Goal: Communication & Community: Connect with others

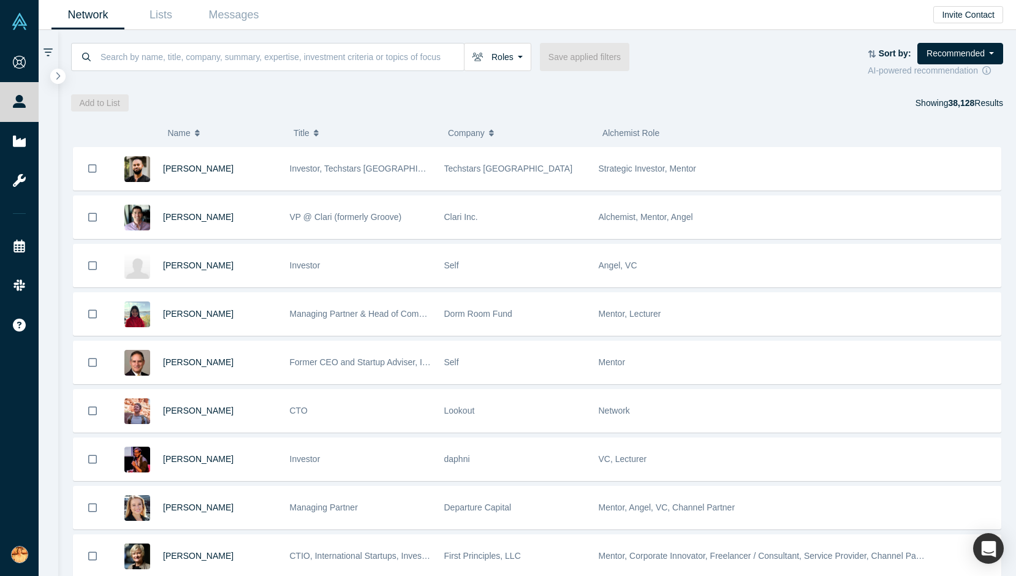
click at [55, 67] on div at bounding box center [49, 303] width 20 height 546
click at [61, 73] on button "button" at bounding box center [58, 76] width 17 height 17
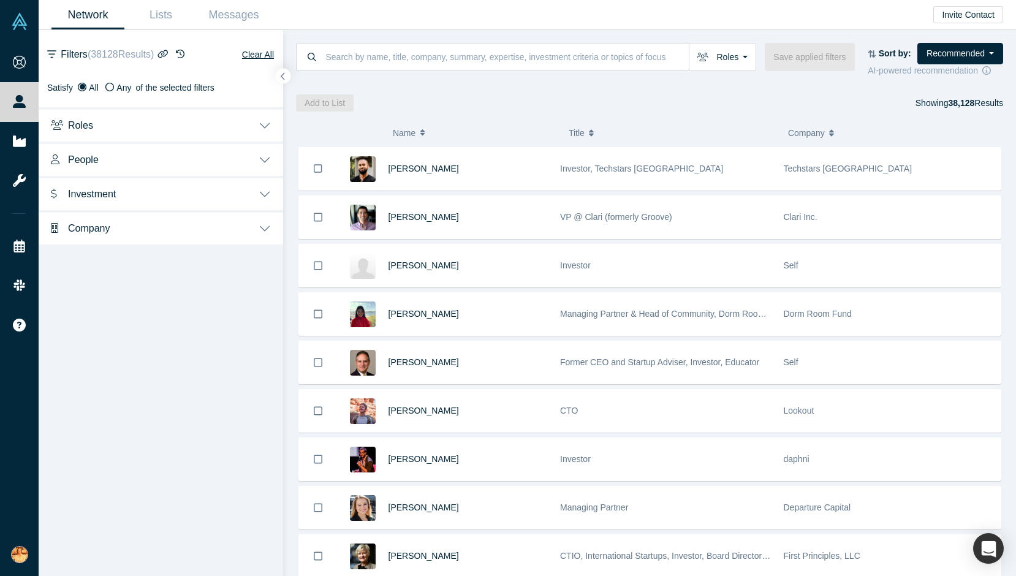
click at [184, 51] on icon "button" at bounding box center [180, 54] width 9 height 9
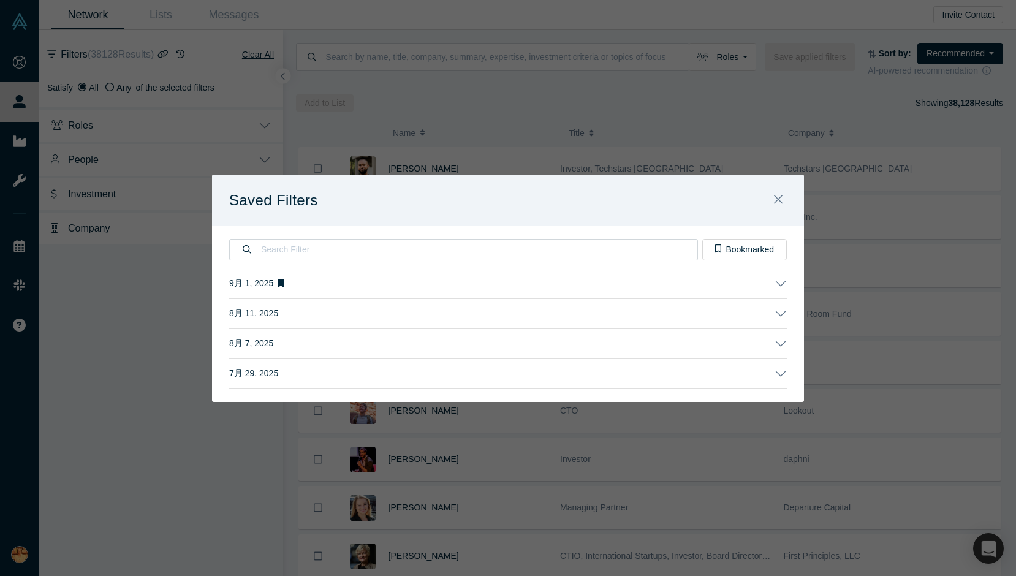
click at [336, 280] on button "9月 1, 2025" at bounding box center [508, 283] width 558 height 29
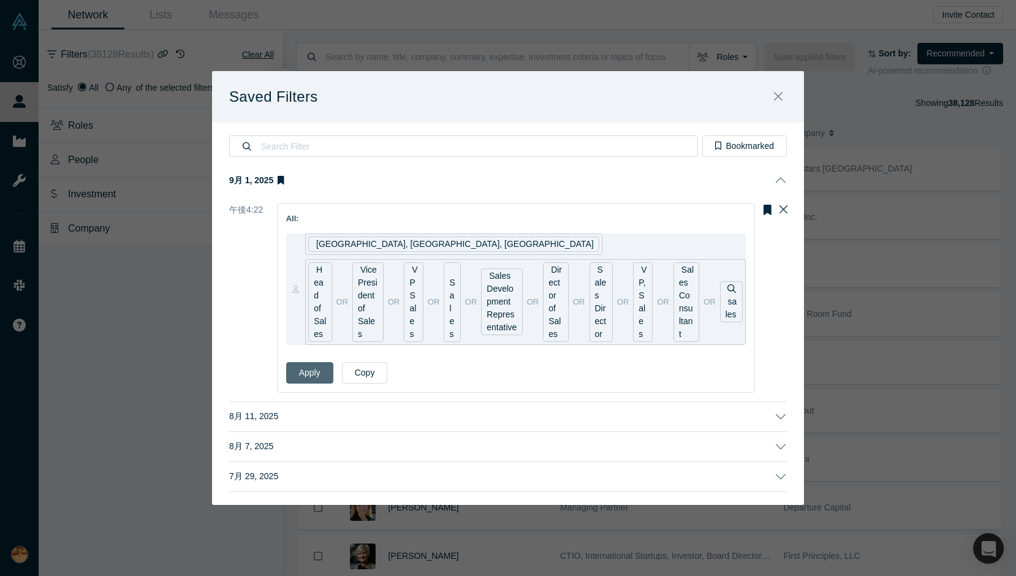
drag, startPoint x: 306, startPoint y: 368, endPoint x: 328, endPoint y: 370, distance: 22.7
click at [306, 368] on button "Apply" at bounding box center [309, 372] width 47 height 21
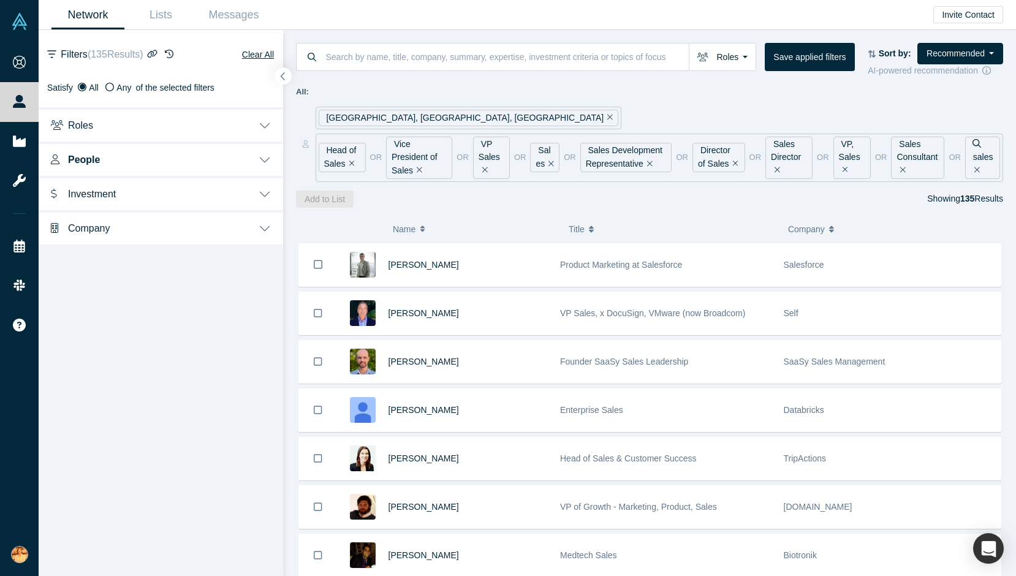
click at [282, 77] on icon "button" at bounding box center [283, 76] width 6 height 9
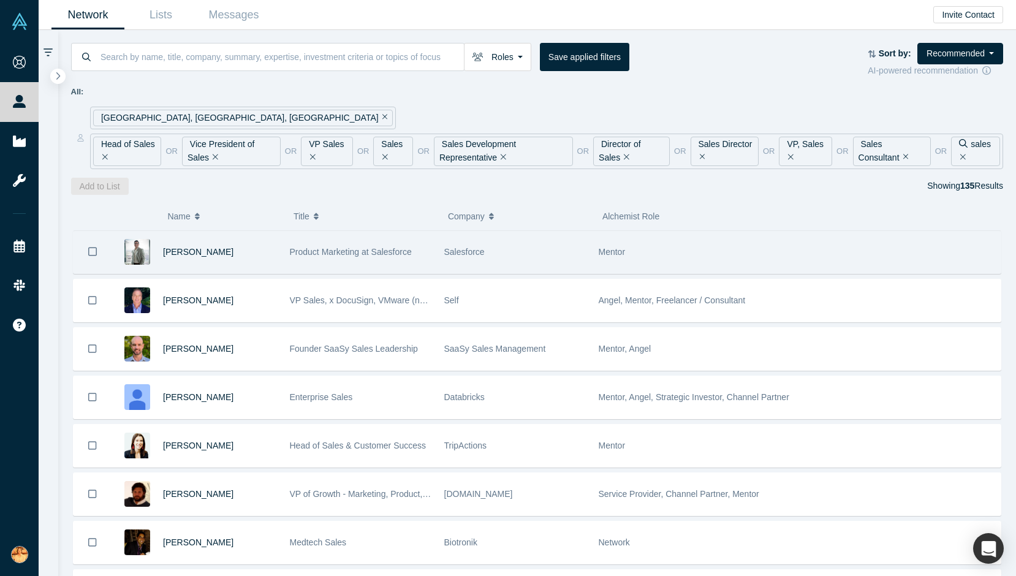
click at [384, 254] on span "Product Marketing at Salesforce" at bounding box center [351, 252] width 122 height 10
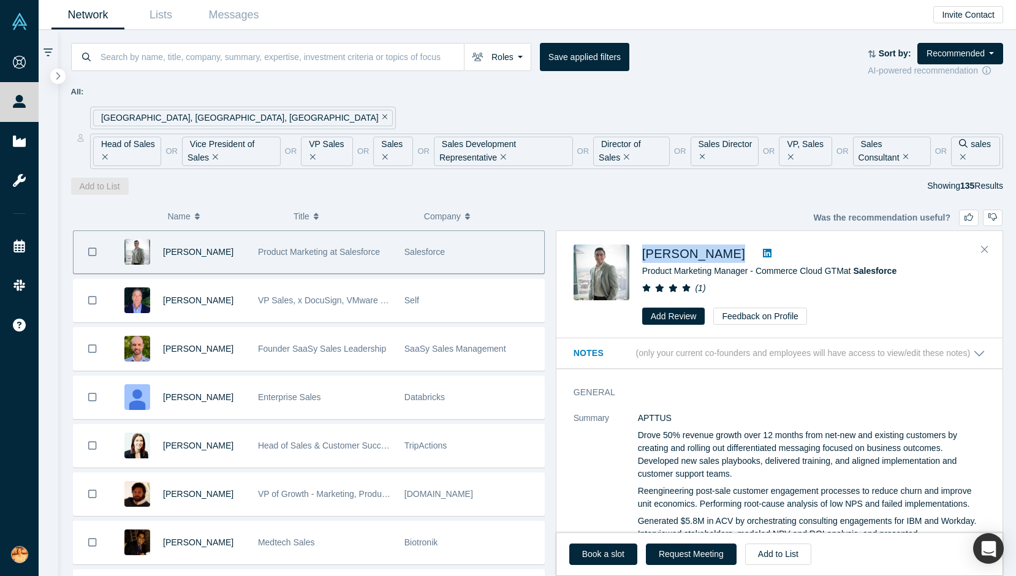
drag, startPoint x: 642, startPoint y: 251, endPoint x: 738, endPoint y: 249, distance: 96.2
type textarea "Tyler Lunceford"
click at [738, 249] on div "Tyler Lunceford Product Marketing Manager - Commerce Cloud GTM at Salesforce ( …" at bounding box center [782, 284] width 416 height 81
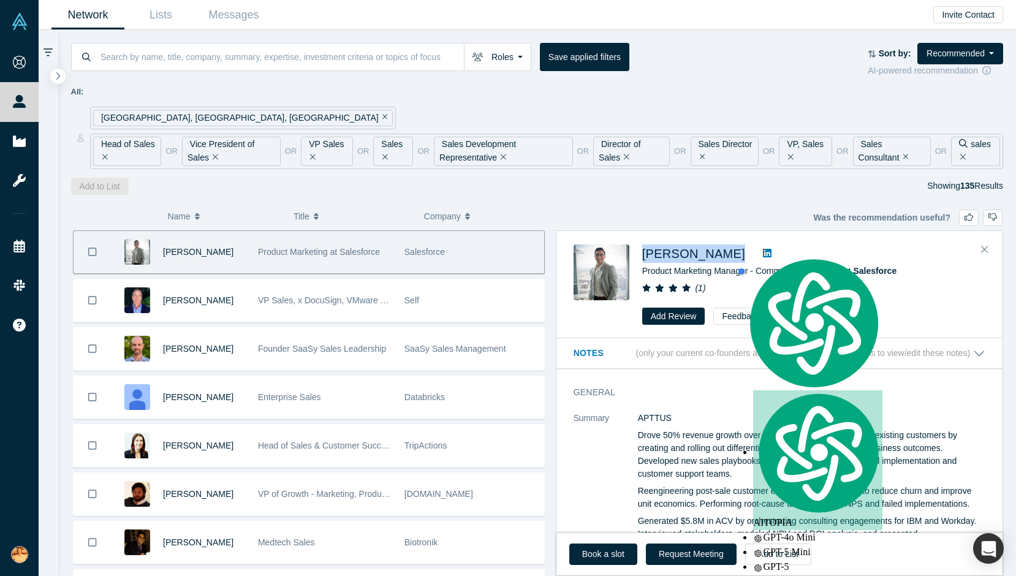
copy div "Tyler Lunceford"
click at [691, 552] on button "Request Meeting" at bounding box center [691, 554] width 91 height 21
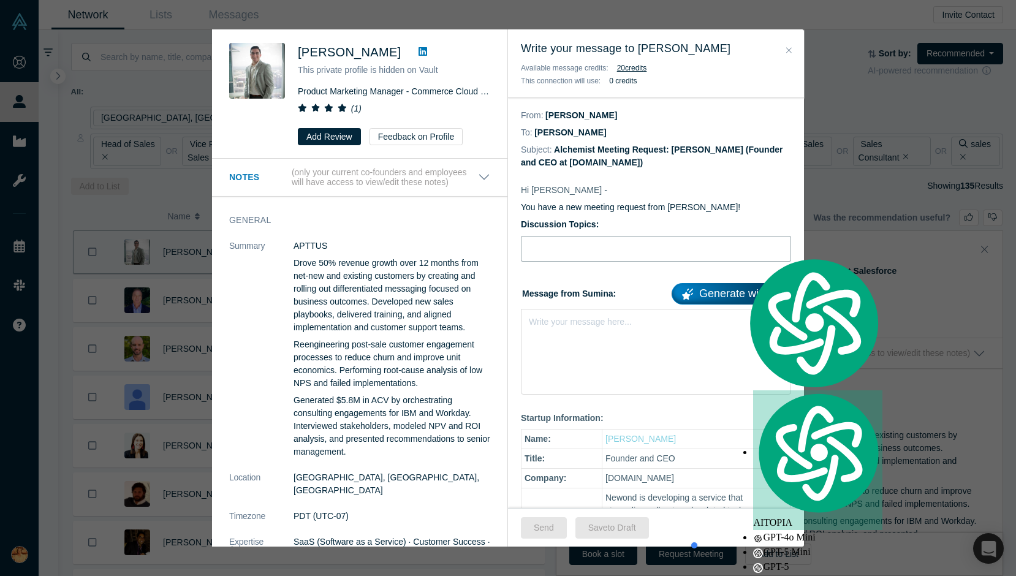
click at [654, 251] on input "Discussion Topics:" at bounding box center [656, 249] width 270 height 26
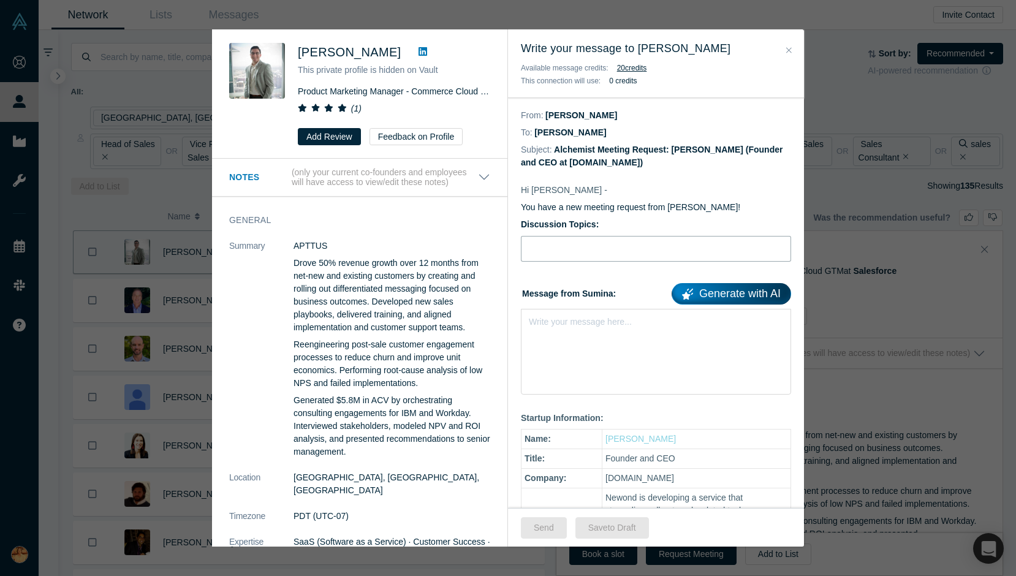
click at [669, 247] on input "Discussion Topics:" at bounding box center [656, 249] width 270 height 26
click at [587, 317] on div "rdw-editor" at bounding box center [656, 319] width 254 height 13
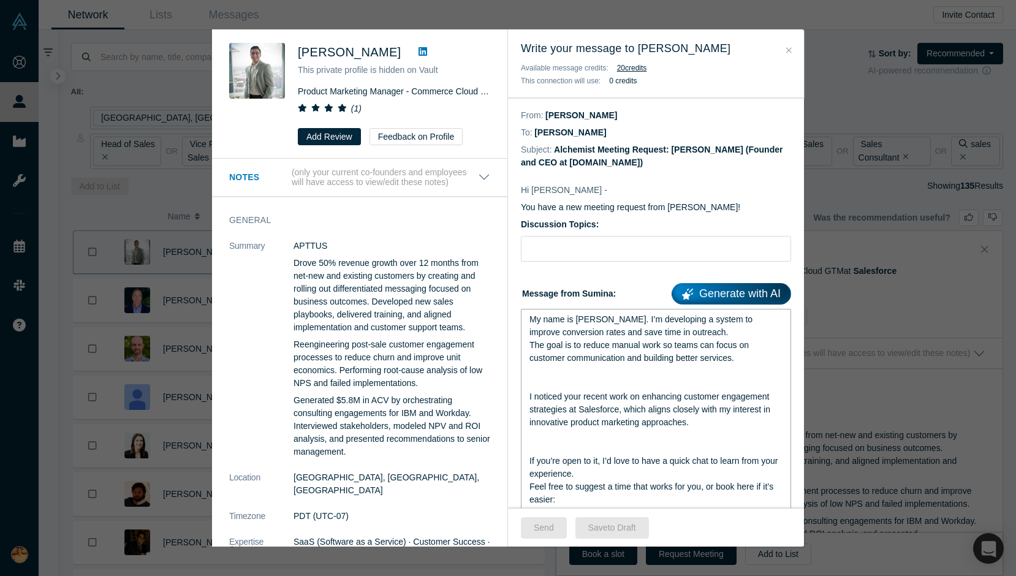
click at [587, 321] on span "My name is [PERSON_NAME]. I’m developing a system to improve conversion rates a…" at bounding box center [641, 325] width 225 height 23
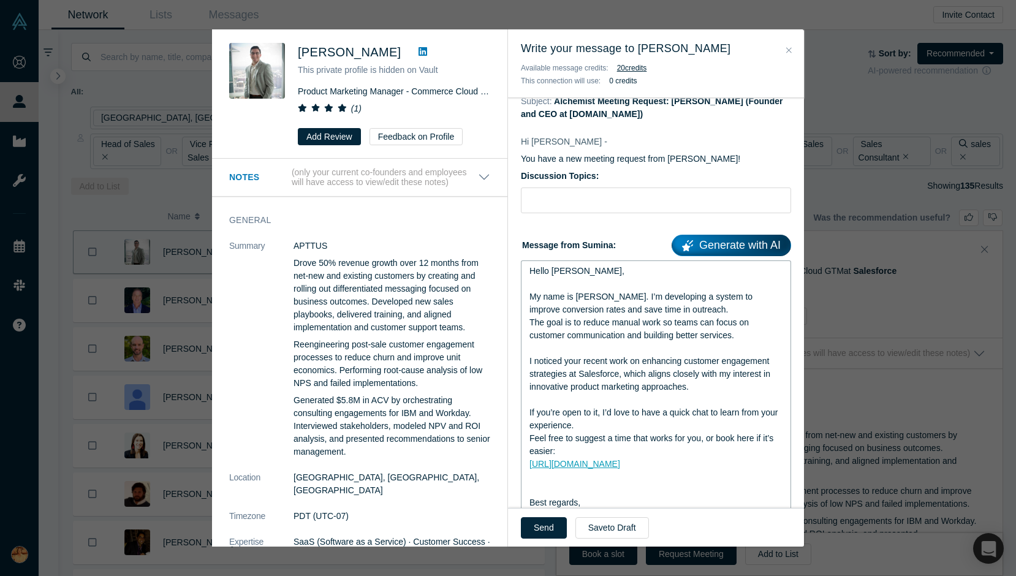
scroll to position [55, 0]
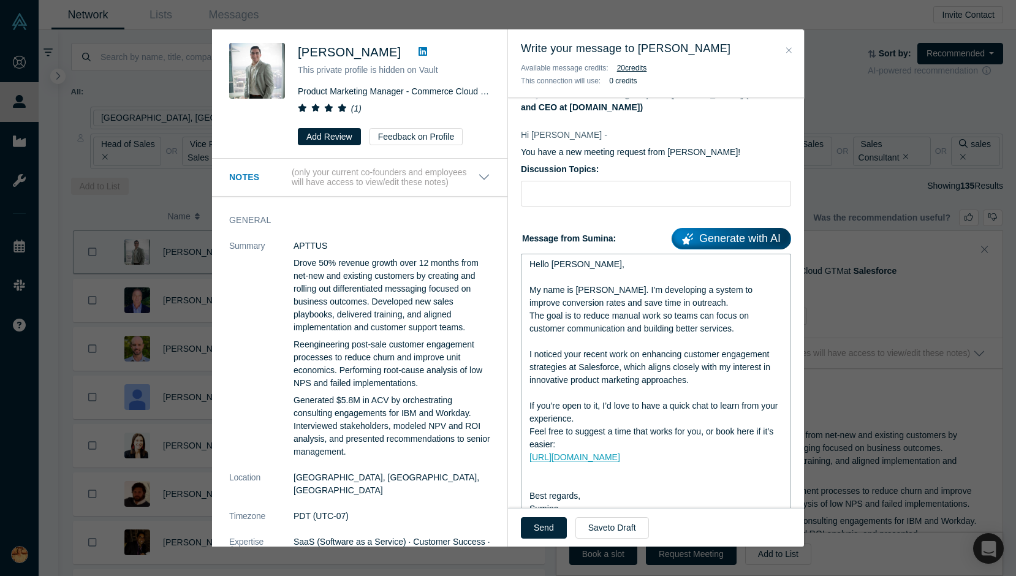
click at [545, 483] on div "rdw-editor" at bounding box center [656, 483] width 254 height 13
click at [575, 212] on form "Discussion Topics: Message from Sumina: Generate with AI Hello Tyler, My name i…" at bounding box center [656, 335] width 270 height 344
click at [575, 194] on input "Discussion Topics:" at bounding box center [656, 194] width 270 height 26
paste input "Quick question about outreach workflows"
type input "Quick question about outreach workflows"
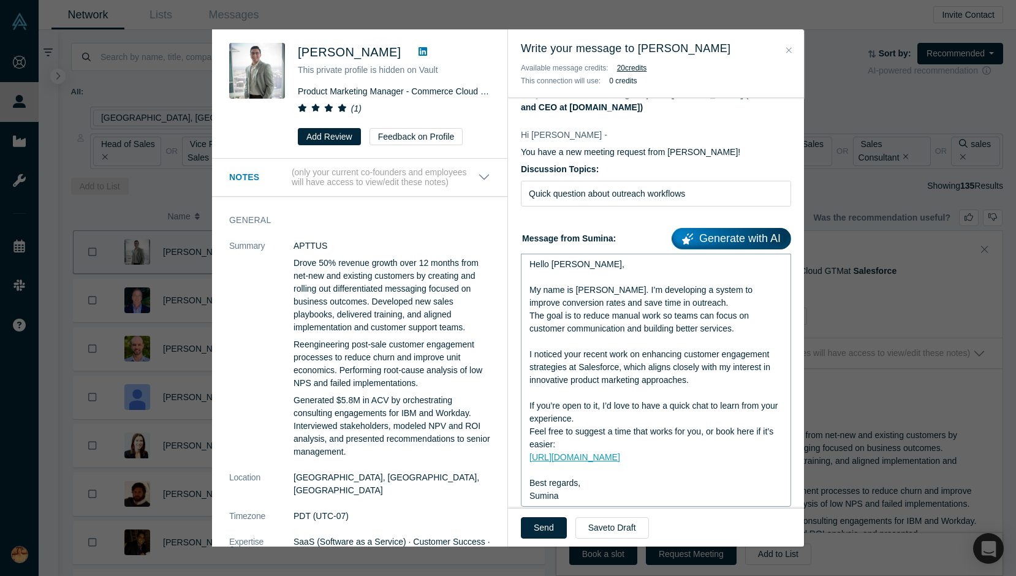
click at [599, 267] on div "Hello Tyler," at bounding box center [656, 264] width 254 height 13
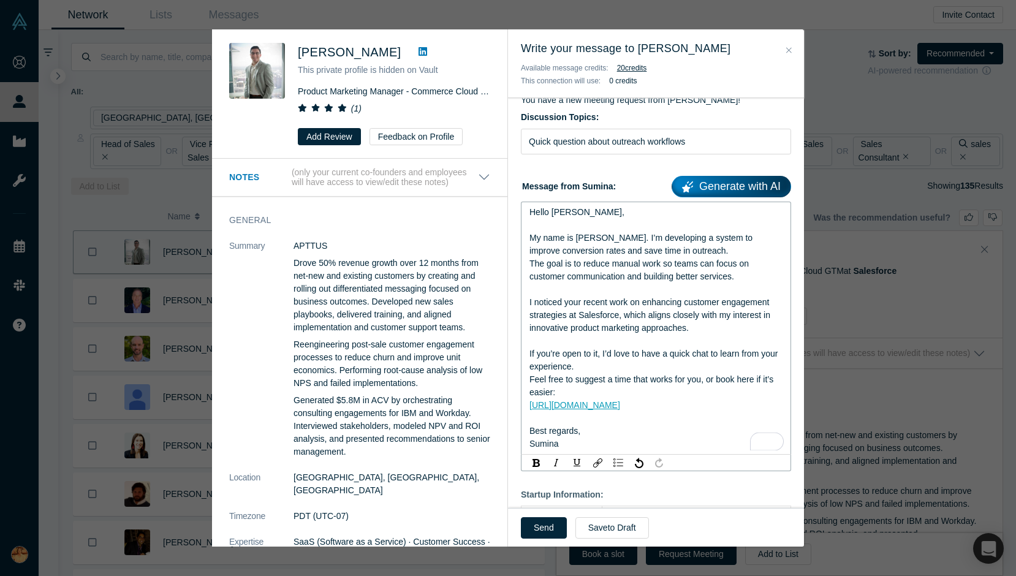
scroll to position [110, 0]
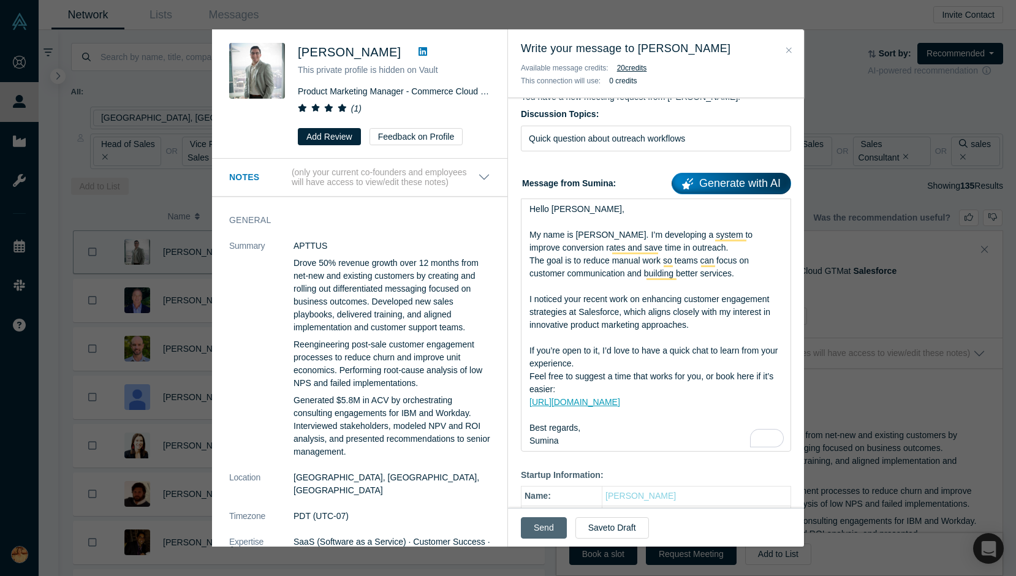
click at [537, 529] on button "Send" at bounding box center [544, 527] width 46 height 21
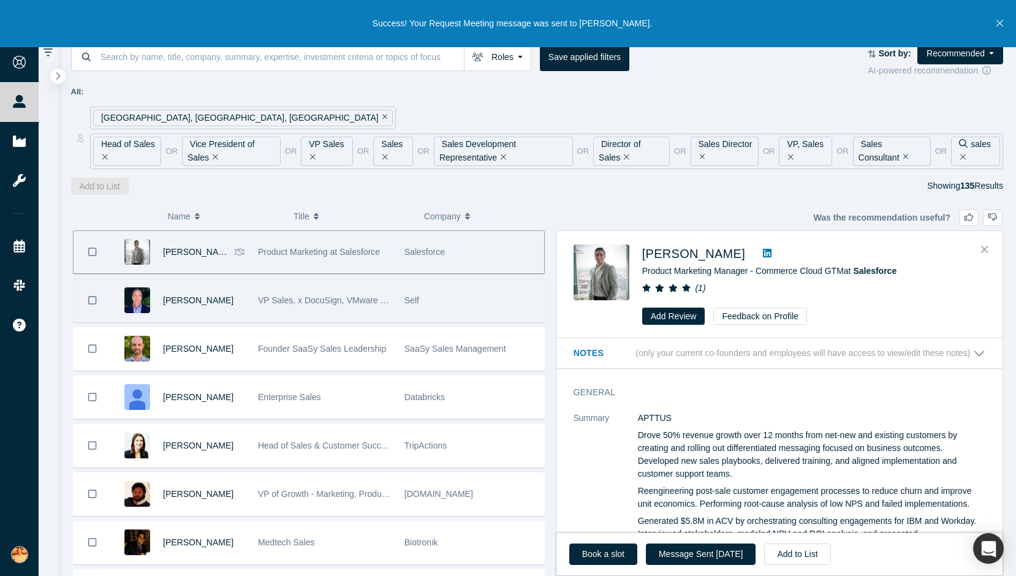
click at [228, 299] on div "[PERSON_NAME]" at bounding box center [204, 300] width 82 height 42
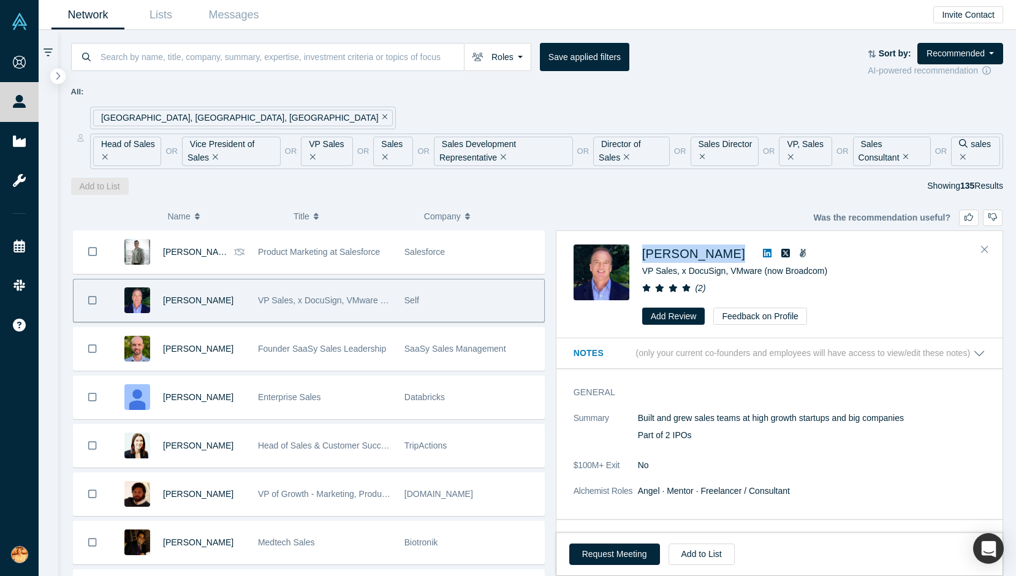
drag, startPoint x: 641, startPoint y: 253, endPoint x: 727, endPoint y: 253, distance: 86.4
click at [727, 253] on div "Matt Nawrocki VP Sales, x DocuSign, VMware (now Broadcom) ( 2 ) Add Review Feed…" at bounding box center [782, 284] width 416 height 81
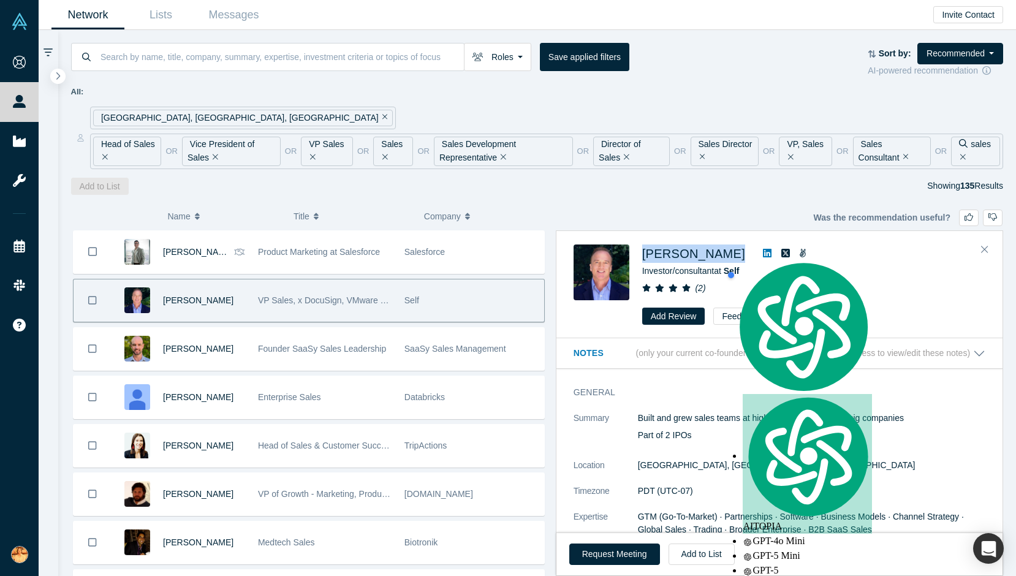
copy span "[PERSON_NAME]"
click at [714, 195] on div "( 0 ) Name Title Company Alchemist Role Tyler Lunceford Product Marketing at Sa…" at bounding box center [537, 386] width 958 height 382
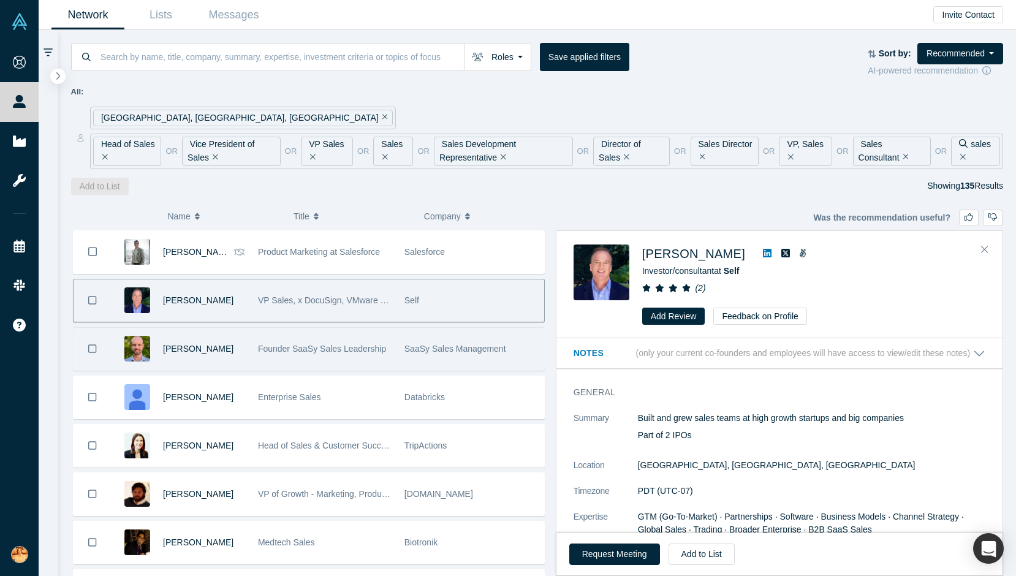
click at [295, 352] on span "Founder SaaSy Sales Leadership" at bounding box center [322, 349] width 128 height 10
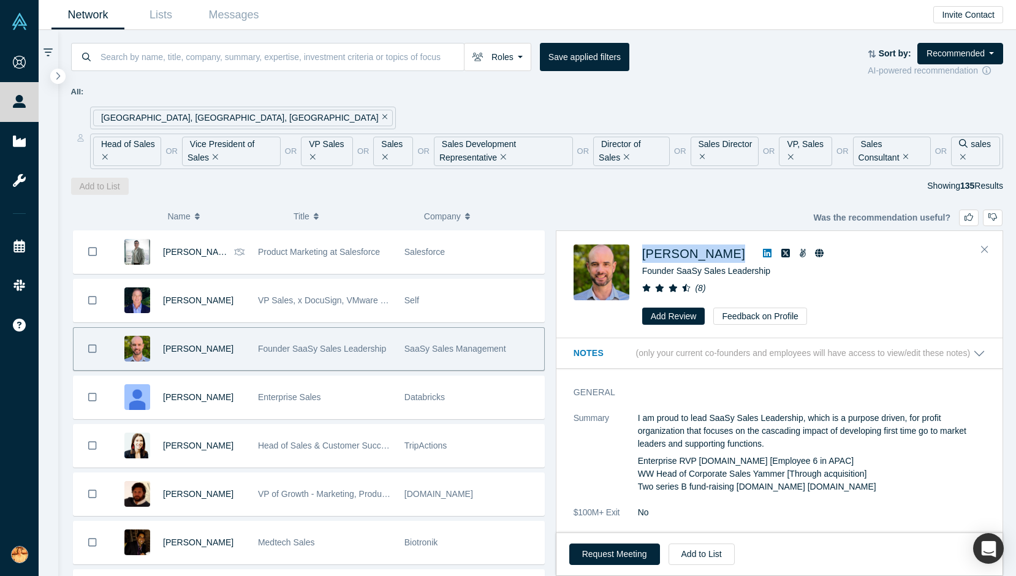
drag, startPoint x: 711, startPoint y: 251, endPoint x: 638, endPoint y: 250, distance: 72.9
click at [638, 250] on div "Matt Cameron Founder SaaSy Sales Leadership ( 8 ) Add Review Feedback on Profile" at bounding box center [782, 284] width 416 height 81
copy div "Matt Cameron"
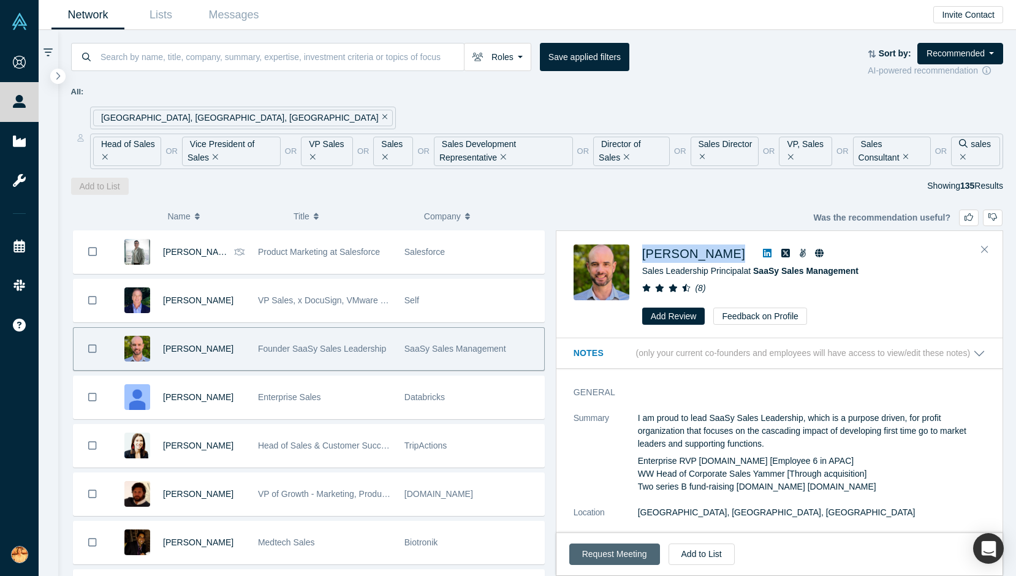
click at [602, 553] on button "Request Meeting" at bounding box center [614, 554] width 91 height 21
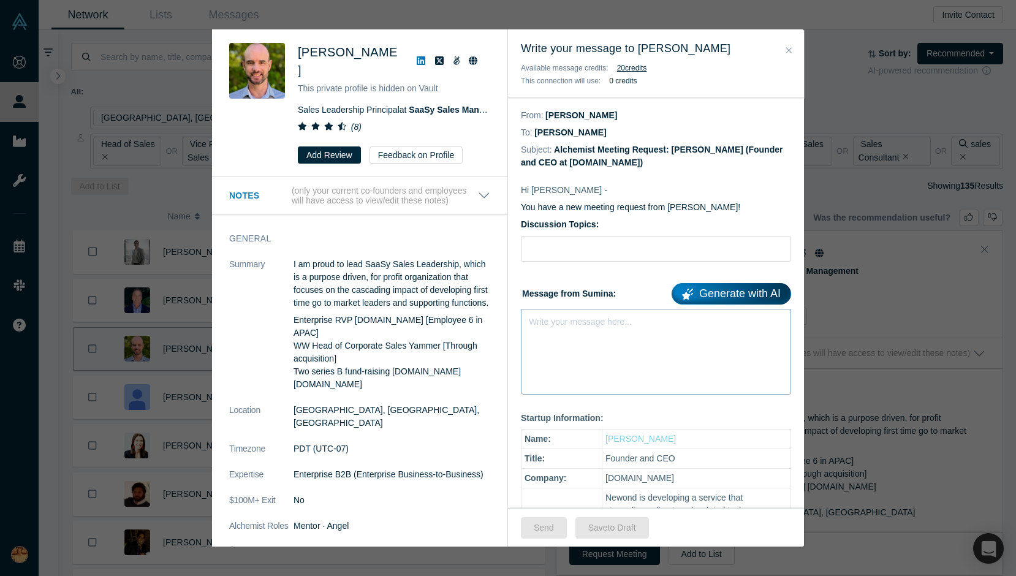
click at [568, 331] on div "Write your message here..." at bounding box center [656, 352] width 270 height 86
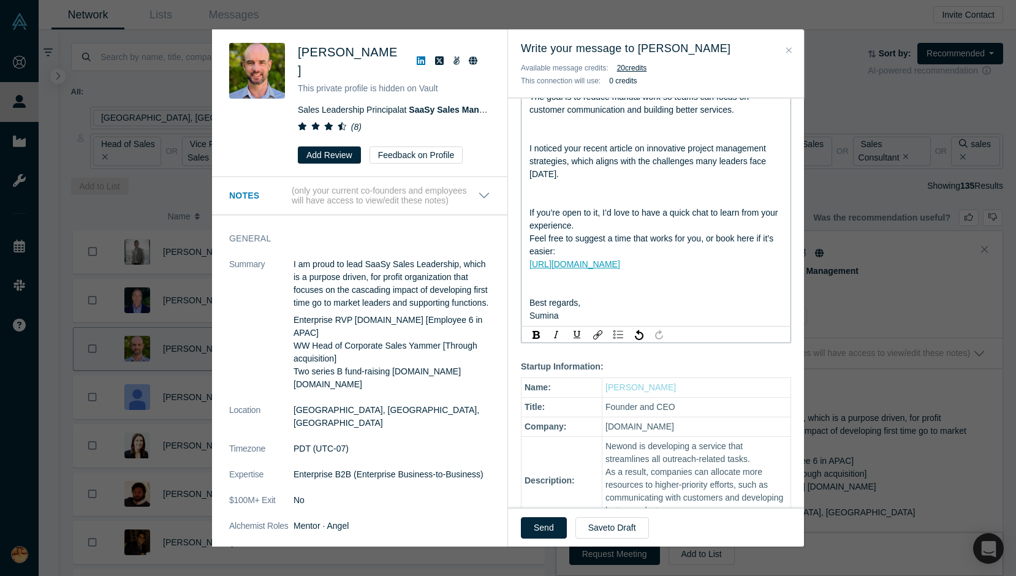
scroll to position [83, 0]
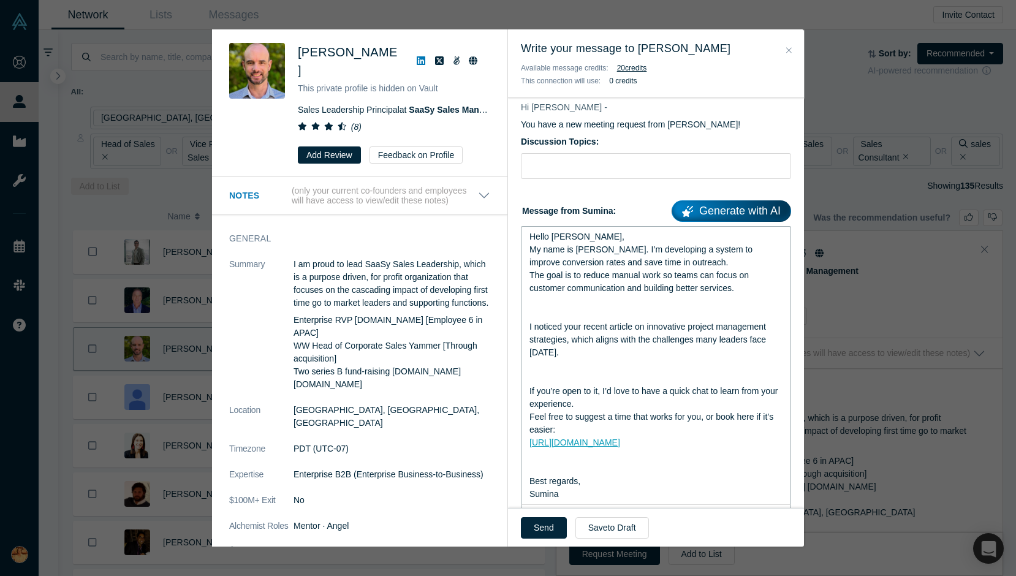
click at [600, 233] on div "Hello Matt," at bounding box center [656, 236] width 254 height 13
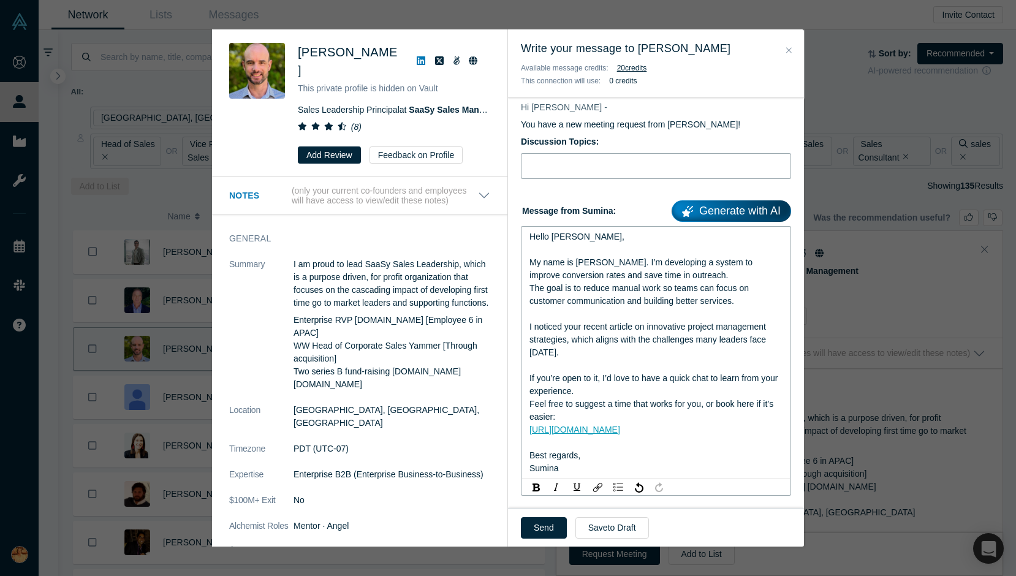
click at [589, 172] on input "Discussion Topics:" at bounding box center [656, 166] width 270 height 26
paste input "Quick question about outreach workflows"
type input "Quick question about outreach workflows"
click at [544, 521] on button "Send" at bounding box center [544, 527] width 46 height 21
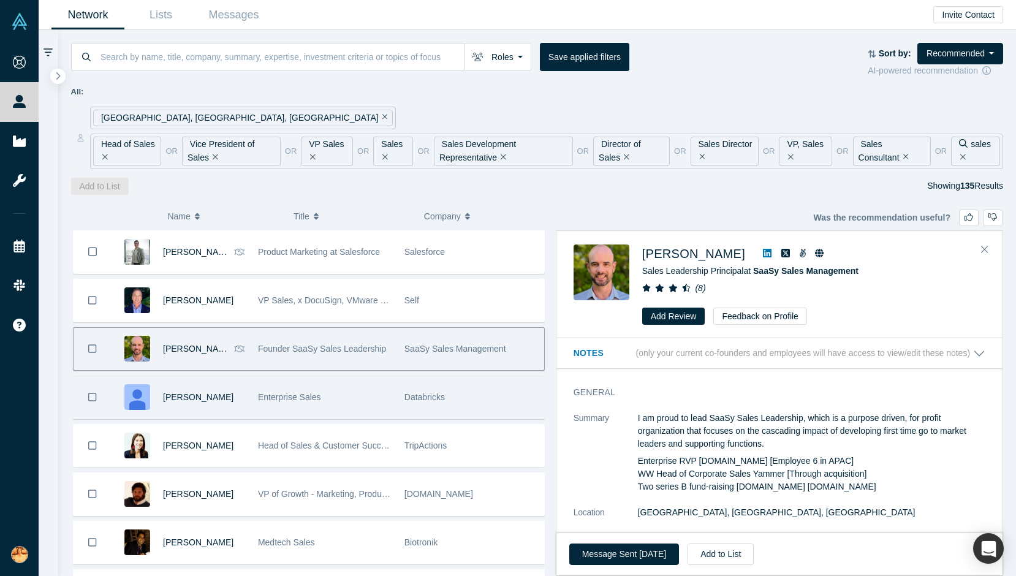
click at [303, 404] on div "Enterprise Sales" at bounding box center [325, 397] width 134 height 42
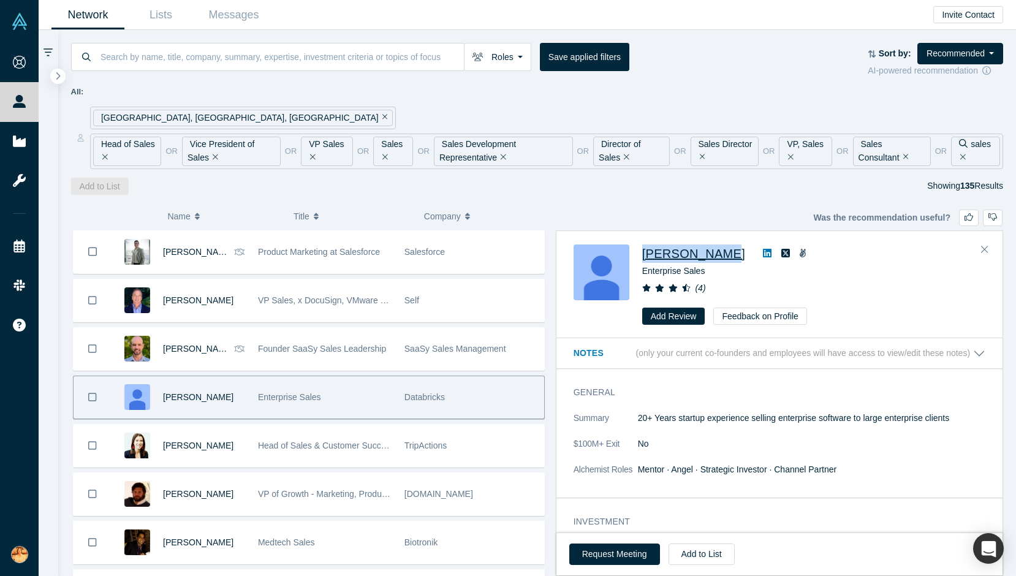
drag, startPoint x: 638, startPoint y: 252, endPoint x: 719, endPoint y: 252, distance: 80.9
click at [719, 252] on div "Kevin Mcnary Enterprise Sales ( 4 ) Add Review Feedback on Profile" at bounding box center [782, 284] width 416 height 81
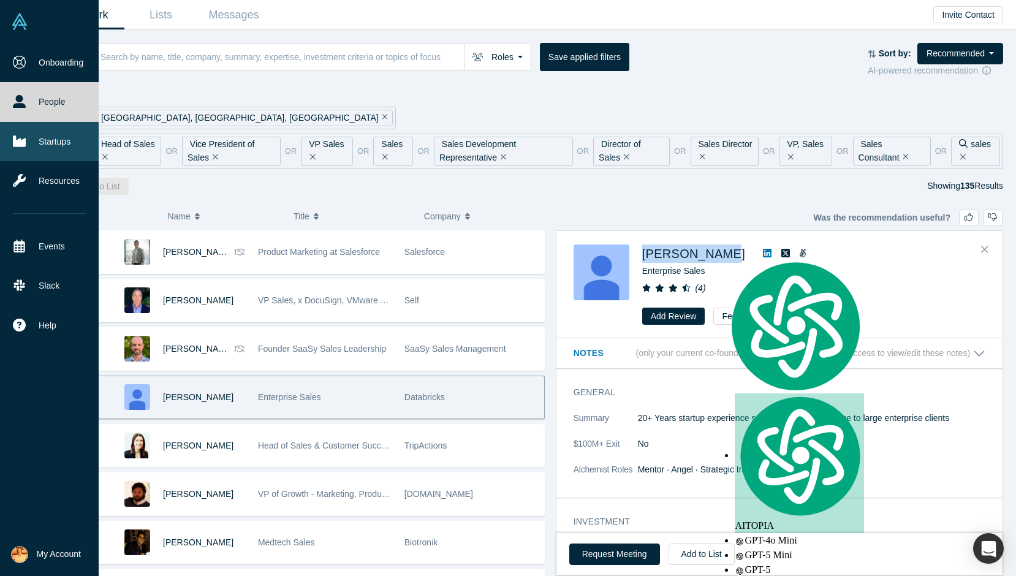
copy span "[PERSON_NAME]"
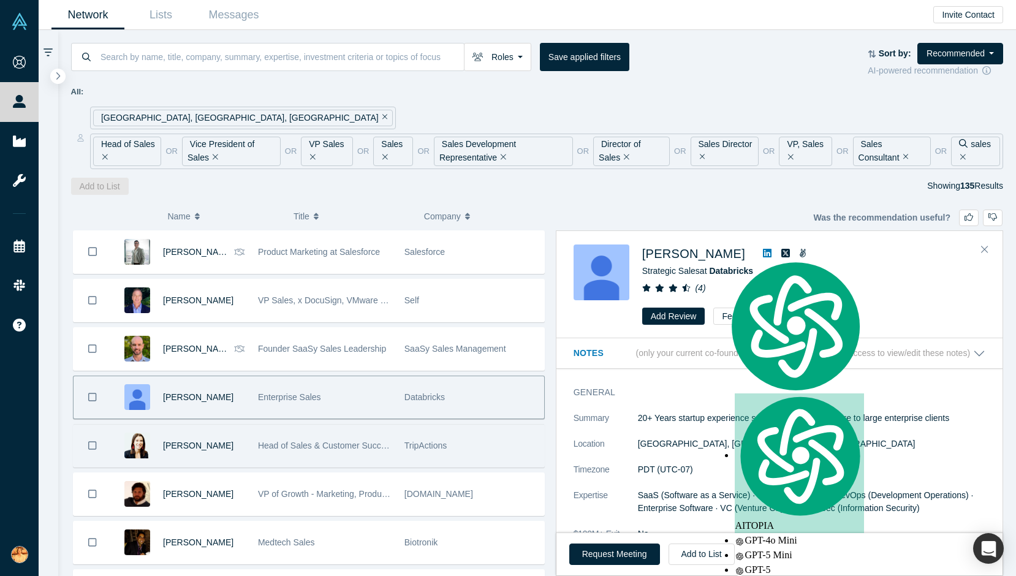
click at [252, 439] on div "Head of Sales & Customer Success" at bounding box center [324, 446] width 146 height 42
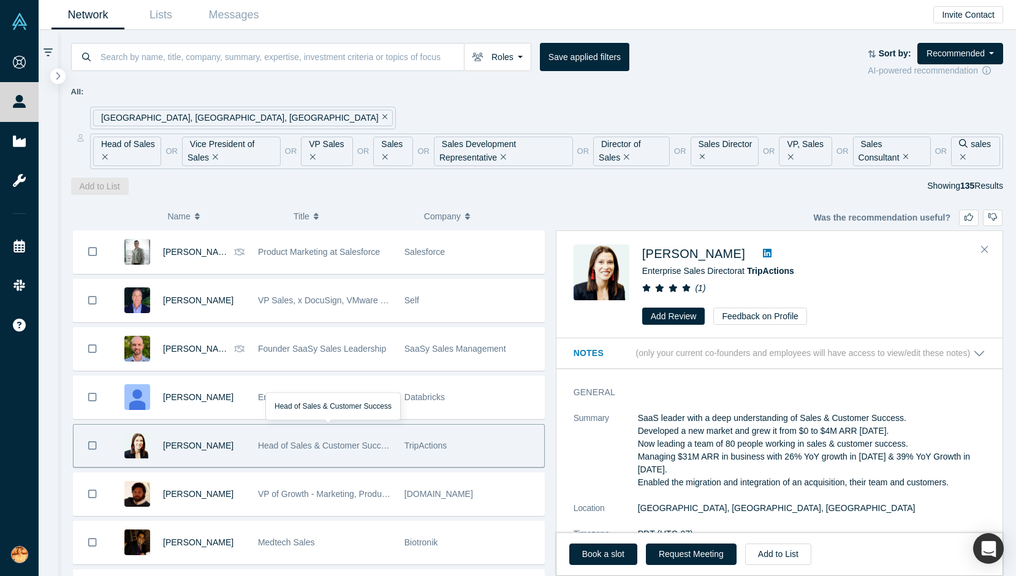
click at [227, 452] on div "[PERSON_NAME]" at bounding box center [204, 446] width 82 height 42
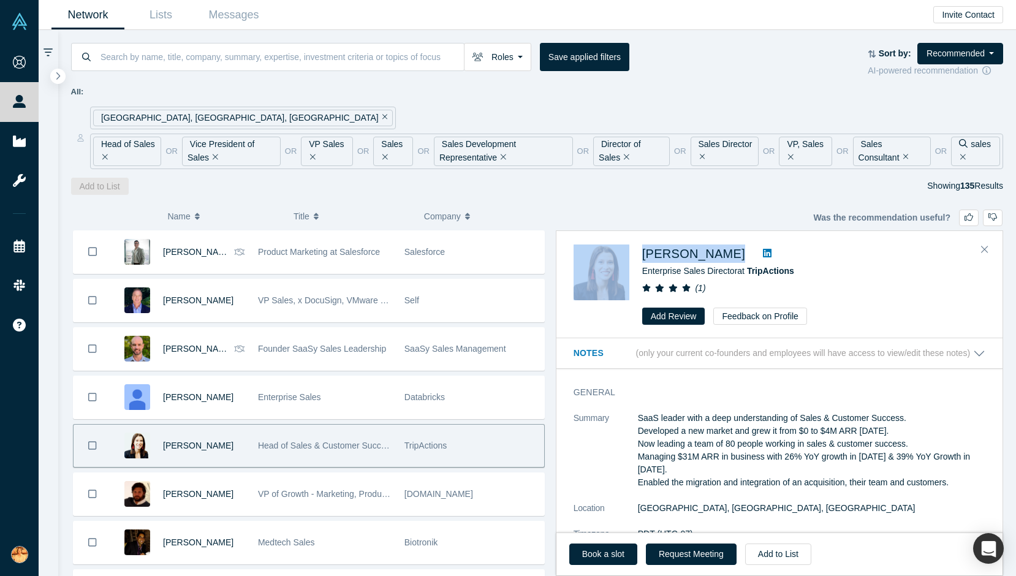
drag, startPoint x: 634, startPoint y: 260, endPoint x: 730, endPoint y: 260, distance: 96.8
click at [730, 260] on div "Jessica Roman Enterprise Sales Director at TripActions ( 1 ) Add Review Feedbac…" at bounding box center [782, 284] width 416 height 81
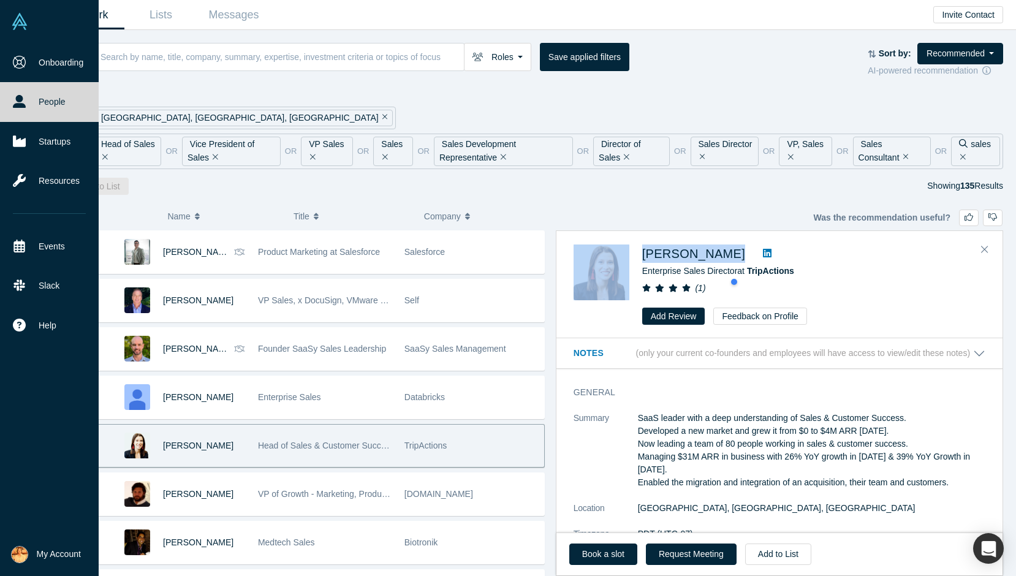
copy div "[PERSON_NAME]"
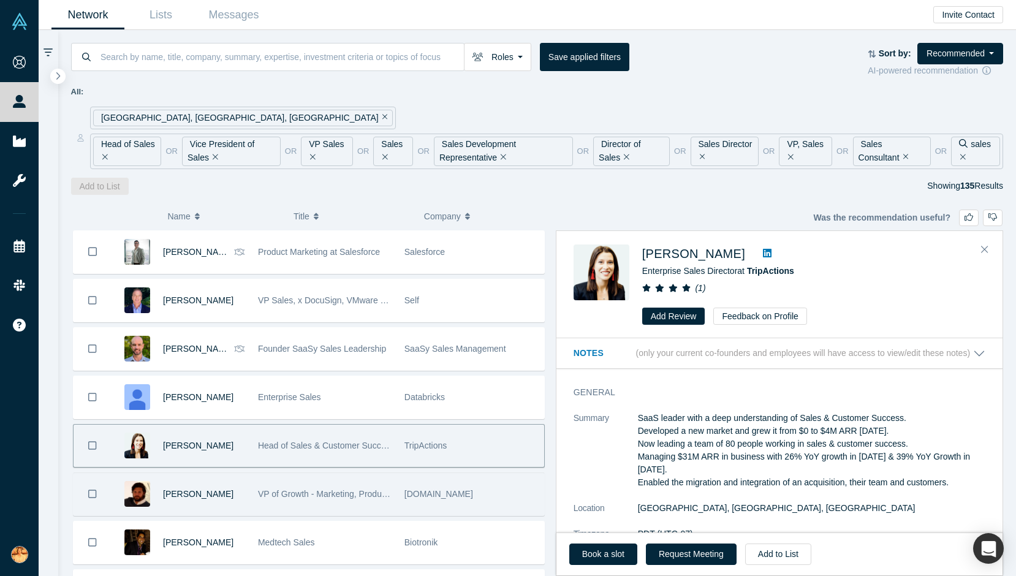
click at [316, 495] on span "VP of Growth - Marketing, Product, Sales" at bounding box center [336, 494] width 157 height 10
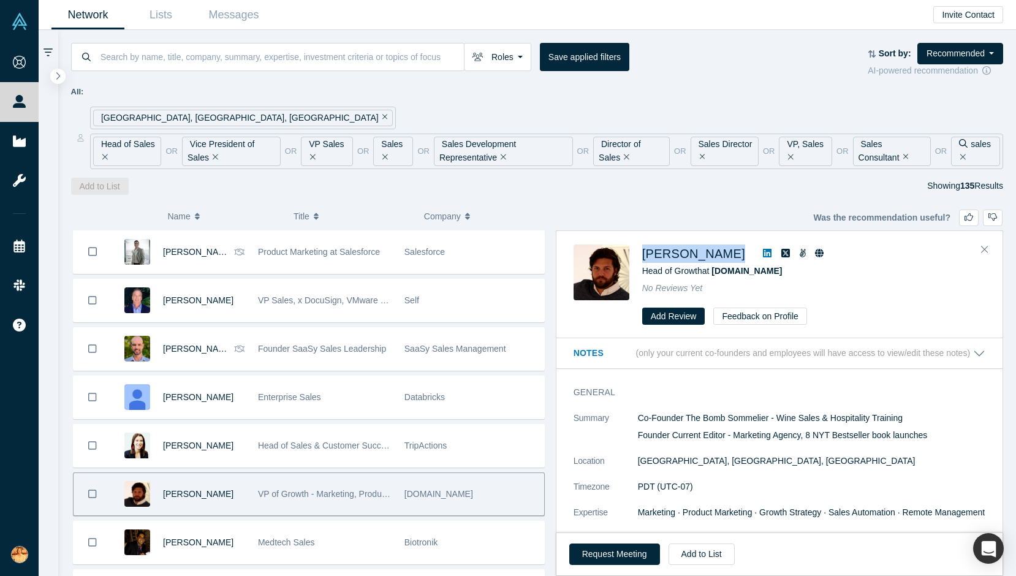
drag, startPoint x: 639, startPoint y: 257, endPoint x: 735, endPoint y: 256, distance: 96.2
click at [735, 256] on div "William Wickey Head of Growth at Vitally.io No Reviews Yet Add Review Feedback …" at bounding box center [782, 284] width 416 height 81
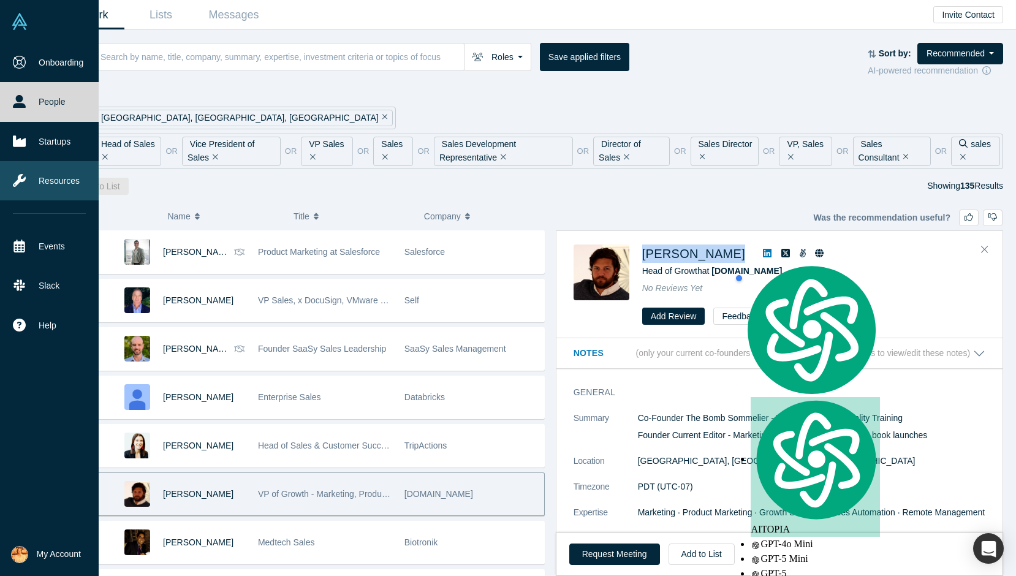
copy div "[PERSON_NAME]"
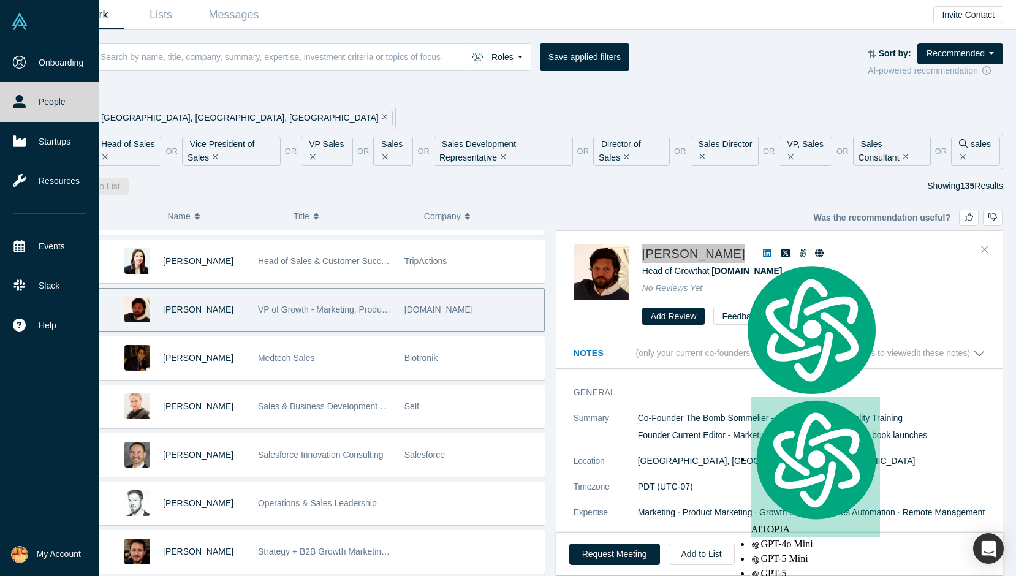
scroll to position [209, 0]
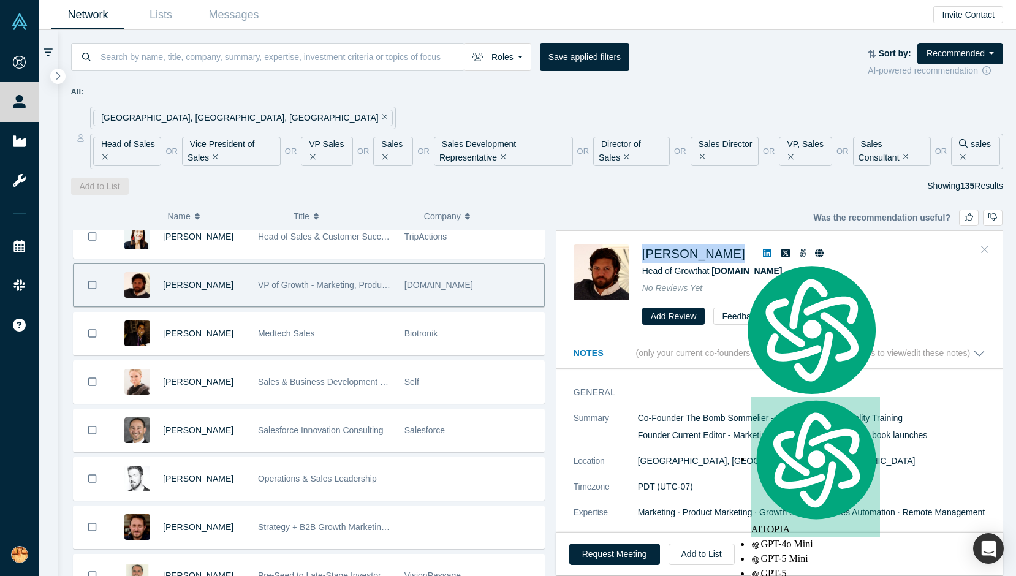
click at [988, 247] on button "Close" at bounding box center [985, 250] width 18 height 20
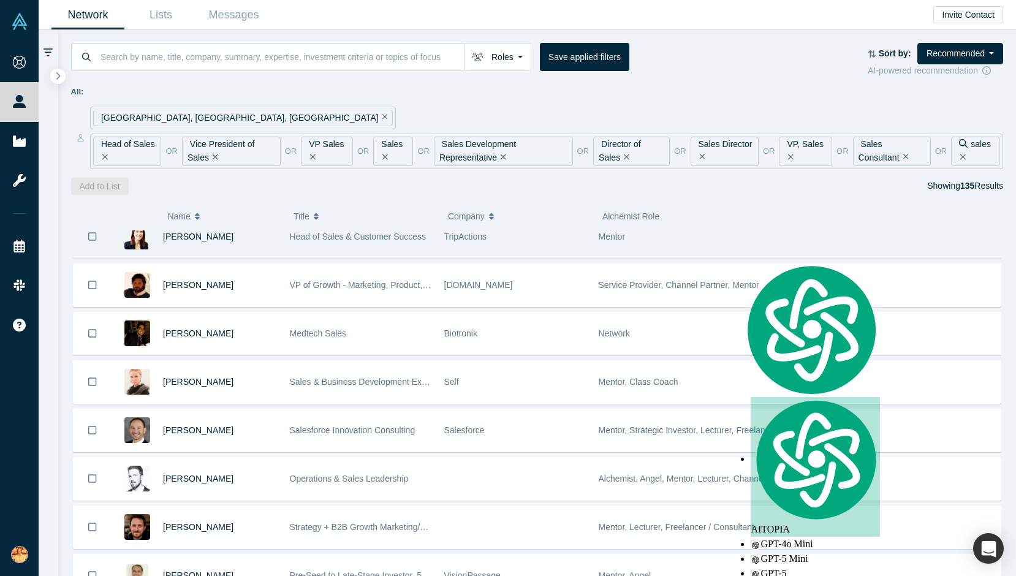
scroll to position [0, 0]
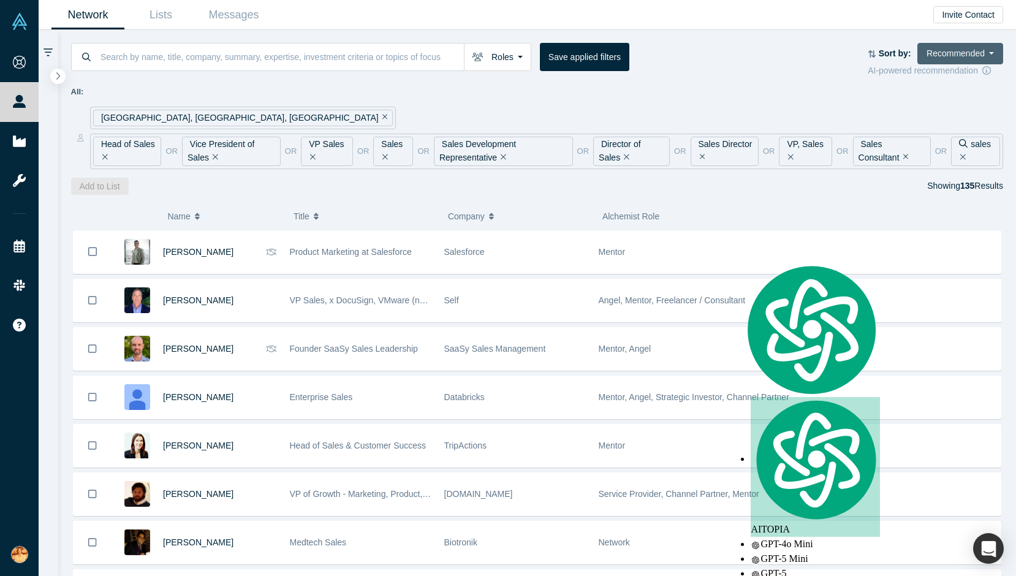
click at [957, 53] on button "Recommended" at bounding box center [960, 53] width 86 height 21
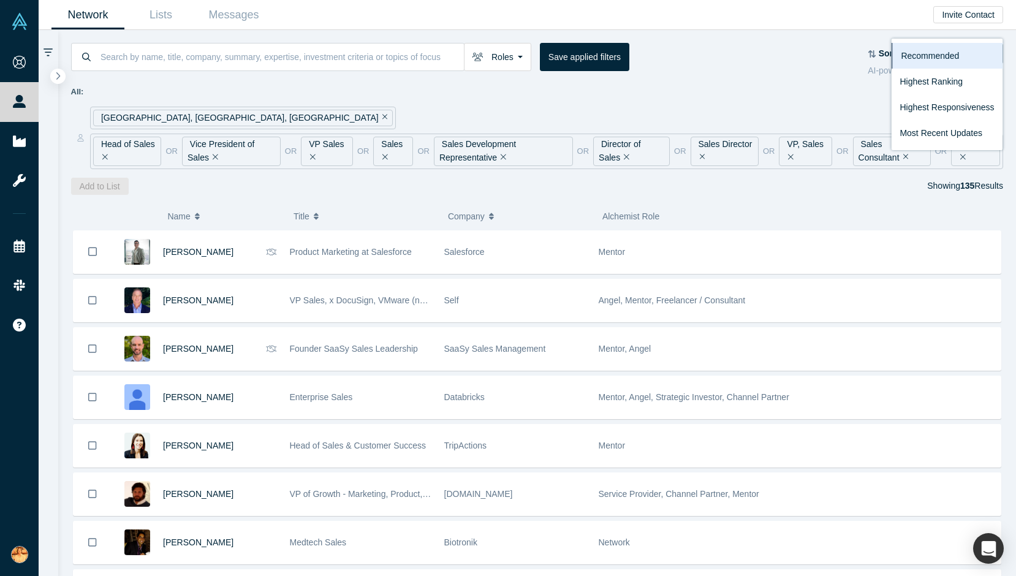
click at [753, 116] on div "San Francisco Bay Area, CA, USA Head of Sales or Vice President of Sales or VP …" at bounding box center [546, 138] width 913 height 63
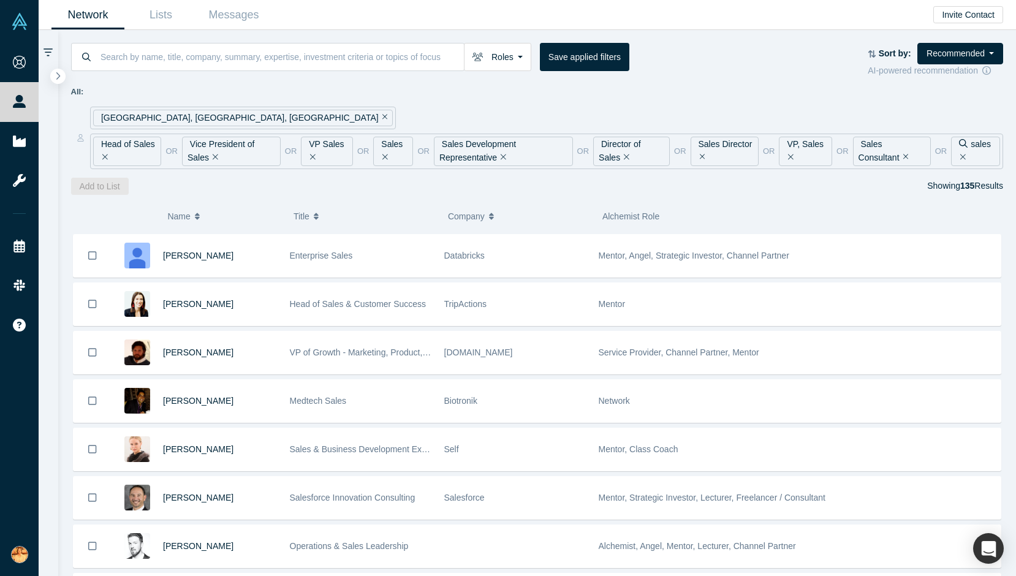
scroll to position [143, 0]
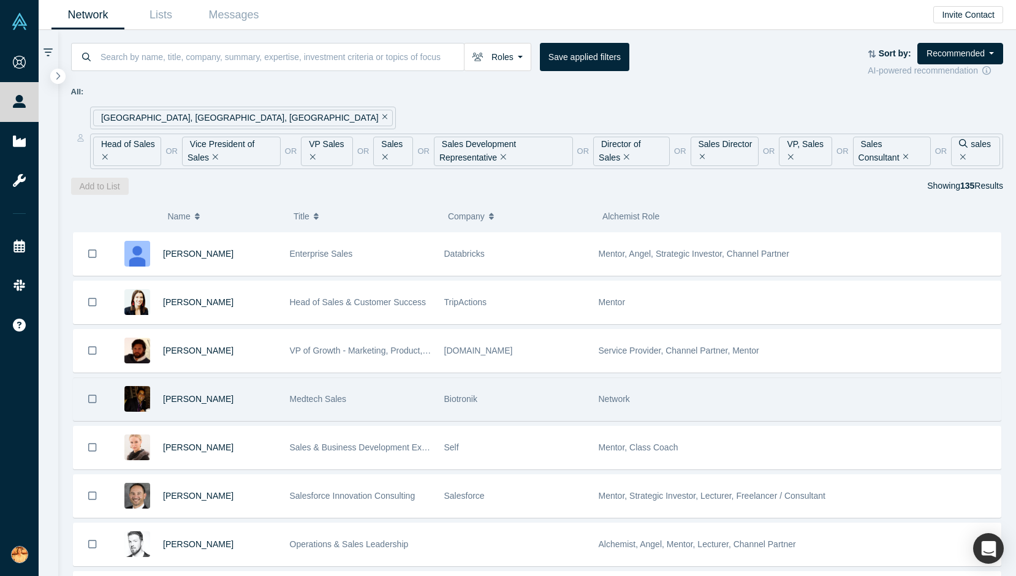
click at [244, 391] on div "Kushal Vepa" at bounding box center [220, 399] width 114 height 42
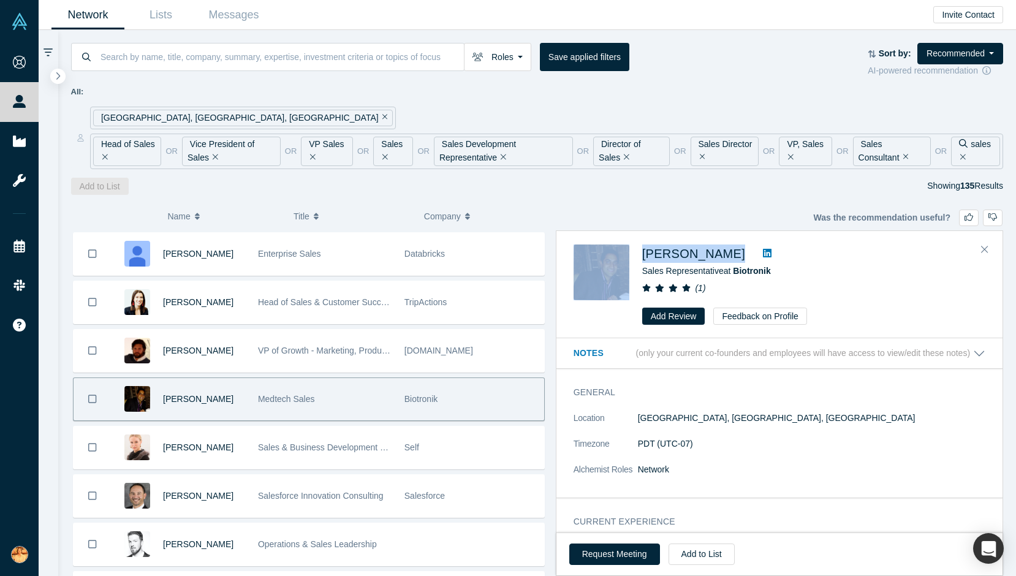
drag, startPoint x: 635, startPoint y: 246, endPoint x: 716, endPoint y: 248, distance: 80.9
click at [716, 248] on div "Kushal Vepa Sales Representative at Biotronik ( 1 ) Add Review Feedback on Prof…" at bounding box center [782, 284] width 416 height 81
copy div "Kushal Vepa"
click at [591, 559] on button "Request Meeting" at bounding box center [614, 554] width 91 height 21
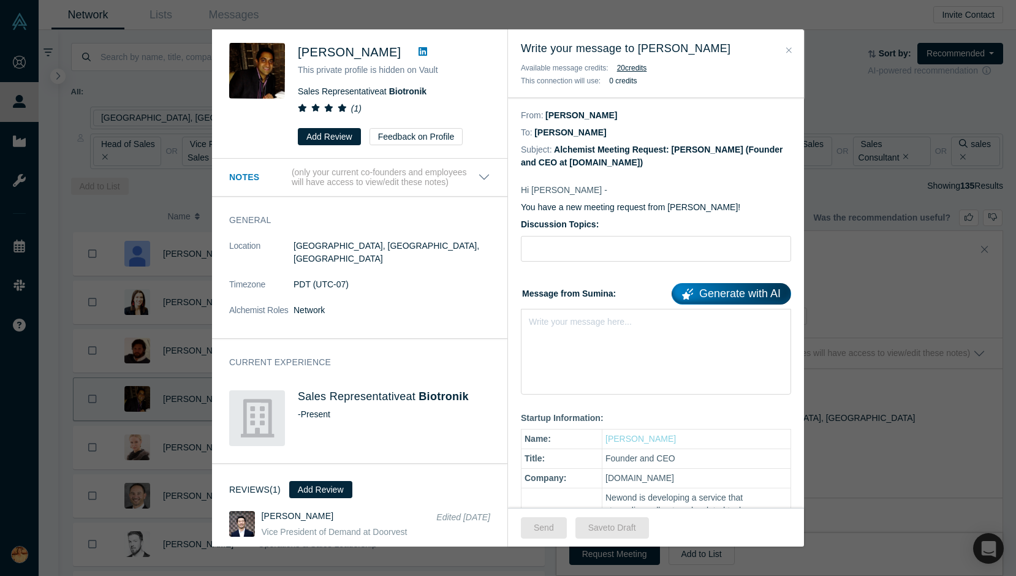
click at [585, 349] on div "Write your message here..." at bounding box center [656, 352] width 270 height 86
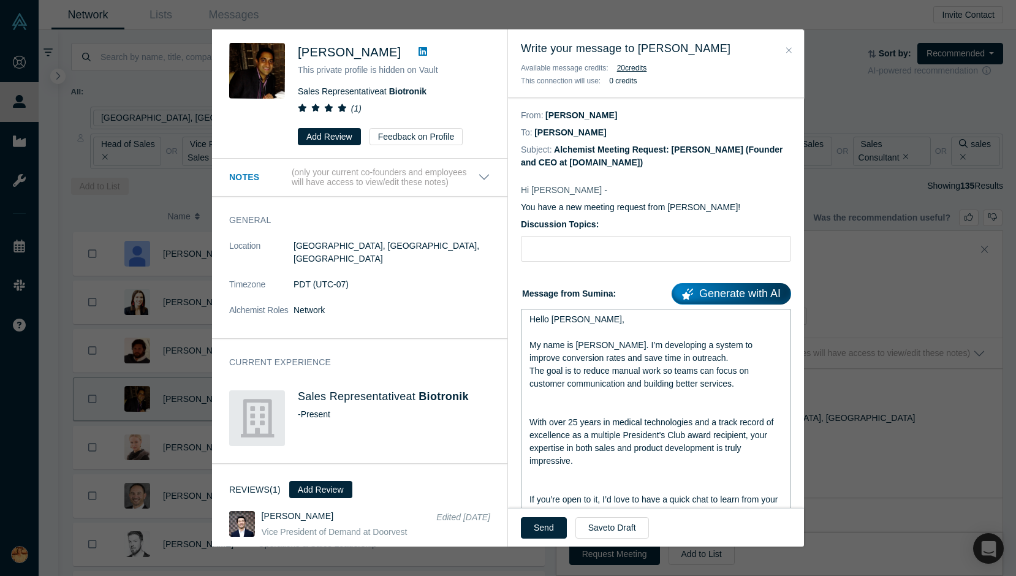
click at [579, 407] on div "rdw-editor" at bounding box center [656, 409] width 254 height 13
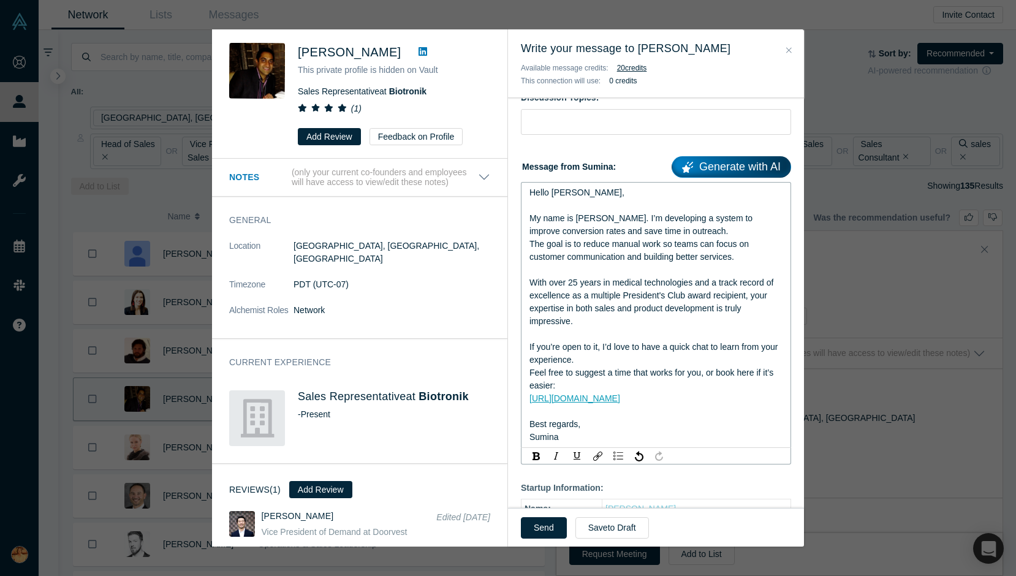
scroll to position [0, 0]
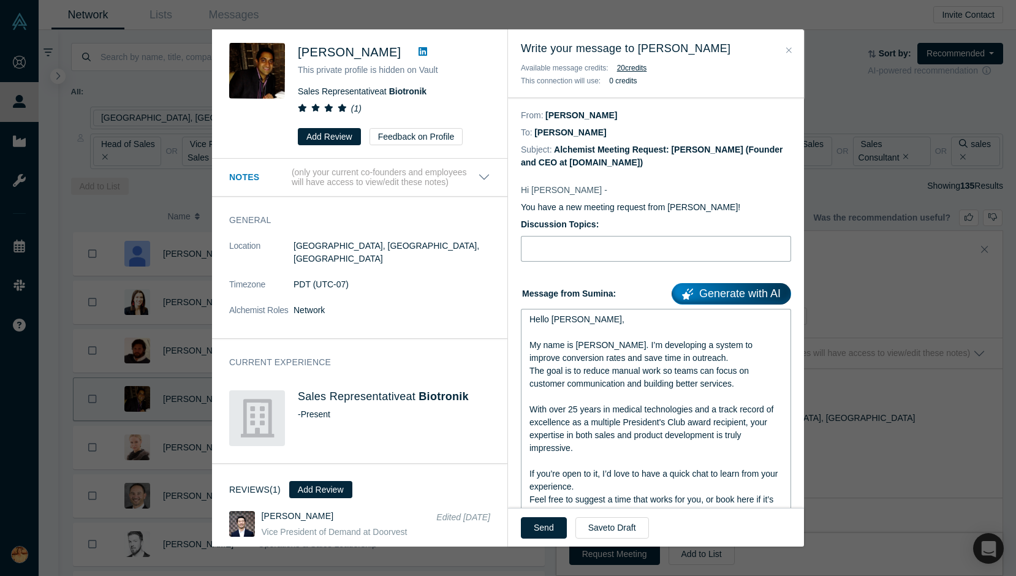
click at [623, 242] on input "Discussion Topics:" at bounding box center [656, 249] width 270 height 26
paste input "Quick question about outreach workflows"
type input "Quick question about outreach workflows"
click at [536, 528] on button "Send" at bounding box center [544, 527] width 46 height 21
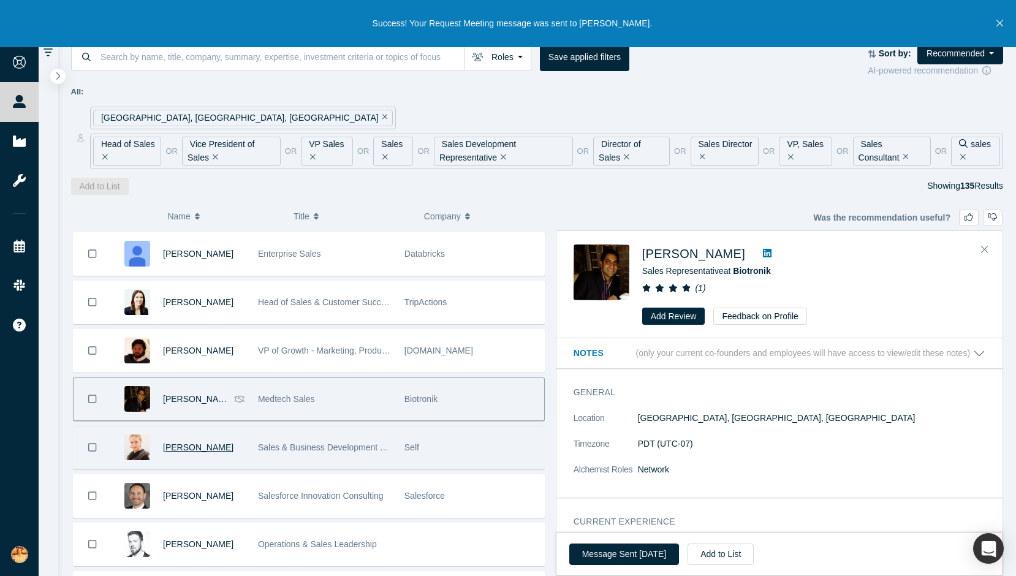
click at [194, 450] on span "[PERSON_NAME]" at bounding box center [198, 447] width 70 height 10
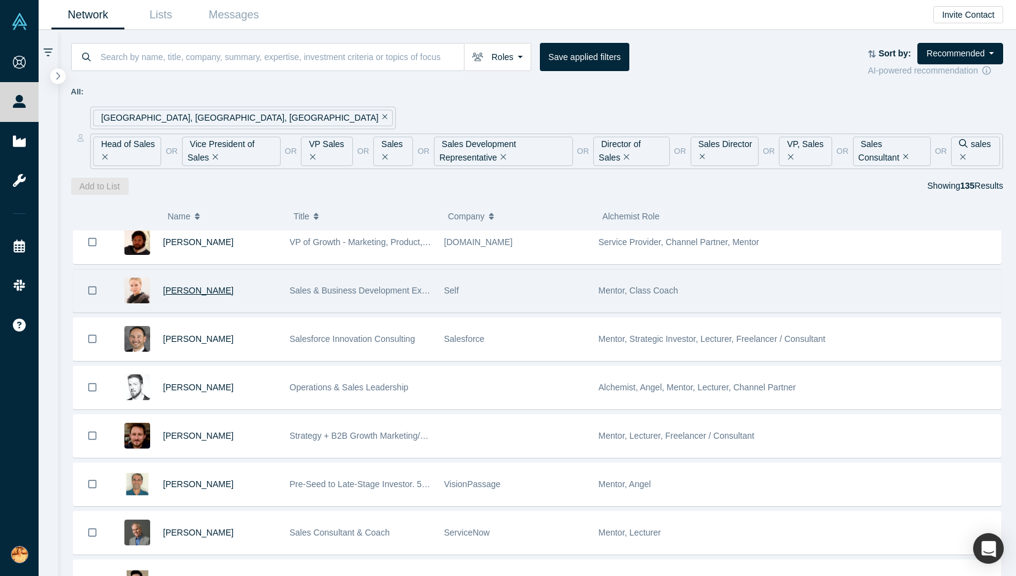
scroll to position [146, 0]
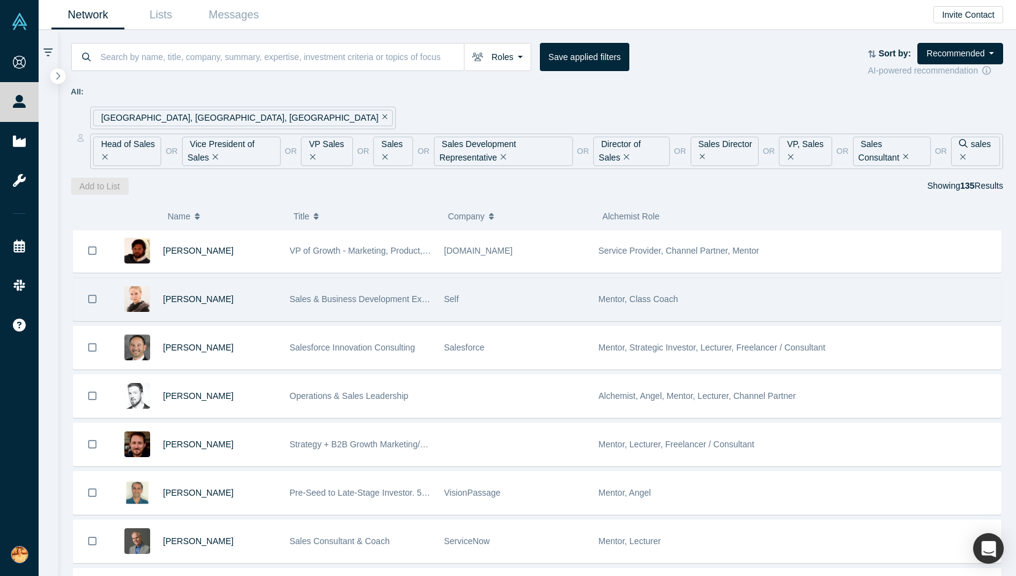
drag, startPoint x: 248, startPoint y: 306, endPoint x: 161, endPoint y: 294, distance: 88.0
click at [161, 295] on div "[PERSON_NAME]" at bounding box center [194, 299] width 165 height 42
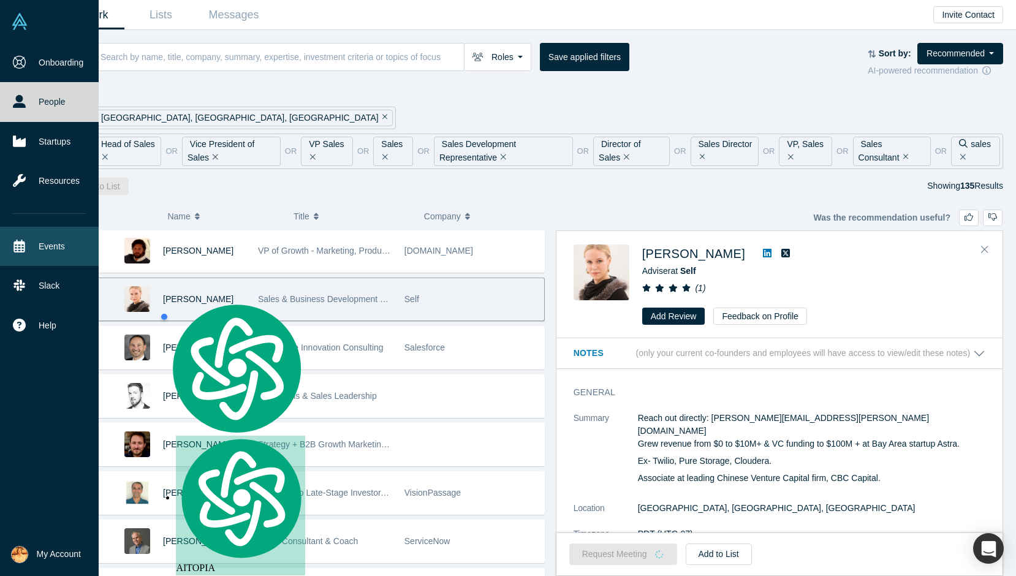
copy span "[PERSON_NAME]"
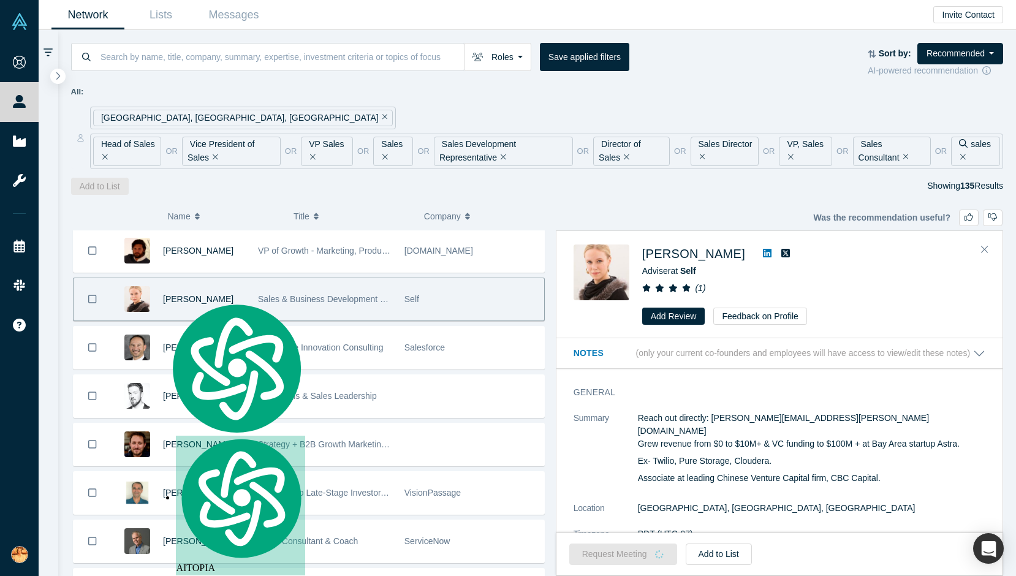
click at [857, 304] on div "Elizabeth Quade Adviser at Self ( 1 ) Add Review Feedback on Profile" at bounding box center [813, 284] width 343 height 81
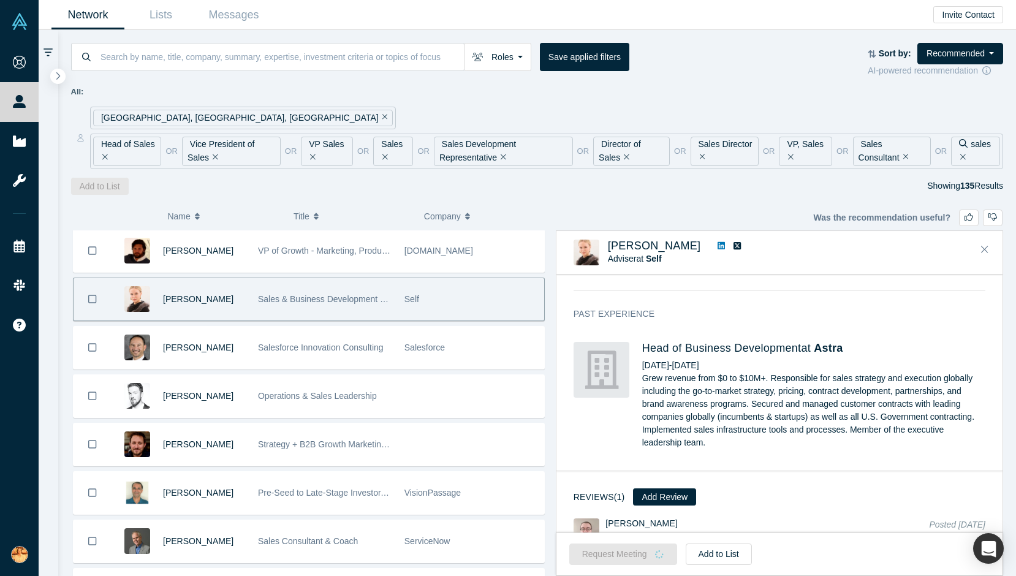
scroll to position [464, 0]
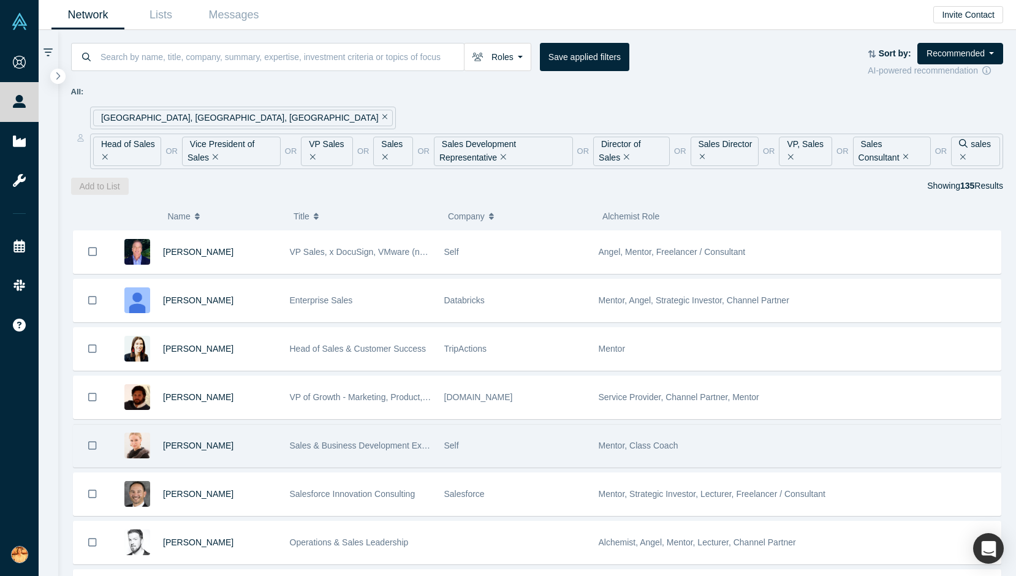
click at [438, 442] on div "Self" at bounding box center [515, 446] width 154 height 42
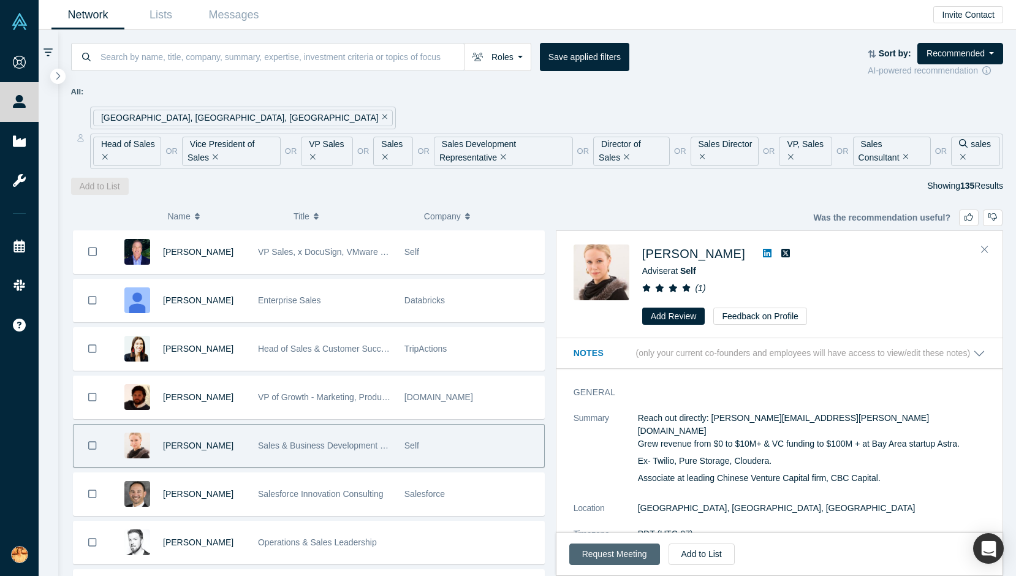
click at [634, 555] on button "Request Meeting" at bounding box center [614, 554] width 91 height 21
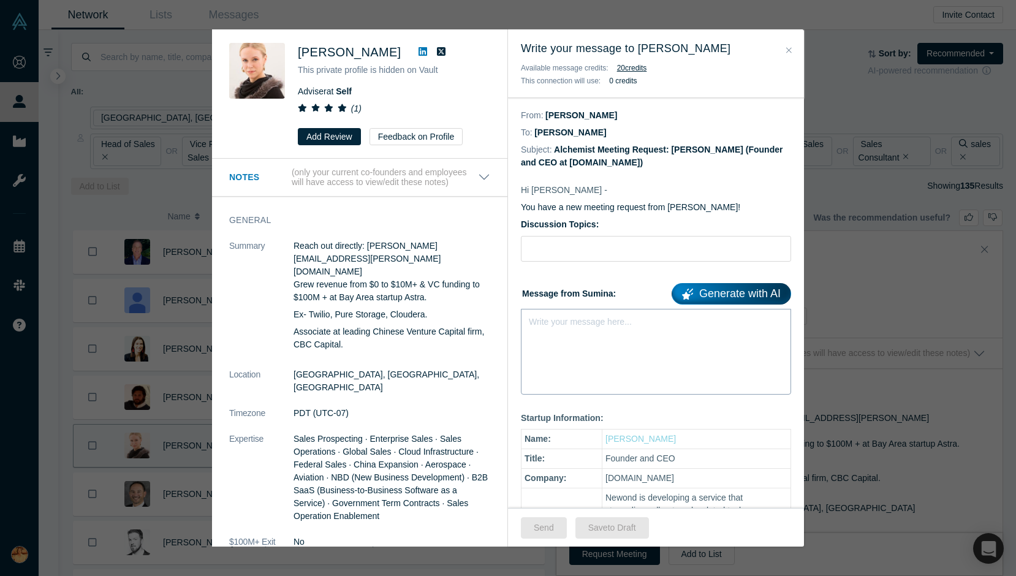
drag, startPoint x: 605, startPoint y: 313, endPoint x: 638, endPoint y: 328, distance: 37.3
click at [605, 313] on div "rdw-editor" at bounding box center [656, 319] width 254 height 13
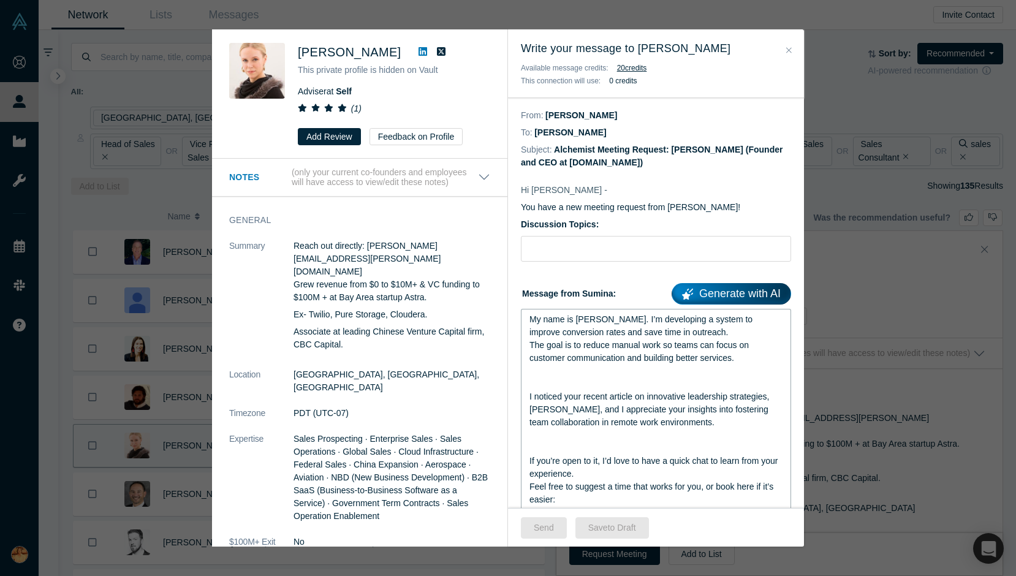
click at [633, 445] on div "rdw-editor" at bounding box center [656, 448] width 254 height 13
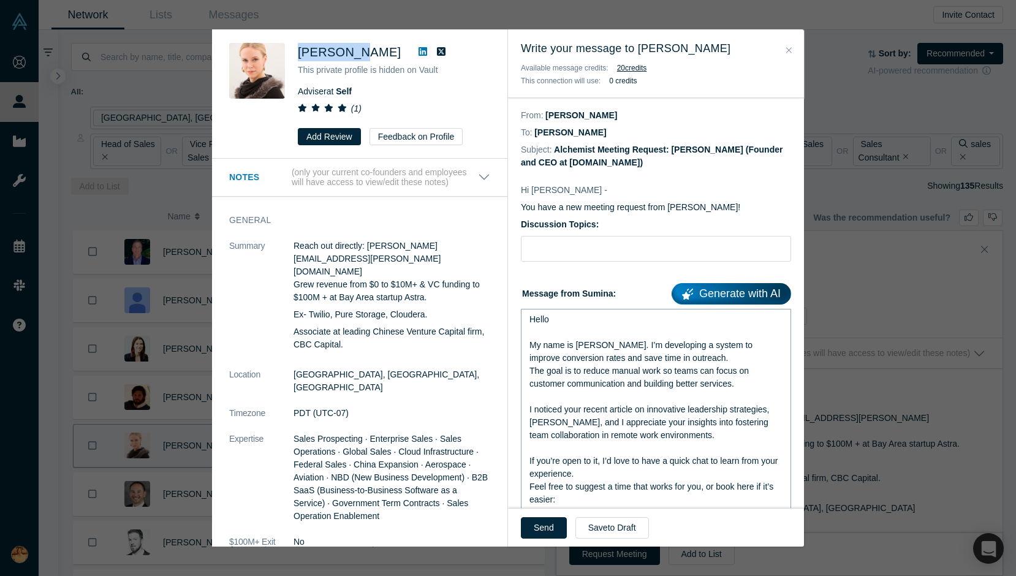
drag, startPoint x: 294, startPoint y: 51, endPoint x: 349, endPoint y: 49, distance: 55.2
type textarea "[PERSON_NAME]"
click at [349, 49] on div "[PERSON_NAME] This private profile is hidden on Vault Adviser at Self ( 1 ) Add…" at bounding box center [361, 94] width 265 height 102
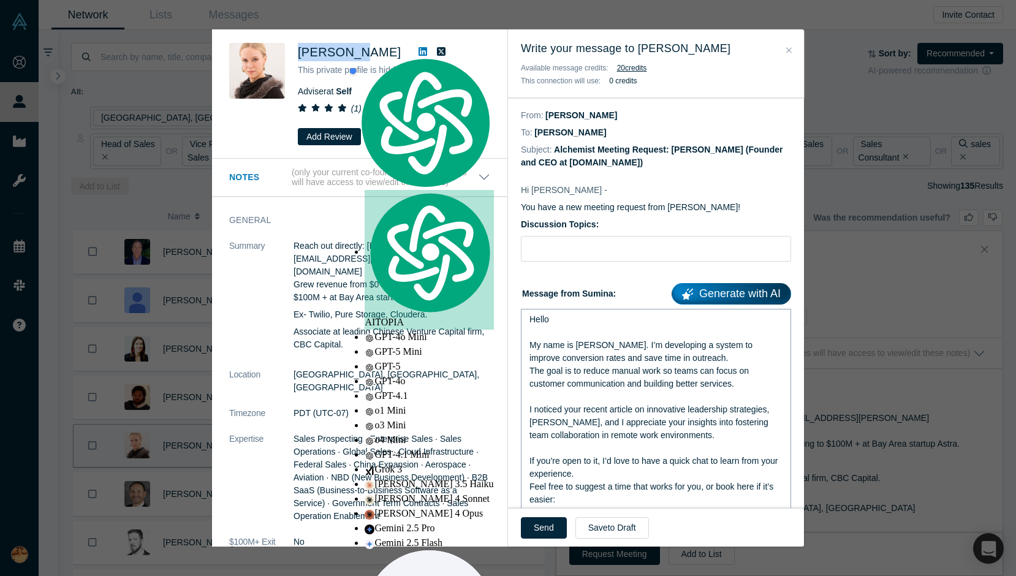
copy span "[PERSON_NAME]"
click at [556, 317] on div "Hello" at bounding box center [656, 319] width 254 height 13
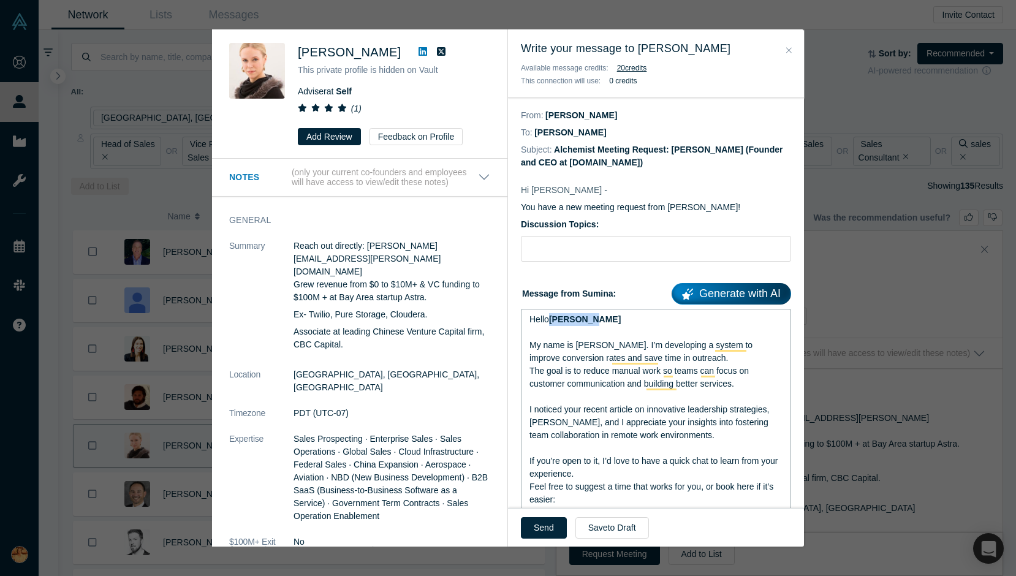
click at [553, 320] on span "[PERSON_NAME]" at bounding box center [585, 319] width 72 height 10
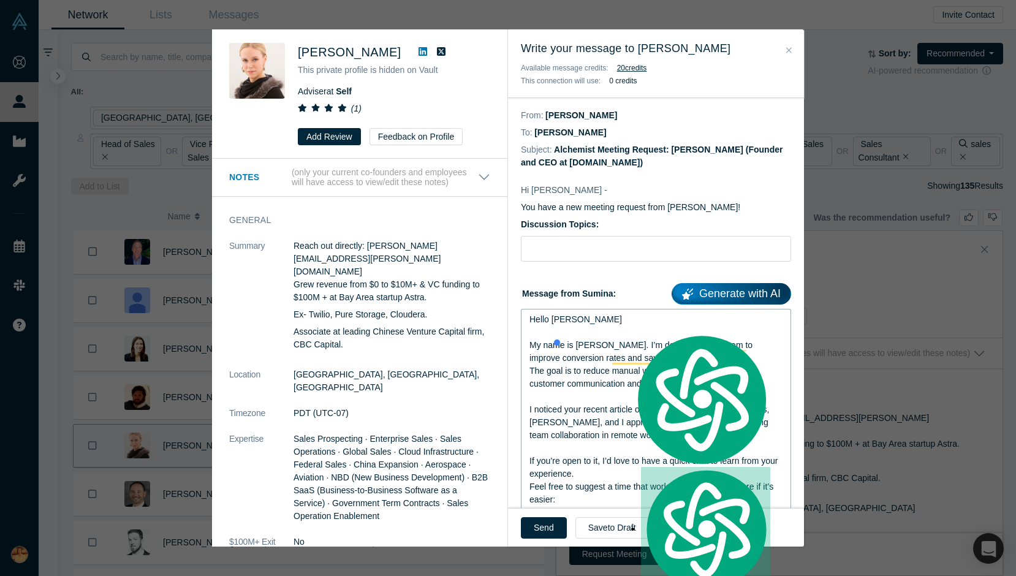
click at [624, 325] on div "Hello [PERSON_NAME]" at bounding box center [656, 319] width 254 height 13
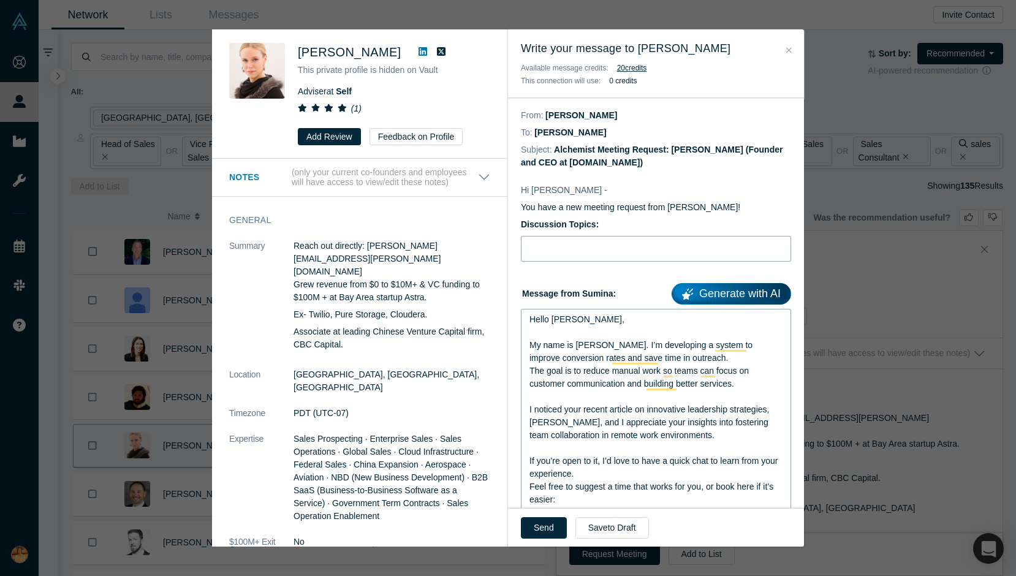
click at [588, 246] on input "Discussion Topics:" at bounding box center [656, 249] width 270 height 26
paste input "Quick question about outreach workflows"
type input "Quick question about outreach workflows"
click at [550, 522] on button "Send" at bounding box center [544, 527] width 46 height 21
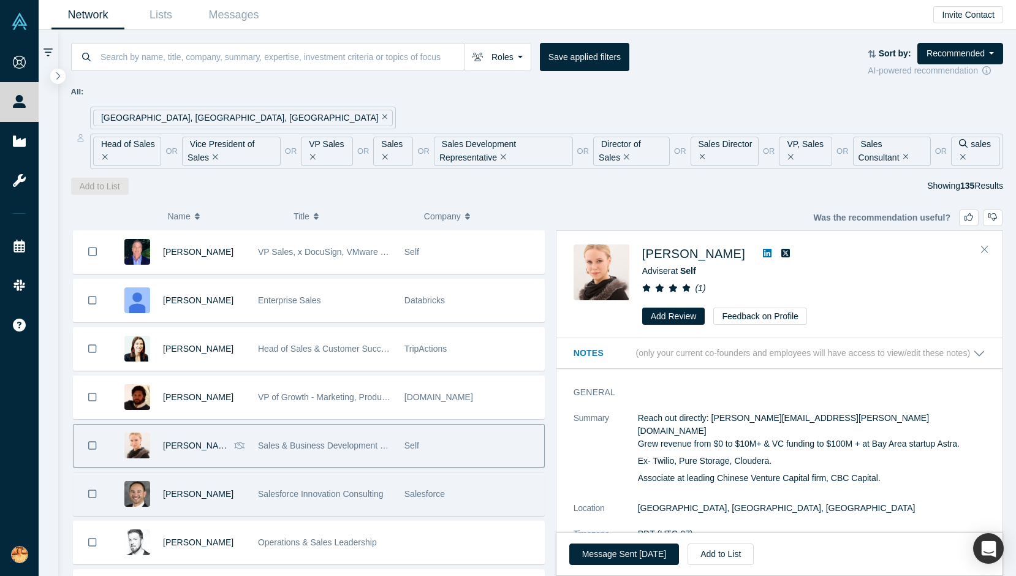
click at [197, 502] on div "[PERSON_NAME]" at bounding box center [204, 494] width 82 height 42
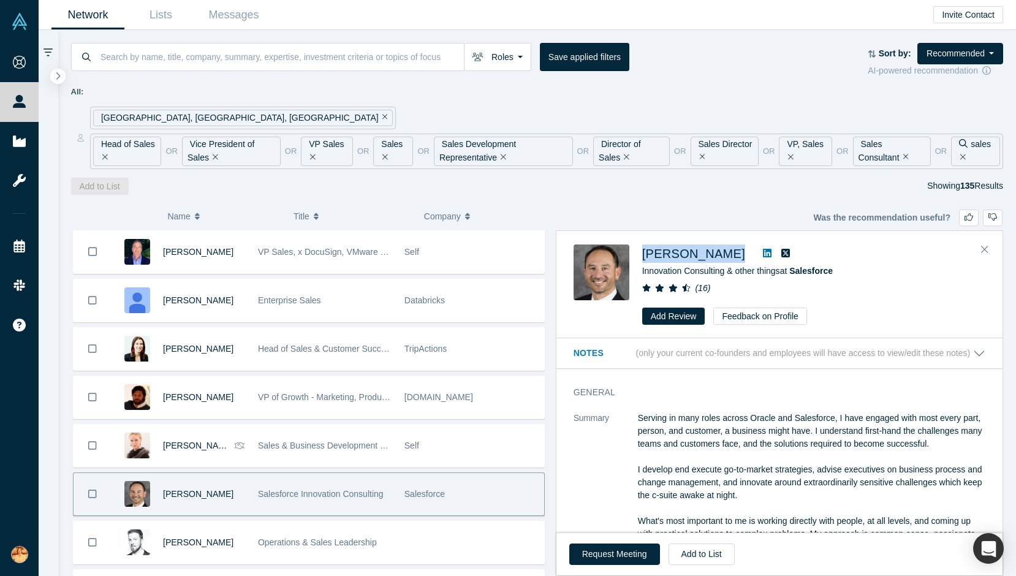
drag, startPoint x: 640, startPoint y: 251, endPoint x: 703, endPoint y: 254, distance: 63.8
click at [703, 254] on div "[PERSON_NAME] Innovation Consulting & other things at Salesforce ( 16 ) Add Rev…" at bounding box center [782, 284] width 416 height 81
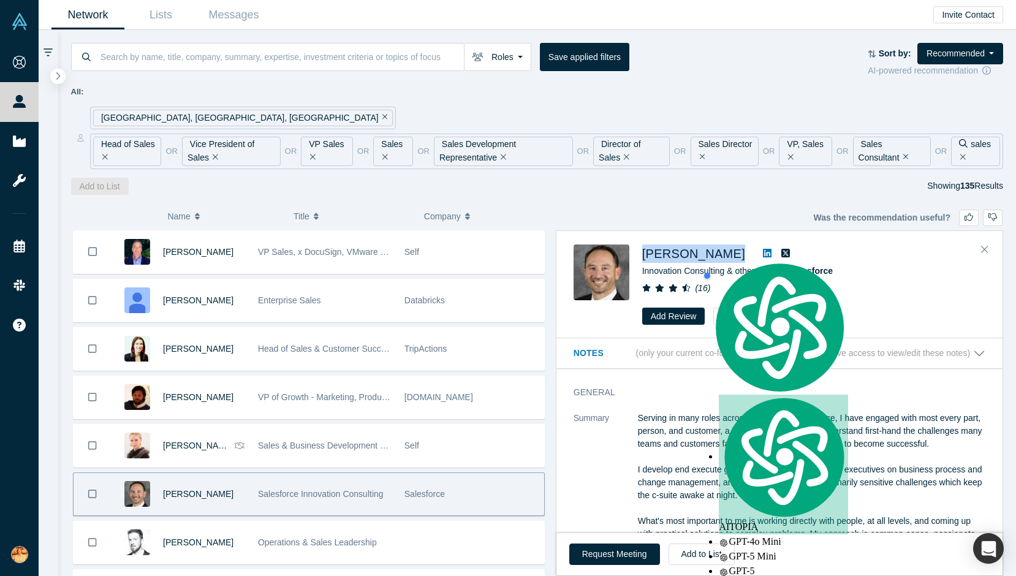
copy div "[PERSON_NAME]"
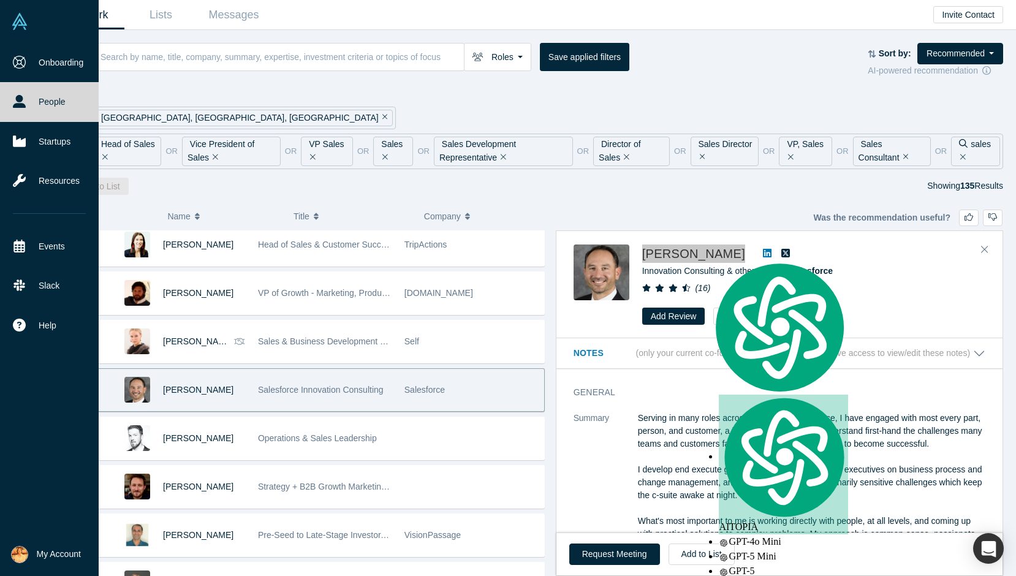
scroll to position [112, 0]
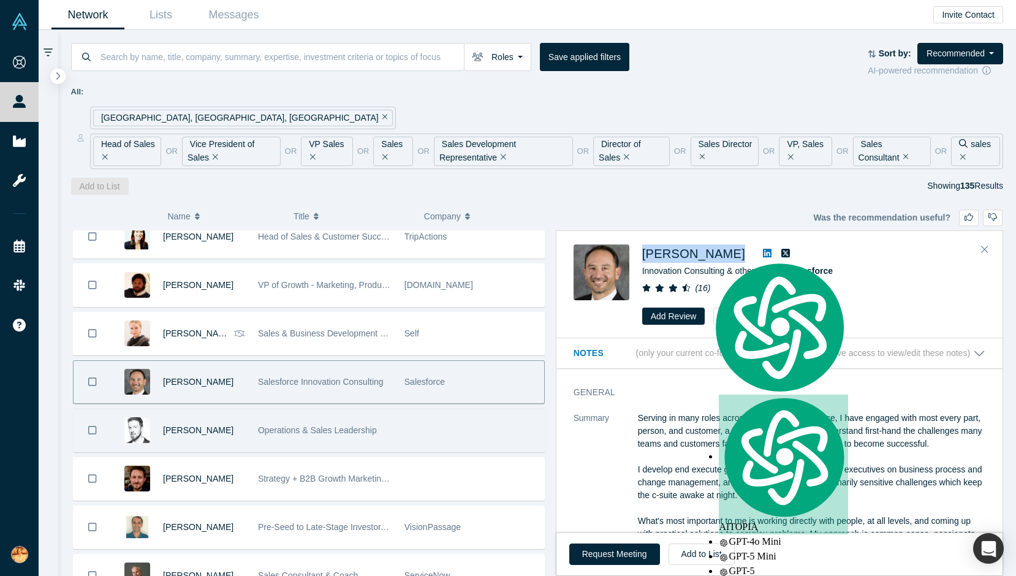
click at [256, 426] on div "Operations & Sales Leadership" at bounding box center [324, 430] width 146 height 42
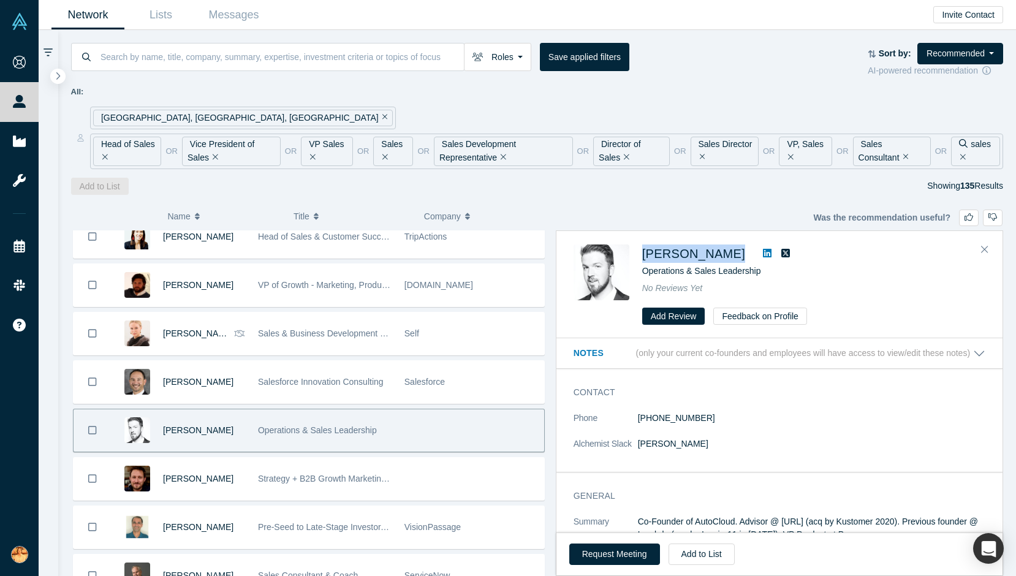
drag, startPoint x: 639, startPoint y: 258, endPoint x: 719, endPoint y: 257, distance: 80.3
click at [719, 257] on div "[PERSON_NAME] Operations & Sales Leadership No Reviews Yet Add Review Feedback …" at bounding box center [782, 284] width 416 height 81
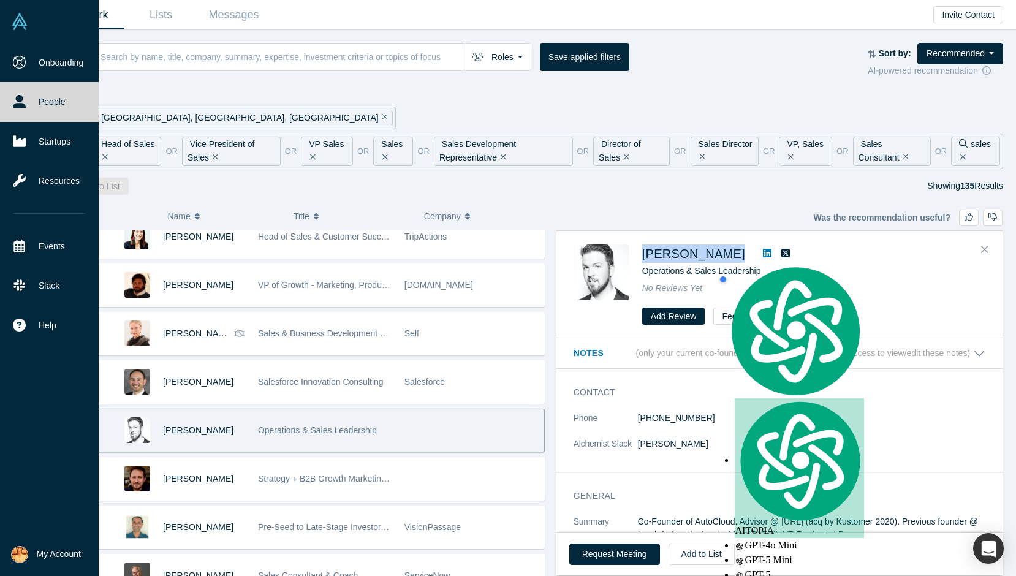
copy div "[PERSON_NAME]"
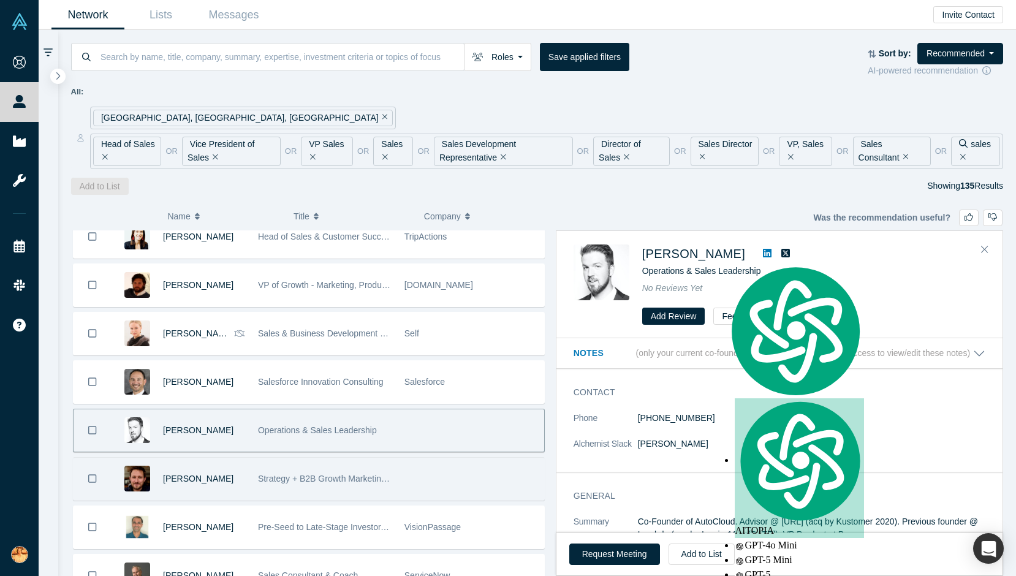
click at [324, 486] on div "Strategy + B2B Growth Marketing/Sales" at bounding box center [325, 479] width 134 height 42
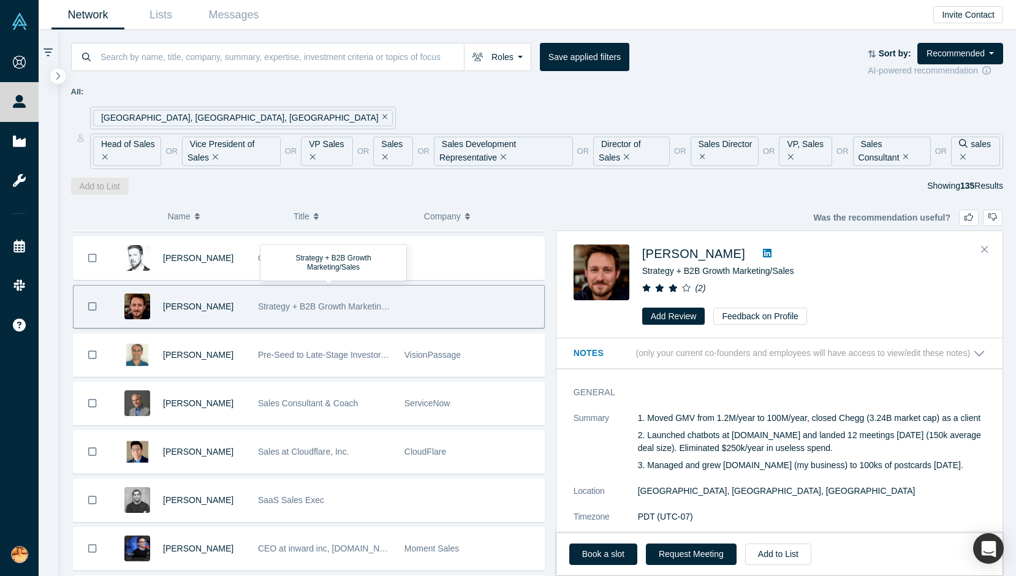
scroll to position [289, 0]
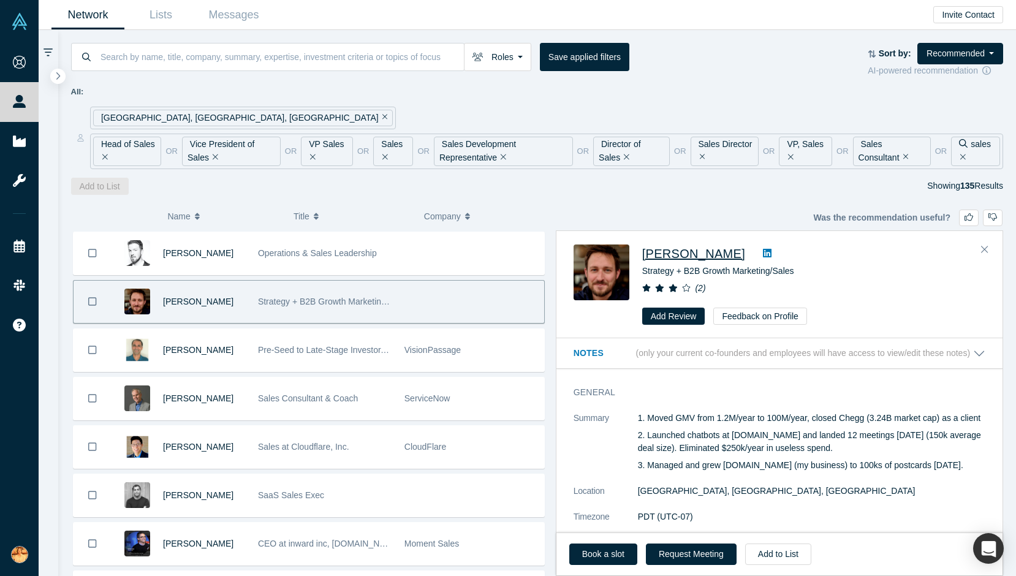
drag, startPoint x: 637, startPoint y: 257, endPoint x: 736, endPoint y: 257, distance: 99.3
click at [736, 257] on div "[PERSON_NAME] Strategy + B2B Growth Marketing/Sales ( 2 ) Add Review Feedback o…" at bounding box center [782, 284] width 416 height 81
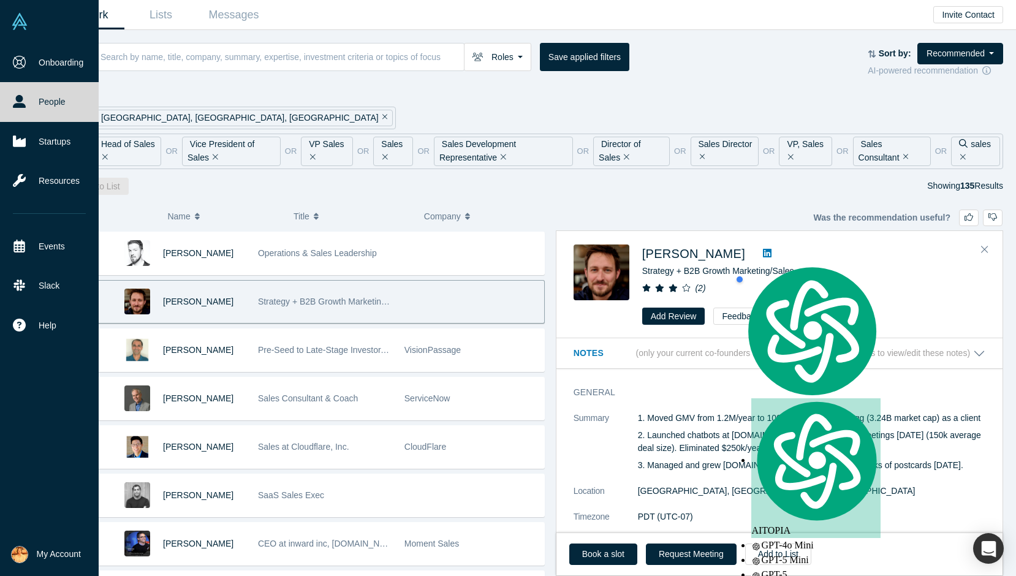
copy span "[PERSON_NAME]"
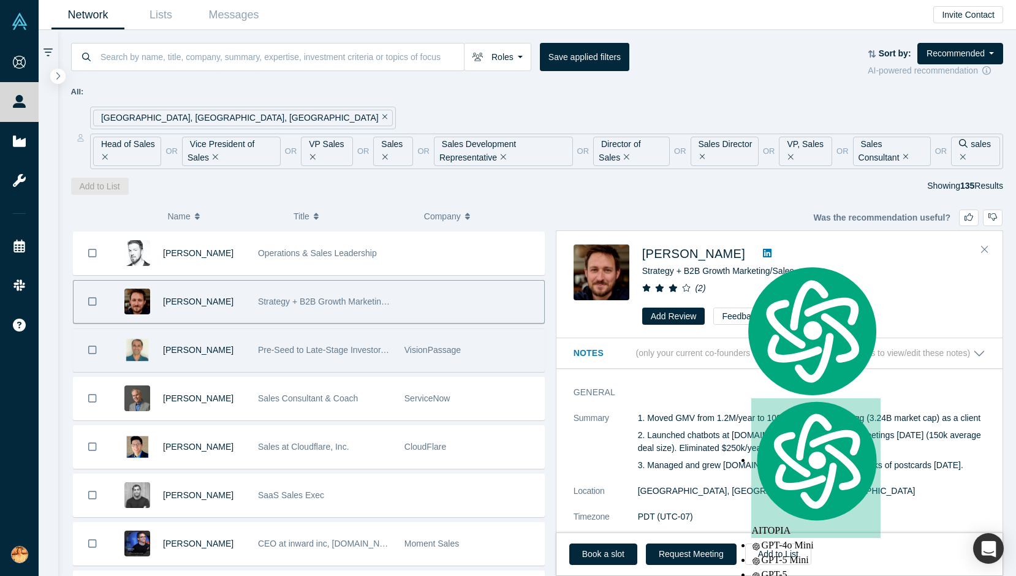
click at [306, 353] on span "Pre-Seed to Late-Stage Investor. 5 exits ($19M, $55M, $190M, $450M, $1.2B) as e…" at bounding box center [684, 350] width 852 height 10
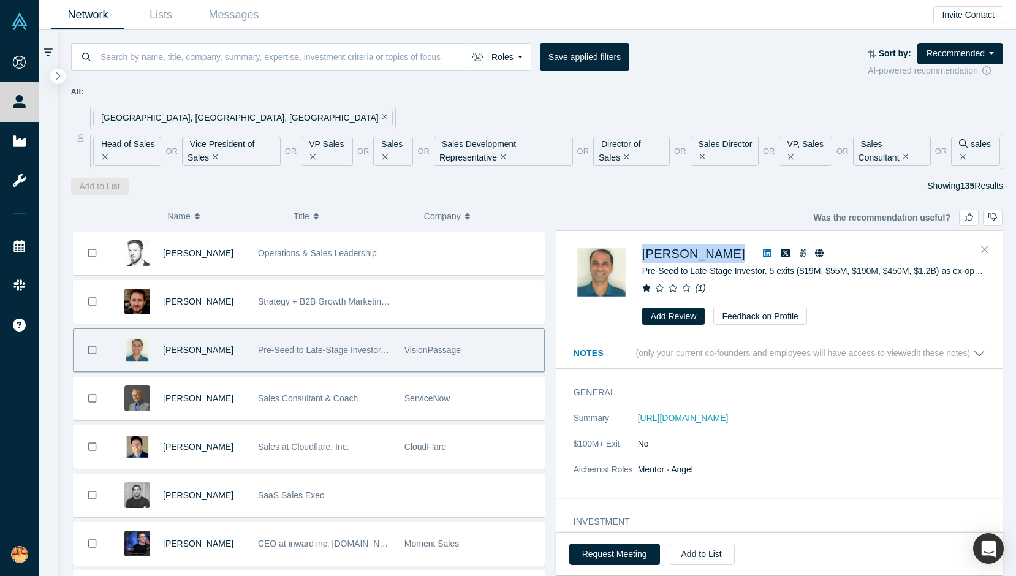
drag, startPoint x: 637, startPoint y: 257, endPoint x: 702, endPoint y: 257, distance: 65.0
click at [702, 257] on div "[PERSON_NAME] Pre-Seed to Late-Stage Investor. 5 exits ($19M, $55M, $190M, $450…" at bounding box center [782, 284] width 416 height 81
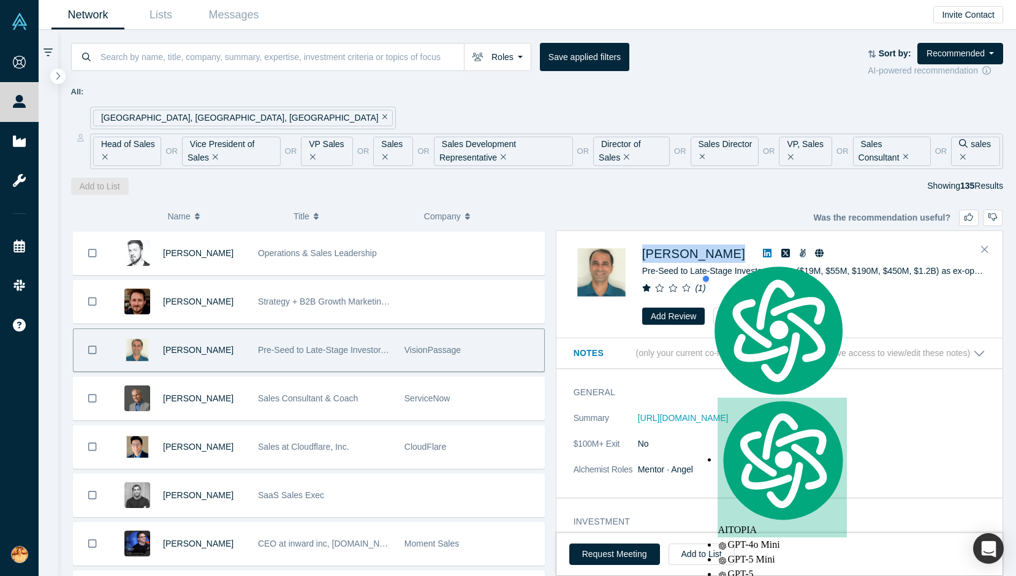
copy div "[PERSON_NAME]"
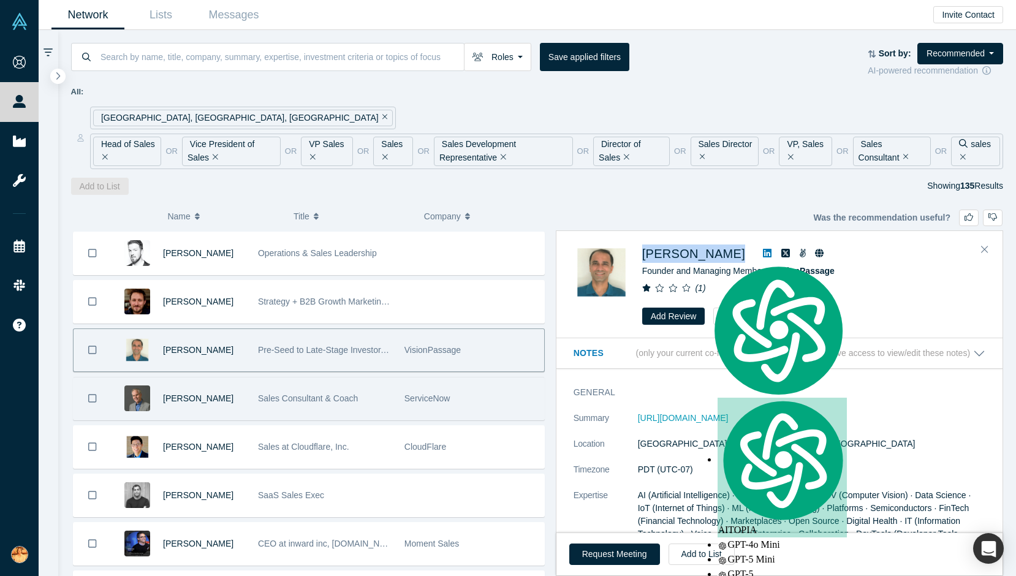
click at [212, 413] on div "[PERSON_NAME]" at bounding box center [204, 398] width 82 height 42
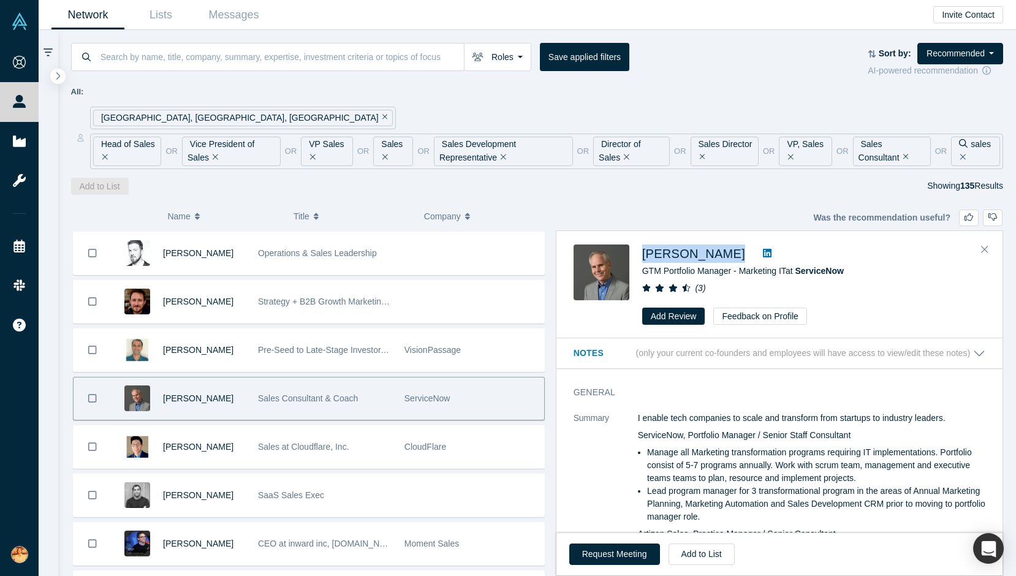
drag, startPoint x: 636, startPoint y: 251, endPoint x: 715, endPoint y: 251, distance: 79.0
click at [715, 251] on div "[PERSON_NAME] GTM Portfolio Manager - Marketing IT at ServiceNow ( 3 ) Add Revi…" at bounding box center [782, 284] width 416 height 81
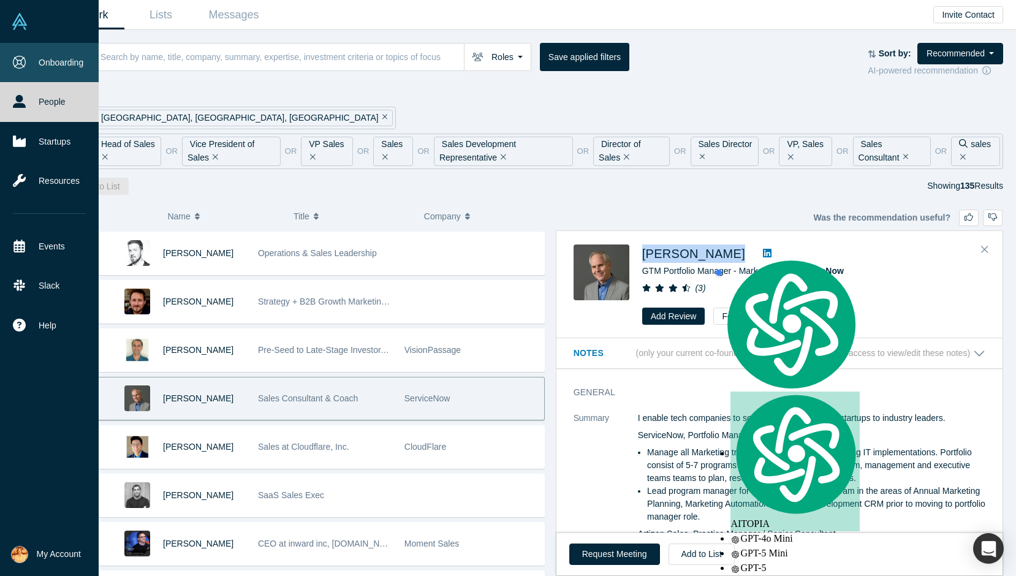
copy div "[PERSON_NAME]"
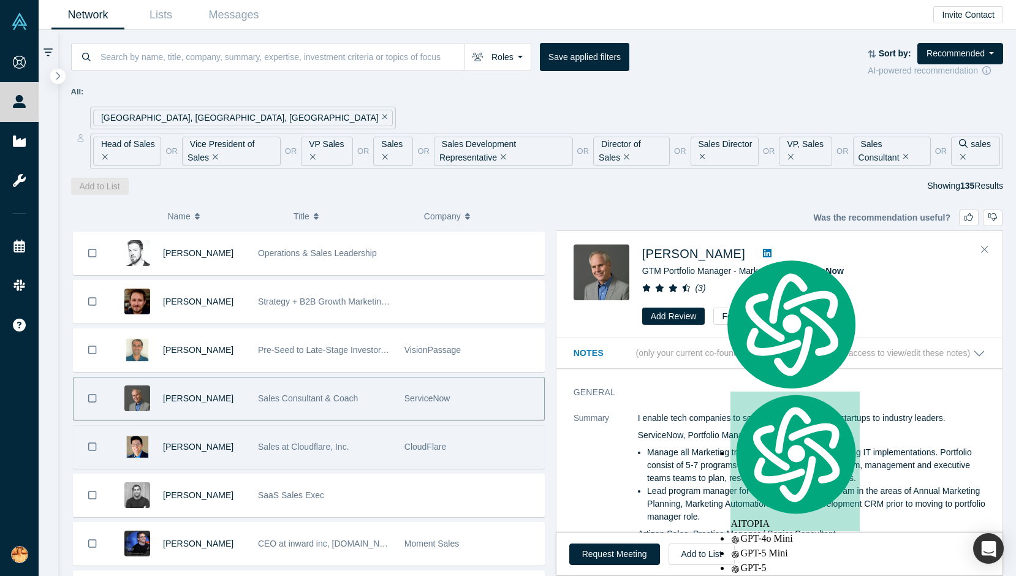
click at [337, 455] on div "Sales at Cloudflare, Inc." at bounding box center [325, 447] width 134 height 42
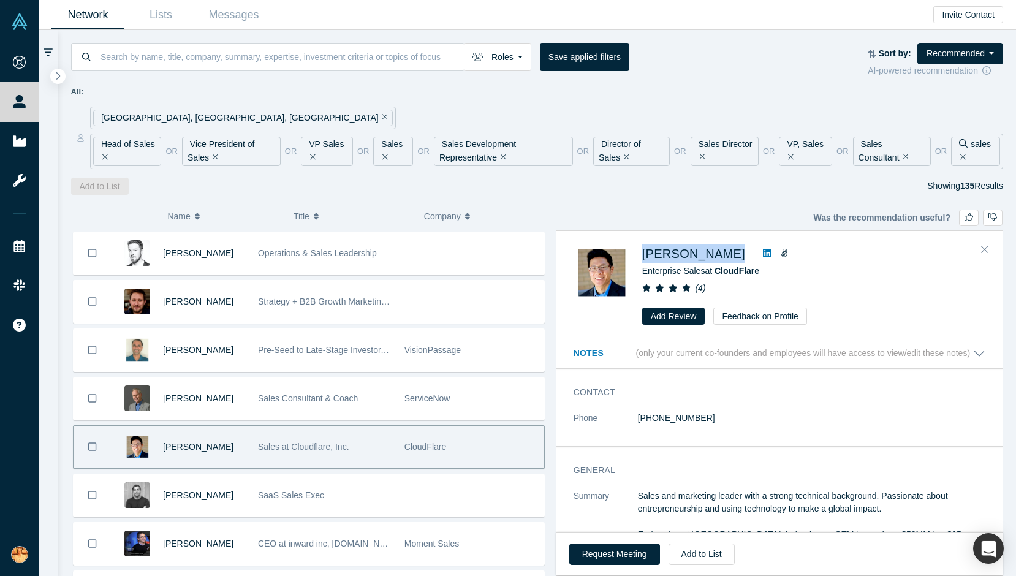
drag, startPoint x: 640, startPoint y: 254, endPoint x: 699, endPoint y: 255, distance: 58.8
click at [699, 255] on div "[PERSON_NAME] Enterprise Sales at CloudFlare ( 4 ) Add Review Feedback on Profi…" at bounding box center [782, 284] width 416 height 81
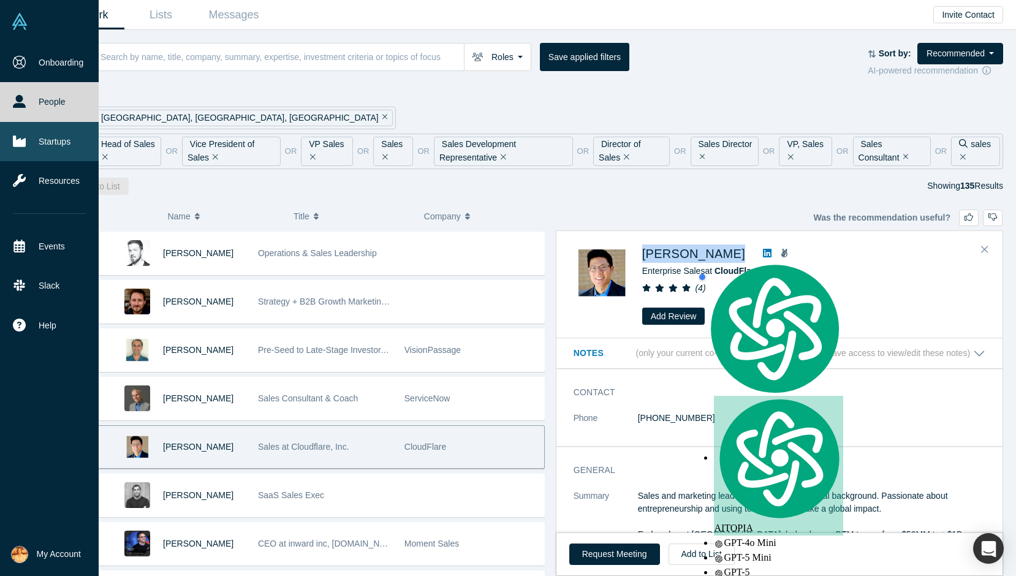
copy div "[PERSON_NAME]"
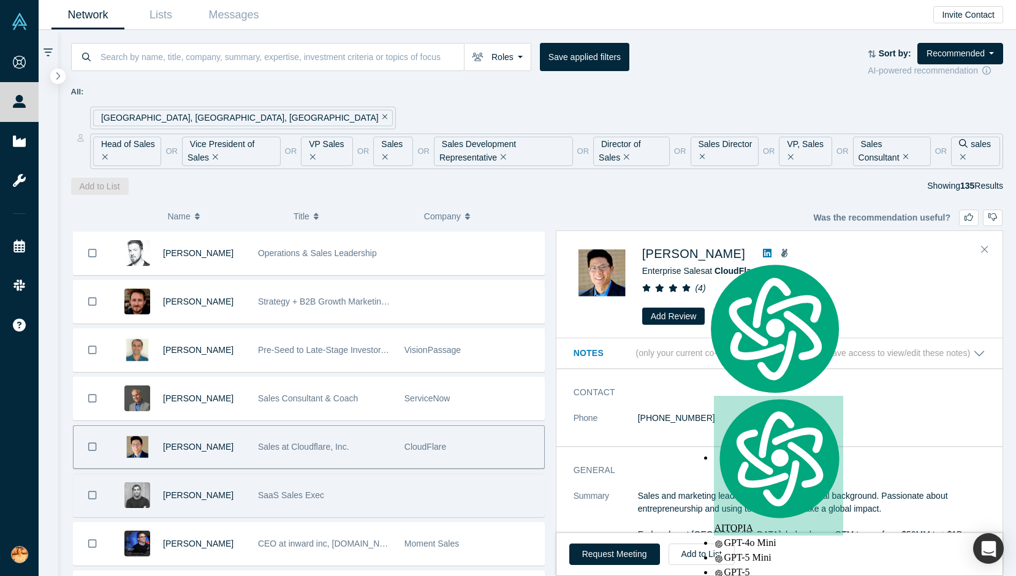
click at [260, 490] on span "SaaS Sales Exec" at bounding box center [291, 495] width 66 height 10
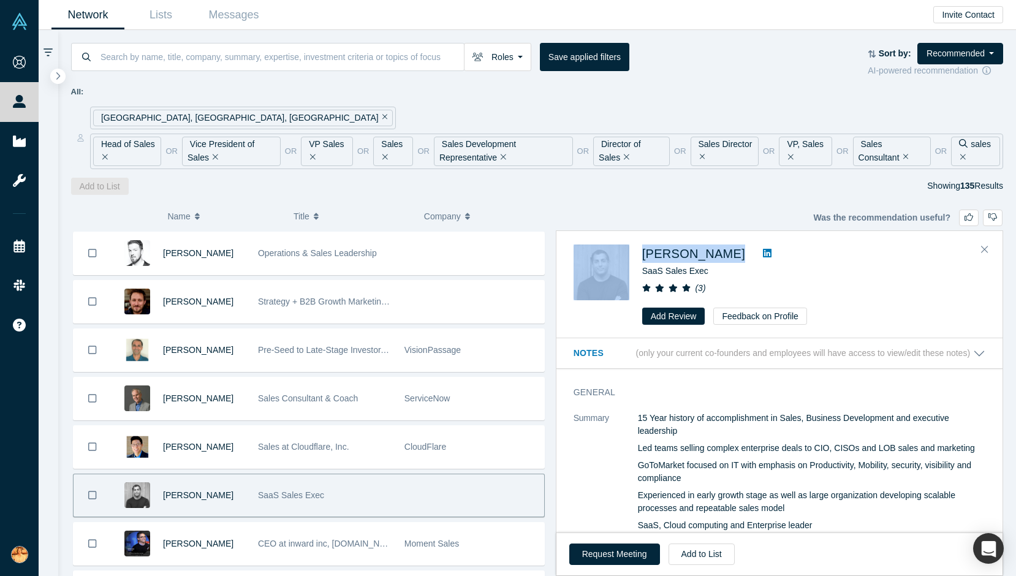
drag, startPoint x: 635, startPoint y: 257, endPoint x: 720, endPoint y: 257, distance: 85.2
click at [720, 257] on div "[PERSON_NAME] SaaS Sales Exec ( 3 ) Add Review Feedback on Profile" at bounding box center [782, 284] width 416 height 81
copy div "[PERSON_NAME]"
click at [617, 561] on button "Request Meeting" at bounding box center [614, 554] width 91 height 21
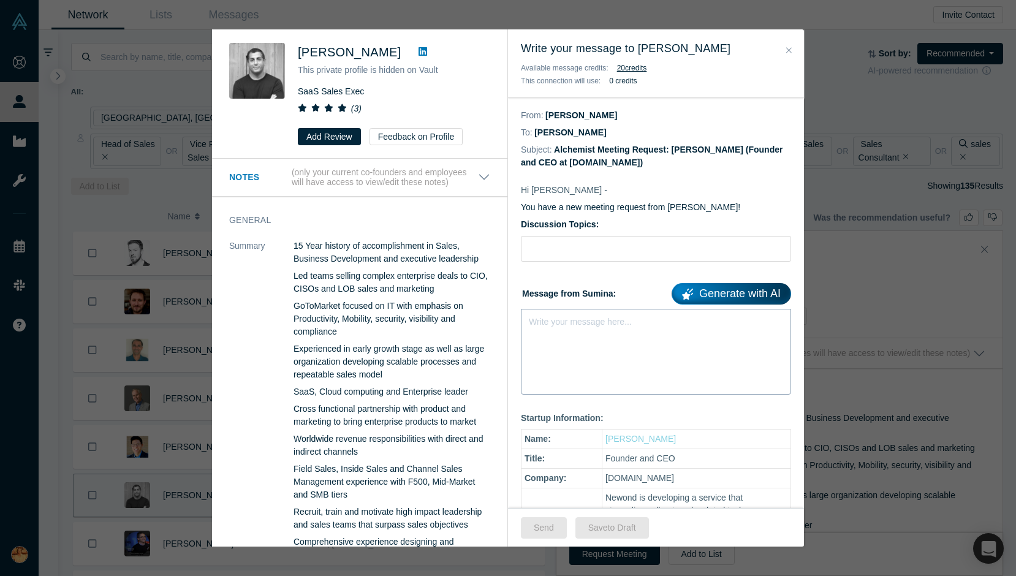
click at [573, 340] on div "Write your message here..." at bounding box center [656, 352] width 270 height 86
paste div "rdw-editor"
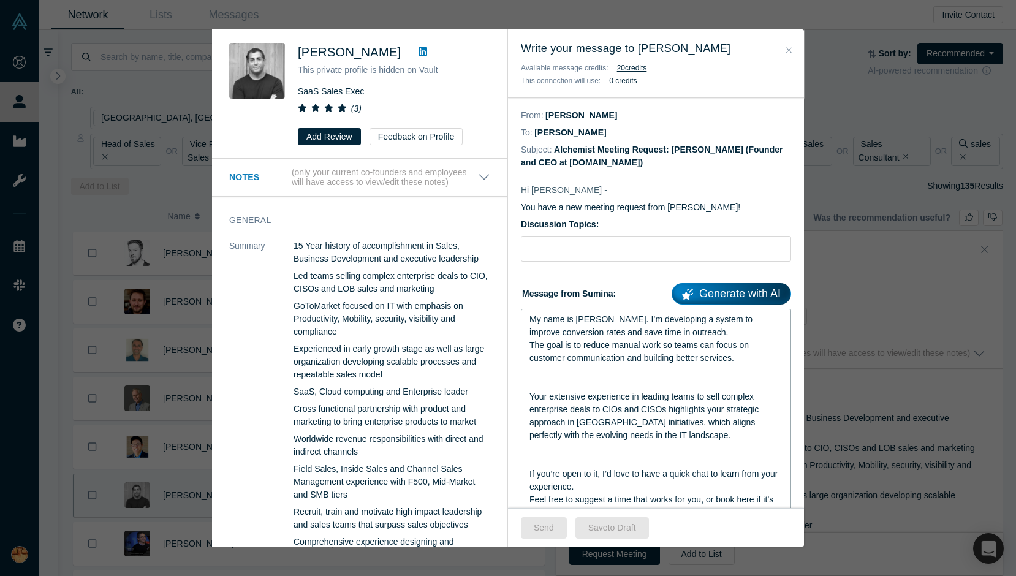
click at [573, 341] on span "The goal is to reduce manual work so teams can focus on customer communication …" at bounding box center [640, 351] width 222 height 23
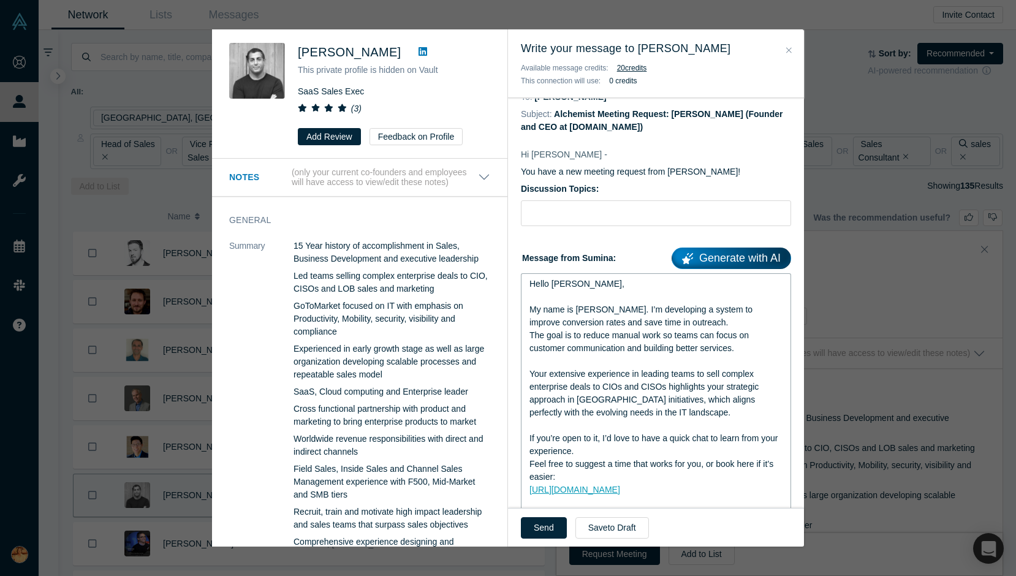
scroll to position [0, 0]
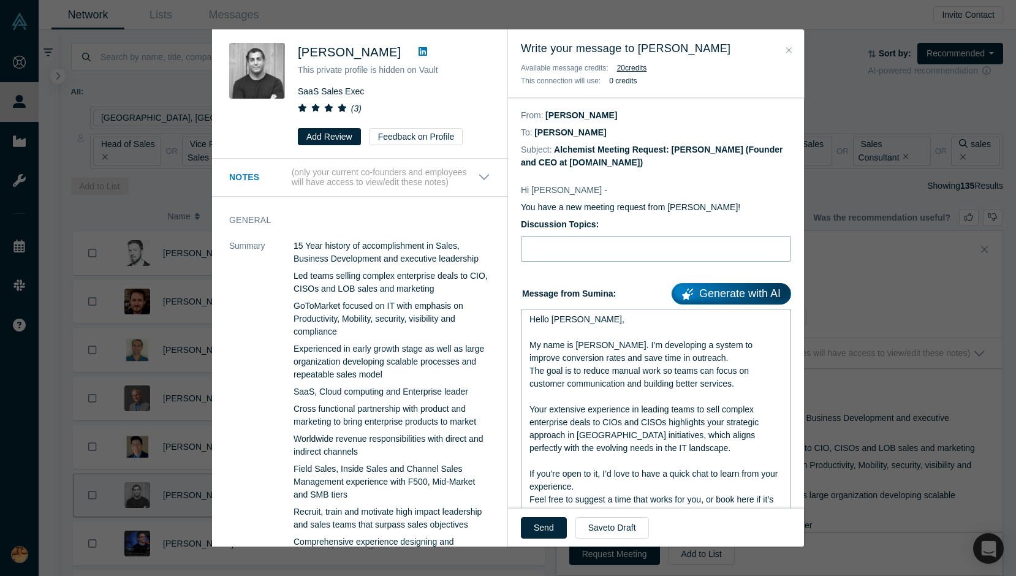
click at [579, 235] on div "Discussion Topics:" at bounding box center [656, 240] width 270 height 44
click at [665, 243] on input "Discussion Topics:" at bounding box center [656, 249] width 270 height 26
paste input "Quick question about outreach workflows"
type input "Quick question about outreach workflows"
click at [545, 534] on button "Send" at bounding box center [544, 527] width 46 height 21
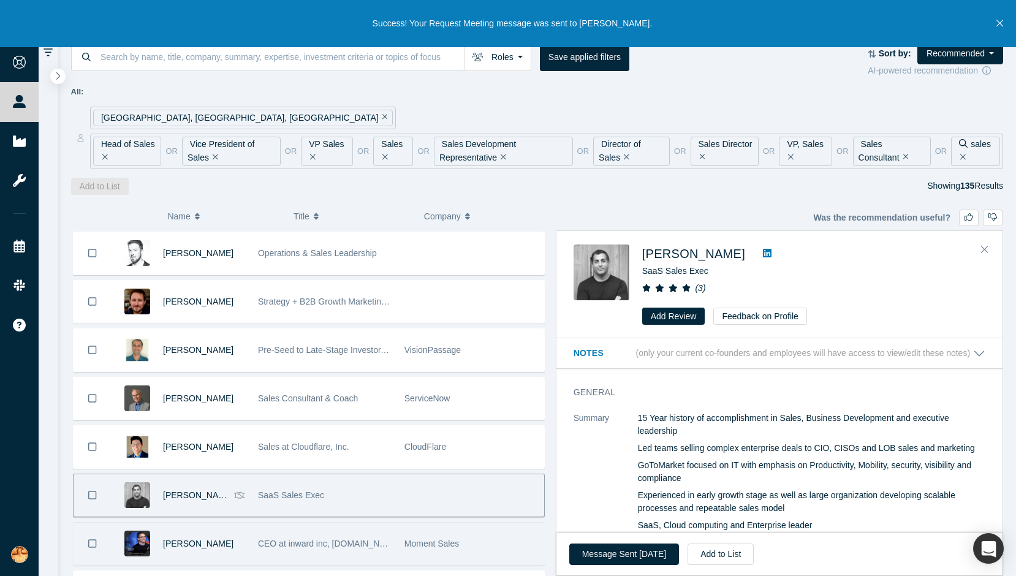
click at [230, 548] on div "[PERSON_NAME]" at bounding box center [204, 544] width 82 height 42
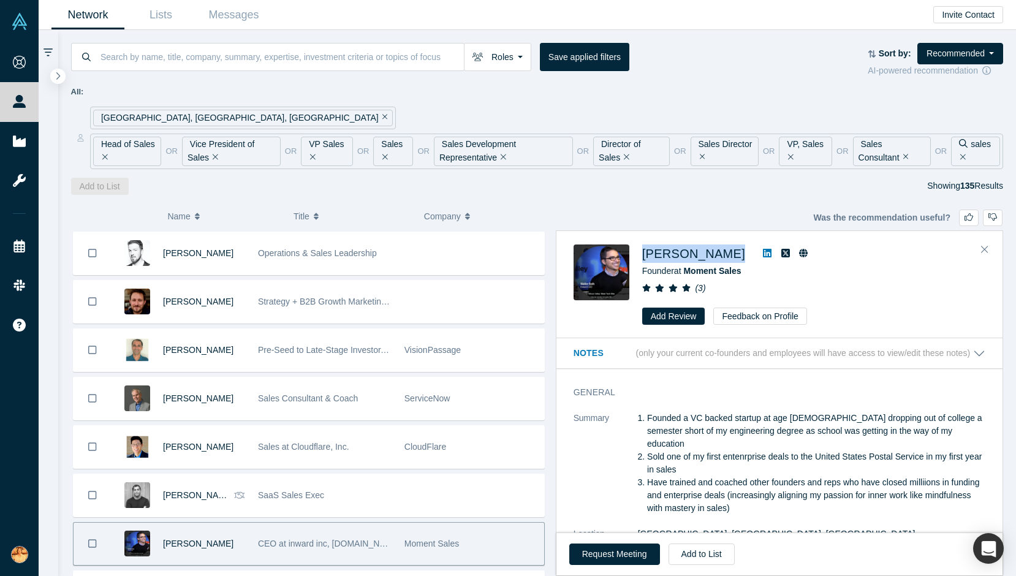
drag, startPoint x: 635, startPoint y: 241, endPoint x: 720, endPoint y: 244, distance: 84.6
click at [720, 244] on div "[PERSON_NAME] Founder at Moment Sales ( 3 ) Add Review Feedback on Profile" at bounding box center [779, 285] width 446 height 107
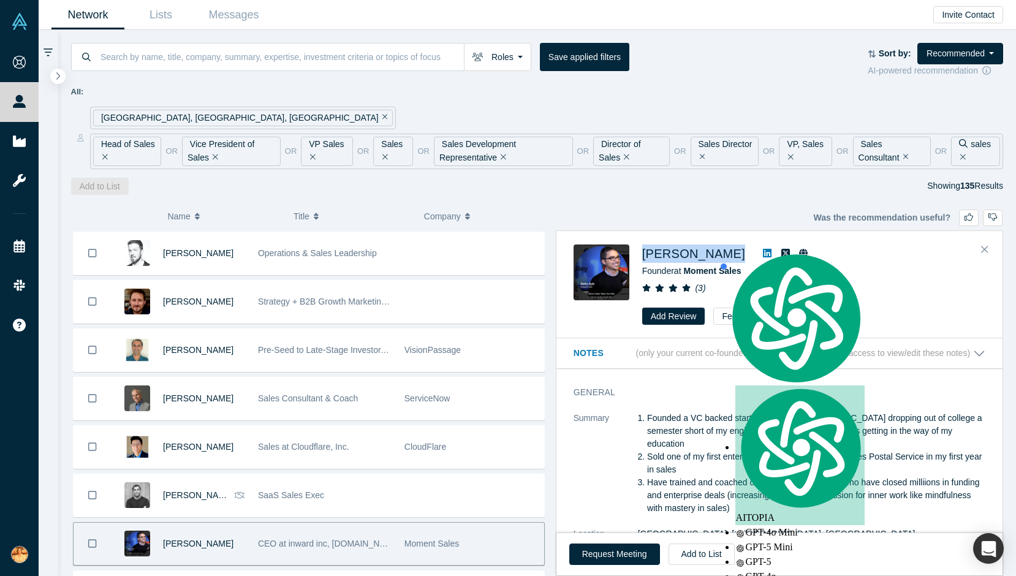
copy div "[PERSON_NAME]"
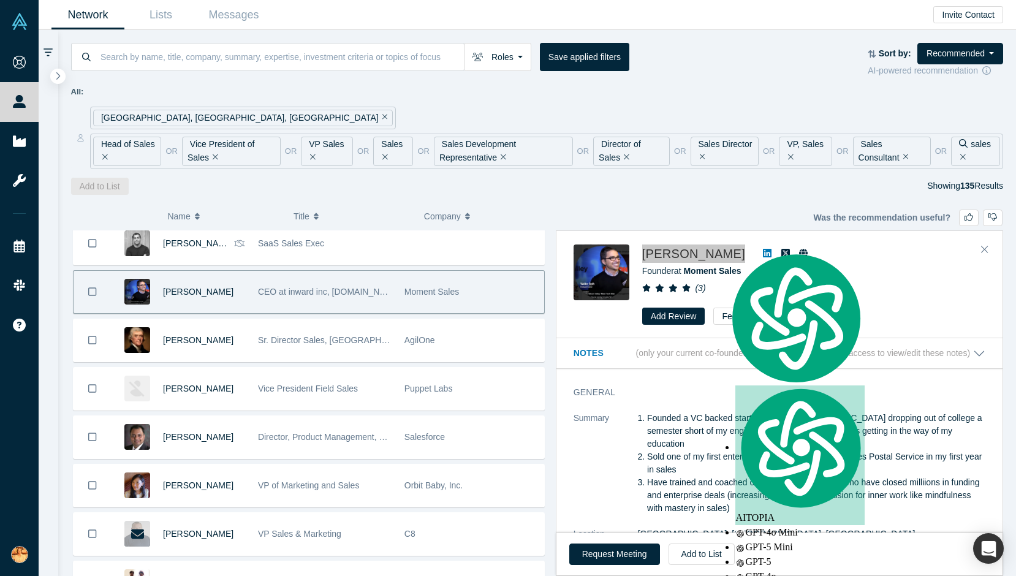
scroll to position [533, 0]
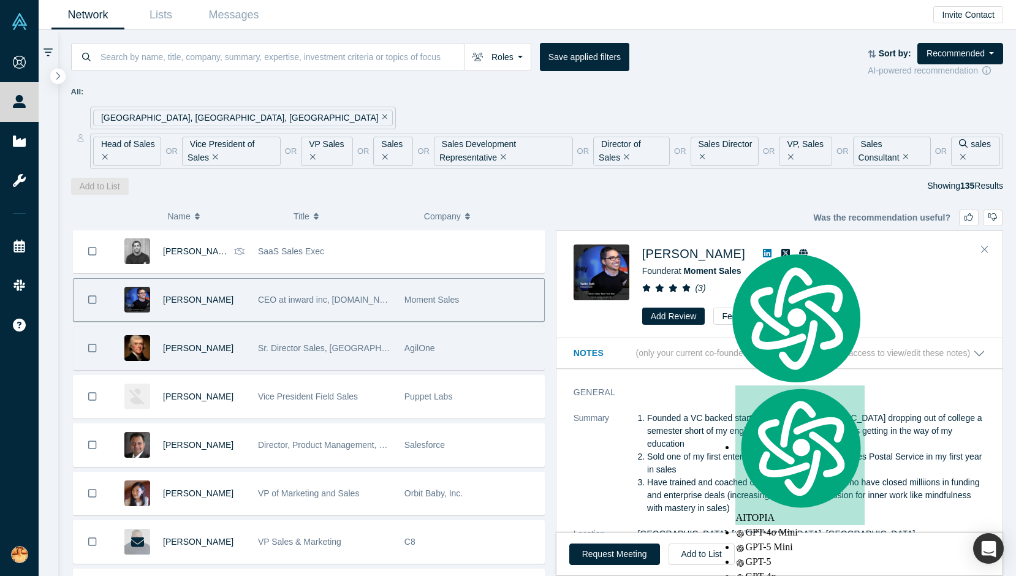
click at [330, 357] on div "Sr. Director Sales, [GEOGRAPHIC_DATA] and APAC" at bounding box center [325, 348] width 134 height 42
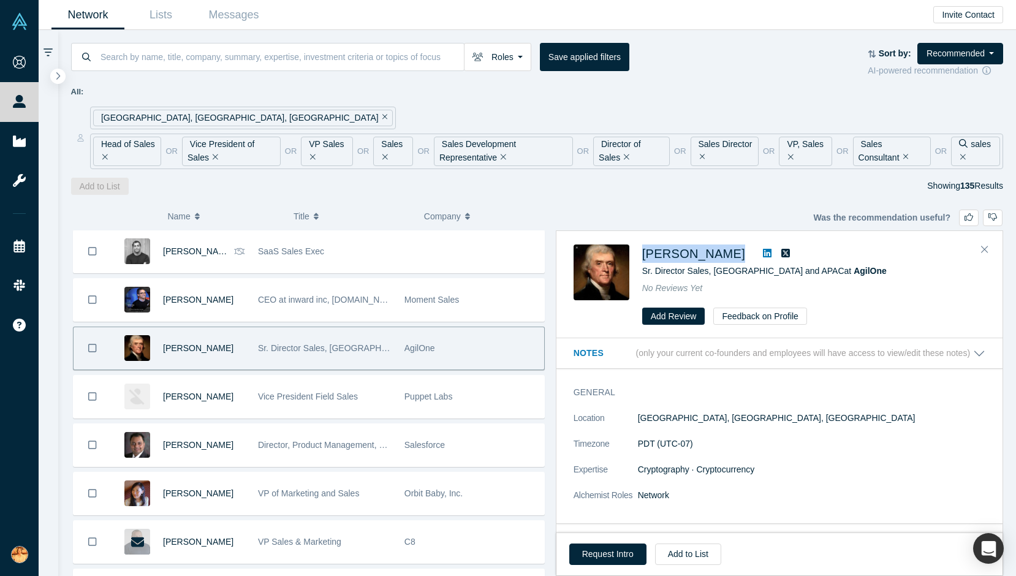
drag, startPoint x: 637, startPoint y: 254, endPoint x: 732, endPoint y: 254, distance: 94.4
click at [732, 254] on div "[PERSON_NAME] Director Sales, [GEOGRAPHIC_DATA] and APAC at AgilOne No Reviews …" at bounding box center [782, 284] width 416 height 81
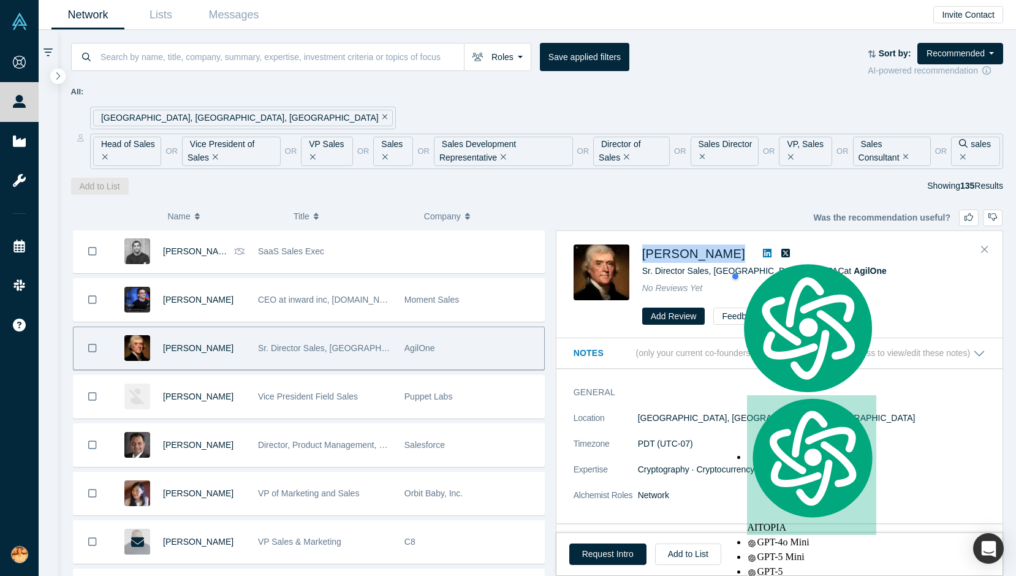
copy div "[PERSON_NAME]"
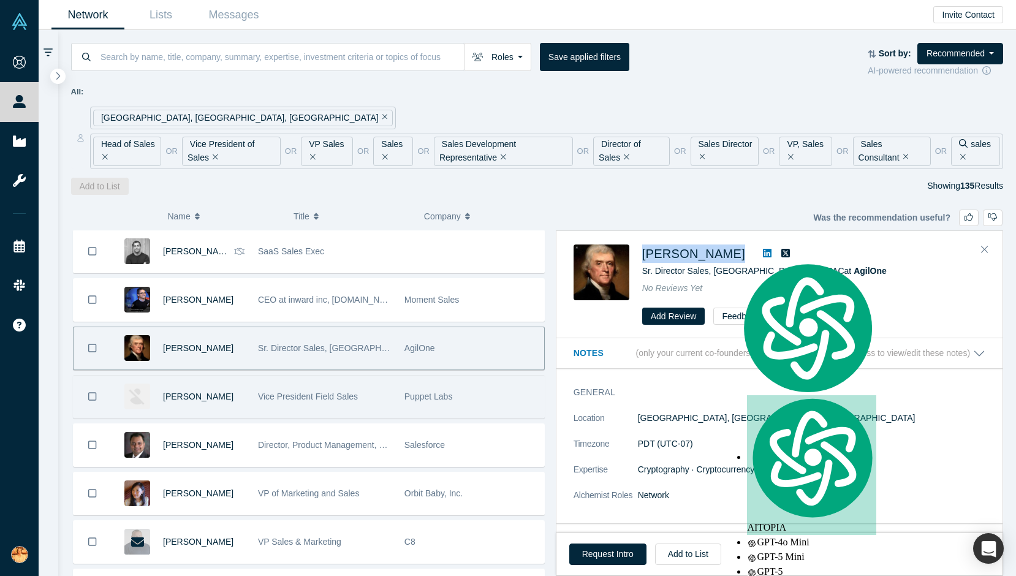
click at [231, 404] on div "[PERSON_NAME]" at bounding box center [204, 397] width 82 height 42
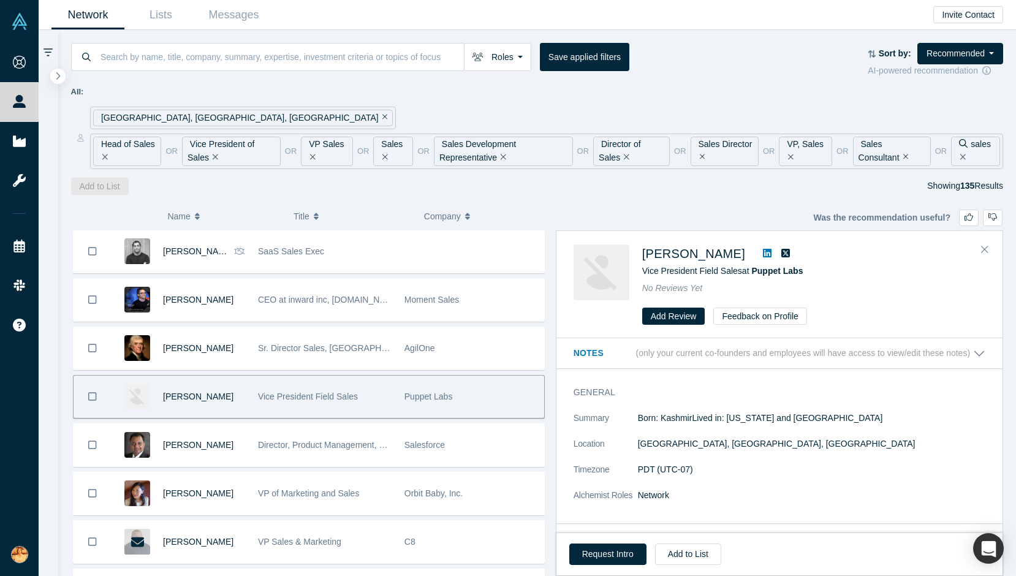
scroll to position [601, 0]
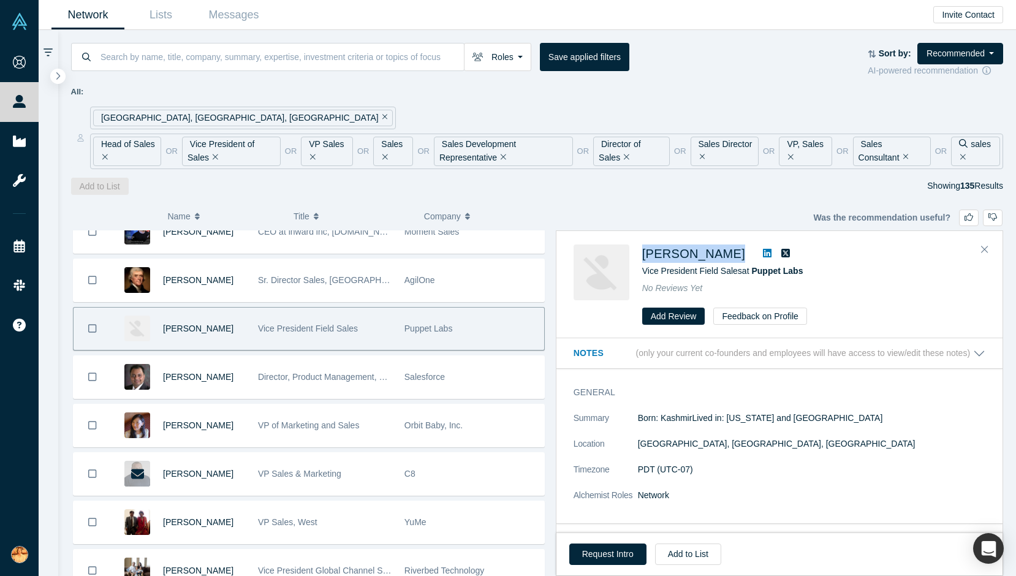
drag, startPoint x: 637, startPoint y: 254, endPoint x: 748, endPoint y: 254, distance: 110.9
click at [748, 254] on div "[PERSON_NAME] Vice President Field Sales at Puppet Labs No Reviews Yet Add Revi…" at bounding box center [782, 284] width 416 height 81
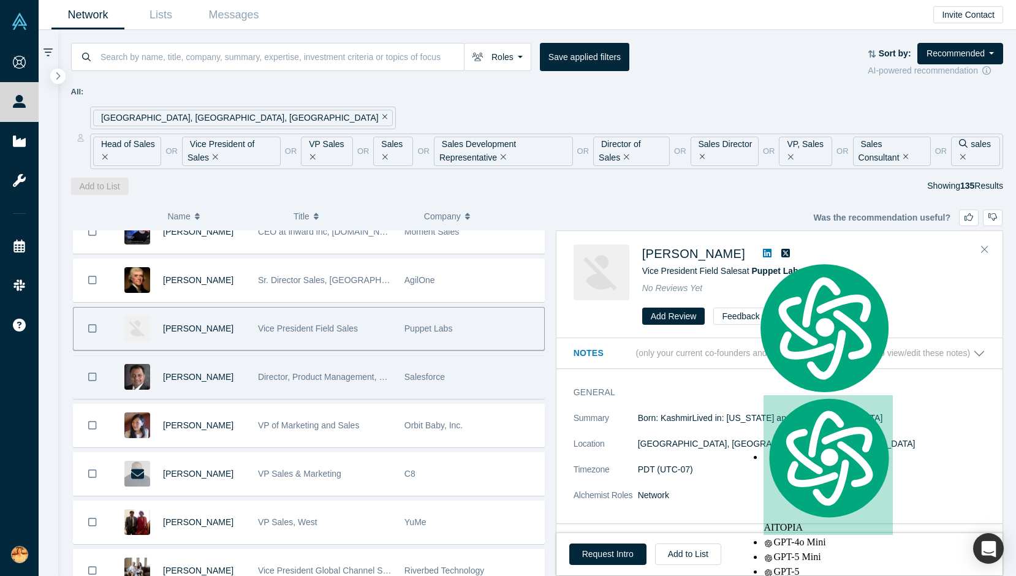
click at [222, 387] on div "[PERSON_NAME]" at bounding box center [204, 377] width 82 height 42
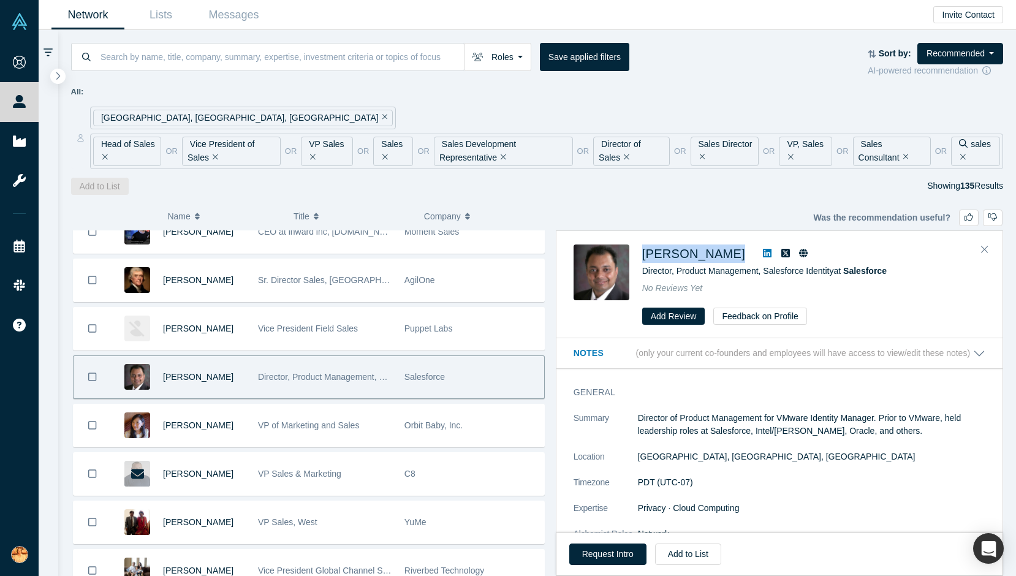
drag, startPoint x: 640, startPoint y: 252, endPoint x: 707, endPoint y: 252, distance: 66.8
click at [707, 252] on div "[PERSON_NAME] Director, Product Management, Salesforce Identity at Salesforce N…" at bounding box center [782, 284] width 416 height 81
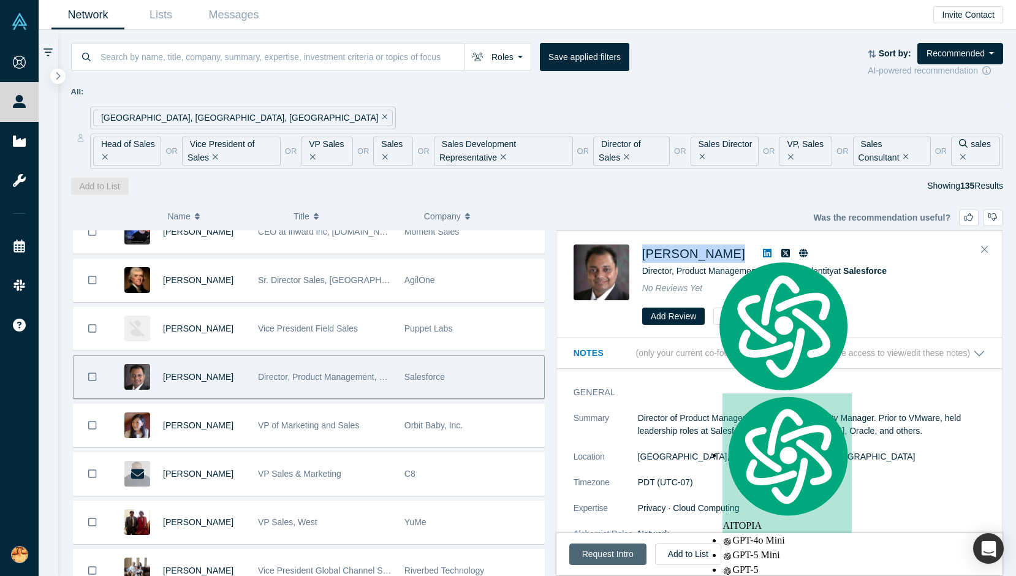
click at [619, 560] on button "Request Intro" at bounding box center [607, 554] width 77 height 21
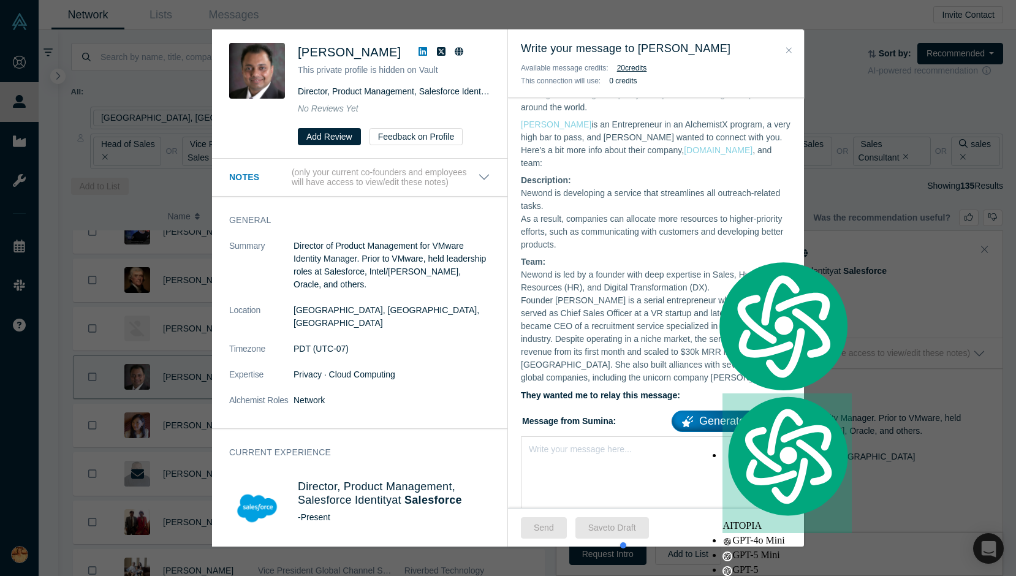
scroll to position [382, 0]
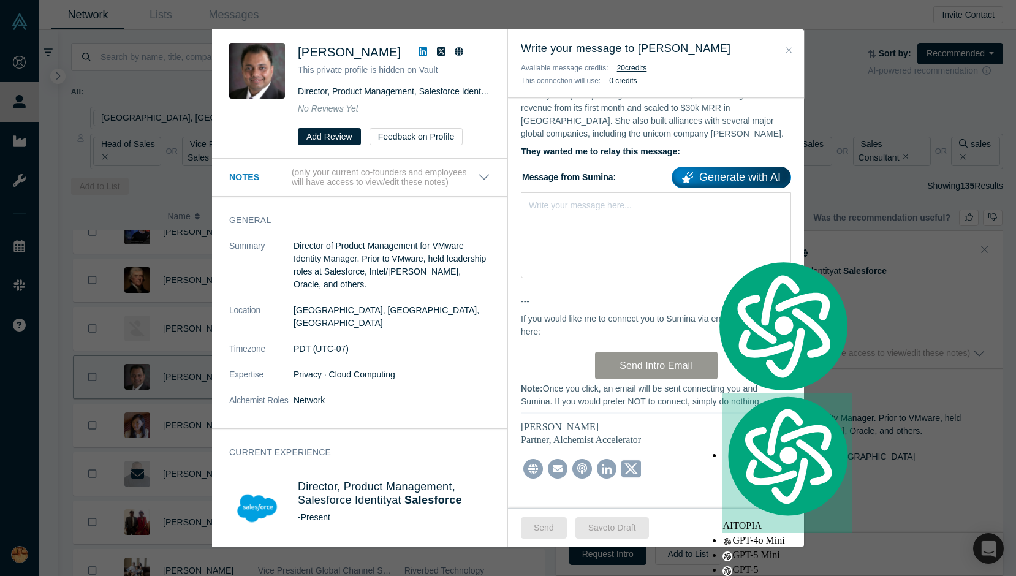
click at [583, 172] on label "Message from Sumina: Generate with AI" at bounding box center [656, 175] width 270 height 26
click at [602, 213] on div "Write your message here..." at bounding box center [656, 235] width 270 height 86
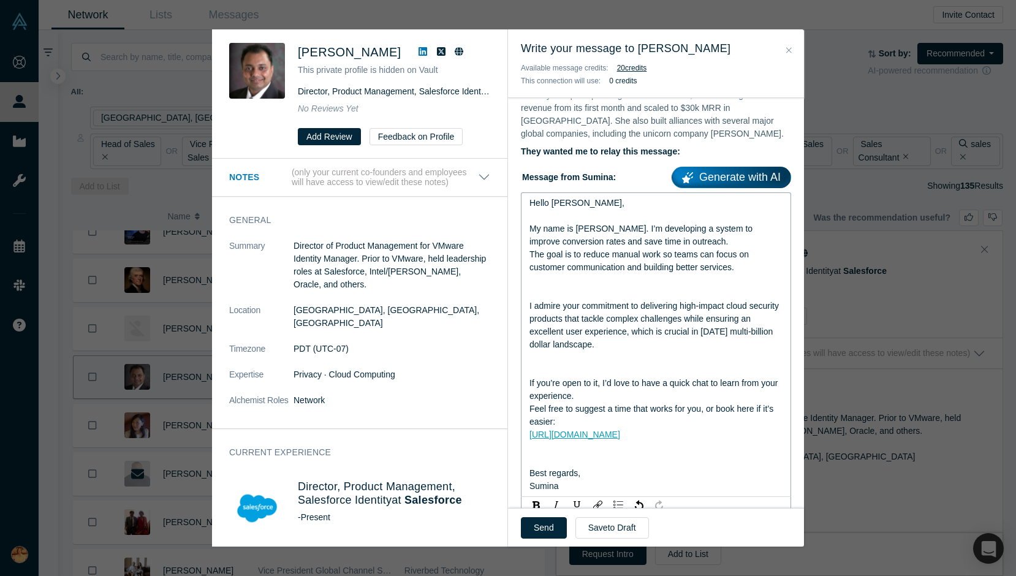
click at [578, 287] on div "rdw-editor" at bounding box center [656, 293] width 254 height 13
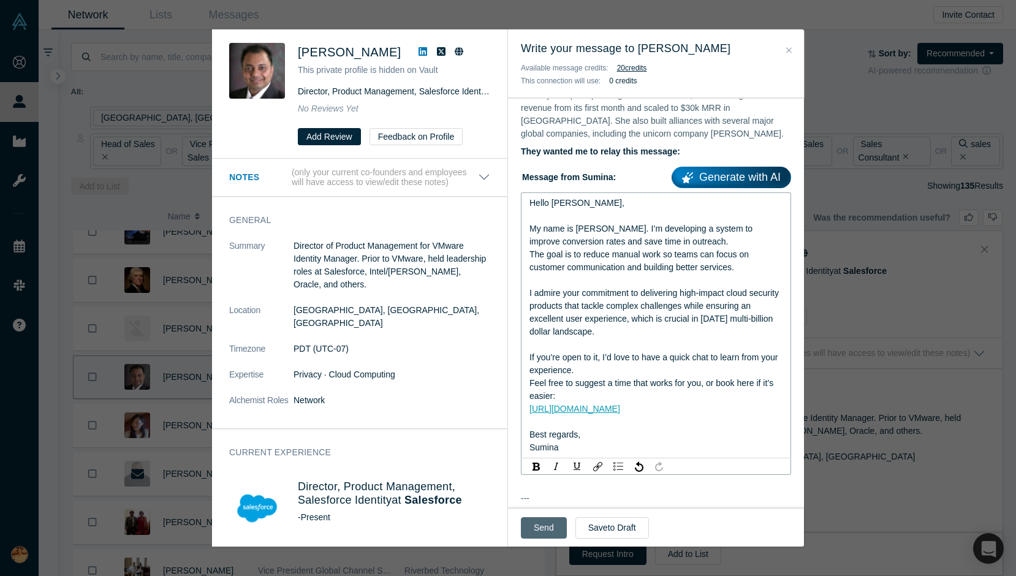
click at [551, 523] on button "Send" at bounding box center [544, 527] width 46 height 21
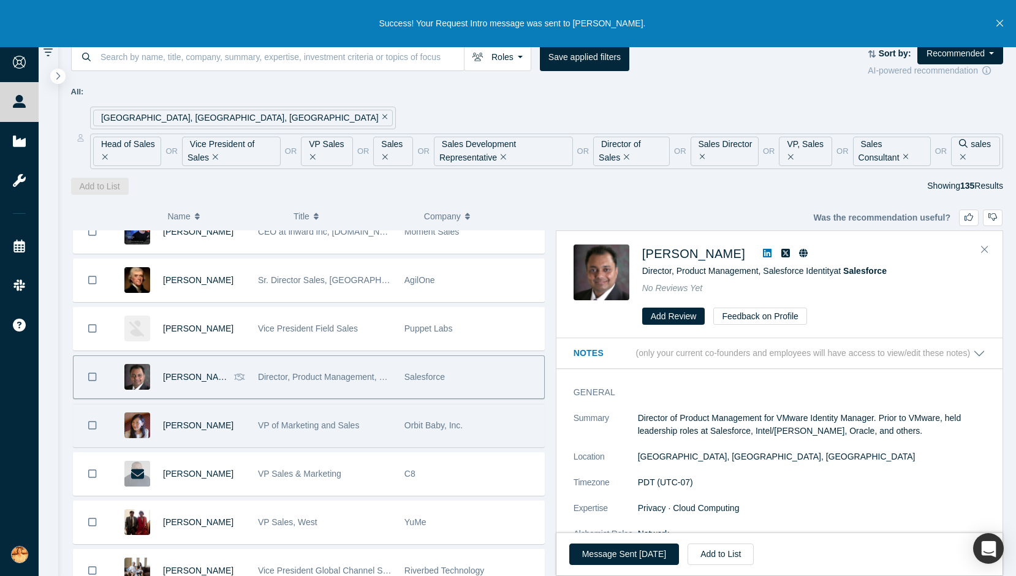
click at [218, 438] on div "[PERSON_NAME]" at bounding box center [204, 425] width 82 height 42
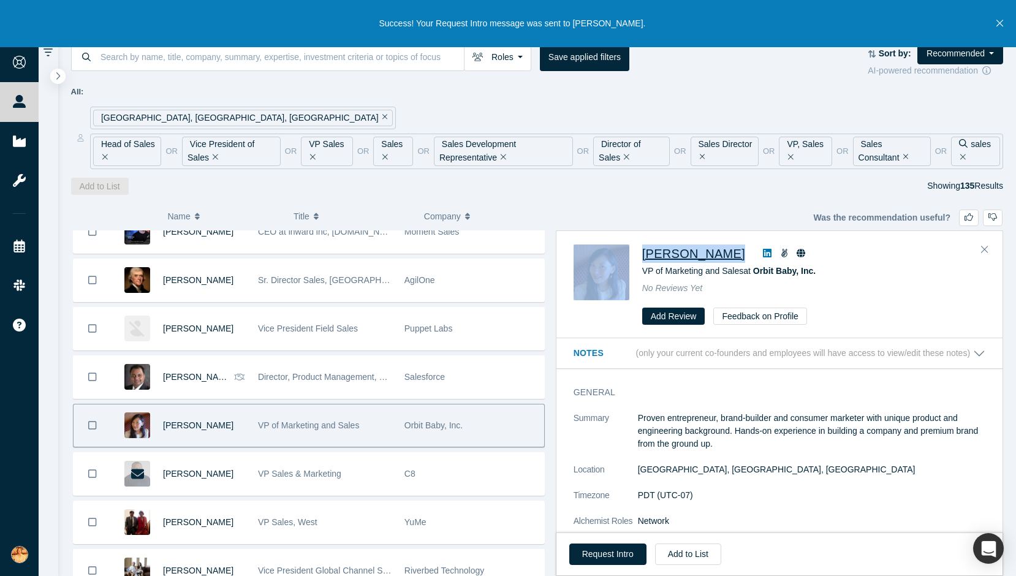
drag, startPoint x: 634, startPoint y: 255, endPoint x: 719, endPoint y: 257, distance: 84.6
click at [719, 257] on div "[PERSON_NAME] VP of Marketing and Sales at Orbit Baby, Inc. No Reviews Yet Add …" at bounding box center [782, 284] width 416 height 81
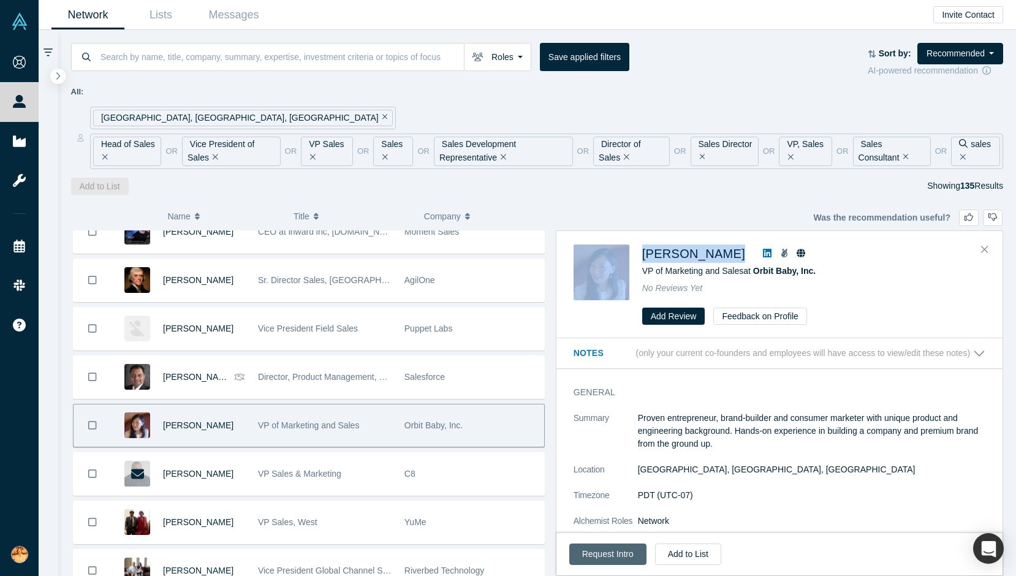
click at [601, 553] on button "Request Intro" at bounding box center [607, 554] width 77 height 21
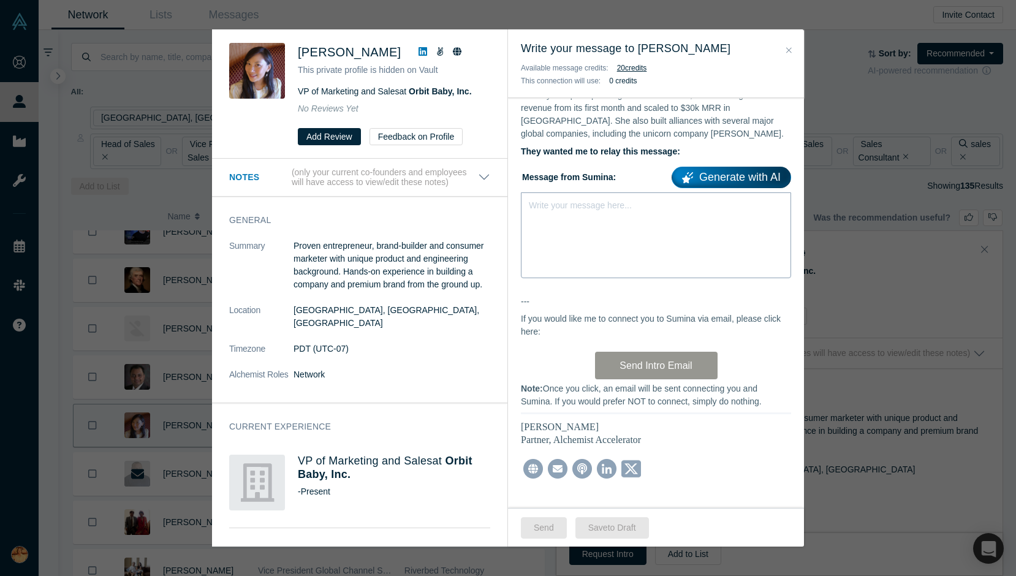
click at [570, 252] on div "Write your message here..." at bounding box center [656, 235] width 270 height 86
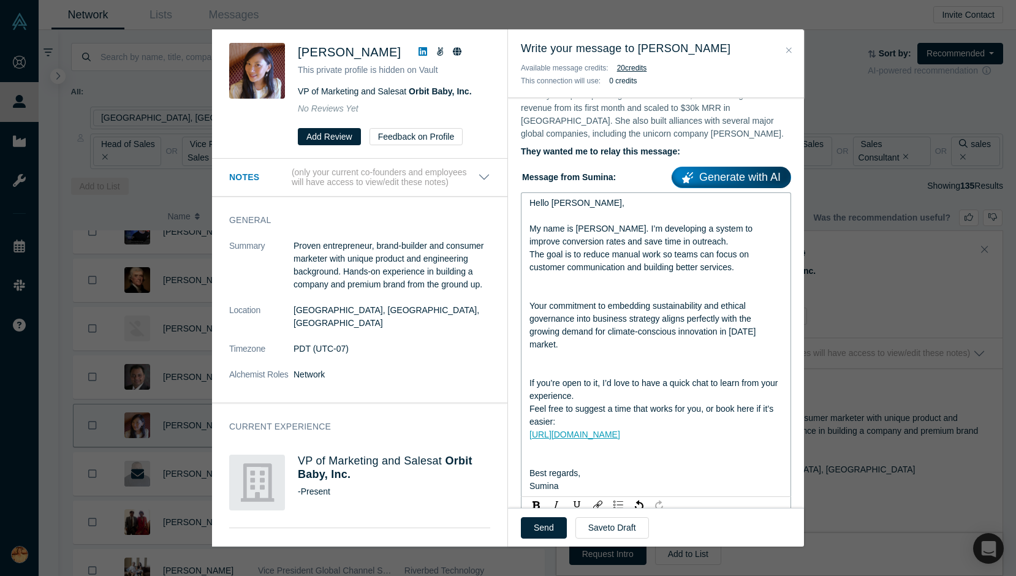
click at [617, 301] on span "Your commitment to embedding sustainability and ethical governance into busines…" at bounding box center [643, 325] width 229 height 48
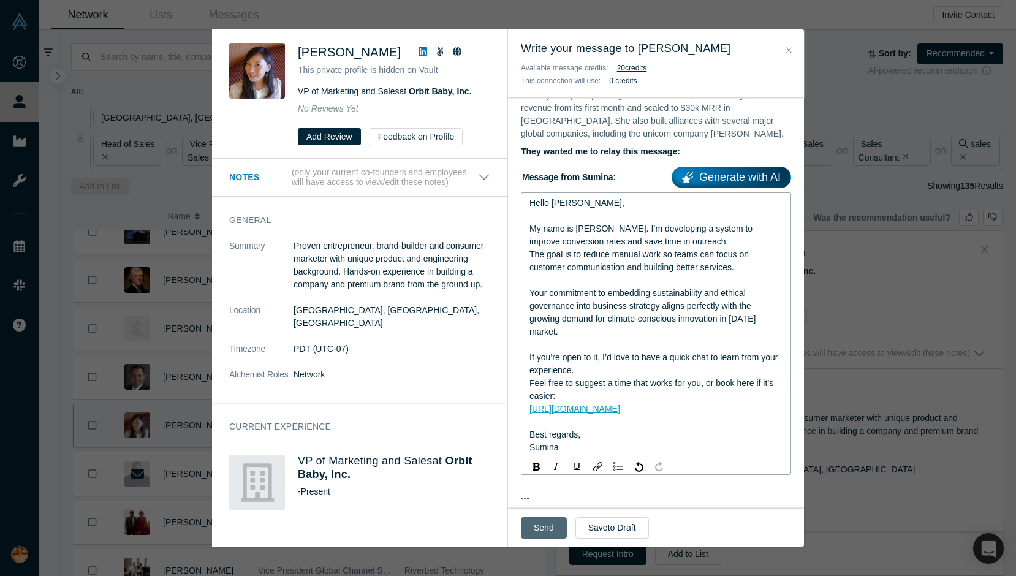
click at [545, 532] on button "Send" at bounding box center [544, 527] width 46 height 21
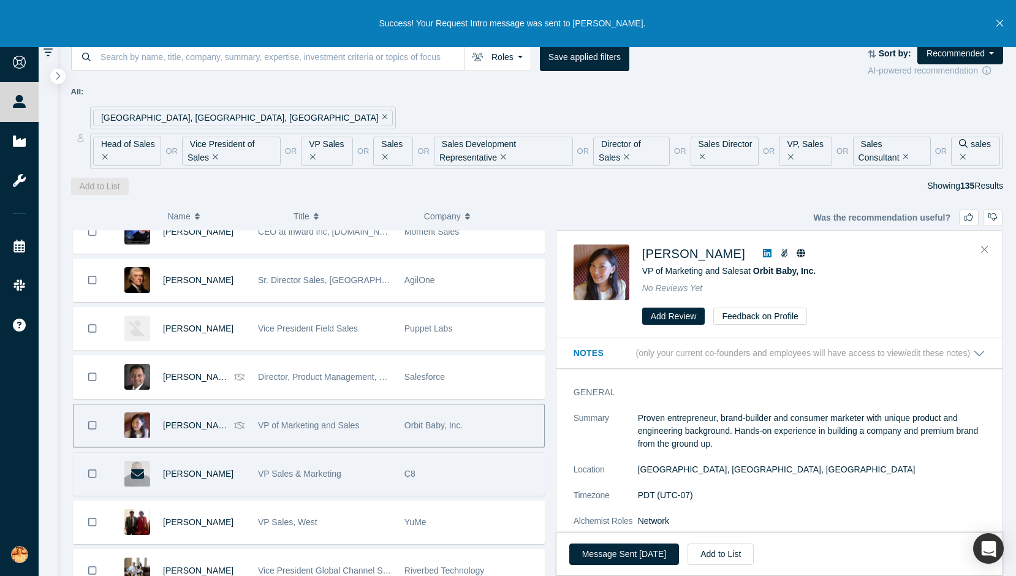
click at [195, 481] on div "[PERSON_NAME]" at bounding box center [204, 474] width 82 height 42
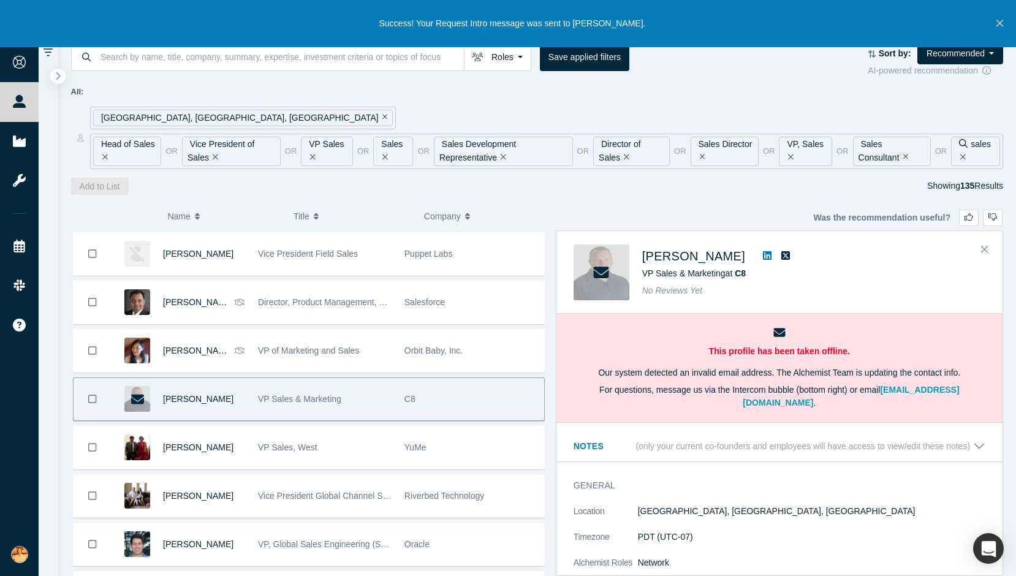
scroll to position [686, 0]
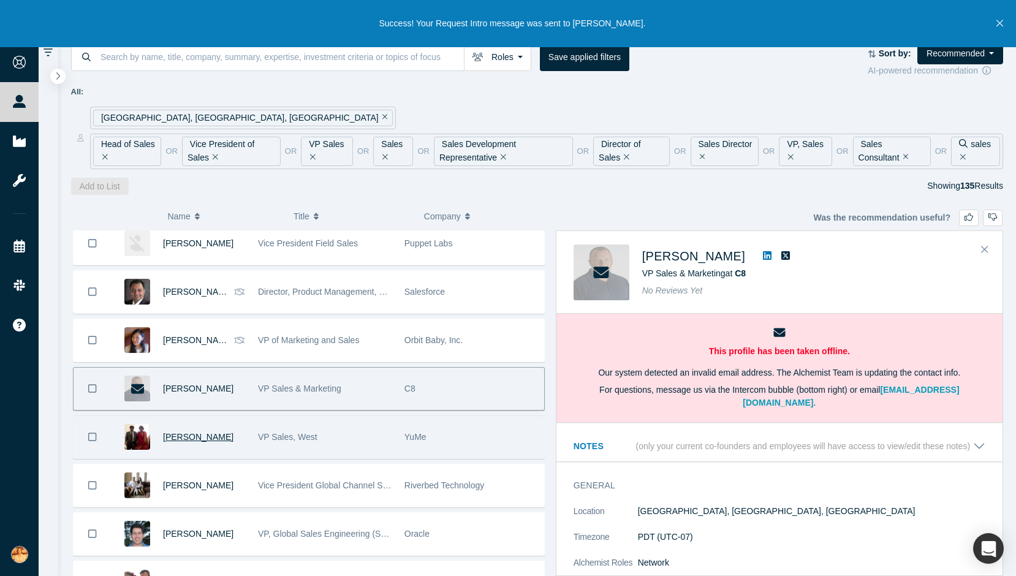
click at [232, 441] on span "[PERSON_NAME]" at bounding box center [198, 437] width 70 height 10
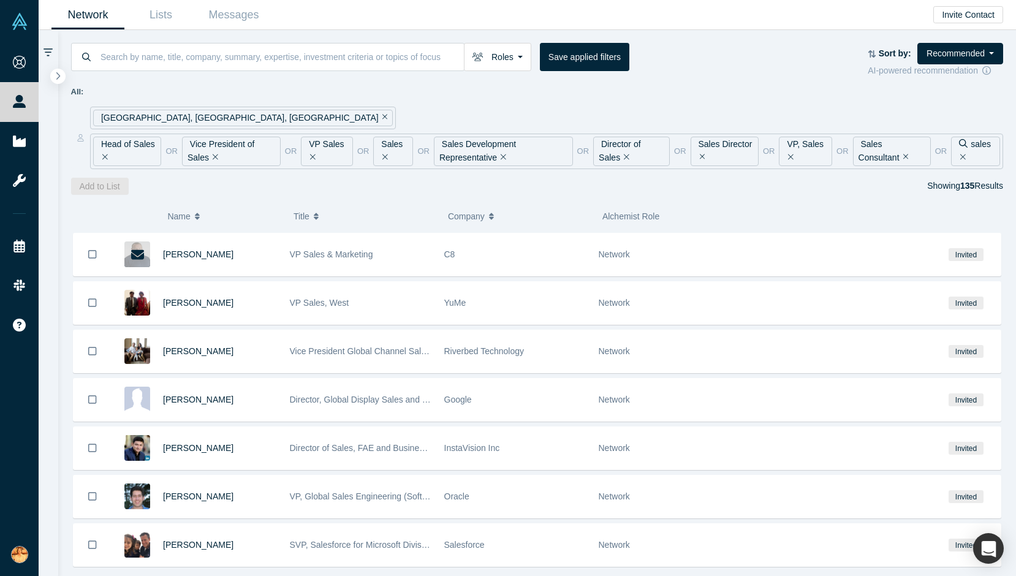
scroll to position [643, 0]
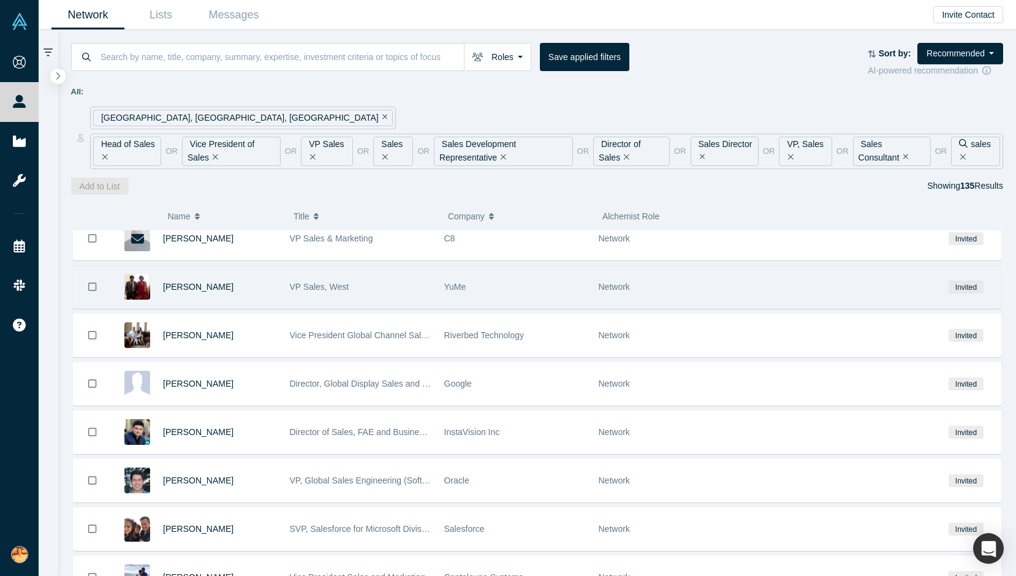
click at [249, 294] on div "[PERSON_NAME]" at bounding box center [220, 287] width 114 height 42
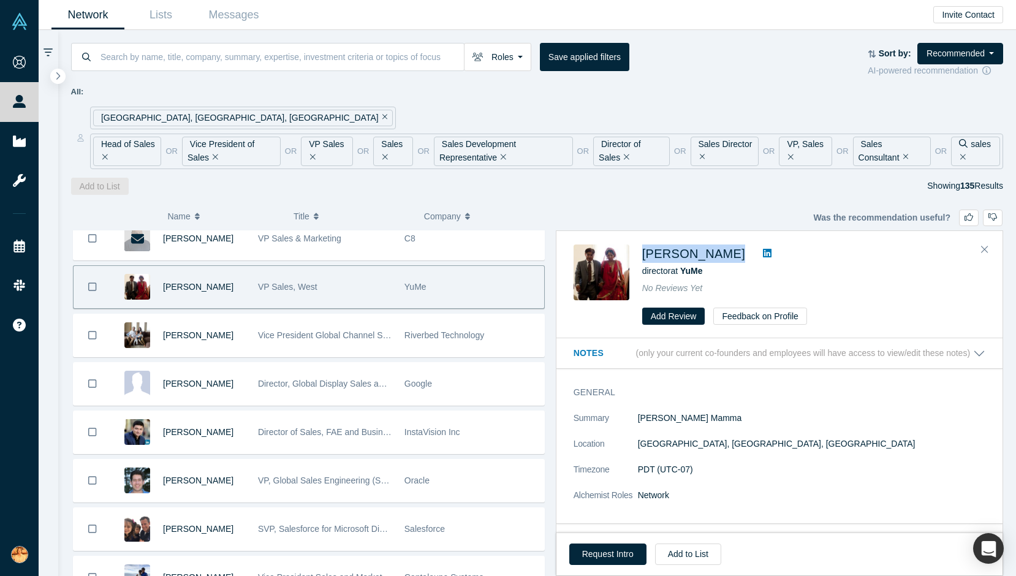
drag, startPoint x: 640, startPoint y: 255, endPoint x: 768, endPoint y: 254, distance: 127.5
click at [768, 254] on div "[PERSON_NAME] director at YuMe No Reviews Yet Add Review Feedback on Profile" at bounding box center [782, 284] width 416 height 81
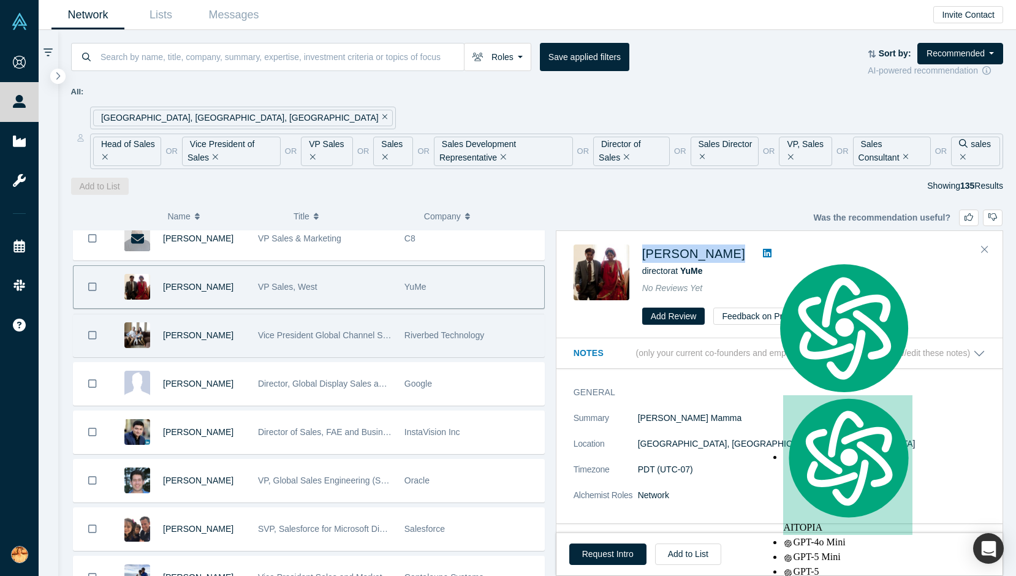
click at [237, 343] on div "[PERSON_NAME]" at bounding box center [204, 335] width 82 height 42
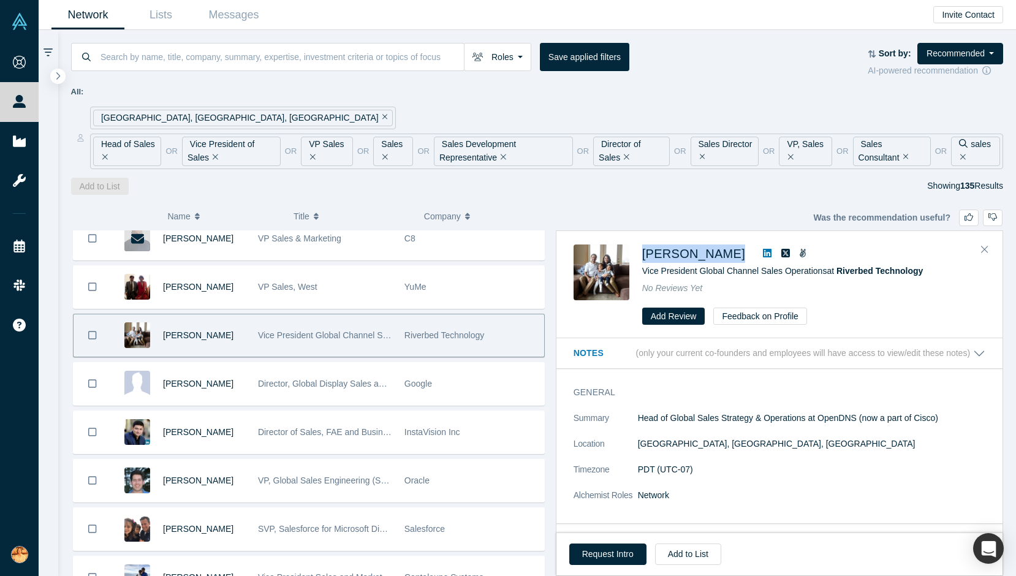
drag, startPoint x: 641, startPoint y: 257, endPoint x: 735, endPoint y: 255, distance: 94.4
click at [735, 255] on div "[PERSON_NAME] Vice President Global Channel Sales Operations at Riverbed Techno…" at bounding box center [782, 284] width 416 height 81
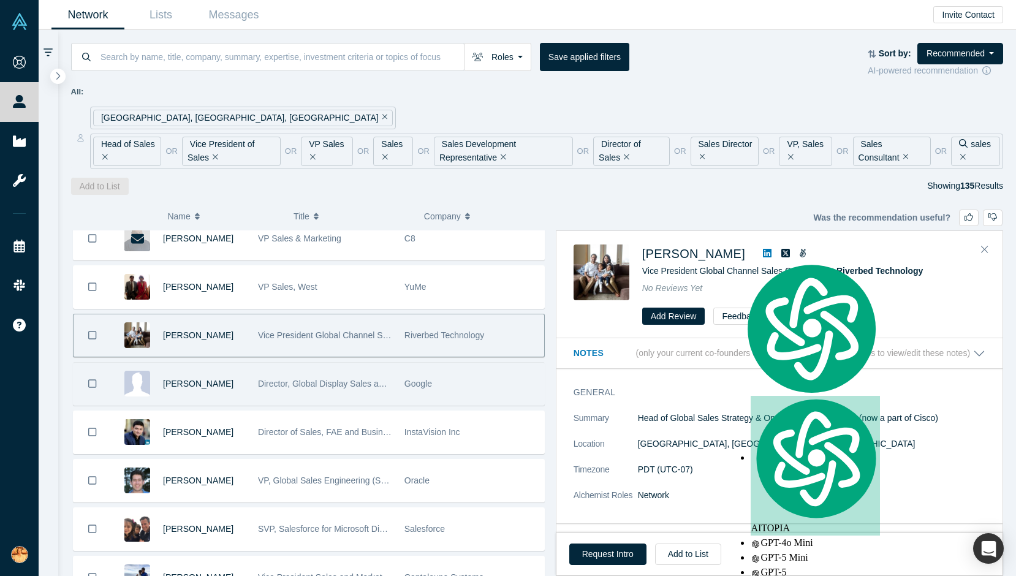
click at [249, 390] on div "[PERSON_NAME]" at bounding box center [182, 384] width 140 height 42
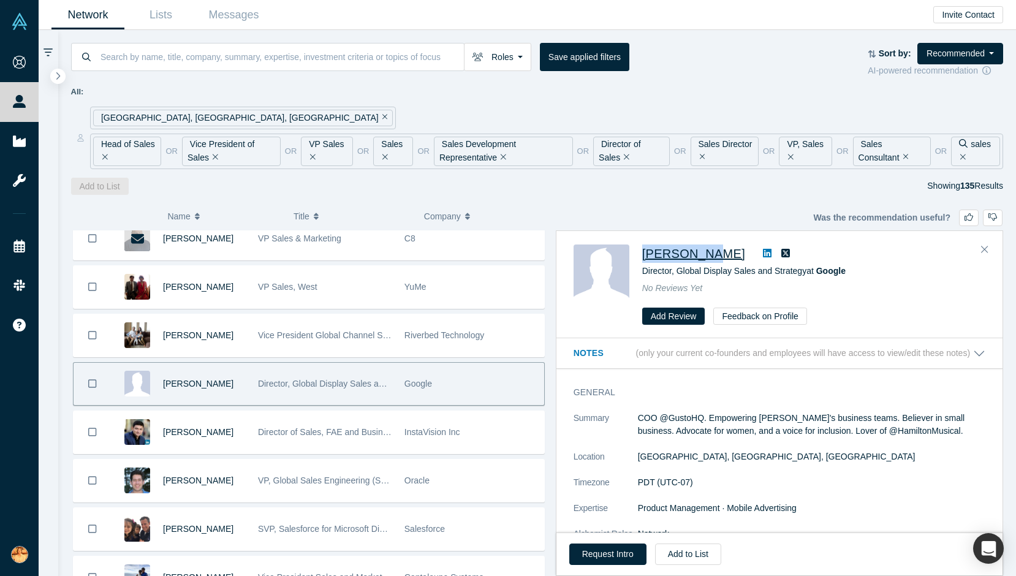
drag, startPoint x: 640, startPoint y: 257, endPoint x: 705, endPoint y: 257, distance: 65.0
click at [705, 257] on div "[PERSON_NAME] Director, Global Display Sales and Strategy at Google No Reviews …" at bounding box center [782, 284] width 416 height 81
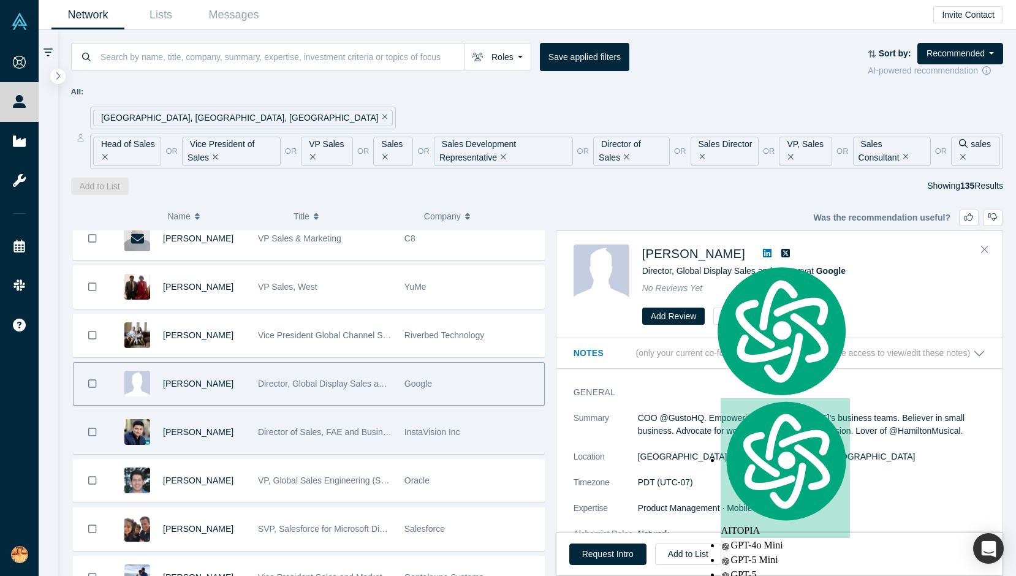
click at [235, 447] on div "[PERSON_NAME]" at bounding box center [204, 432] width 82 height 42
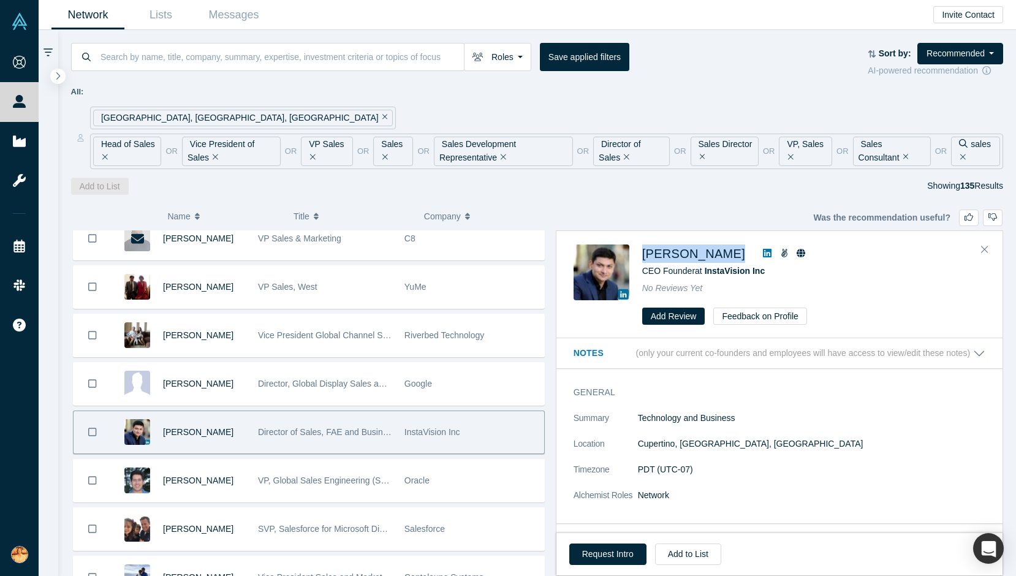
drag, startPoint x: 638, startPoint y: 249, endPoint x: 727, endPoint y: 250, distance: 88.2
click at [727, 250] on div "[PERSON_NAME] CEO Founder at InstaVision Inc No Reviews Yet Add Review Feedback…" at bounding box center [782, 284] width 416 height 81
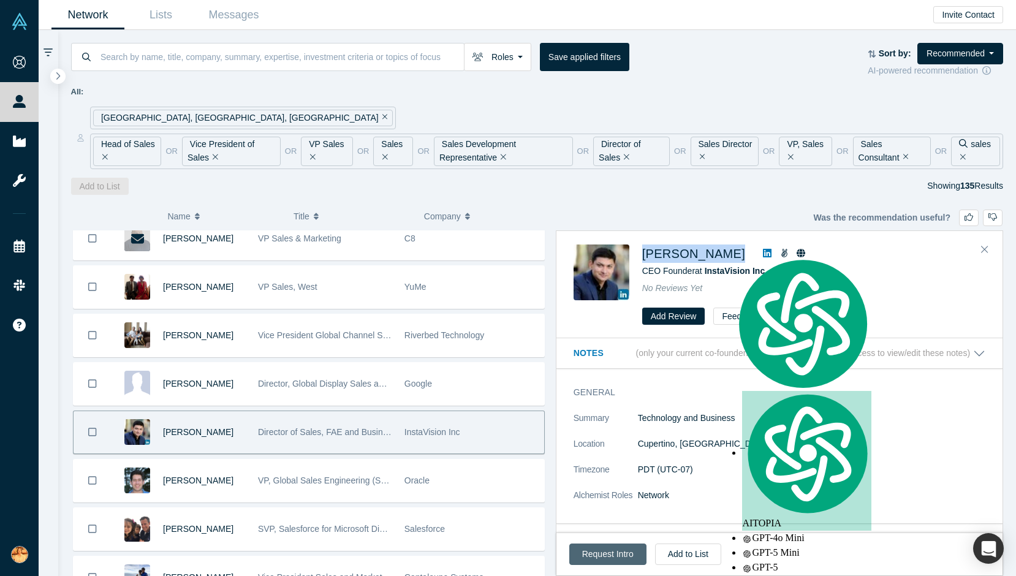
click at [619, 554] on button "Request Intro" at bounding box center [607, 554] width 77 height 21
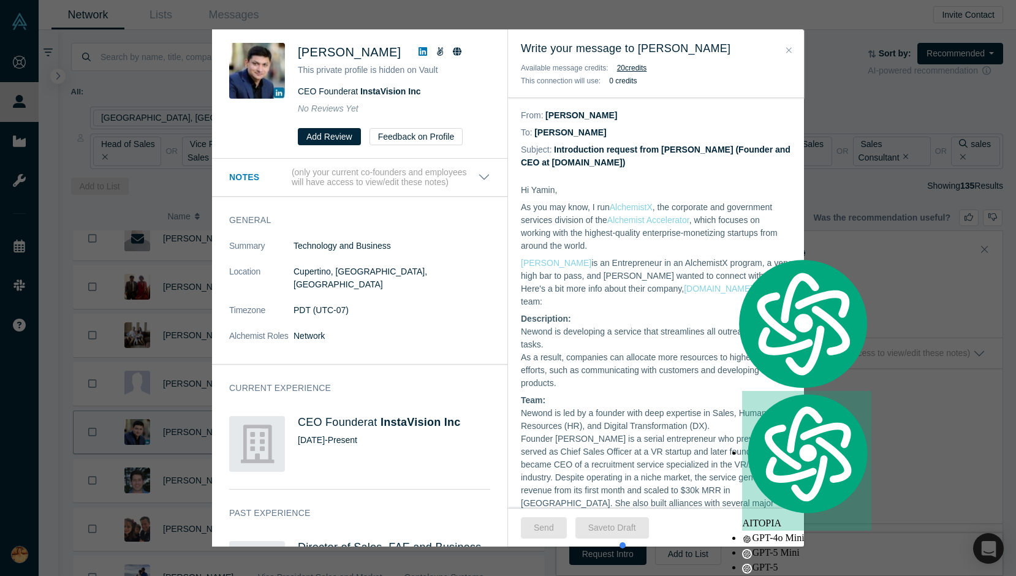
scroll to position [306, 0]
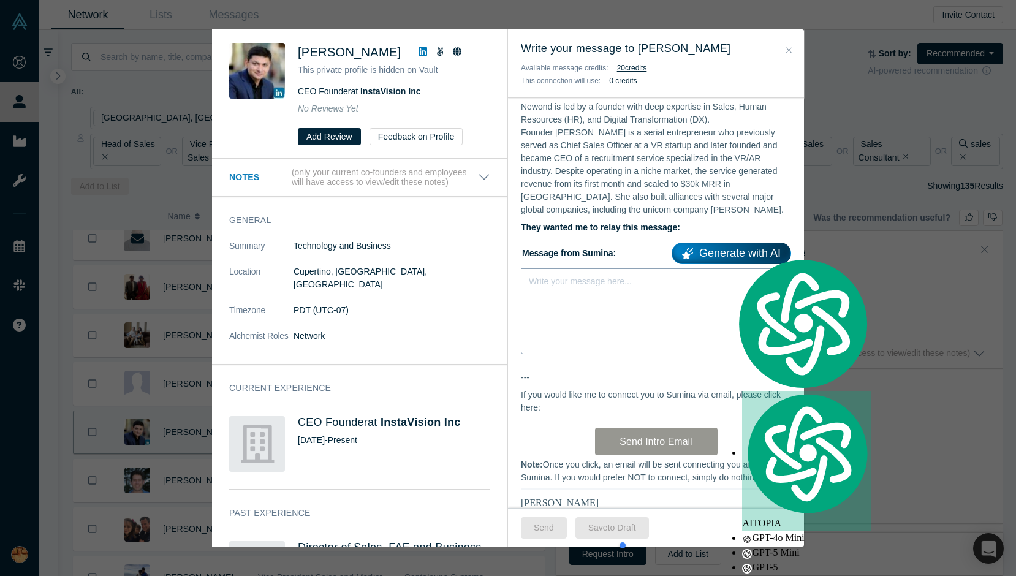
click at [578, 294] on div "Write your message here..." at bounding box center [656, 311] width 270 height 86
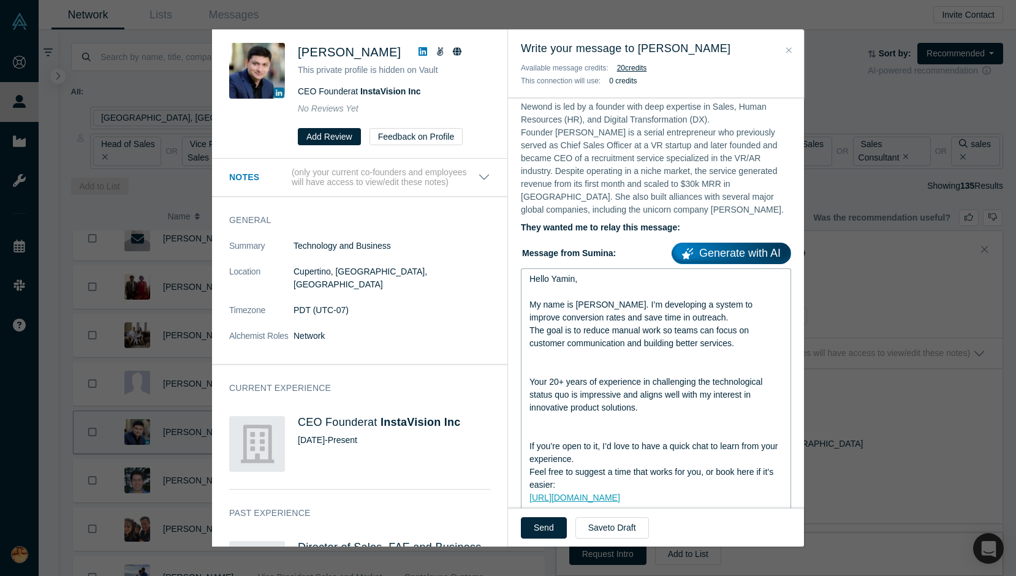
click at [548, 363] on div "rdw-editor" at bounding box center [656, 369] width 254 height 13
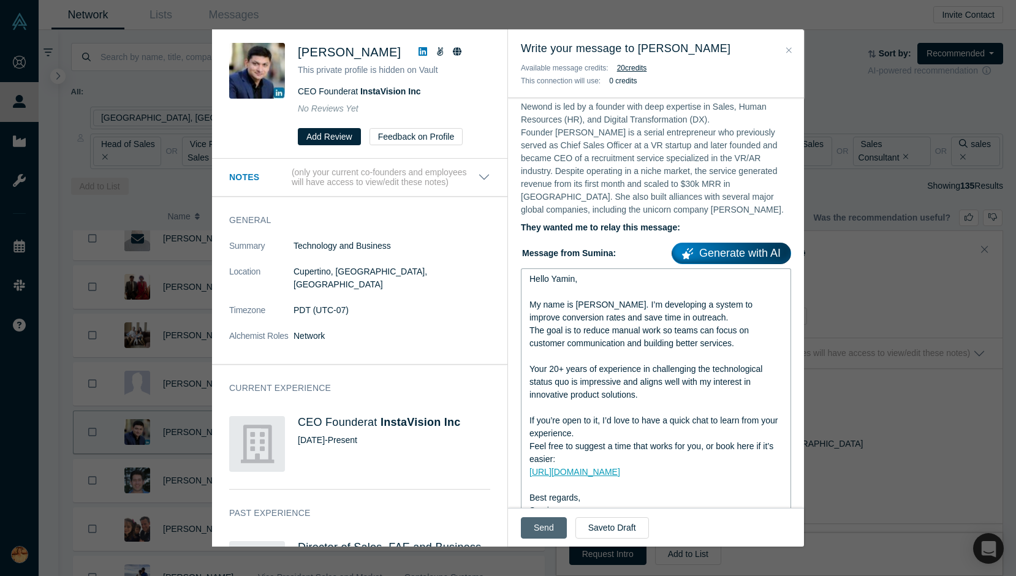
click at [545, 531] on button "Send" at bounding box center [544, 527] width 46 height 21
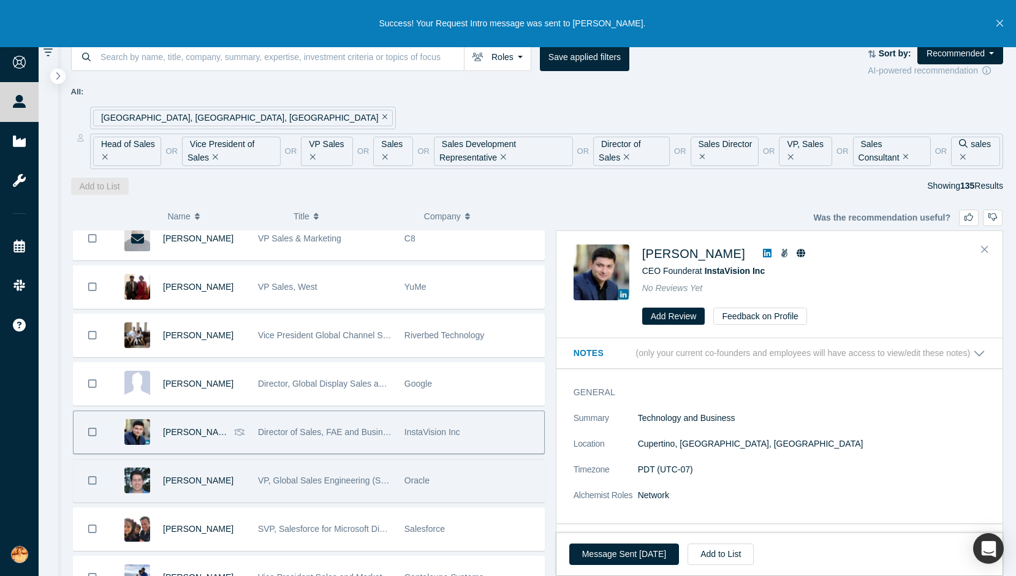
click at [297, 488] on div "VP, Global Sales Engineering (Software Demos)" at bounding box center [325, 481] width 134 height 42
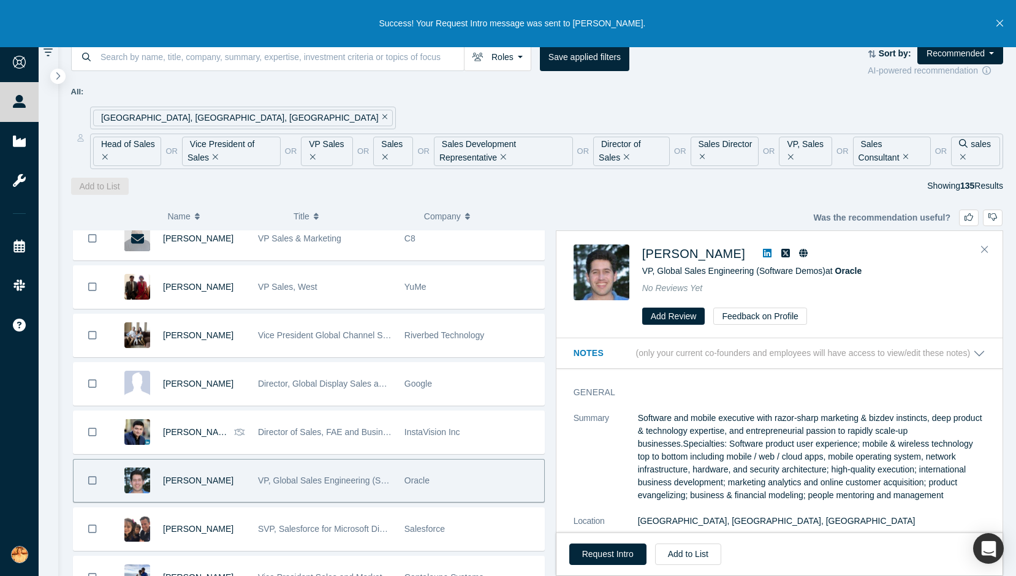
drag, startPoint x: 638, startPoint y: 254, endPoint x: 738, endPoint y: 254, distance: 99.9
click at [738, 254] on div "[PERSON_NAME] VP, Global Sales Engineering (Software Demos) at Oracle No Review…" at bounding box center [782, 284] width 416 height 81
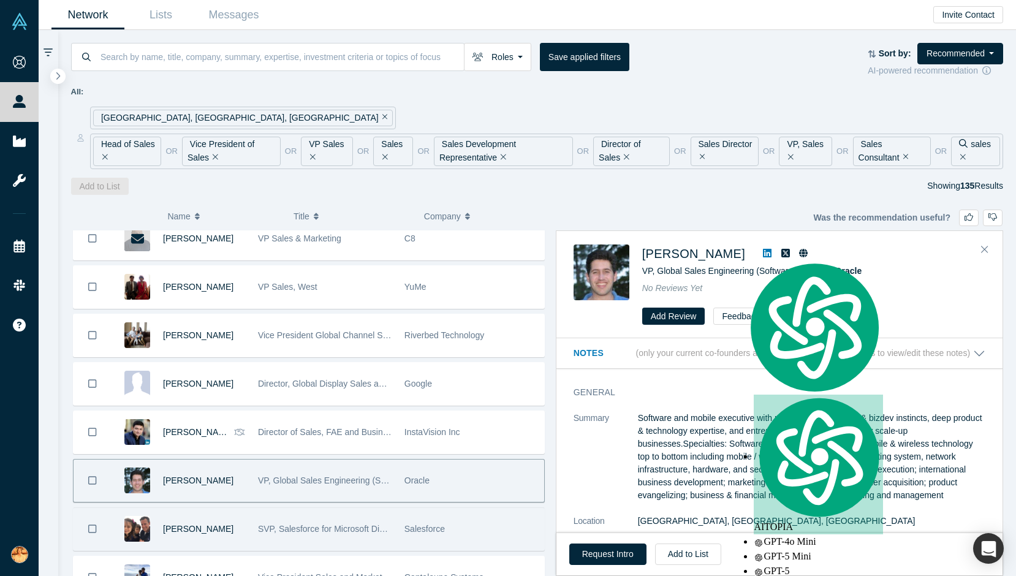
click at [208, 533] on div "[PERSON_NAME]" at bounding box center [204, 529] width 82 height 42
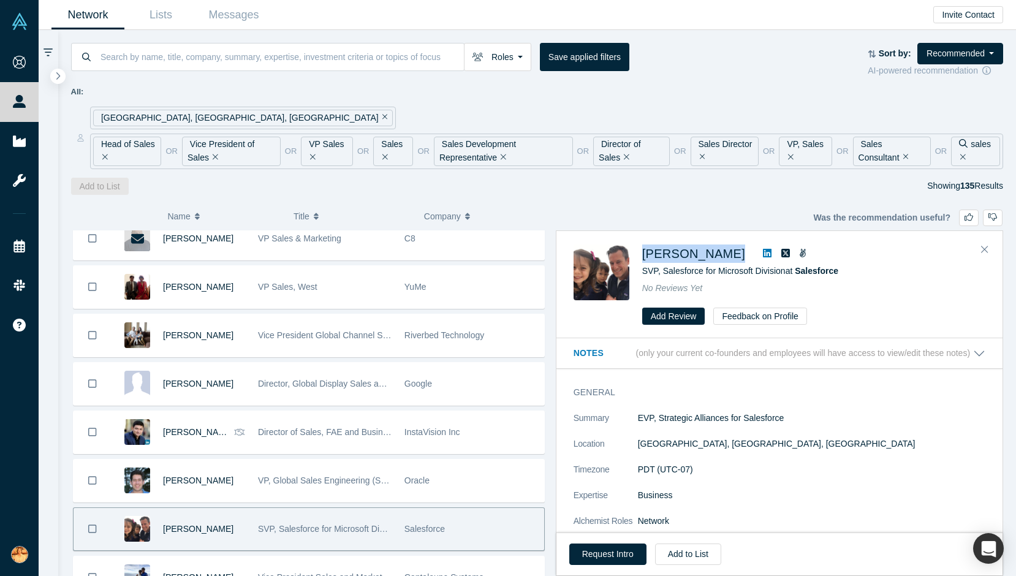
drag, startPoint x: 639, startPoint y: 254, endPoint x: 716, endPoint y: 254, distance: 76.6
click at [716, 254] on div "[PERSON_NAME] SVP, Salesforce for Microsoft Division at Salesforce No Reviews Y…" at bounding box center [782, 284] width 416 height 81
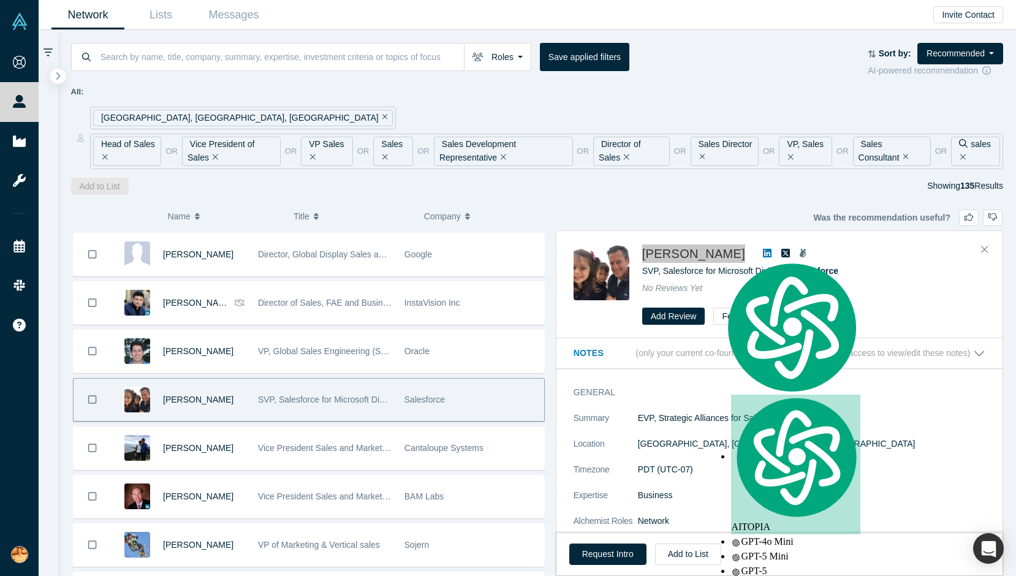
scroll to position [788, 0]
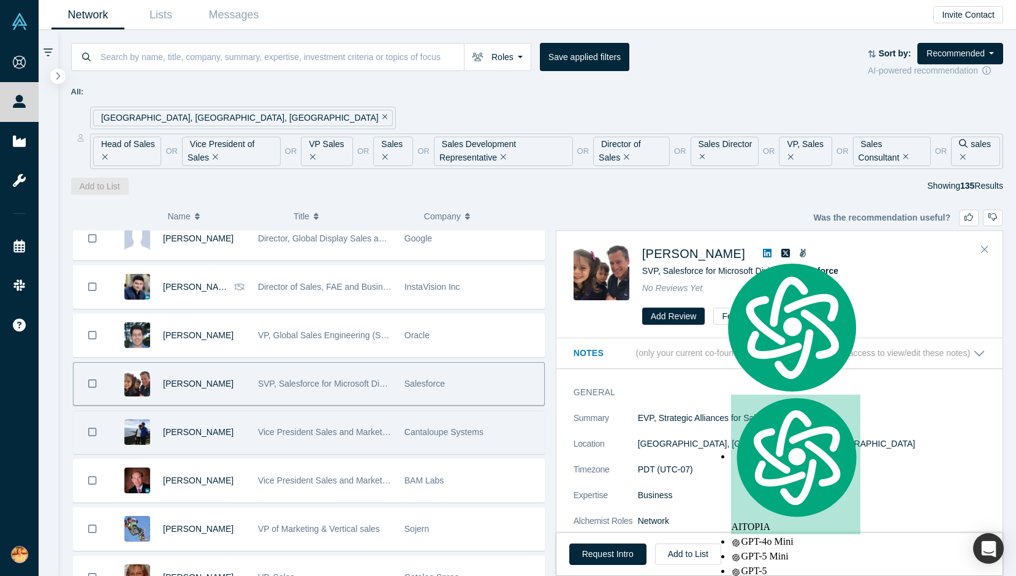
click at [254, 437] on div "Vice President Sales and Marketing" at bounding box center [324, 432] width 146 height 42
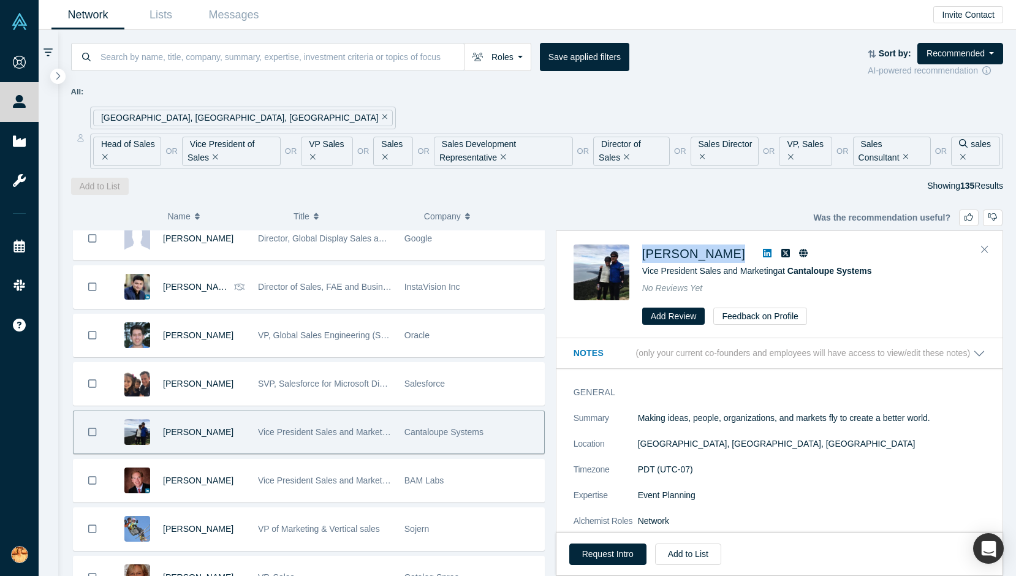
drag, startPoint x: 640, startPoint y: 256, endPoint x: 718, endPoint y: 256, distance: 78.4
click at [718, 256] on div "[PERSON_NAME] Vice President Sales and Marketing at Cantaloupe Systems No Revie…" at bounding box center [782, 284] width 416 height 81
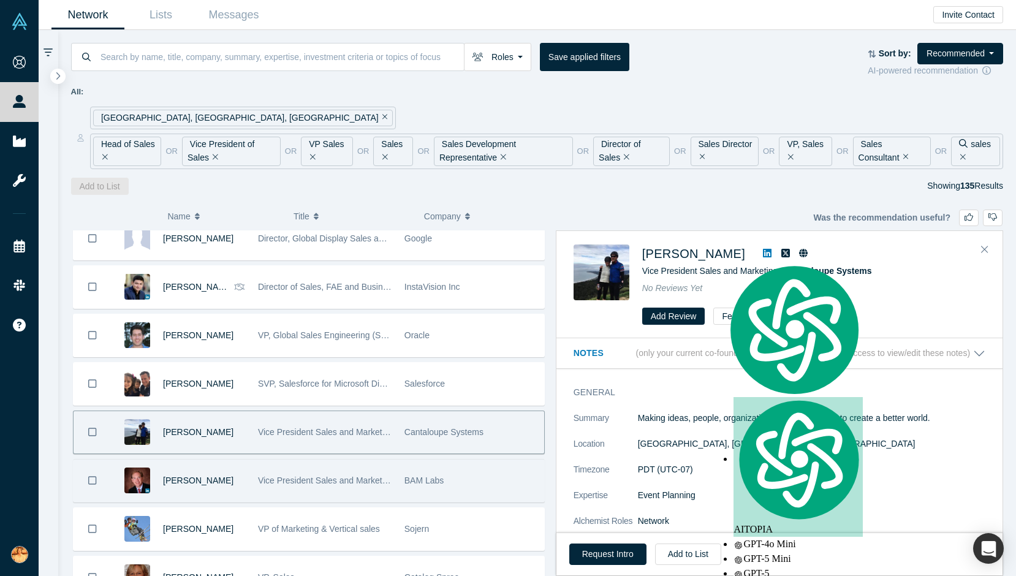
click at [242, 490] on div "[PERSON_NAME]" at bounding box center [204, 481] width 82 height 42
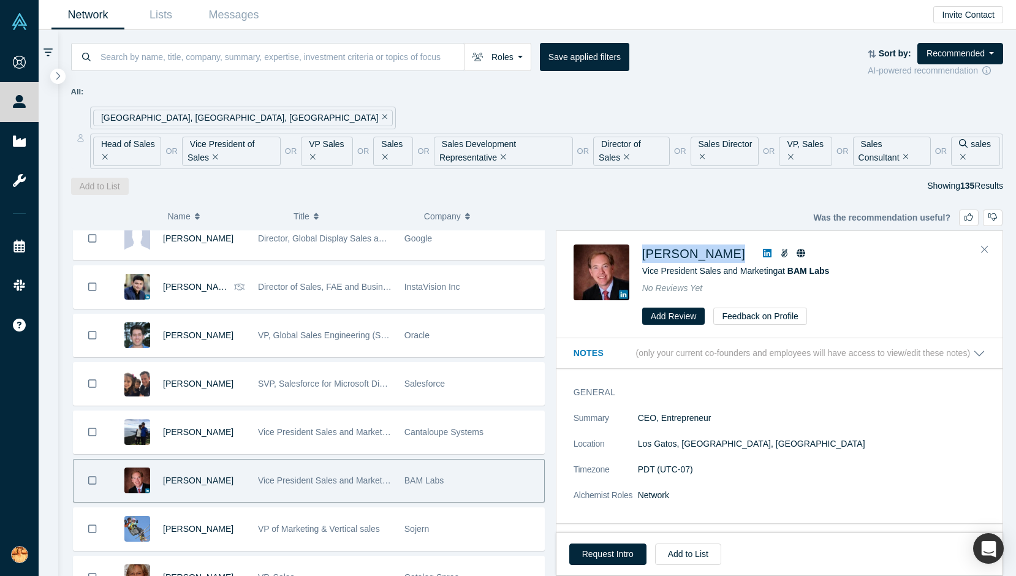
drag, startPoint x: 638, startPoint y: 251, endPoint x: 749, endPoint y: 251, distance: 110.9
click at [749, 251] on div "[PERSON_NAME] Vice President Sales and Marketing at BAM Labs No Reviews Yet Add…" at bounding box center [782, 284] width 416 height 81
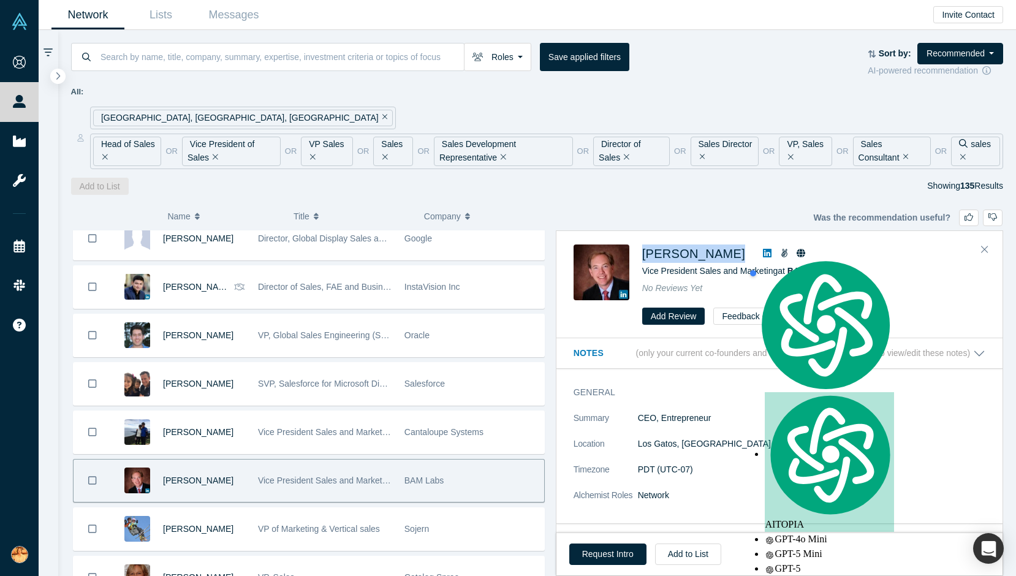
click at [758, 251] on link at bounding box center [767, 253] width 18 height 15
click at [646, 218] on div "( 0 ) Name Title Company Alchemist Role [PERSON_NAME] VP Sales, x DocuSign, VMw…" at bounding box center [537, 386] width 958 height 382
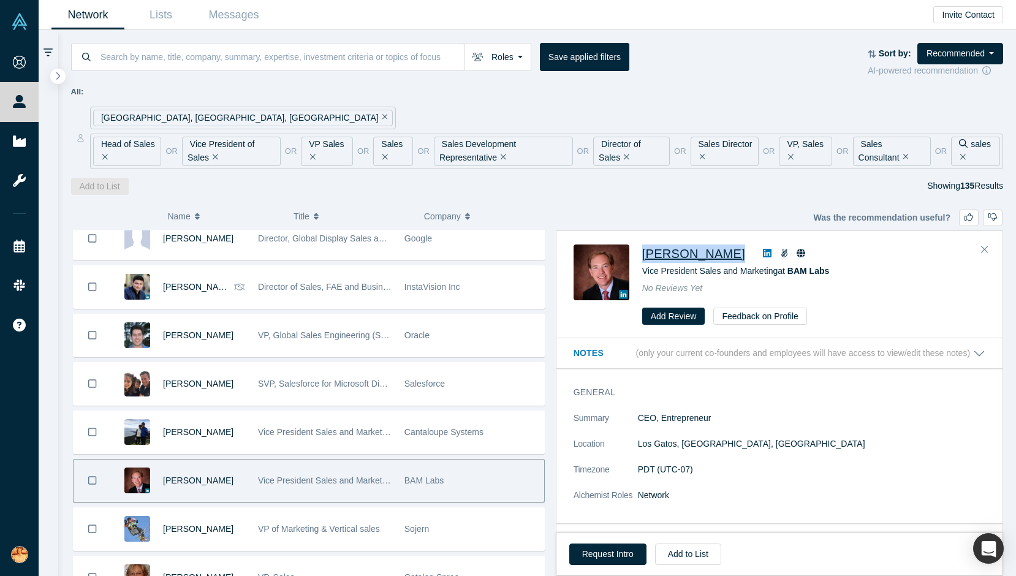
drag, startPoint x: 641, startPoint y: 247, endPoint x: 721, endPoint y: 247, distance: 80.3
click at [721, 247] on div "[PERSON_NAME] Vice President Sales and Marketing at BAM Labs No Reviews Yet Add…" at bounding box center [782, 284] width 416 height 81
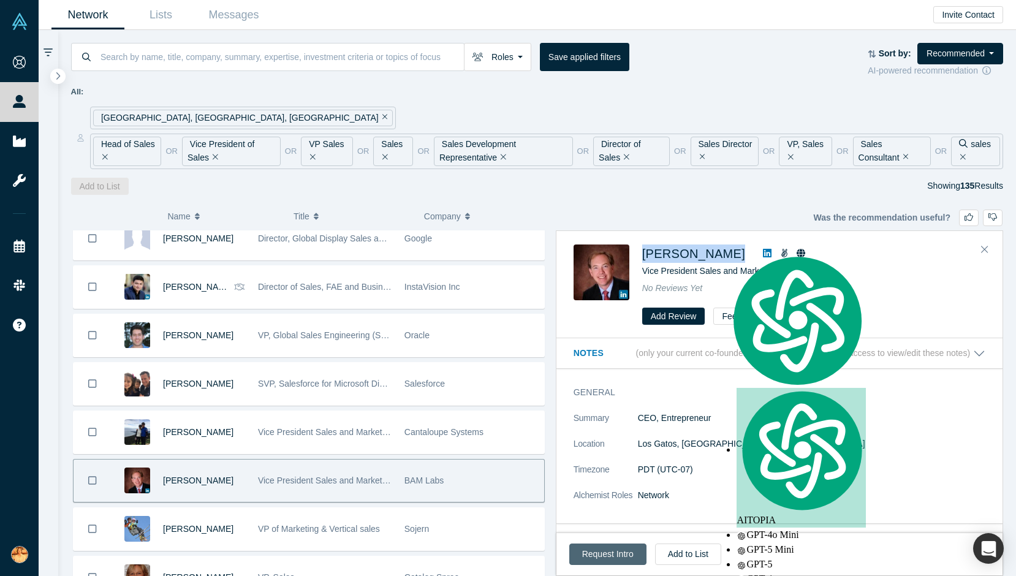
click at [608, 553] on button "Request Intro" at bounding box center [607, 554] width 77 height 21
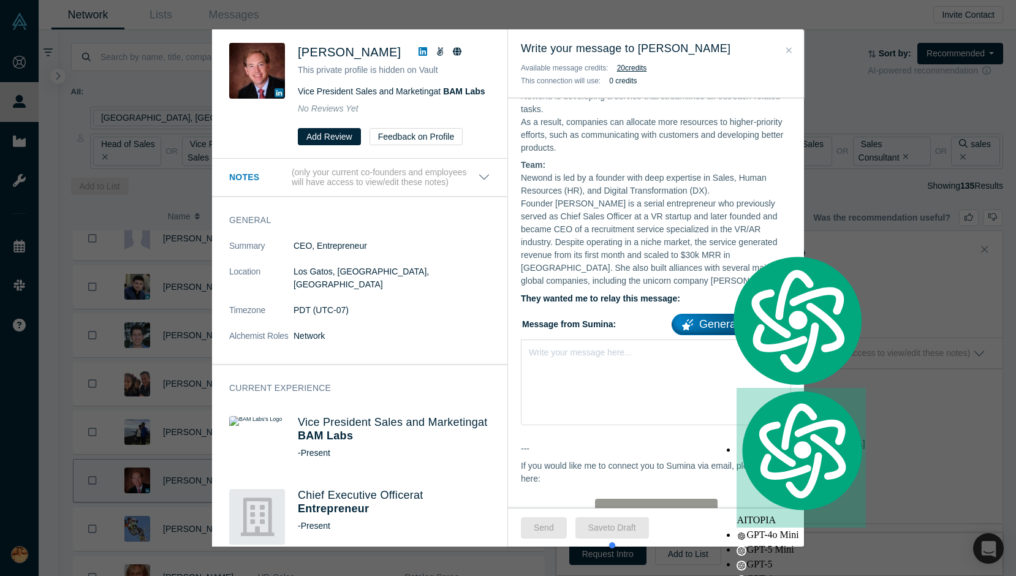
scroll to position [382, 0]
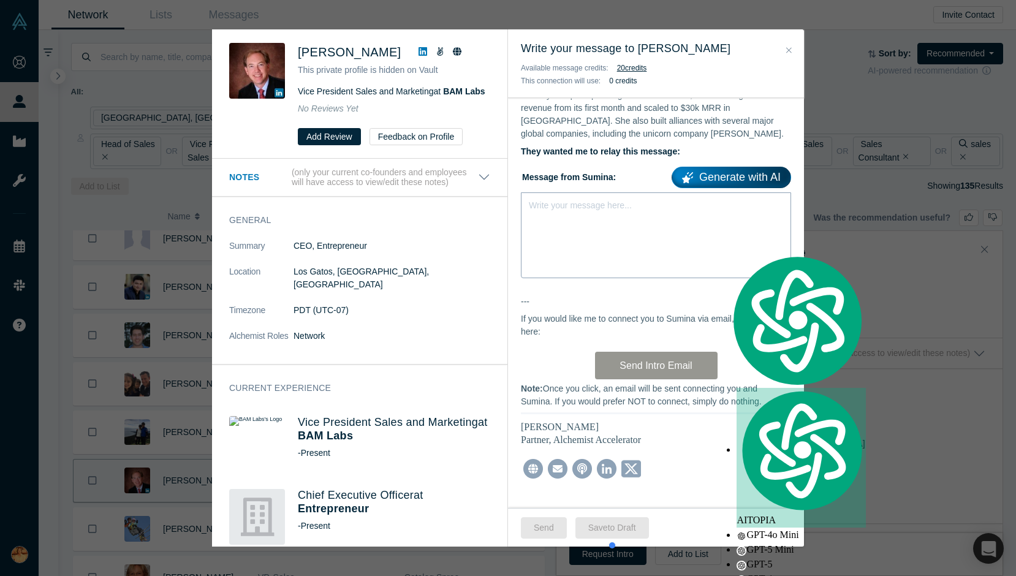
click at [597, 246] on div "Write your message here..." at bounding box center [656, 235] width 270 height 86
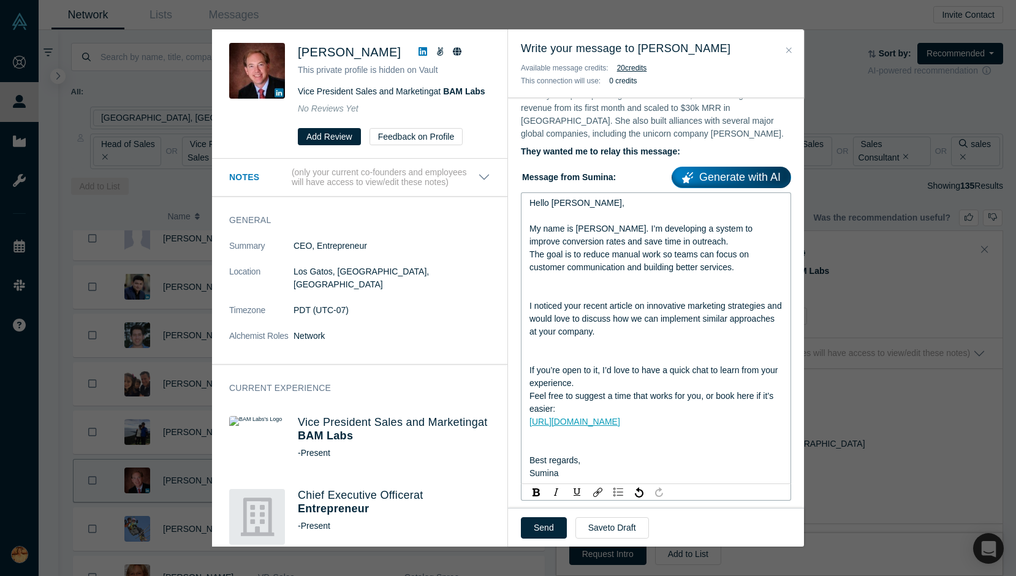
click at [585, 287] on div "rdw-editor" at bounding box center [656, 293] width 254 height 13
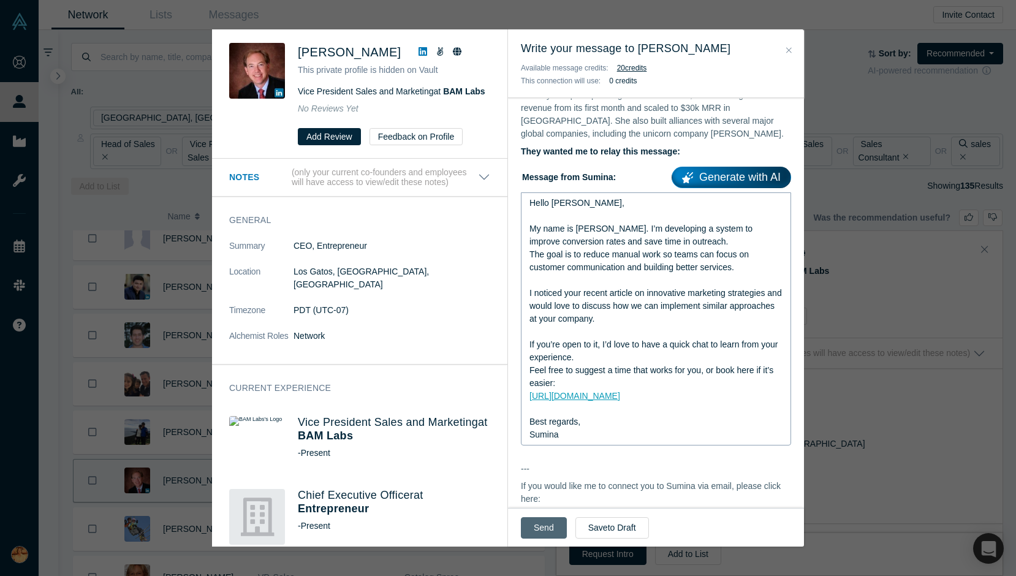
click at [540, 527] on button "Send" at bounding box center [544, 527] width 46 height 21
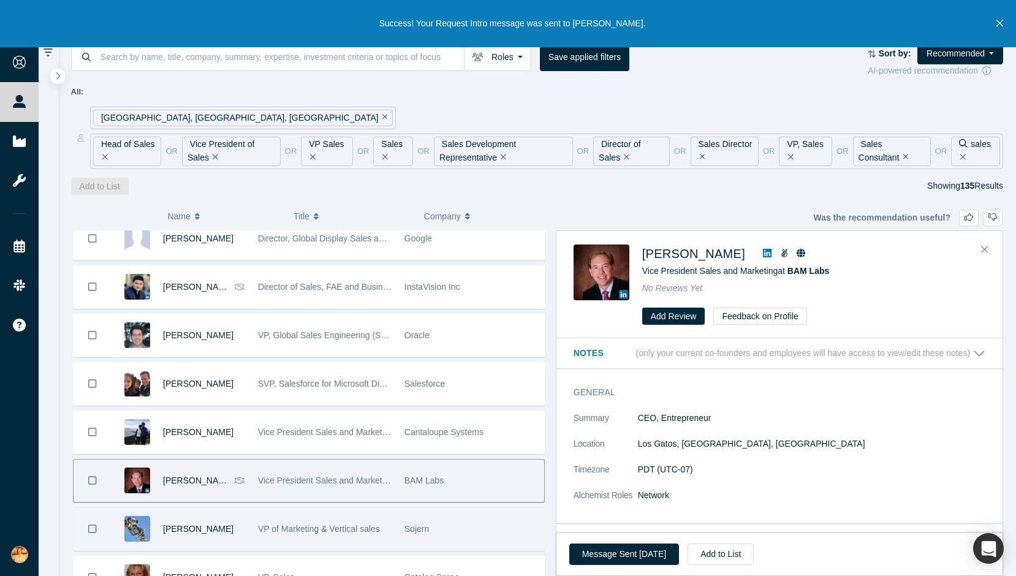
click at [281, 531] on span "VP of Marketing & Vertical sales" at bounding box center [319, 529] width 122 height 10
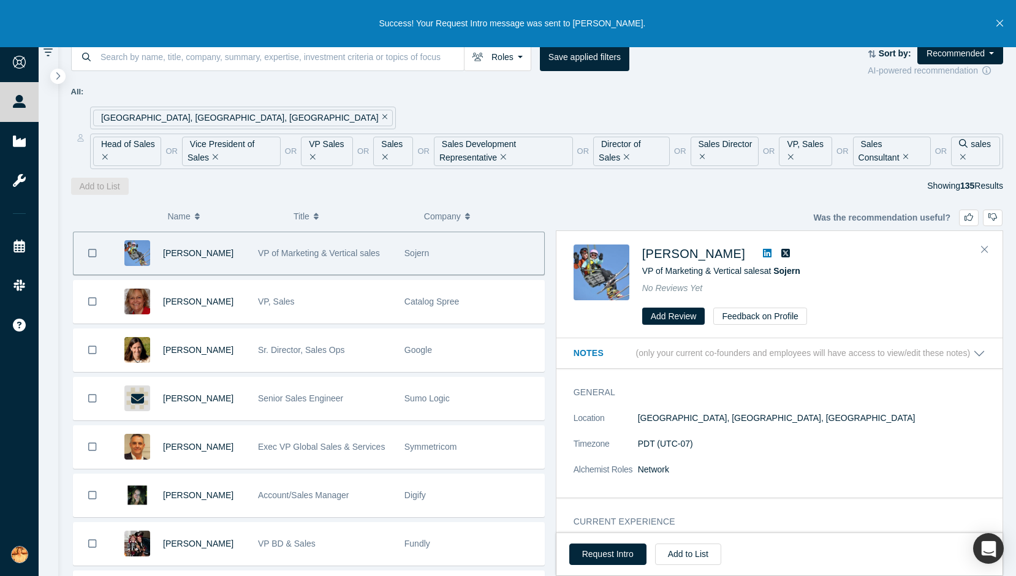
scroll to position [1069, 0]
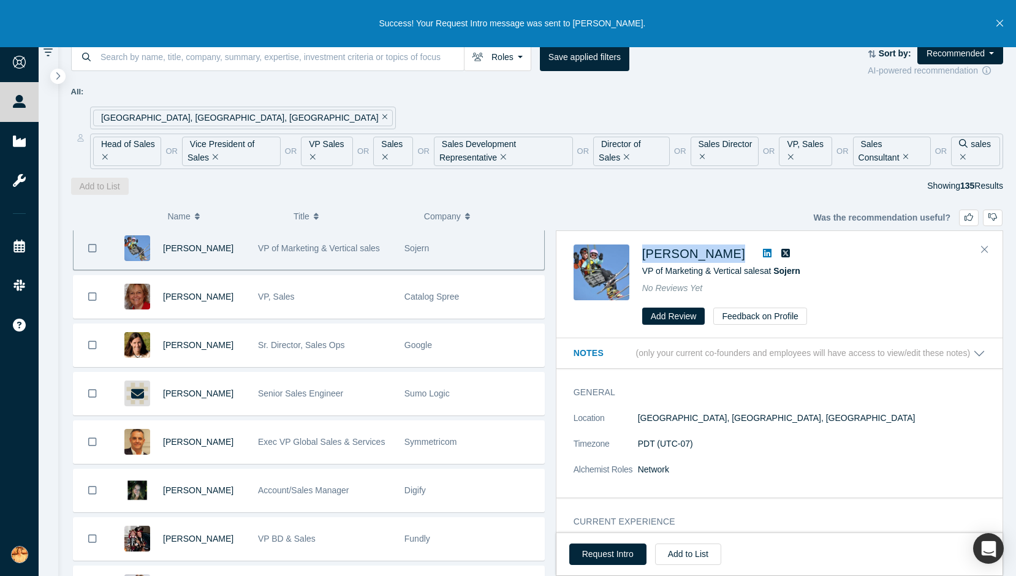
drag, startPoint x: 638, startPoint y: 243, endPoint x: 707, endPoint y: 254, distance: 68.9
click at [707, 254] on div "[PERSON_NAME] VP of Marketing & Vertical sales at Sojern No Reviews Yet Add Rev…" at bounding box center [779, 285] width 446 height 107
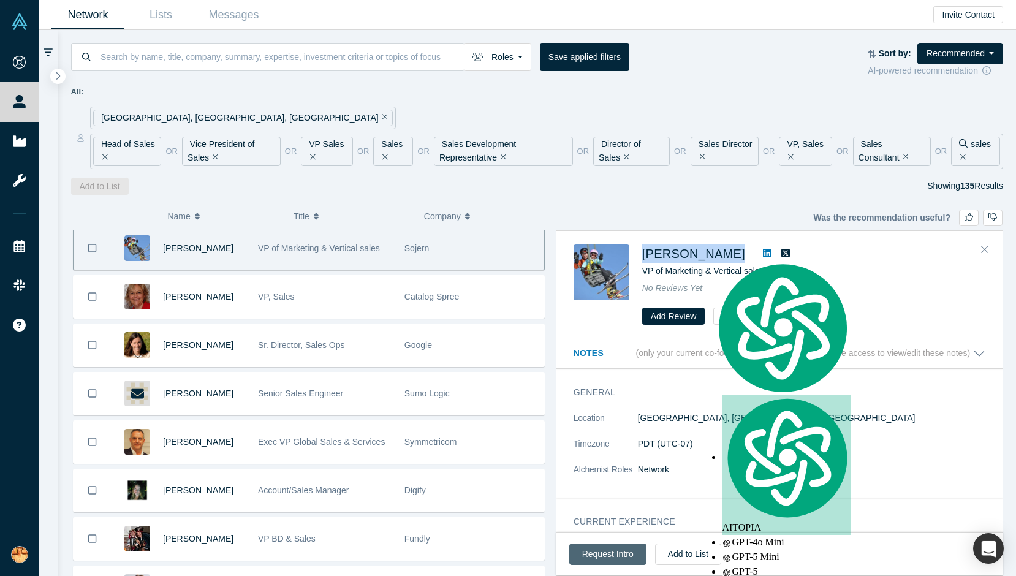
click at [594, 551] on button "Request Intro" at bounding box center [607, 554] width 77 height 21
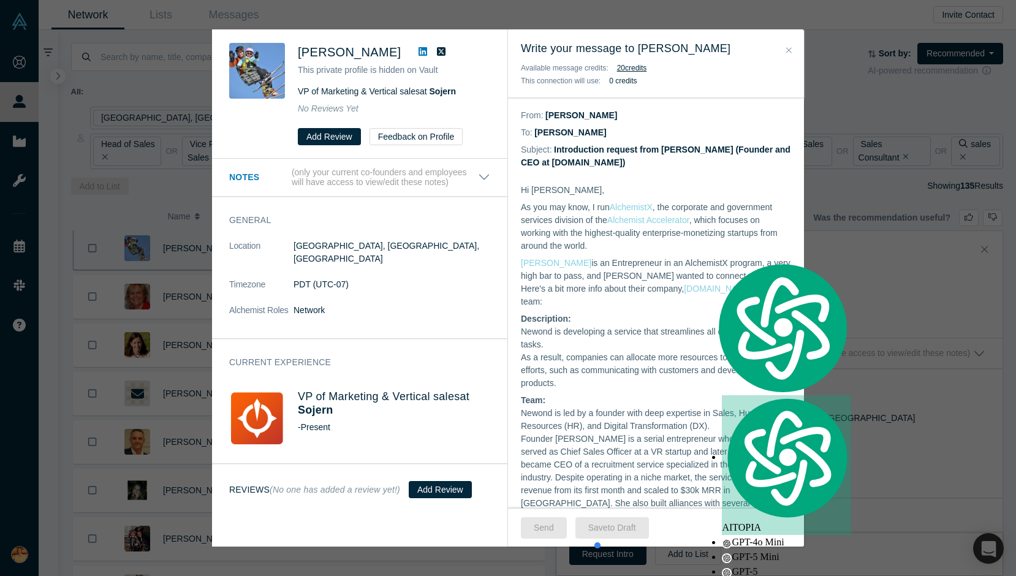
scroll to position [382, 0]
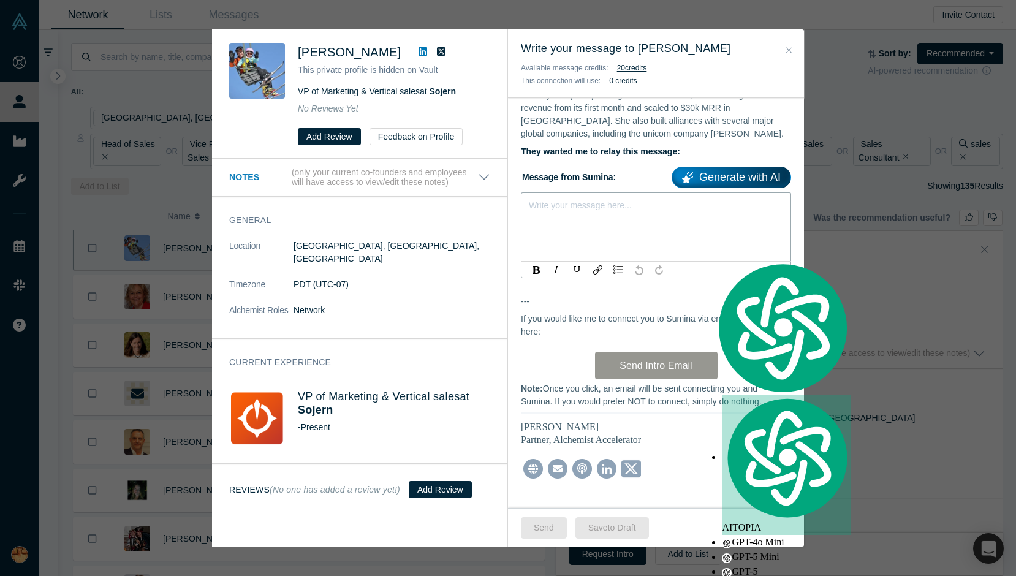
click at [582, 197] on div "rdw-editor" at bounding box center [656, 203] width 254 height 13
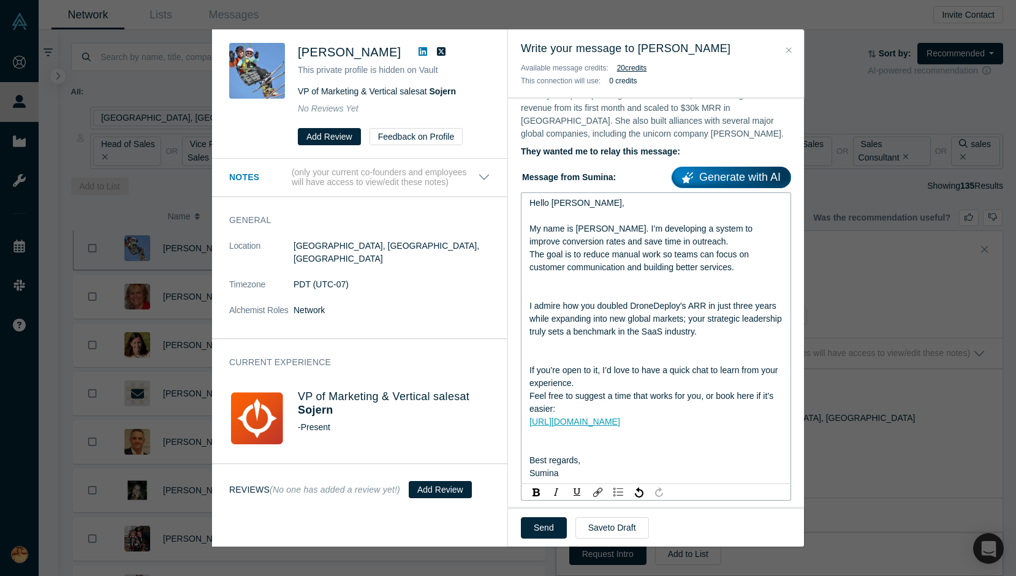
click at [598, 287] on div "rdw-editor" at bounding box center [656, 293] width 254 height 13
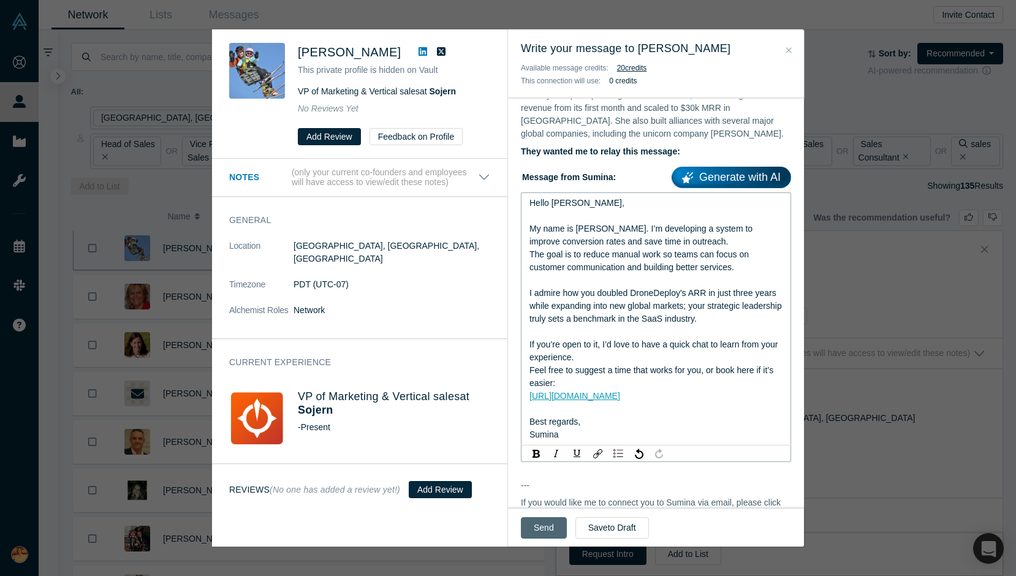
click at [549, 521] on button "Send" at bounding box center [544, 527] width 46 height 21
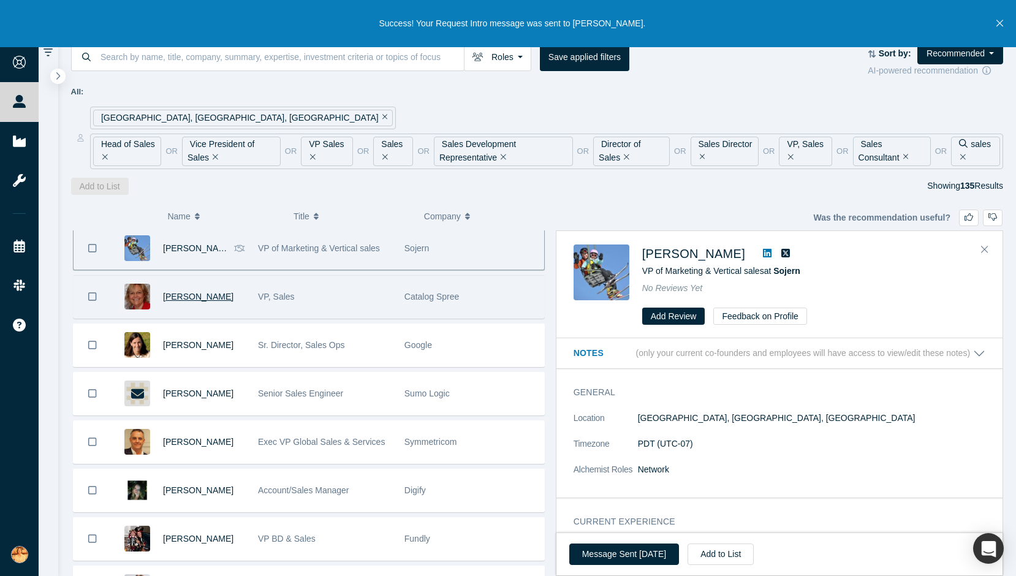
click at [211, 300] on span "[PERSON_NAME]" at bounding box center [198, 297] width 70 height 10
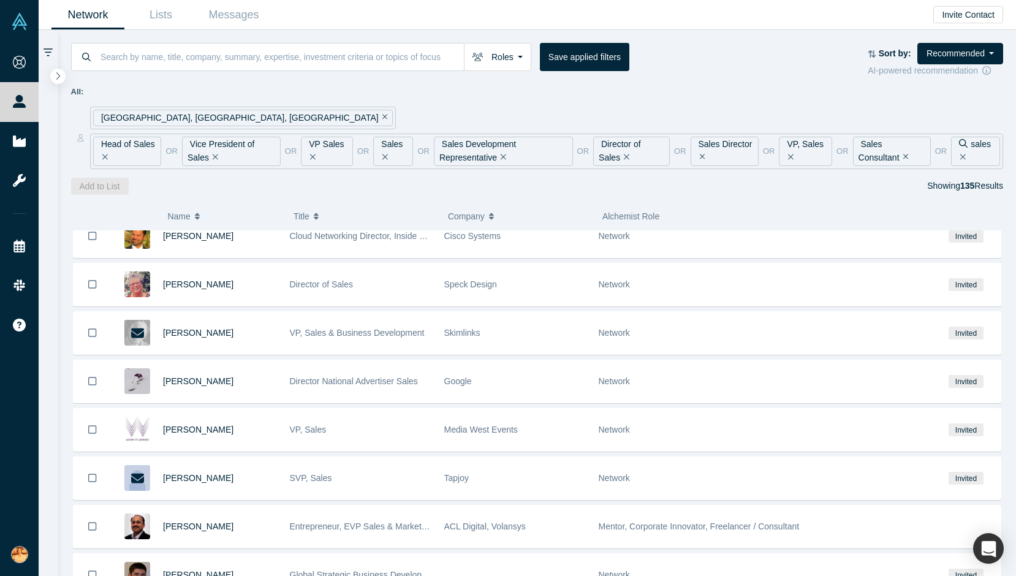
scroll to position [2089, 0]
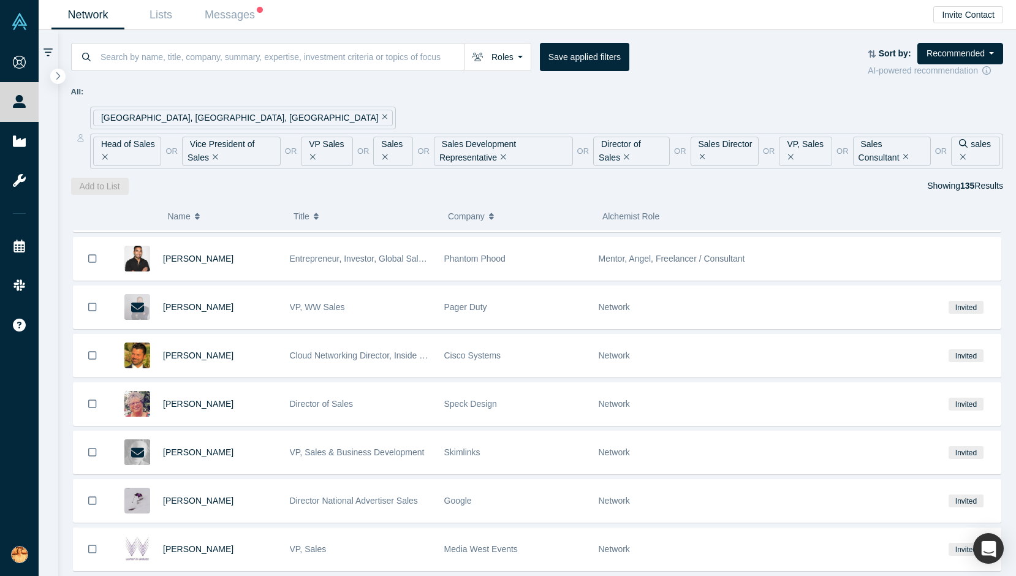
scroll to position [1856, 0]
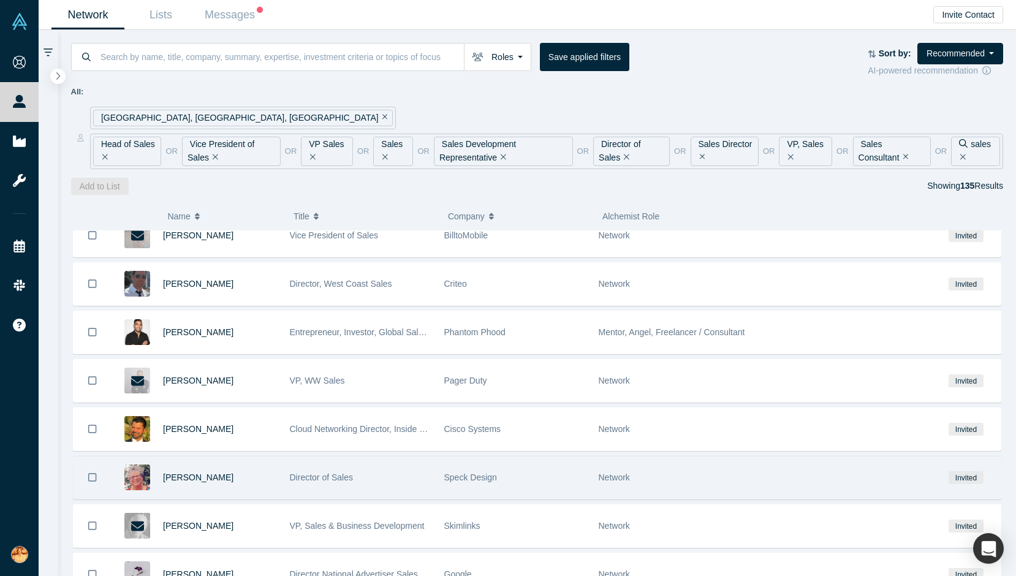
click at [280, 477] on div "[PERSON_NAME]" at bounding box center [198, 478] width 172 height 42
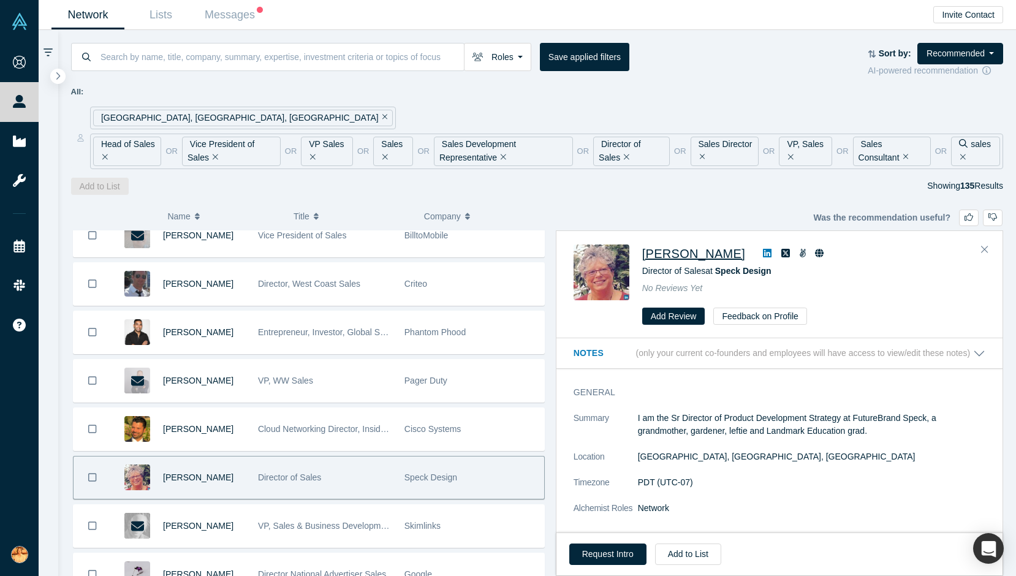
drag, startPoint x: 641, startPoint y: 255, endPoint x: 722, endPoint y: 254, distance: 81.5
type textarea "[PERSON_NAME]"
click at [722, 254] on div "Denise Pliskin Director of Sales at Speck Design No Reviews Yet Add Review Feed…" at bounding box center [782, 284] width 416 height 81
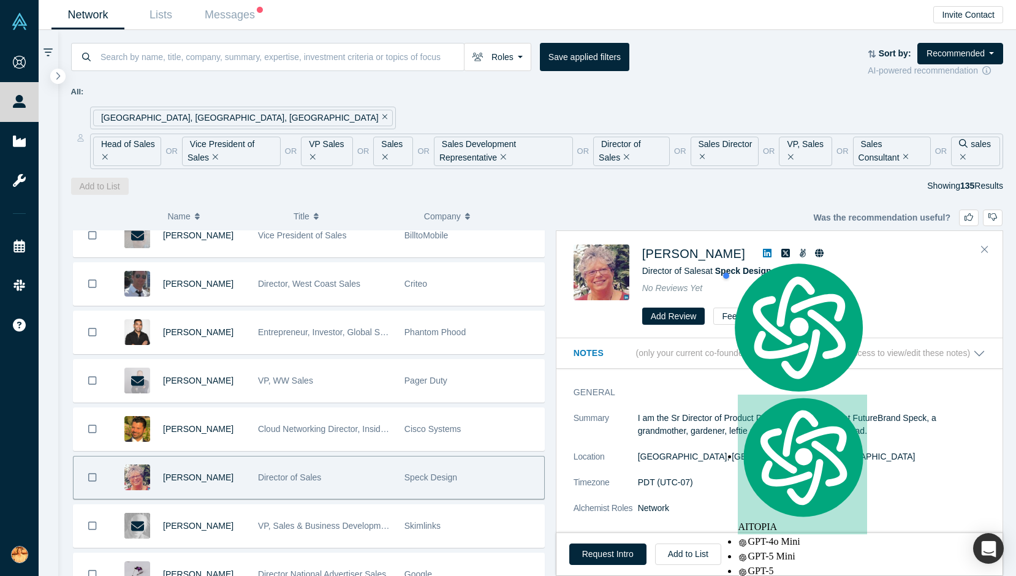
copy span "[PERSON_NAME]"
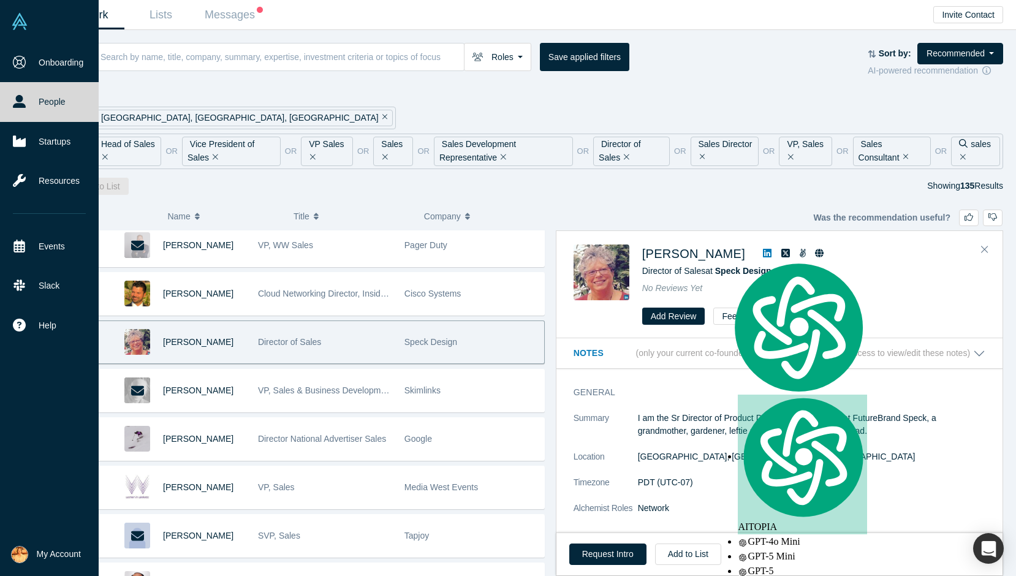
scroll to position [1996, 0]
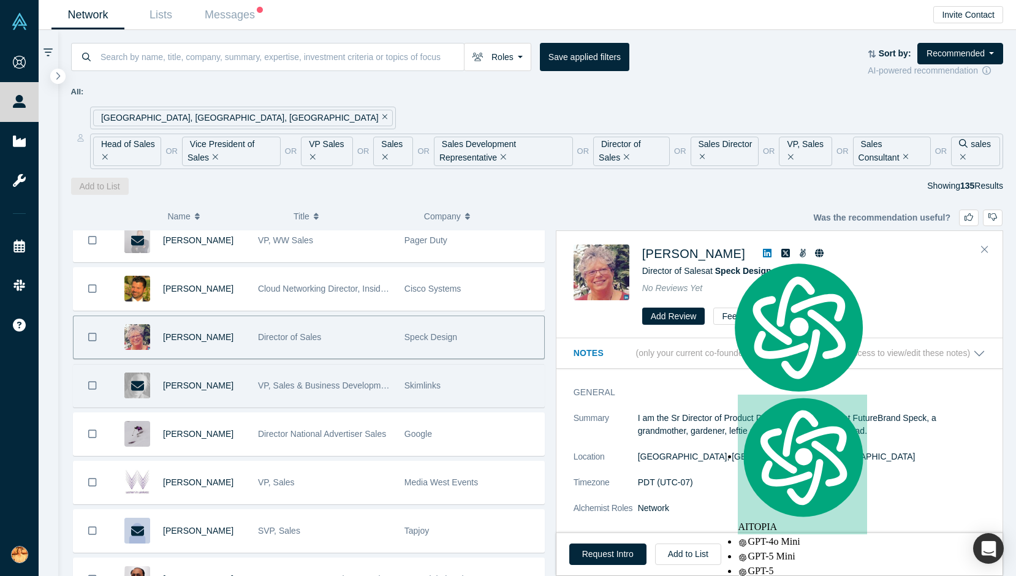
click at [324, 391] on div "VP, Sales & Business Development" at bounding box center [325, 386] width 134 height 42
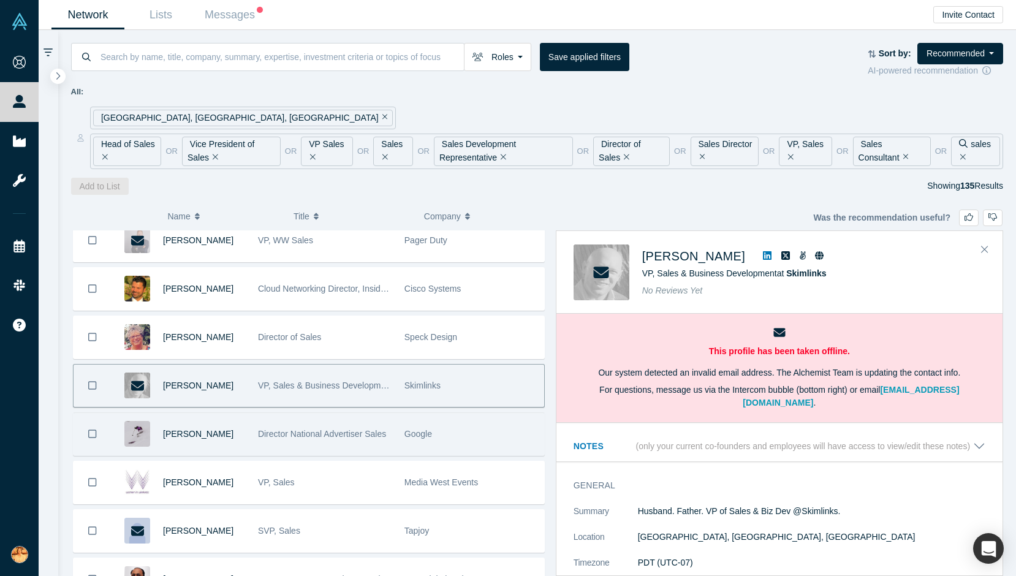
click at [355, 432] on span "Director National Advertiser Sales" at bounding box center [322, 434] width 128 height 10
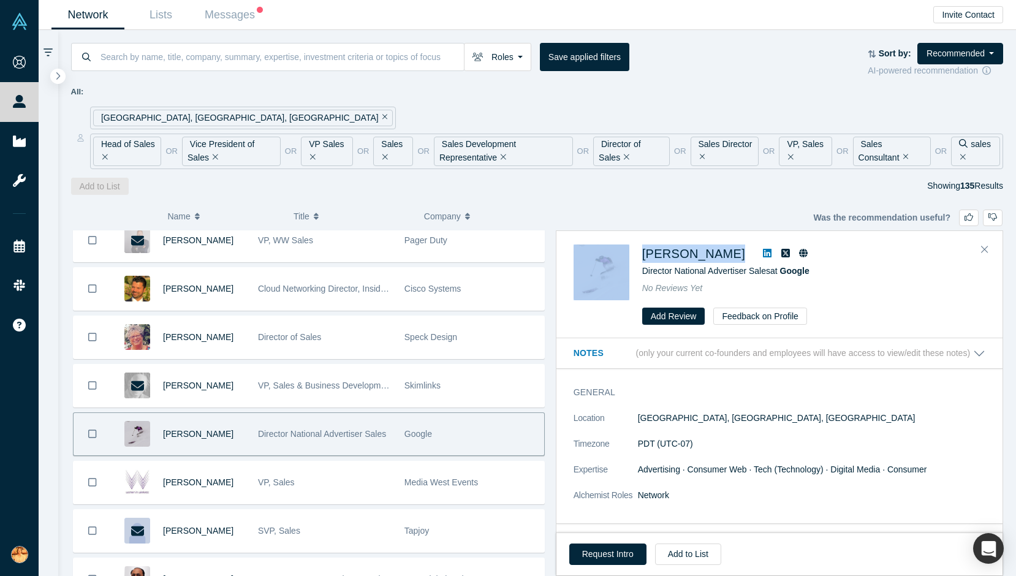
drag, startPoint x: 737, startPoint y: 252, endPoint x: 632, endPoint y: 255, distance: 104.8
click at [632, 255] on div "Ruth Kirschner Director National Advertiser Sales at Google No Reviews Yet Add …" at bounding box center [782, 284] width 416 height 81
copy div "[PERSON_NAME]"
click at [596, 560] on button "Request Intro" at bounding box center [607, 554] width 77 height 21
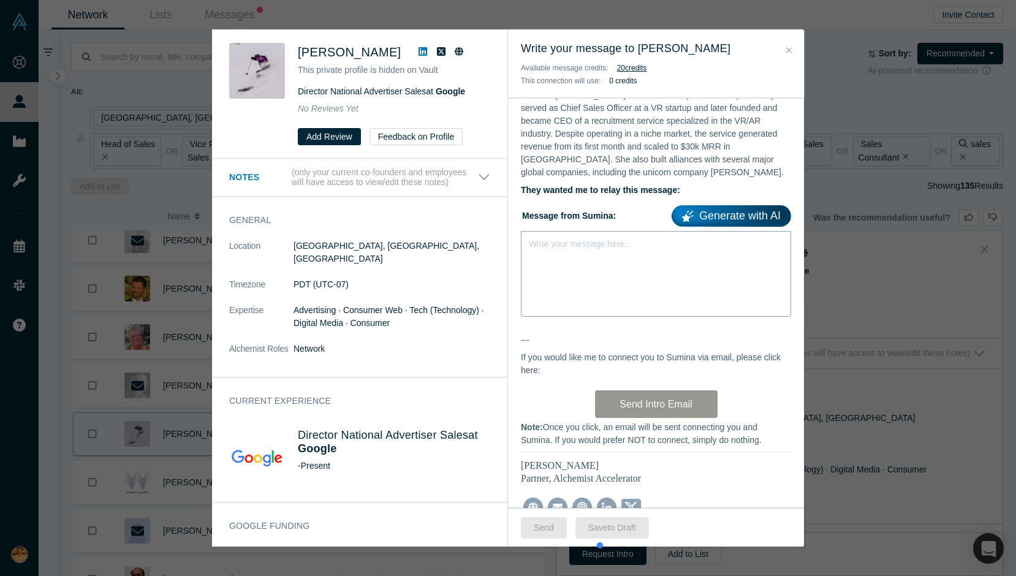
scroll to position [352, 0]
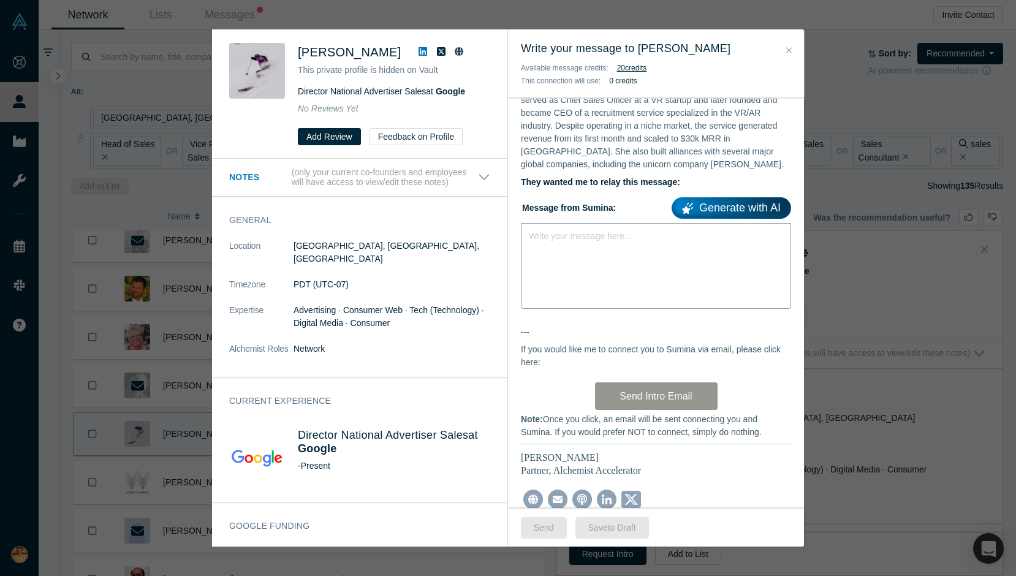
click at [596, 255] on div "Write your message here..." at bounding box center [656, 266] width 270 height 86
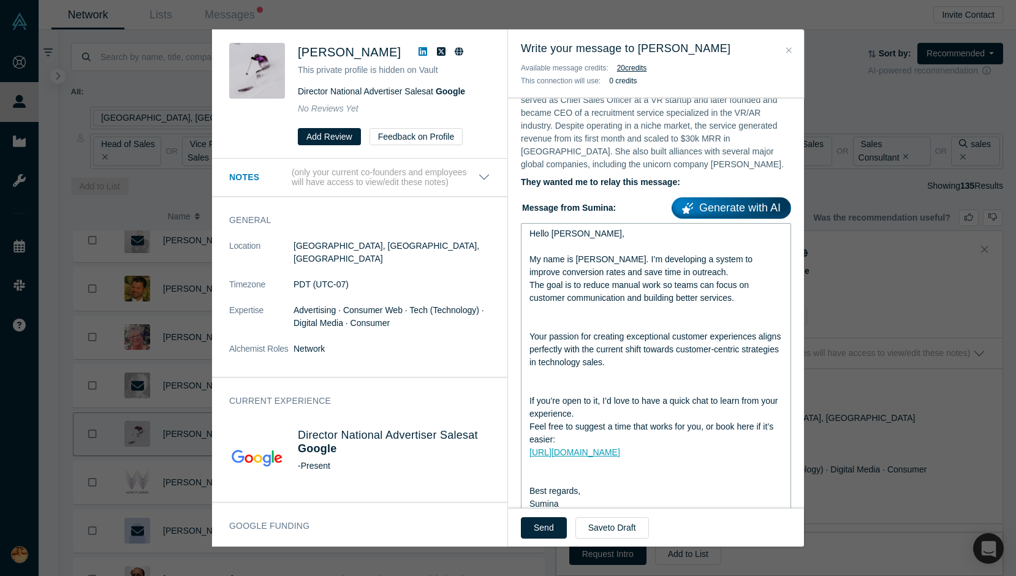
click at [629, 305] on div "rdw-editor" at bounding box center [656, 311] width 254 height 13
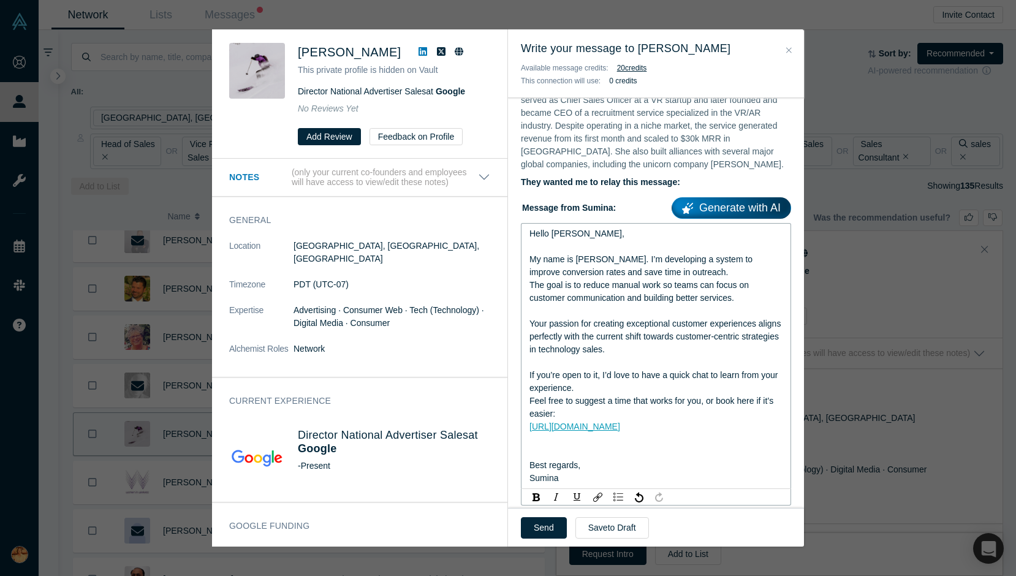
click at [549, 446] on div "rdw-editor" at bounding box center [656, 452] width 254 height 13
click at [535, 526] on button "Send" at bounding box center [544, 527] width 46 height 21
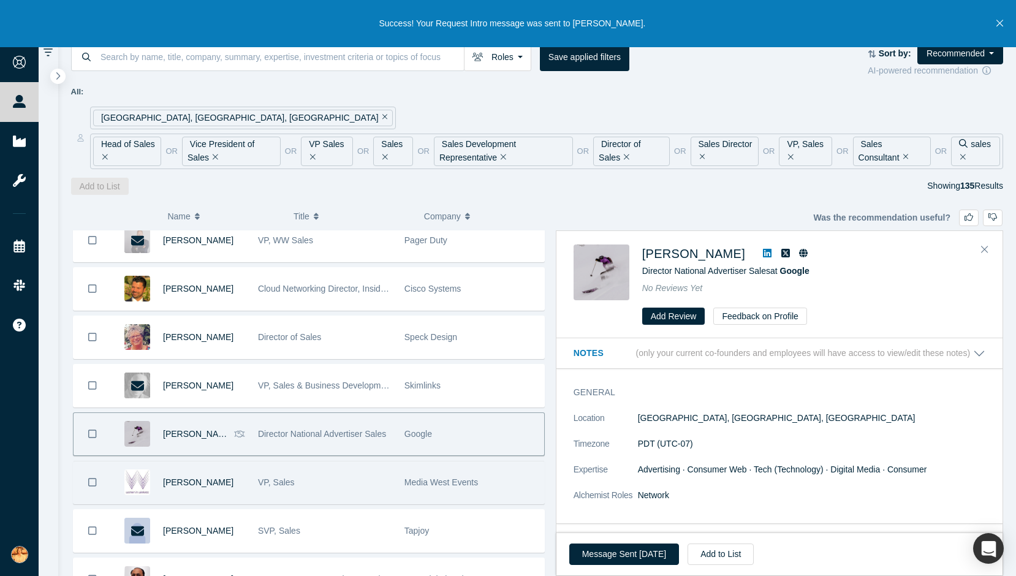
click at [360, 483] on div "VP, Sales" at bounding box center [325, 482] width 134 height 42
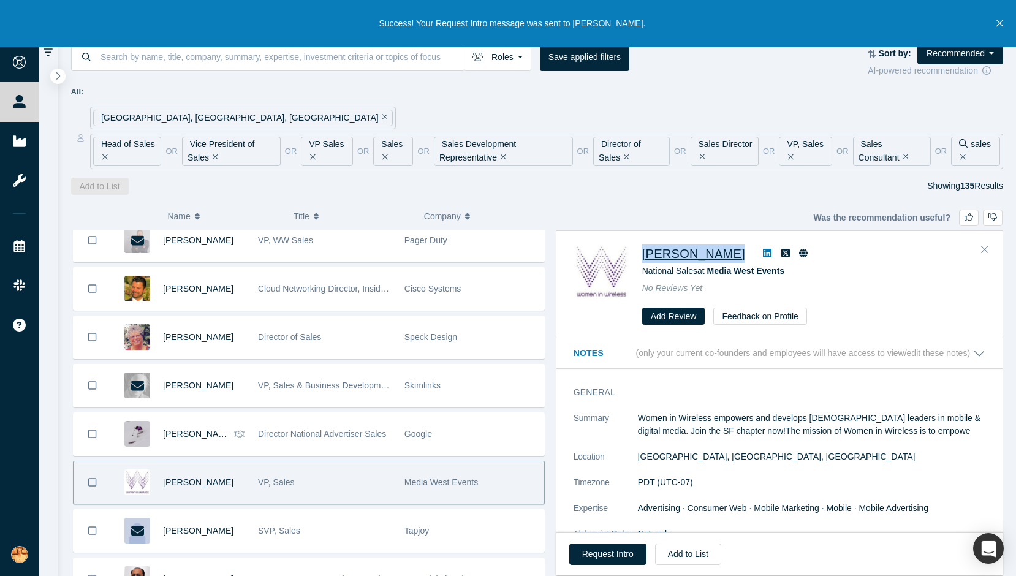
drag, startPoint x: 638, startPoint y: 247, endPoint x: 725, endPoint y: 247, distance: 86.4
click at [725, 247] on div "Chelsea Walker National Sales at Media West Events No Reviews Yet Add Review Fe…" at bounding box center [782, 284] width 416 height 81
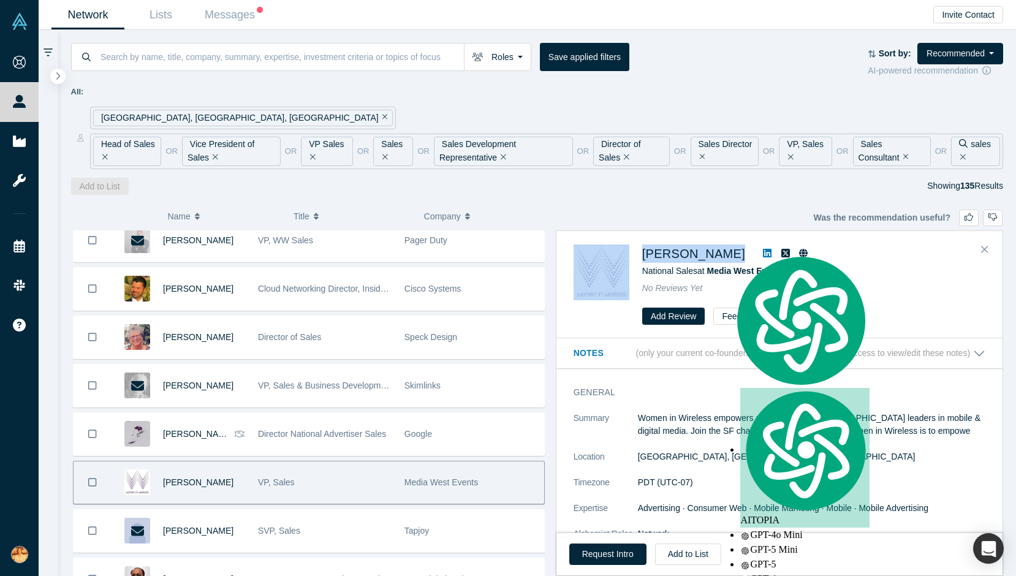
drag, startPoint x: 735, startPoint y: 249, endPoint x: 632, endPoint y: 249, distance: 103.6
click at [632, 249] on div "Chelsea Walker National Sales at Media West Events No Reviews Yet Add Review Fe…" at bounding box center [782, 284] width 416 height 81
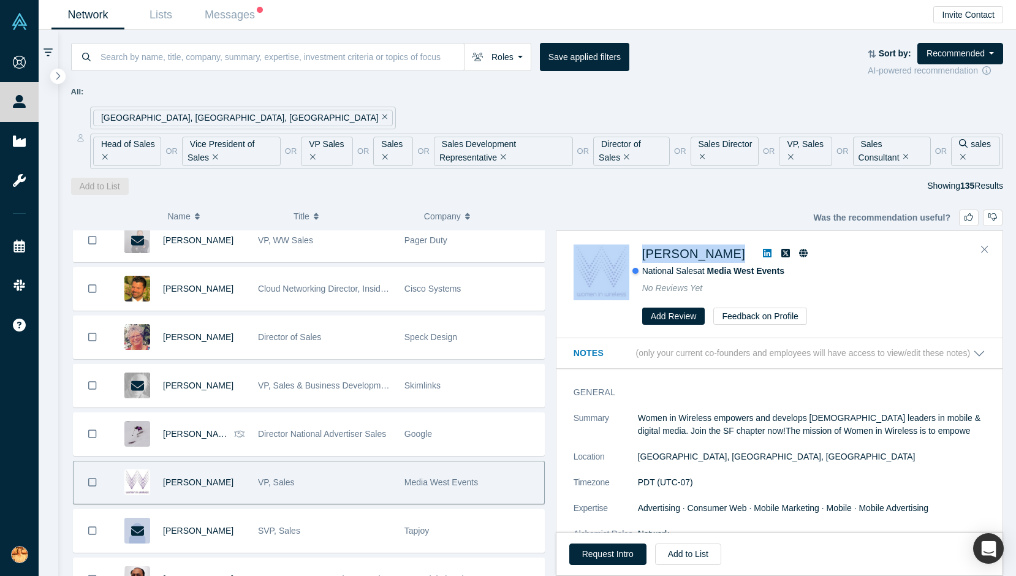
copy div "[PERSON_NAME]"
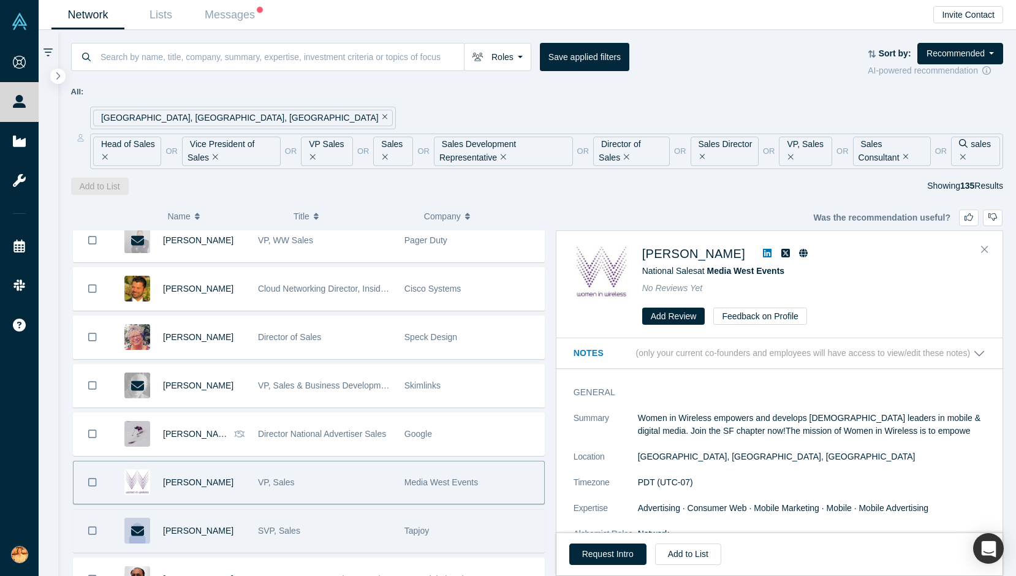
click at [268, 540] on div "SVP, Sales" at bounding box center [325, 531] width 134 height 42
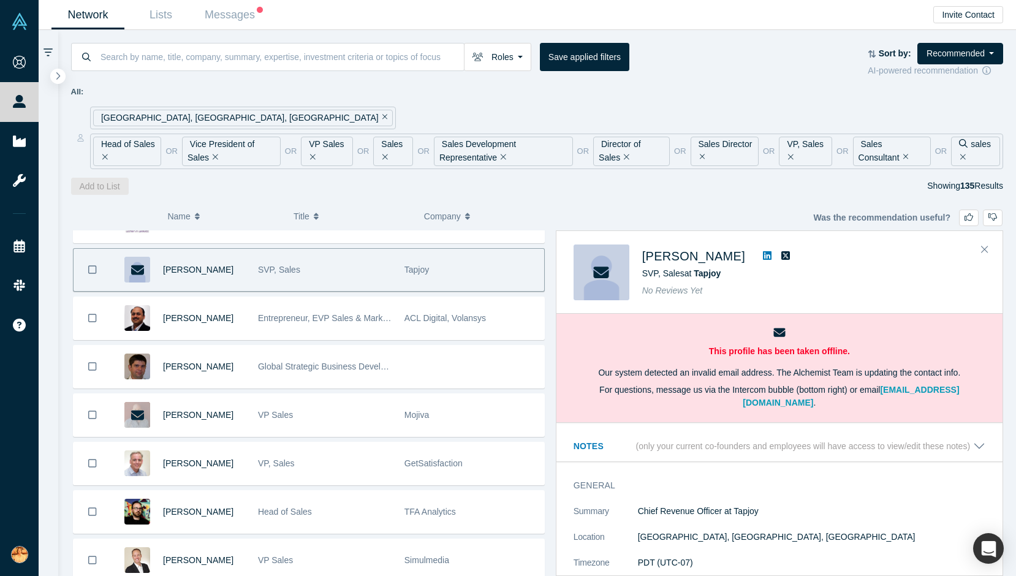
scroll to position [2257, 0]
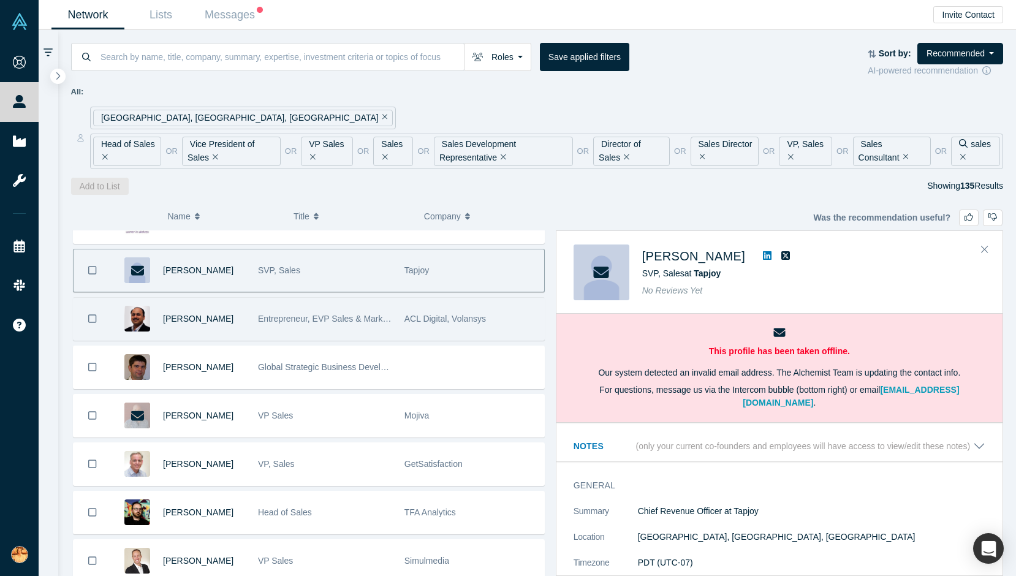
click at [345, 326] on div "Entrepreneur, EVP Sales & Marketing" at bounding box center [325, 319] width 134 height 42
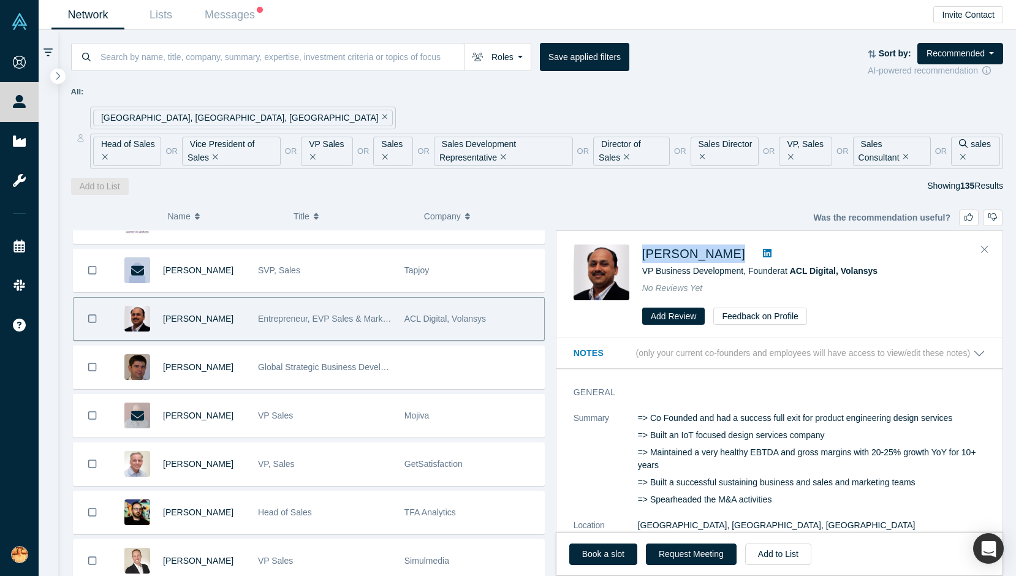
drag, startPoint x: 638, startPoint y: 248, endPoint x: 740, endPoint y: 248, distance: 101.1
click at [740, 248] on div "Bhavin Shah VP Business Development, Founder at ACL Digital, Volansys No Review…" at bounding box center [782, 284] width 416 height 81
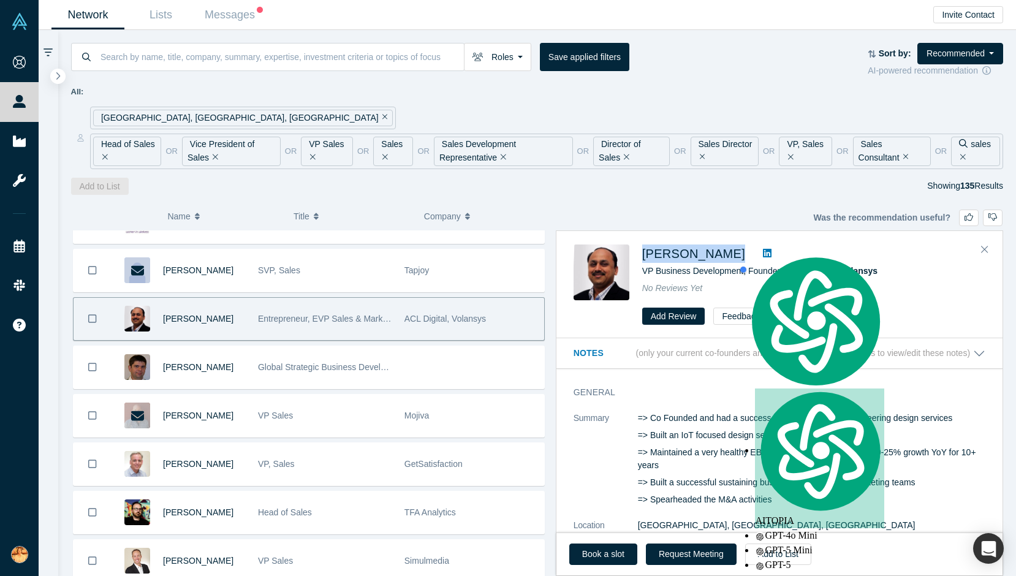
copy div "[PERSON_NAME]"
click at [676, 555] on button "Request Meeting" at bounding box center [691, 554] width 91 height 21
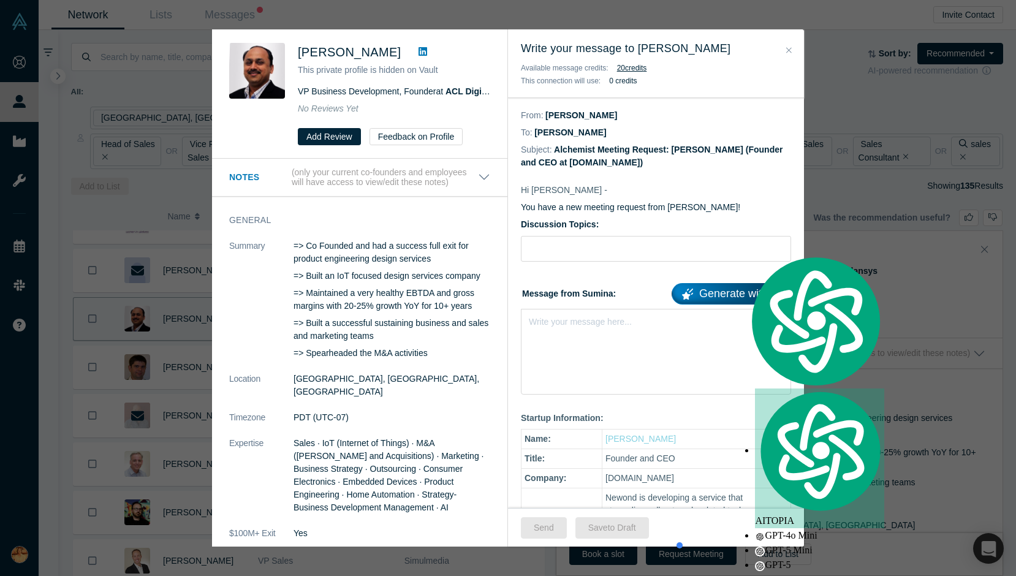
scroll to position [22, 0]
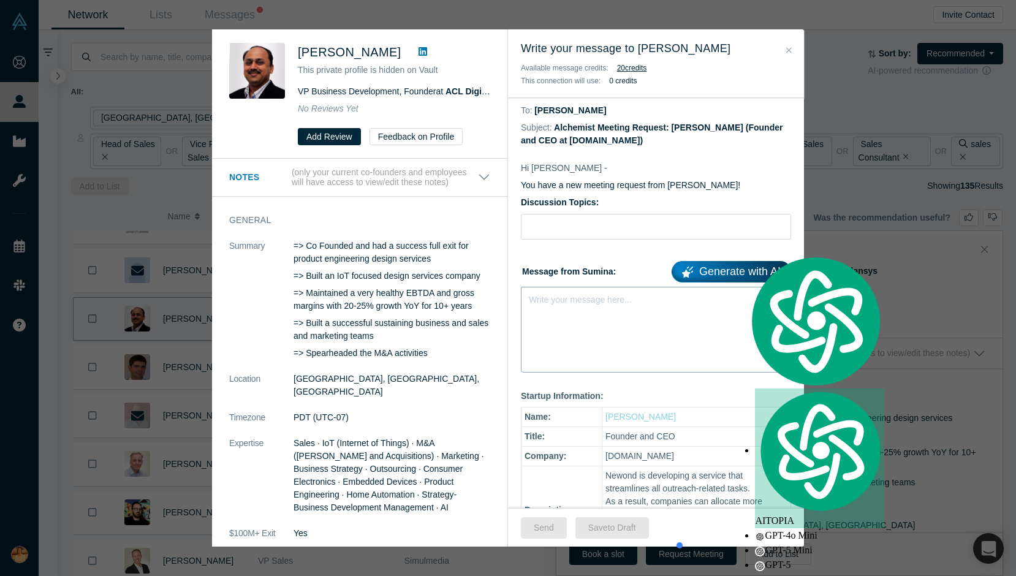
click at [560, 311] on div "Write your message here..." at bounding box center [656, 330] width 270 height 86
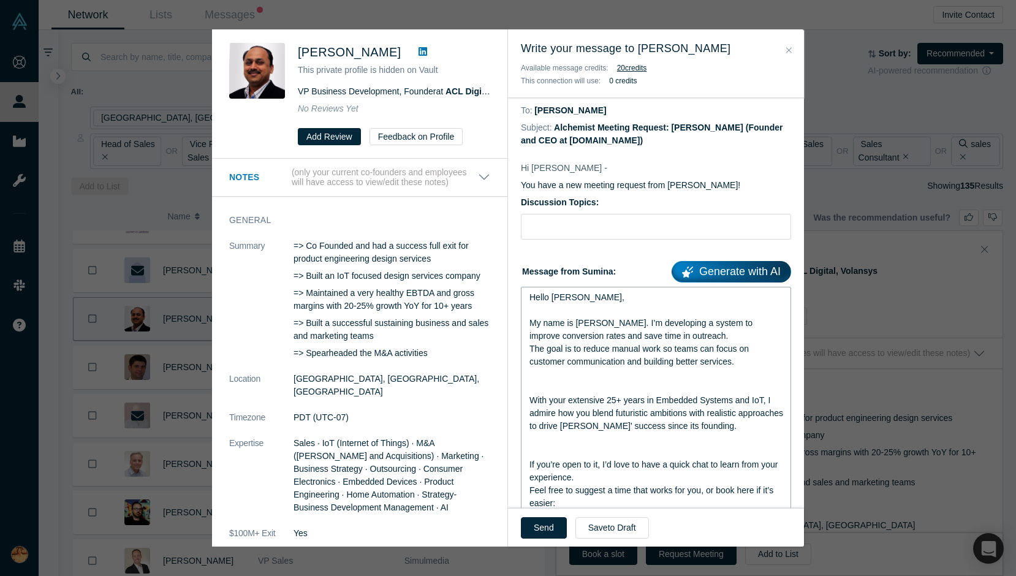
click at [632, 382] on div "rdw-editor" at bounding box center [656, 387] width 254 height 13
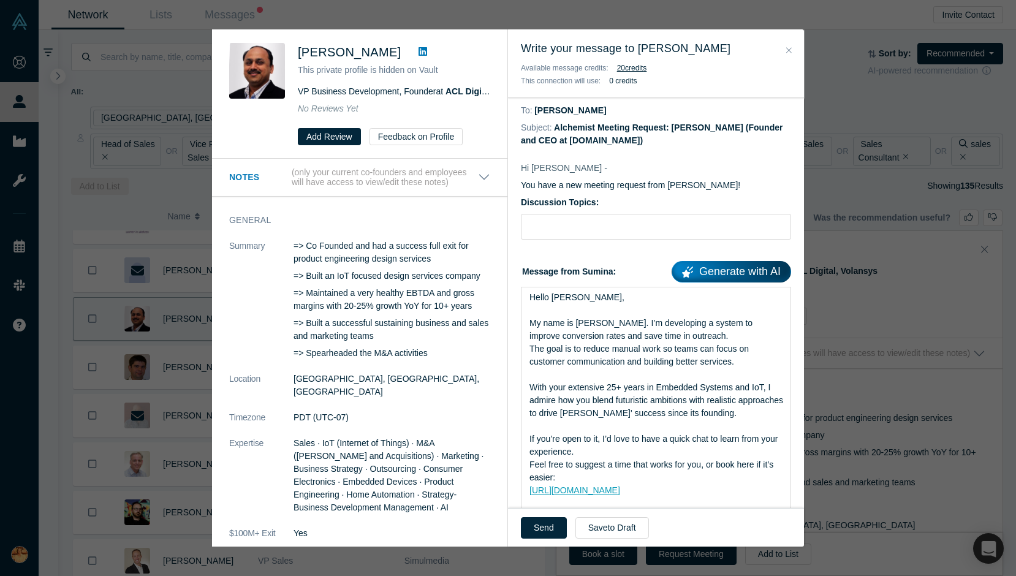
click at [624, 213] on div "Discussion Topics:" at bounding box center [656, 218] width 270 height 44
click at [638, 218] on input "Discussion Topics:" at bounding box center [656, 227] width 270 height 26
click at [547, 223] on input "Discussion Topics:" at bounding box center [656, 227] width 270 height 26
paste input "Quick question about outreach workflows"
type input "Quick question about outreach workflows"
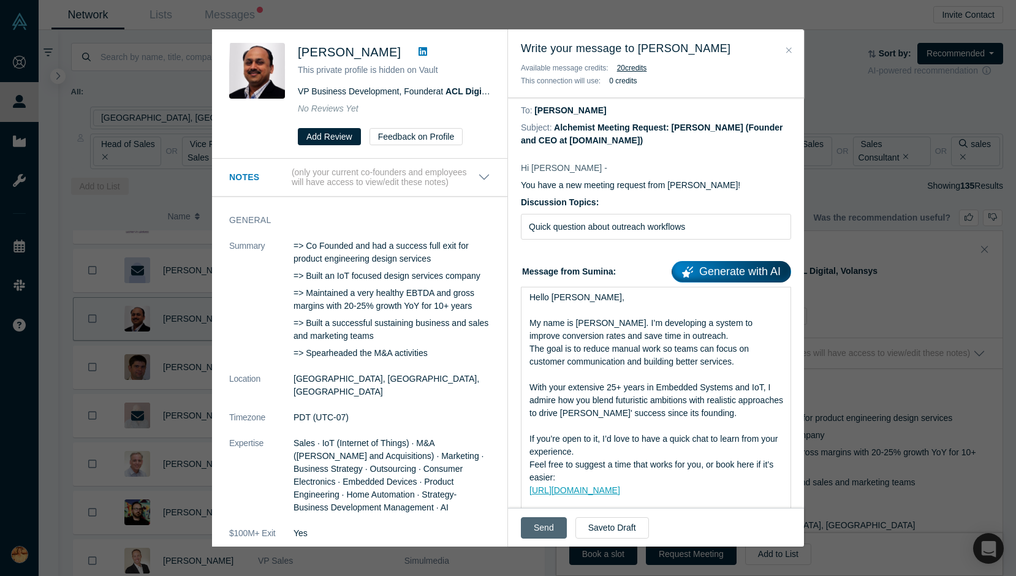
click at [534, 524] on button "Send" at bounding box center [544, 527] width 46 height 21
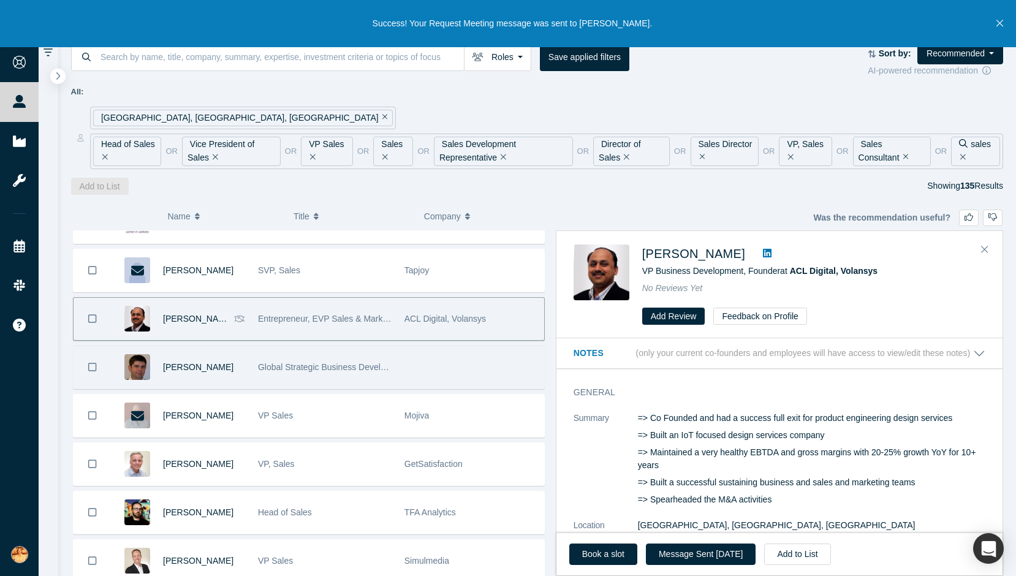
click at [288, 385] on div "Global Strategic Business Development and Sales Leader" at bounding box center [325, 367] width 134 height 42
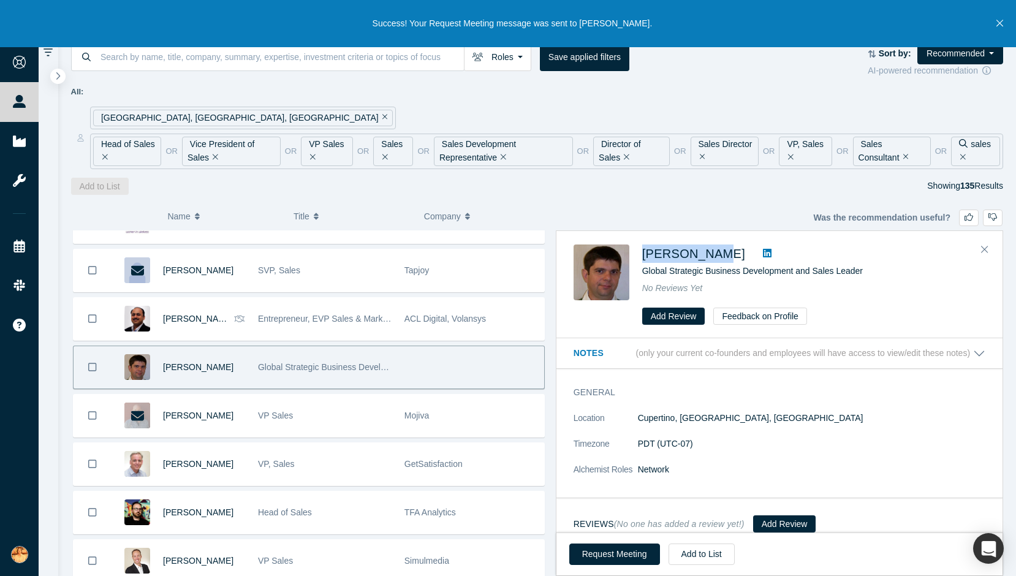
drag, startPoint x: 638, startPoint y: 255, endPoint x: 708, endPoint y: 255, distance: 69.9
click at [708, 255] on div "Israel Rand Global Strategic Business Development and Sales Leader No Reviews Y…" at bounding box center [782, 284] width 416 height 81
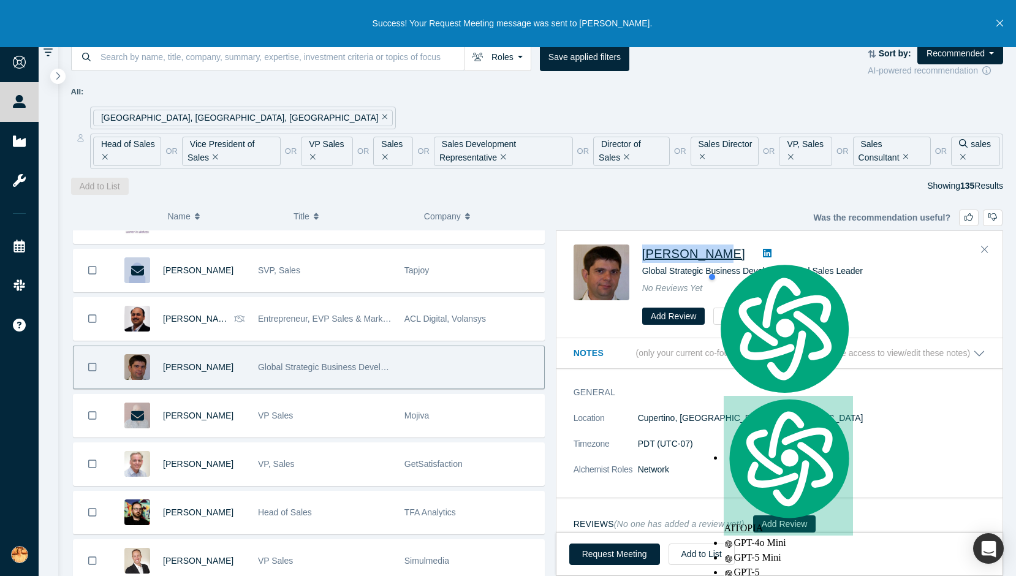
copy span "[PERSON_NAME]"
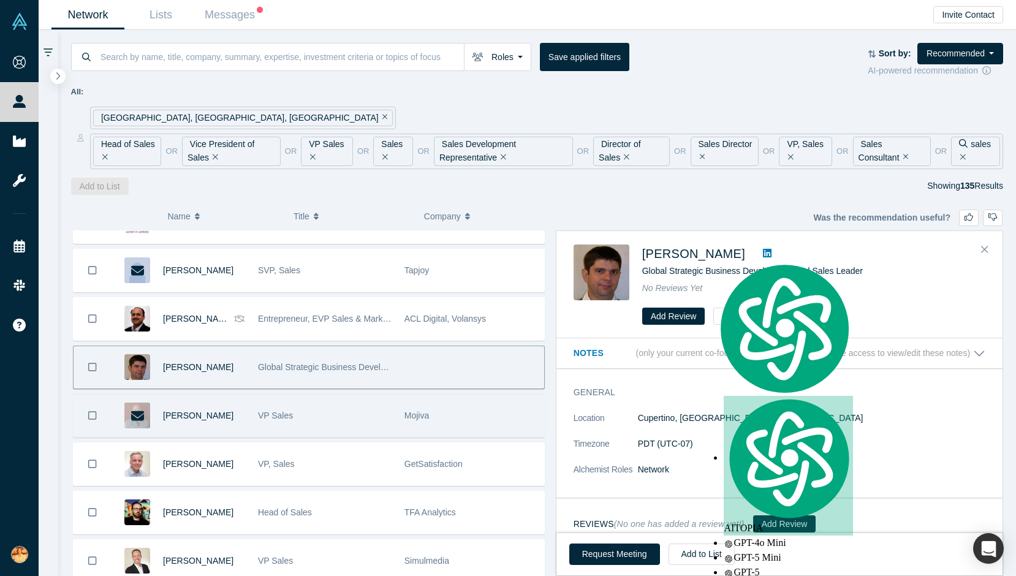
click at [316, 420] on div "VP Sales" at bounding box center [325, 416] width 134 height 42
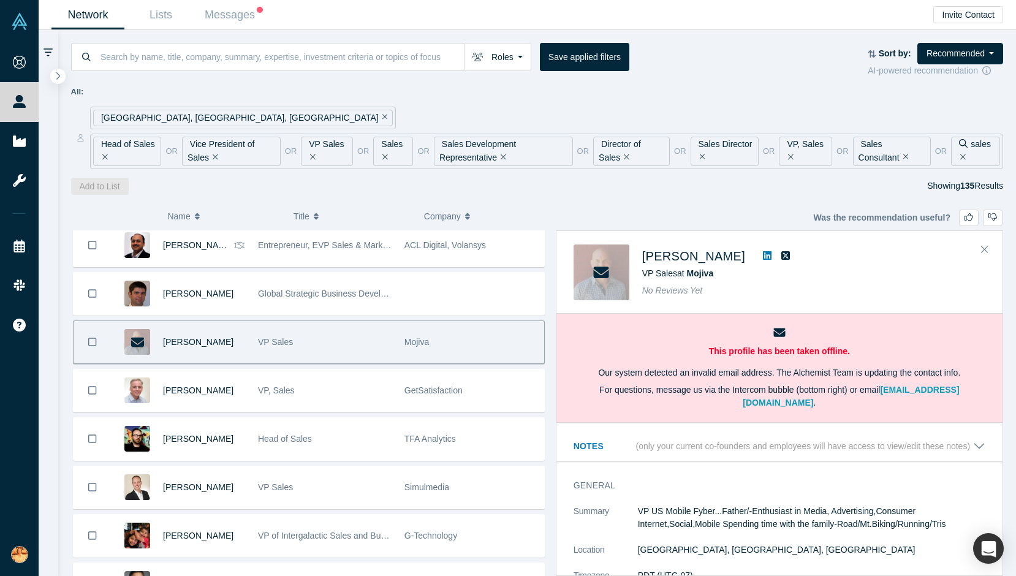
scroll to position [2332, 0]
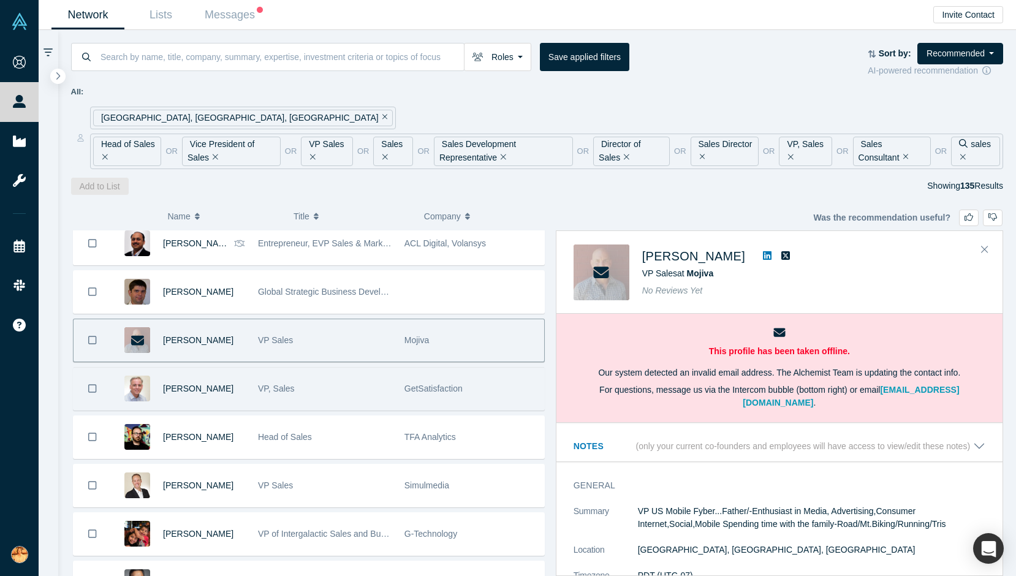
click at [408, 389] on span "GetSatisfaction" at bounding box center [433, 389] width 58 height 10
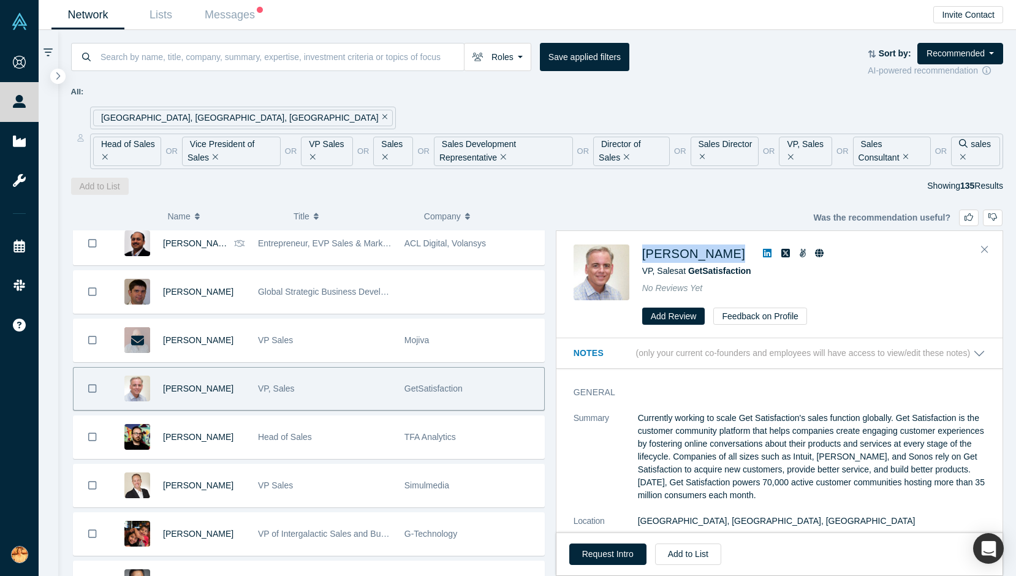
drag, startPoint x: 641, startPoint y: 252, endPoint x: 752, endPoint y: 252, distance: 110.9
click at [752, 252] on div "Jeff Campbell VP, Sales at GetSatisfaction No Reviews Yet Add Review Feedback o…" at bounding box center [782, 284] width 416 height 81
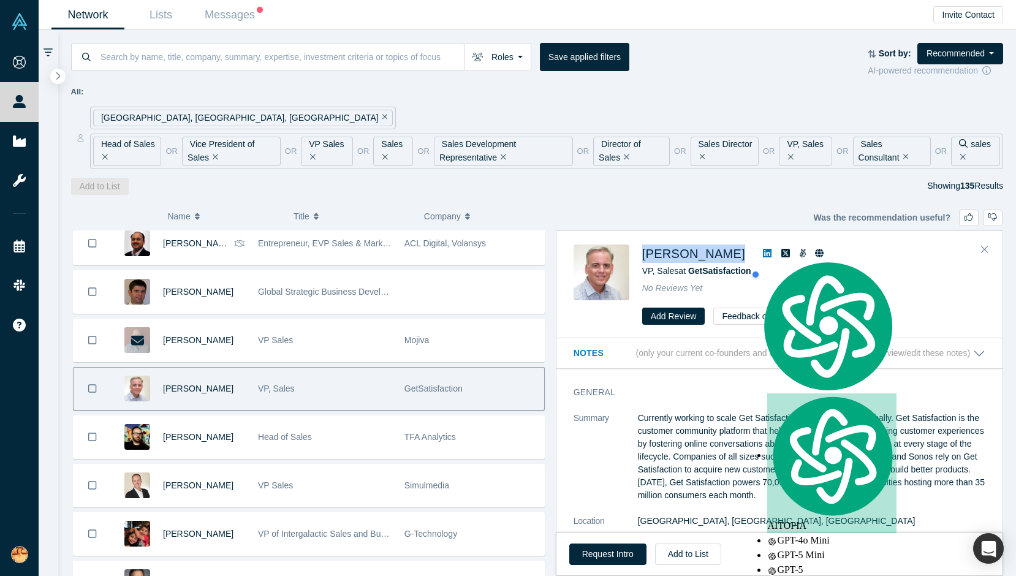
copy div "[PERSON_NAME]"
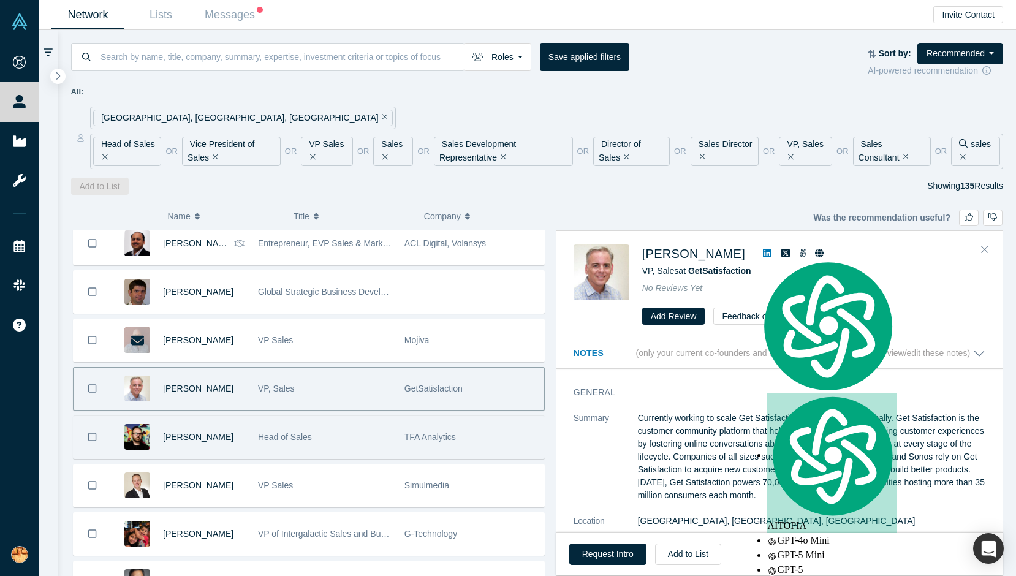
click at [346, 450] on div "Head of Sales" at bounding box center [325, 437] width 134 height 42
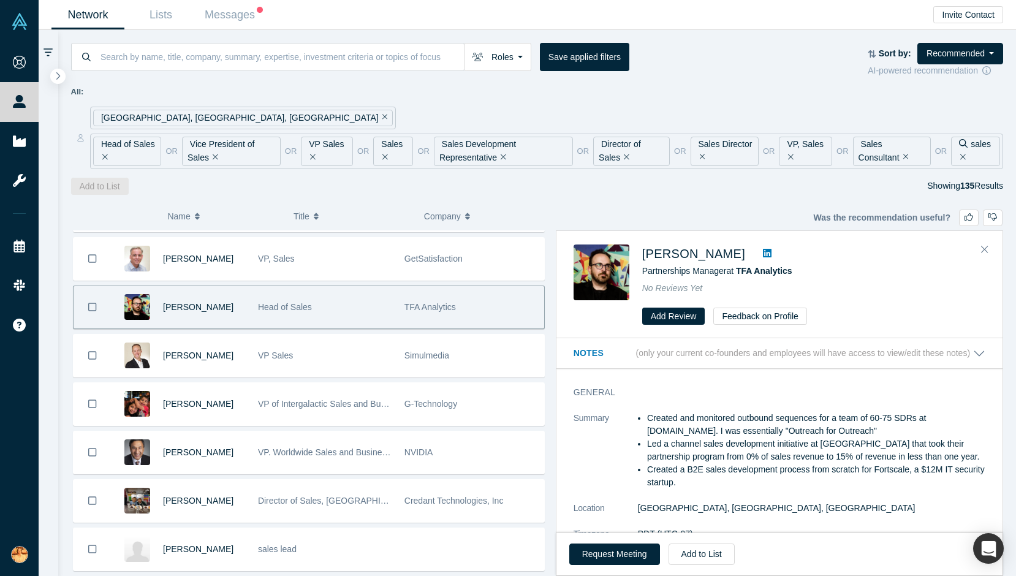
scroll to position [2464, 0]
drag, startPoint x: 637, startPoint y: 255, endPoint x: 743, endPoint y: 255, distance: 106.0
click at [743, 255] on div "David Plutschak Partnerships Manager at TFA Analytics No Reviews Yet Add Review…" at bounding box center [782, 284] width 416 height 81
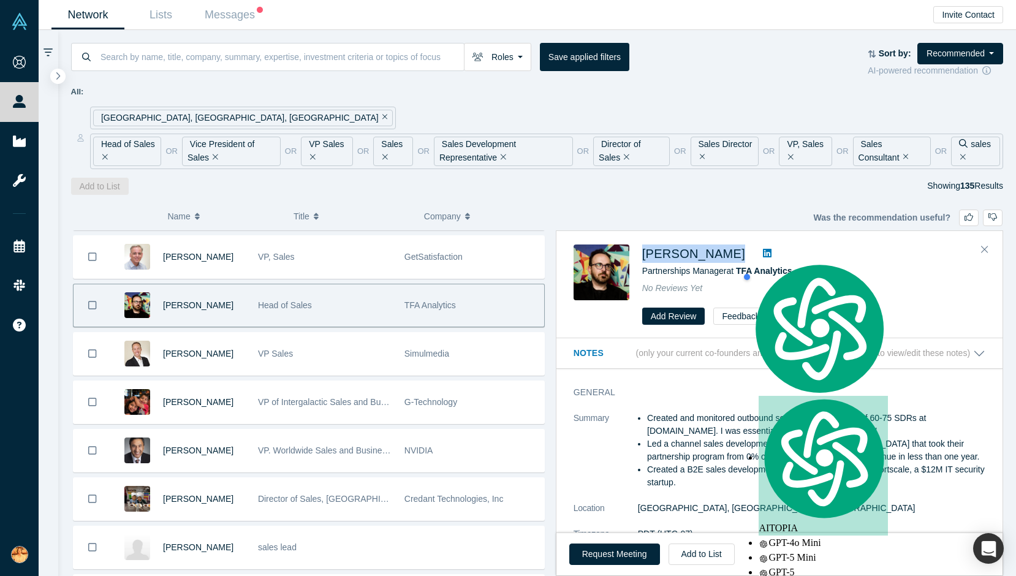
copy div "[PERSON_NAME]"
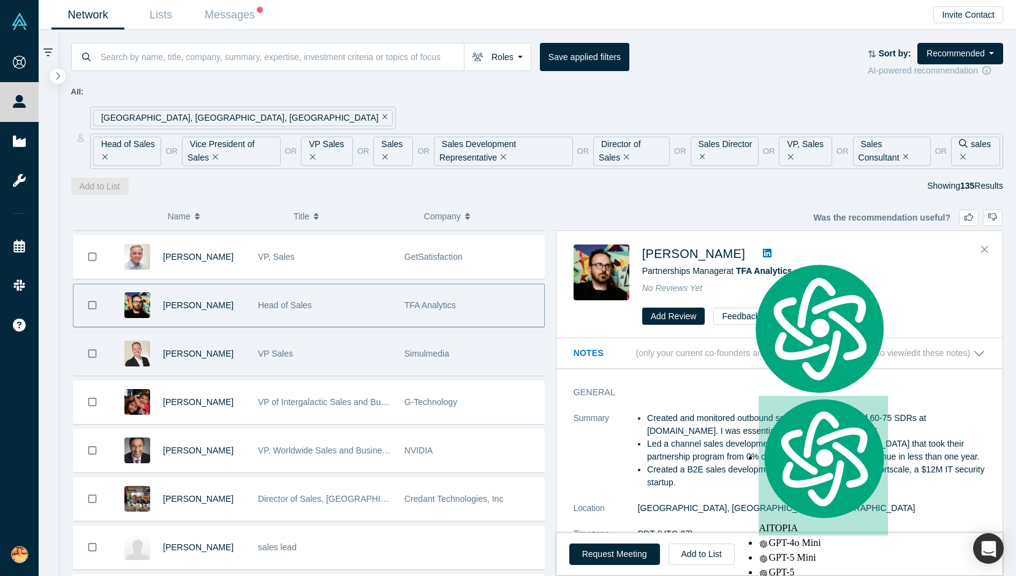
click at [376, 355] on div "VP Sales" at bounding box center [325, 354] width 134 height 42
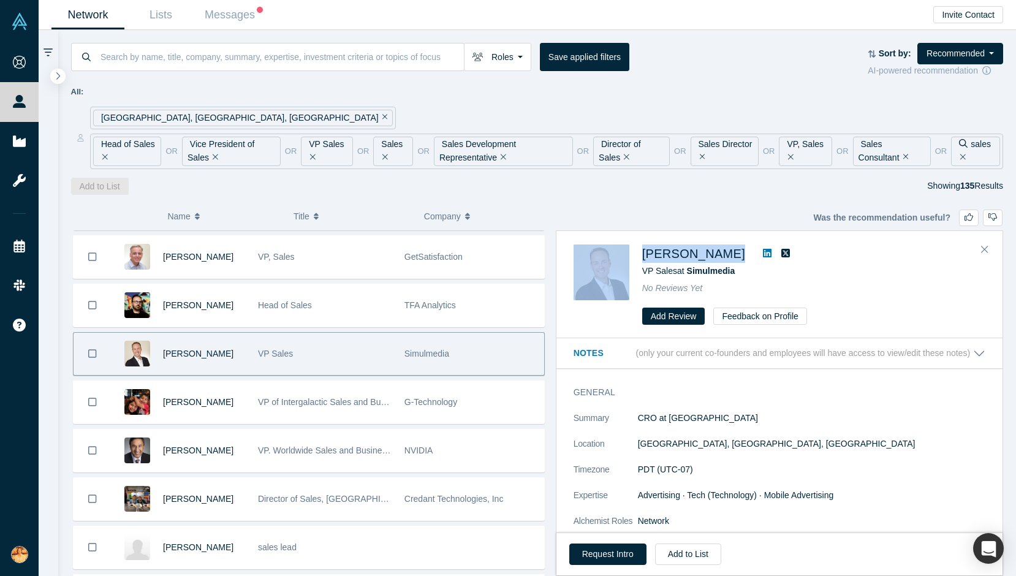
drag, startPoint x: 634, startPoint y: 252, endPoint x: 725, endPoint y: 252, distance: 91.3
click at [725, 252] on div "Matt Arkin VP Sales at Simulmedia No Reviews Yet Add Review Feedback on Profile" at bounding box center [782, 284] width 416 height 81
copy div "[PERSON_NAME]"
click at [634, 545] on button "Request Intro" at bounding box center [607, 554] width 77 height 21
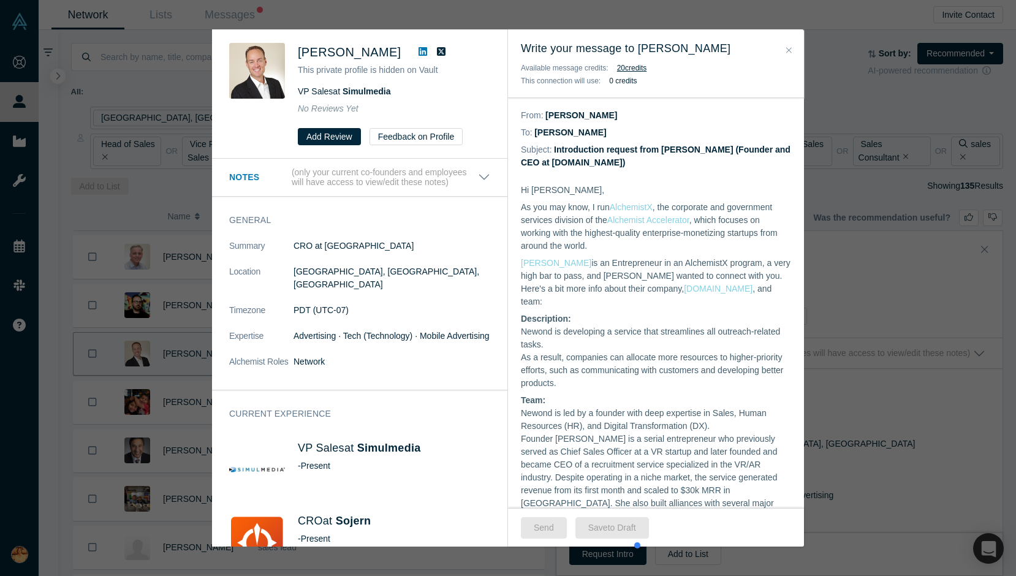
scroll to position [382, 0]
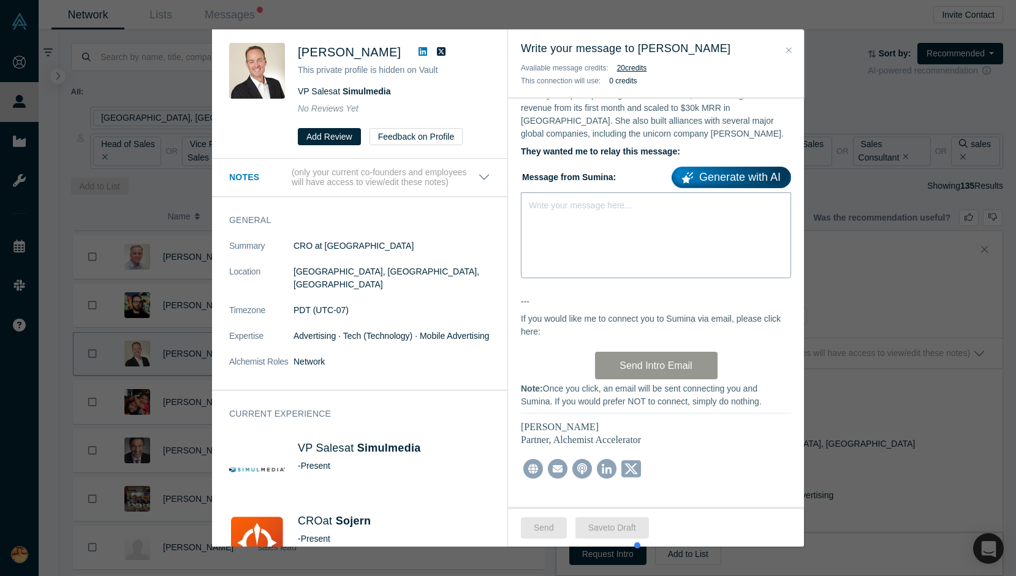
click at [590, 243] on div "Write your message here..." at bounding box center [656, 235] width 270 height 86
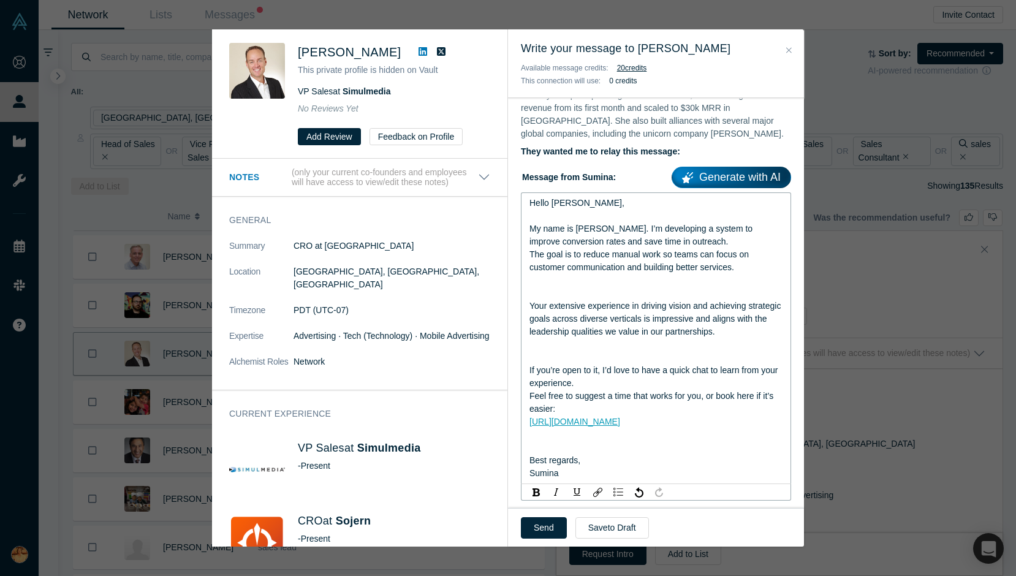
click at [564, 274] on div "rdw-editor" at bounding box center [656, 280] width 254 height 13
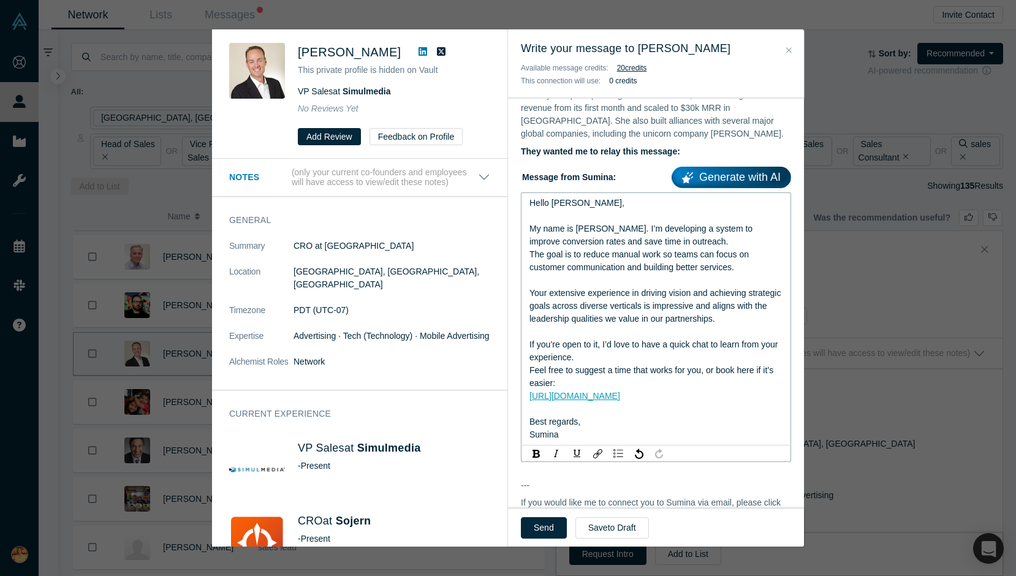
click at [544, 515] on div "Send Save to Draft" at bounding box center [656, 527] width 296 height 39
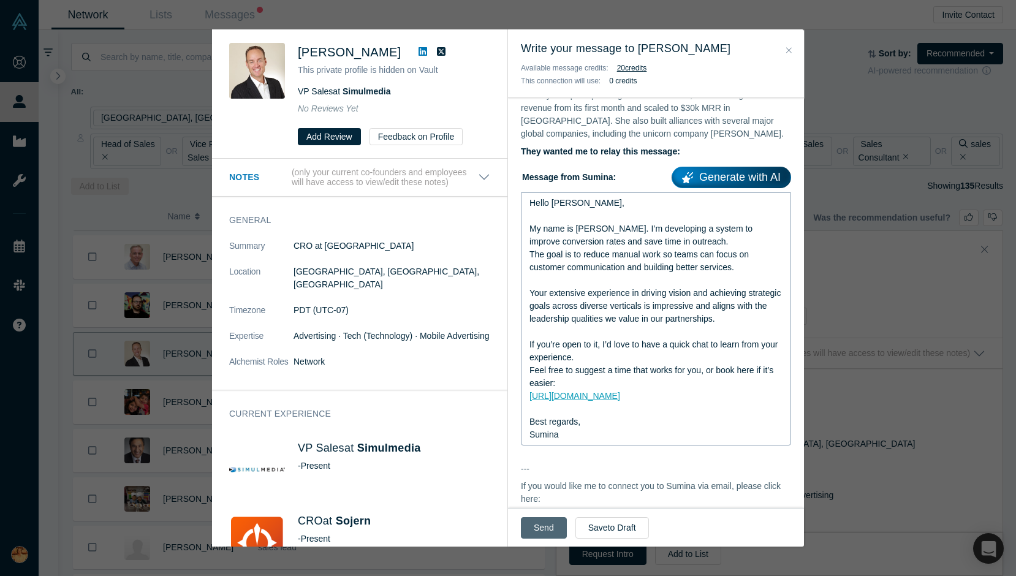
click at [544, 529] on button "Send" at bounding box center [544, 527] width 46 height 21
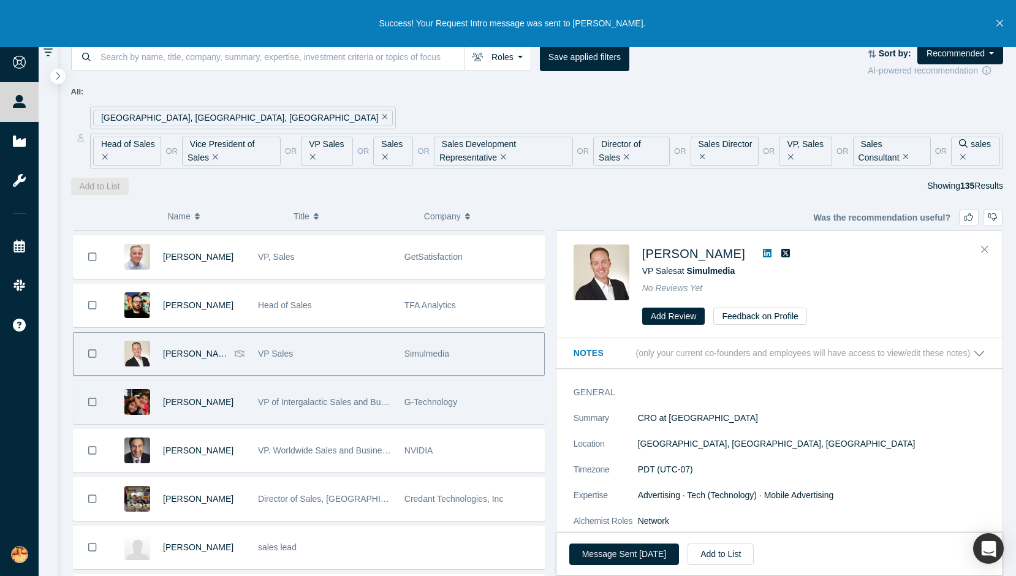
click at [268, 405] on span "VP of Intergalactic Sales and Business Development" at bounding box center [358, 402] width 200 height 10
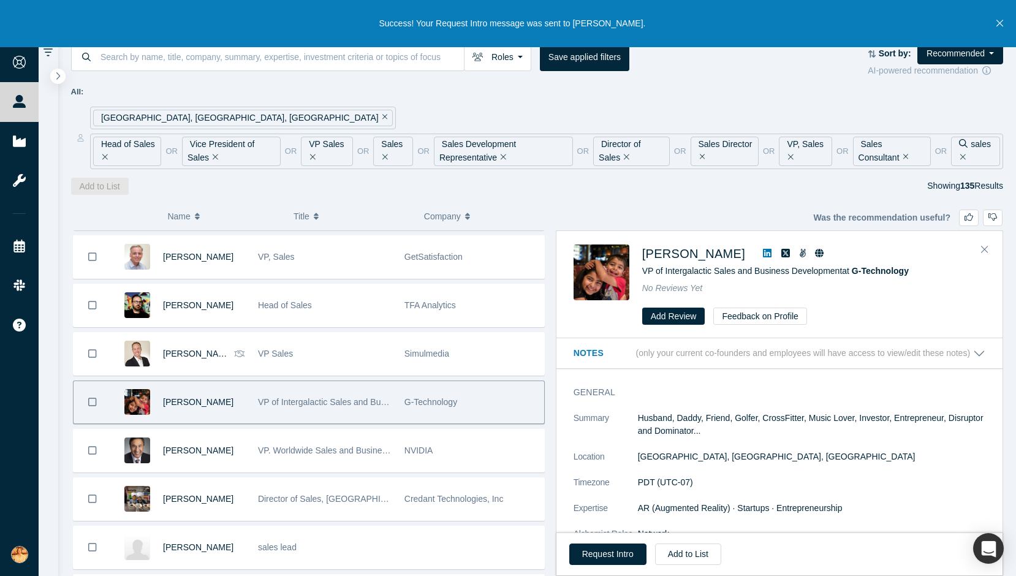
drag, startPoint x: 627, startPoint y: 254, endPoint x: 634, endPoint y: 254, distance: 6.7
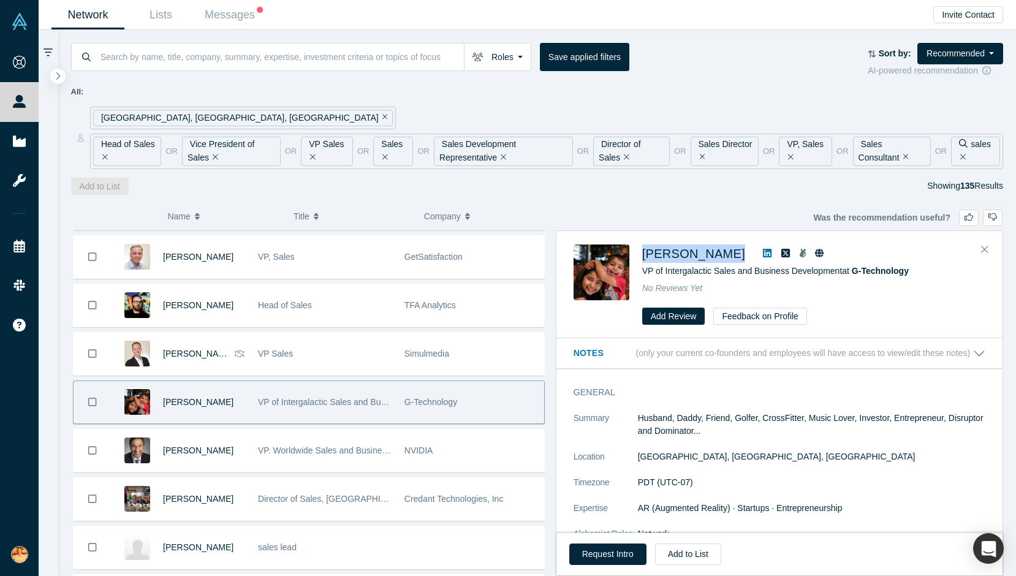
drag, startPoint x: 643, startPoint y: 243, endPoint x: 756, endPoint y: 256, distance: 113.4
click at [756, 256] on div "Dipak Patel VP of Intergalactic Sales and Business Development at G-Technology …" at bounding box center [779, 285] width 446 height 107
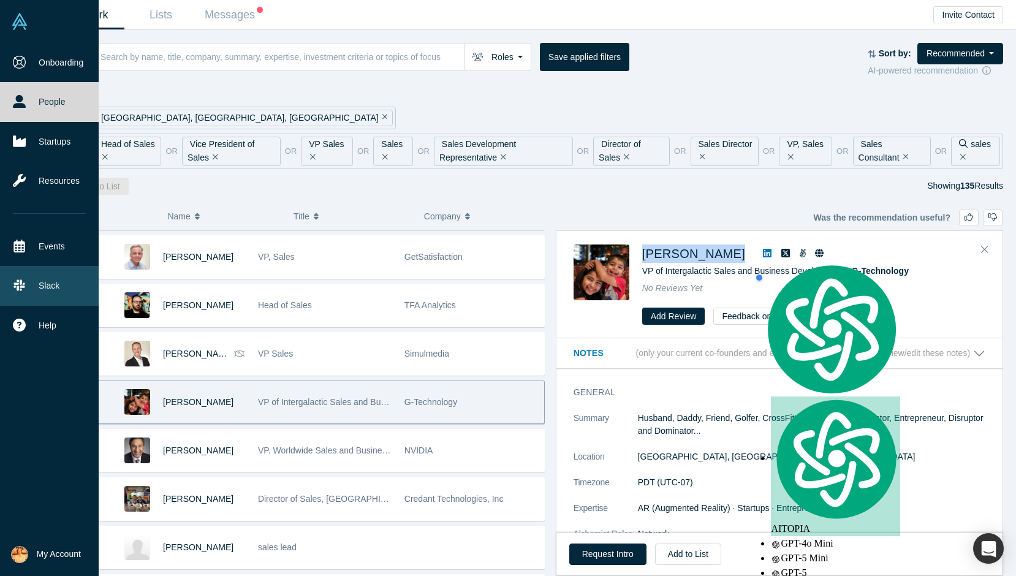
copy div "[PERSON_NAME]"
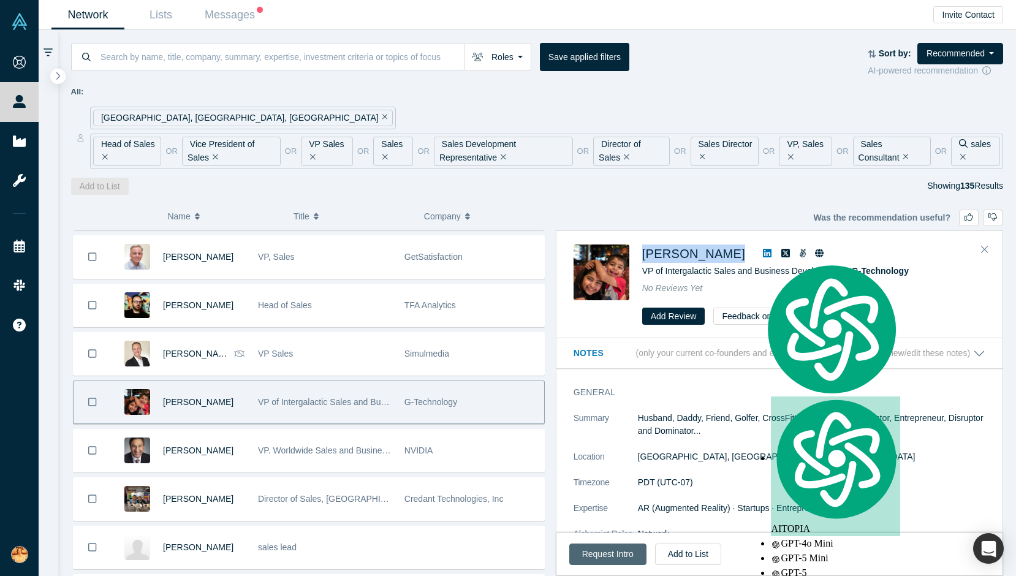
click at [612, 553] on button "Request Intro" at bounding box center [607, 554] width 77 height 21
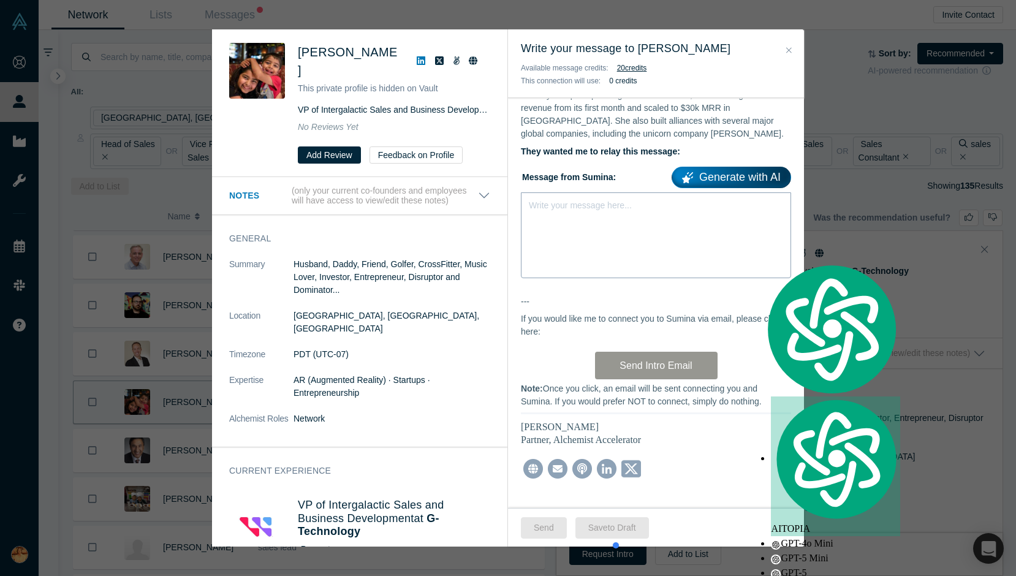
click at [615, 192] on div "Write your message here..." at bounding box center [656, 235] width 270 height 86
click at [616, 244] on div "Write your message here..." at bounding box center [656, 235] width 270 height 86
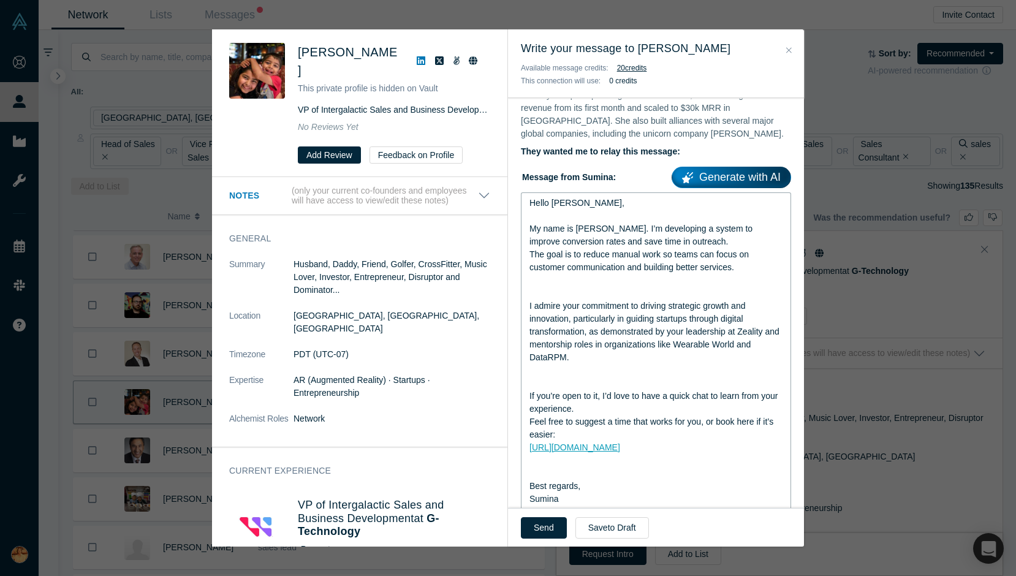
click at [601, 274] on div "rdw-editor" at bounding box center [656, 280] width 254 height 13
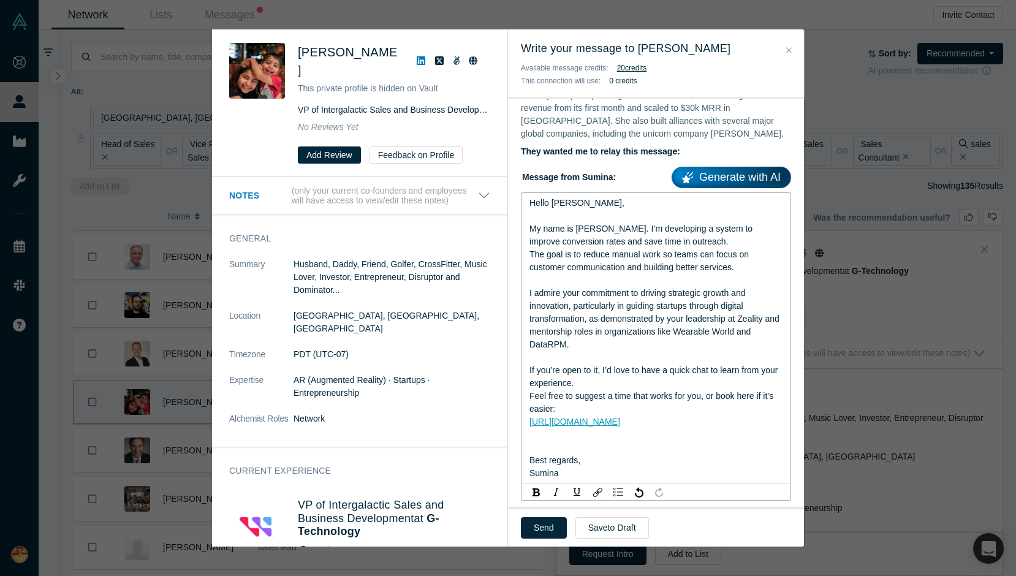
scroll to position [415, 0]
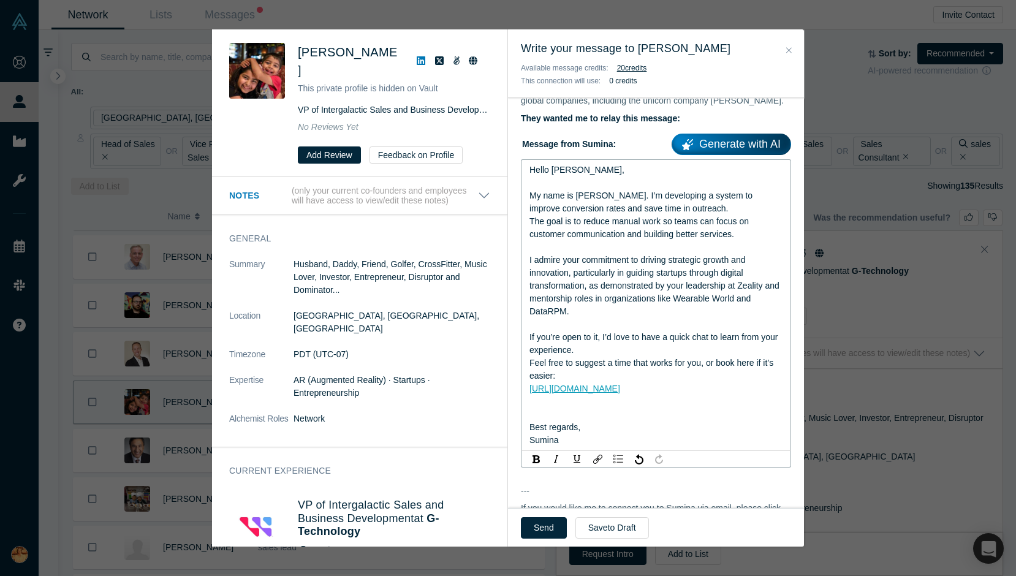
click at [612, 408] on div "rdw-editor" at bounding box center [656, 414] width 254 height 13
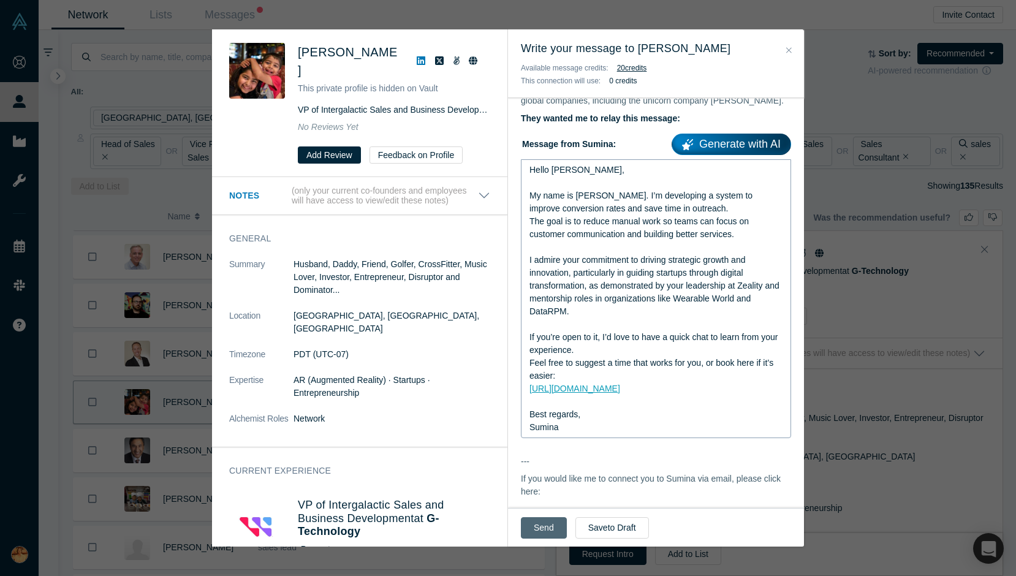
click at [544, 533] on button "Send" at bounding box center [544, 527] width 46 height 21
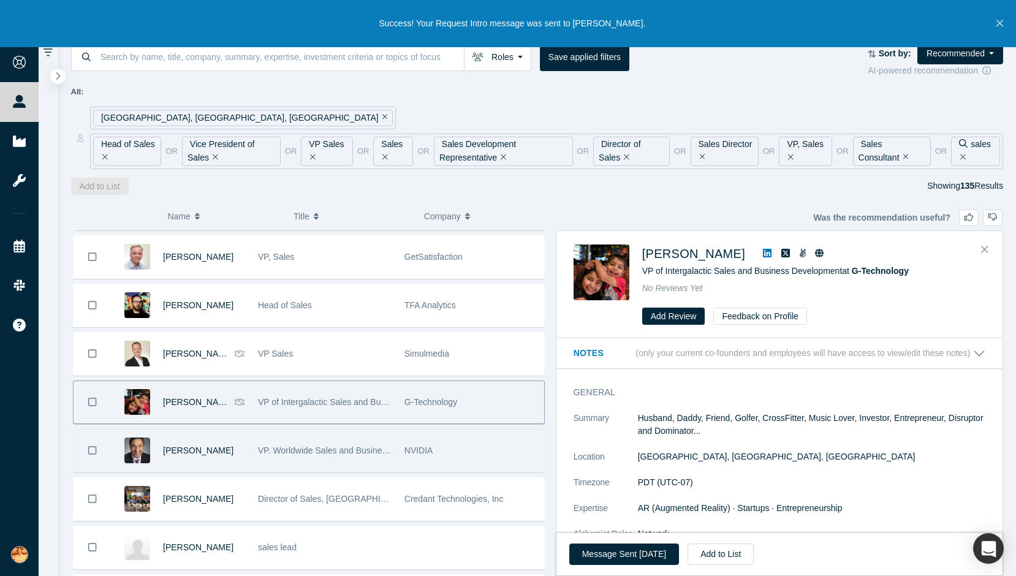
click at [488, 456] on div "NVIDIA" at bounding box center [471, 451] width 134 height 42
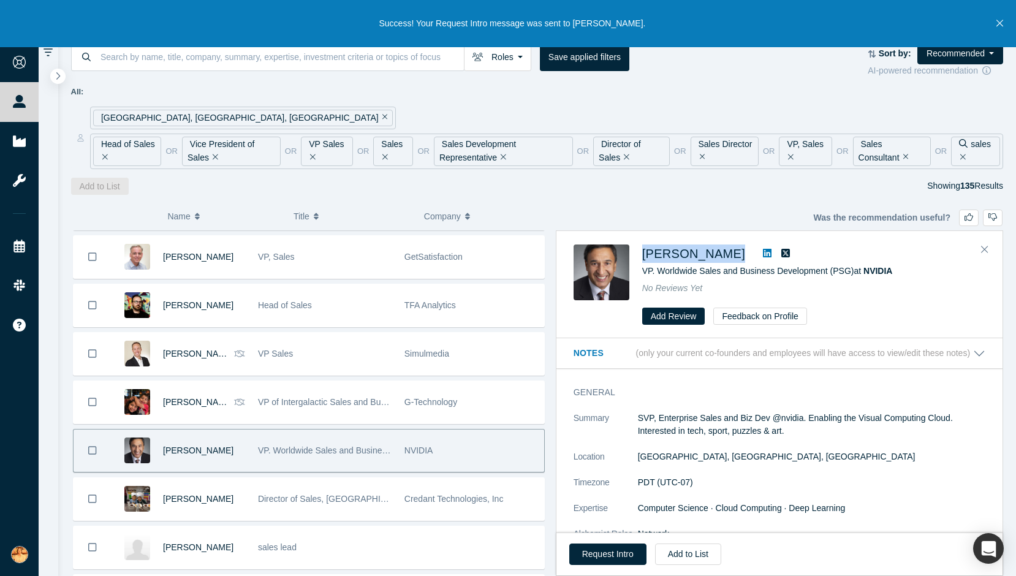
drag, startPoint x: 641, startPoint y: 257, endPoint x: 737, endPoint y: 258, distance: 96.2
click at [737, 258] on div "Shanker Trivedi VP. Worldwide Sales and Business Development (PSG) at NVIDIA No…" at bounding box center [782, 284] width 416 height 81
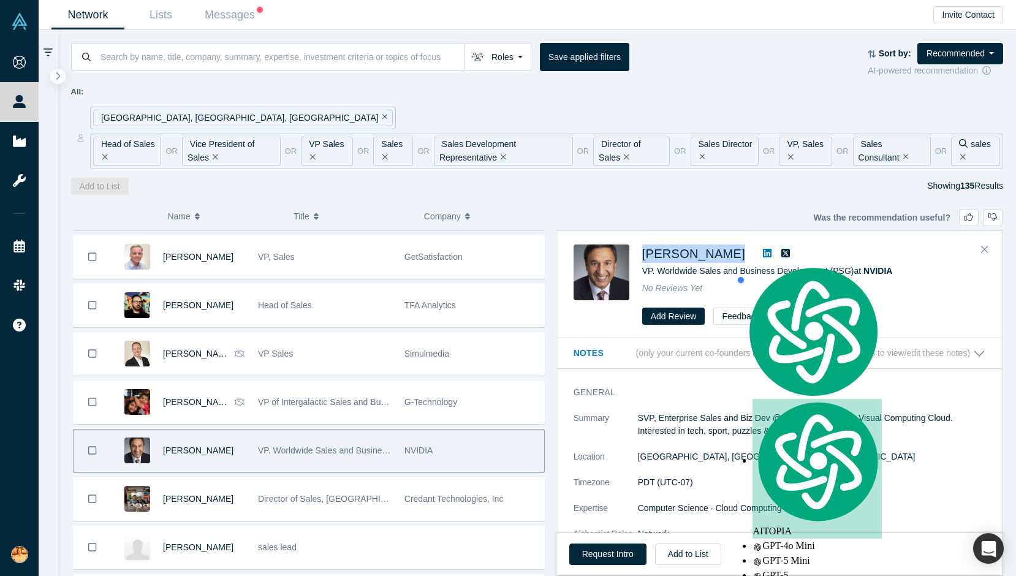
copy div "[PERSON_NAME]"
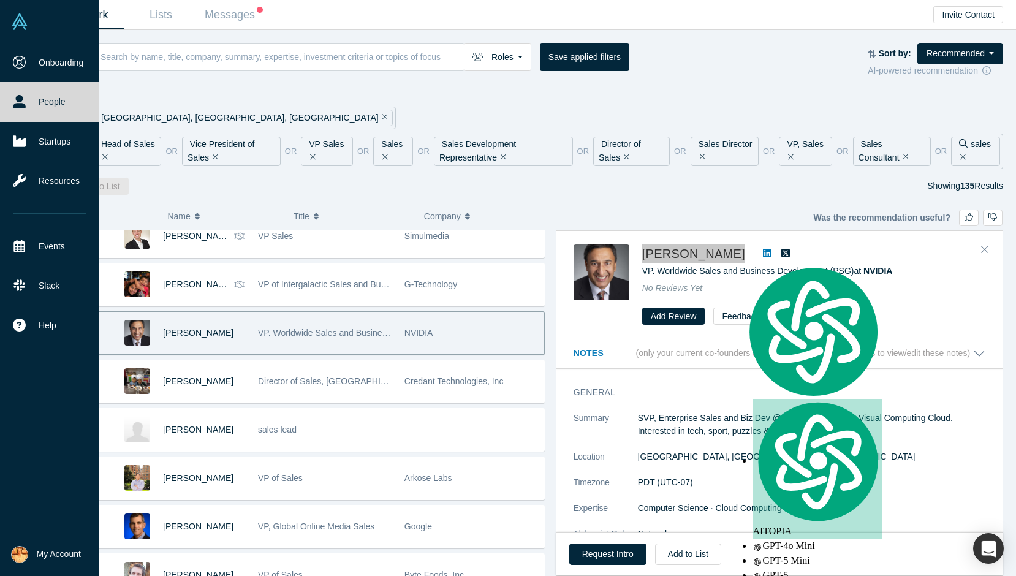
scroll to position [2620, 0]
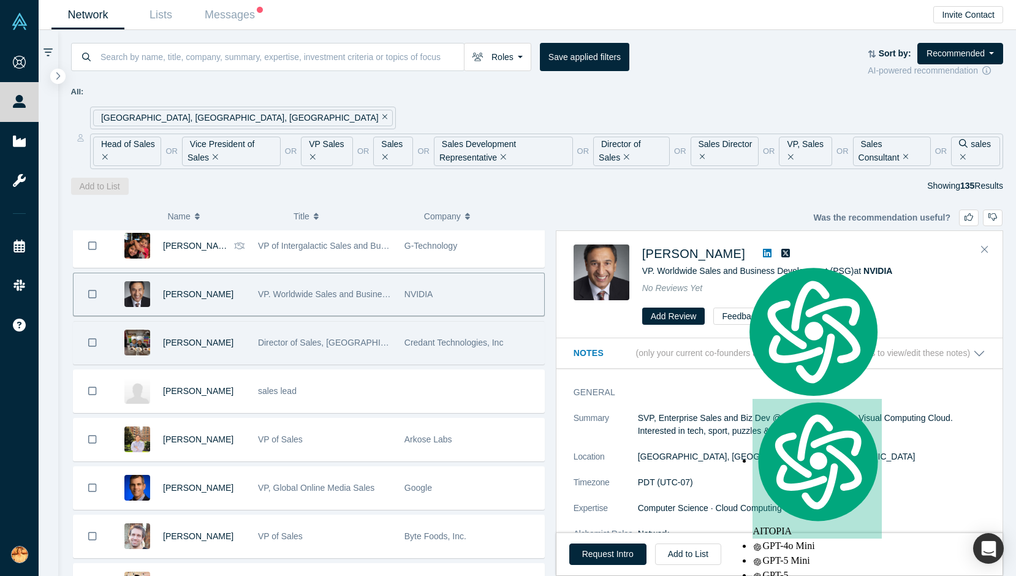
click at [332, 347] on span "Director of Sales, [GEOGRAPHIC_DATA]" at bounding box center [336, 343] width 157 height 10
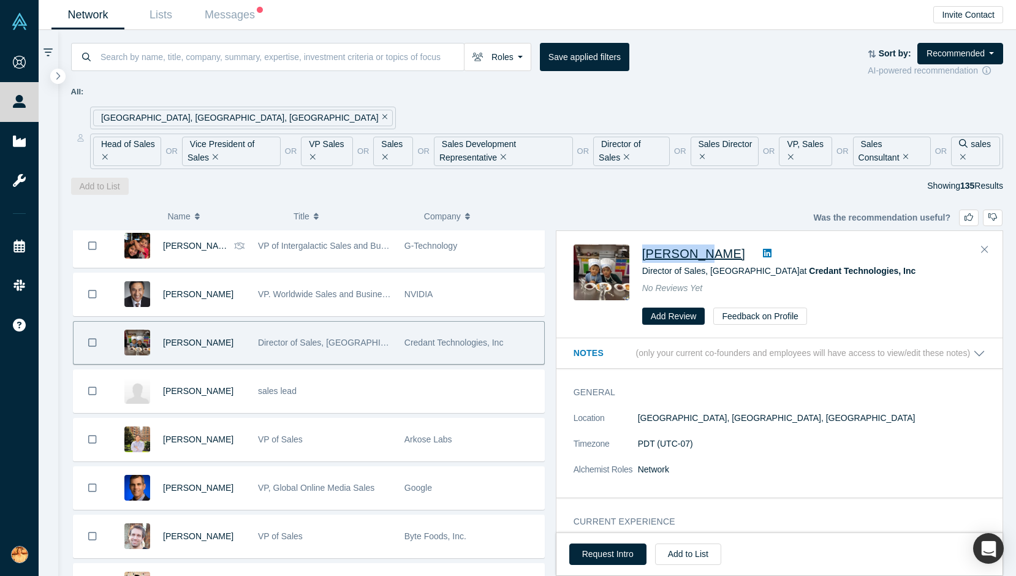
drag, startPoint x: 638, startPoint y: 256, endPoint x: 699, endPoint y: 256, distance: 60.7
click at [699, 256] on div "Dave Park Director of Sales, Western Region at Credant Technologies, Inc No Rev…" at bounding box center [782, 284] width 416 height 81
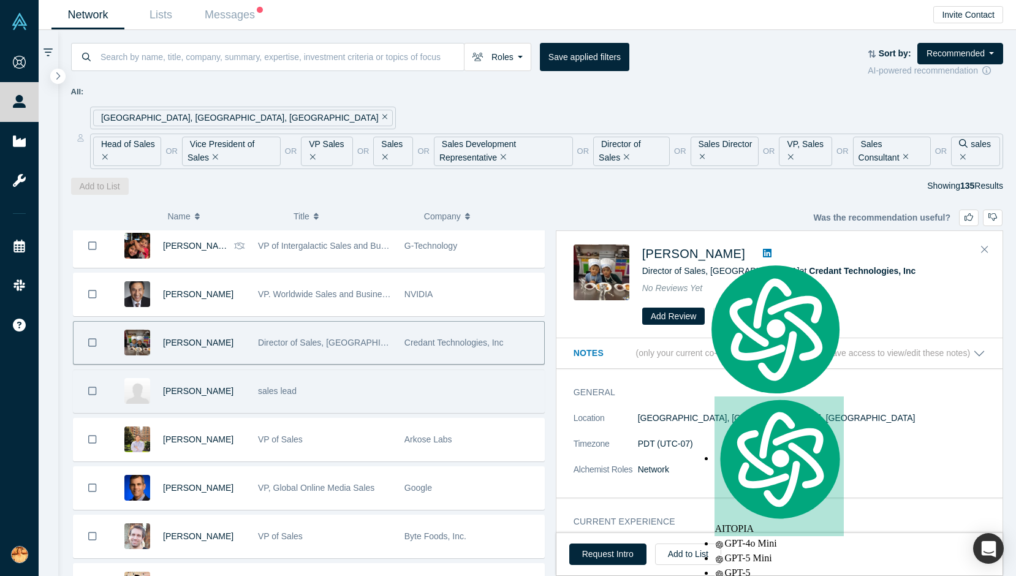
click at [379, 400] on div "sales lead" at bounding box center [325, 391] width 134 height 42
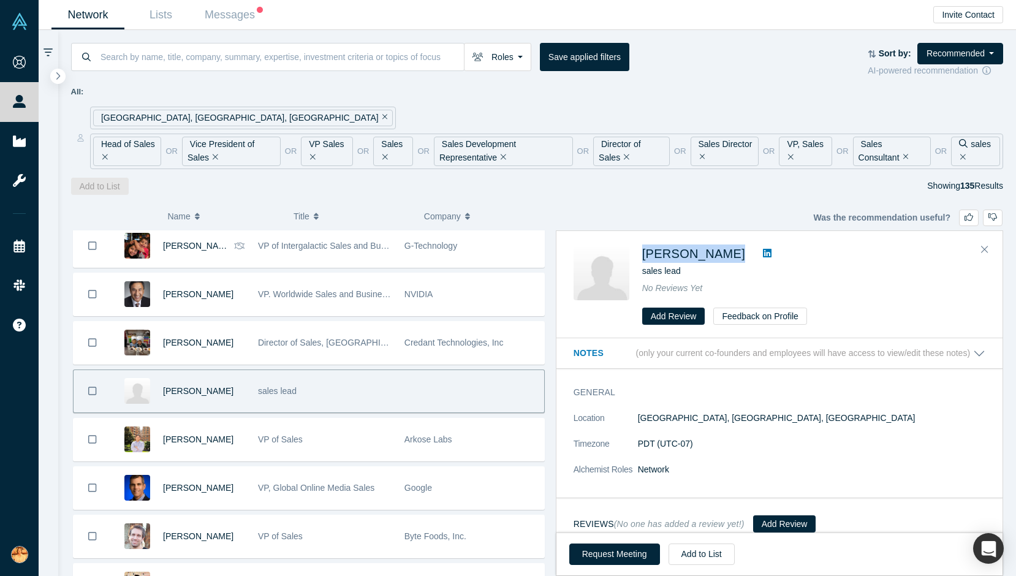
drag, startPoint x: 640, startPoint y: 254, endPoint x: 739, endPoint y: 251, distance: 99.3
click at [739, 251] on div "Filip Twarowski sales lead No Reviews Yet Add Review Feedback on Profile" at bounding box center [782, 284] width 416 height 81
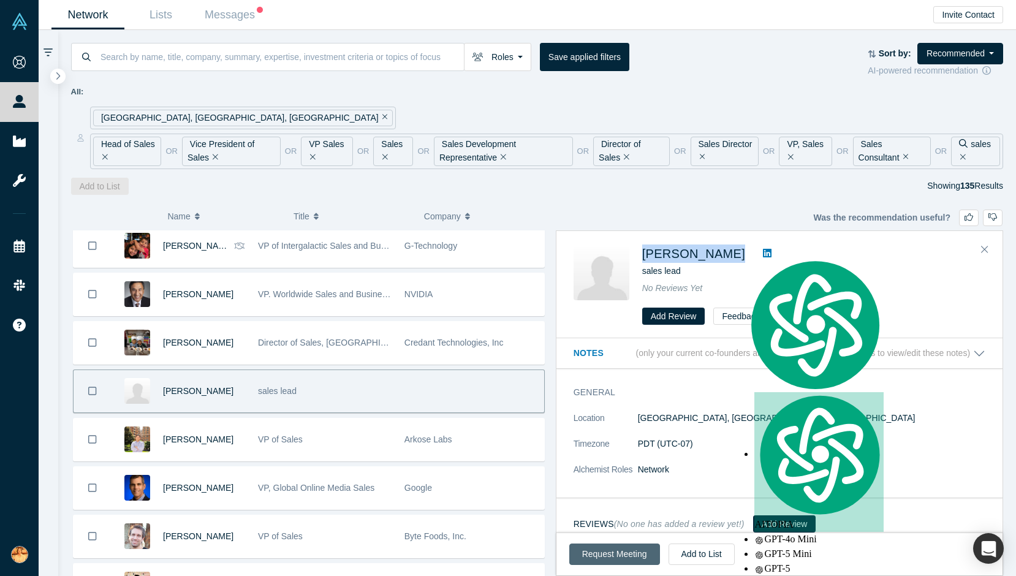
click at [605, 551] on button "Request Meeting" at bounding box center [614, 554] width 91 height 21
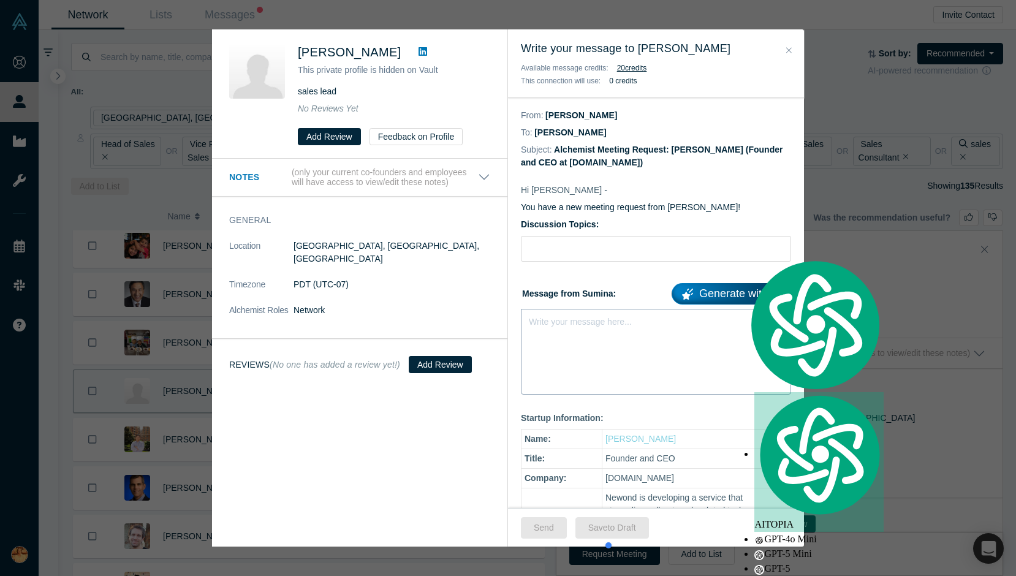
click at [585, 342] on div "Write your message here..." at bounding box center [656, 352] width 270 height 86
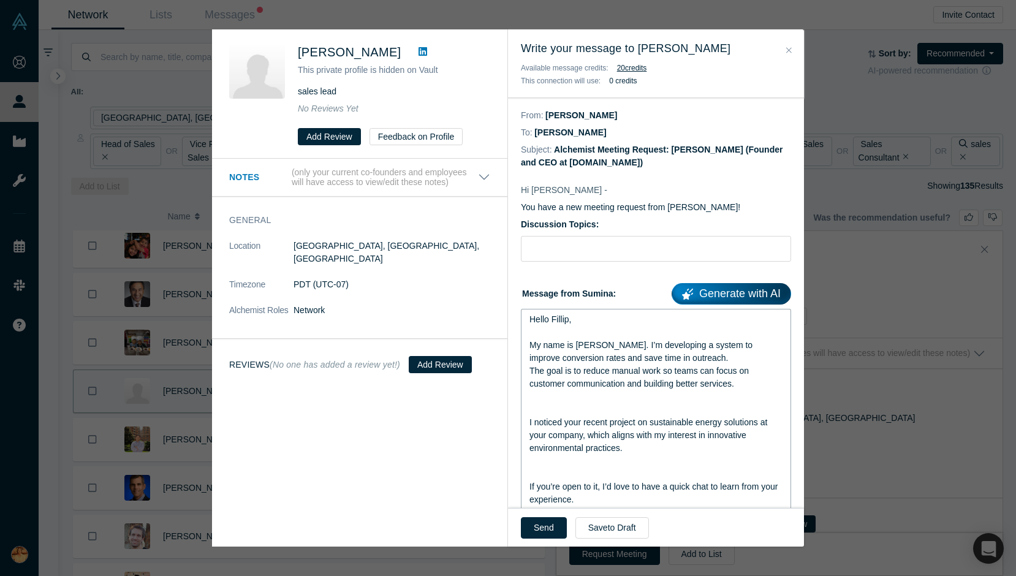
click at [555, 383] on span "The goal is to reduce manual work so teams can focus on customer communication …" at bounding box center [640, 377] width 222 height 23
click at [563, 407] on div "rdw-editor" at bounding box center [656, 409] width 254 height 13
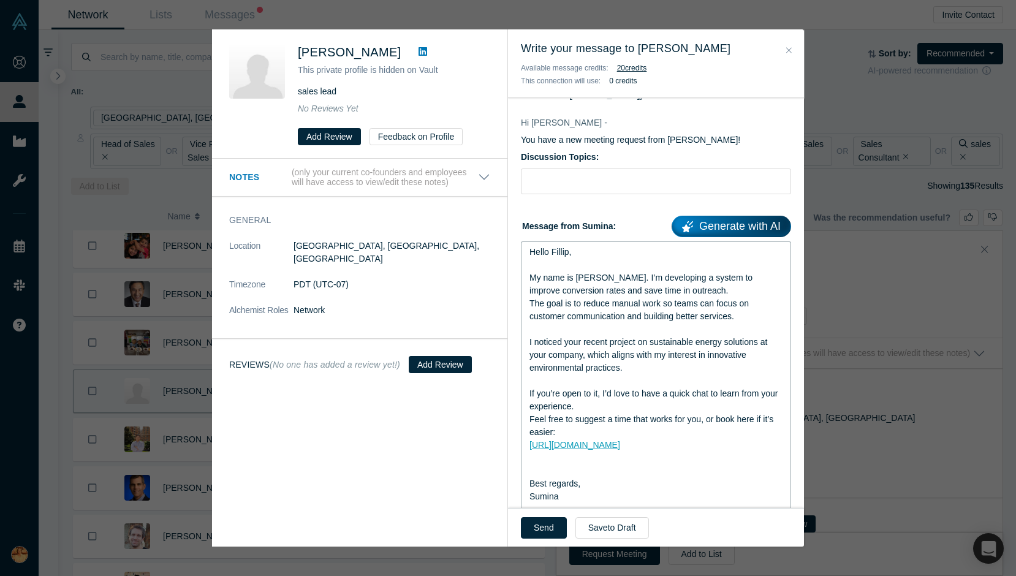
scroll to position [145, 0]
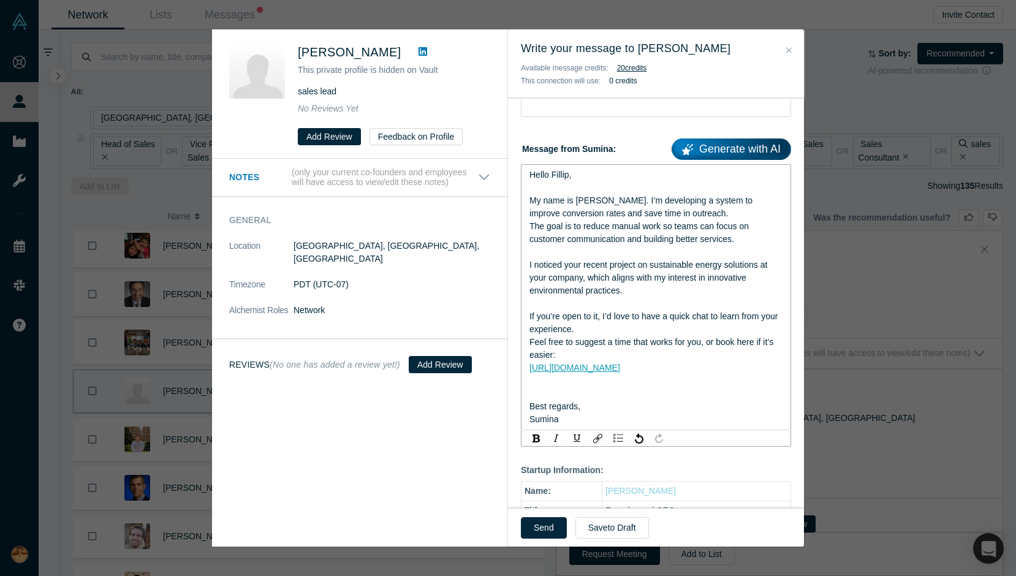
click at [567, 390] on div "rdw-editor" at bounding box center [656, 393] width 254 height 13
click at [598, 107] on input "Discussion Topics:" at bounding box center [656, 104] width 270 height 26
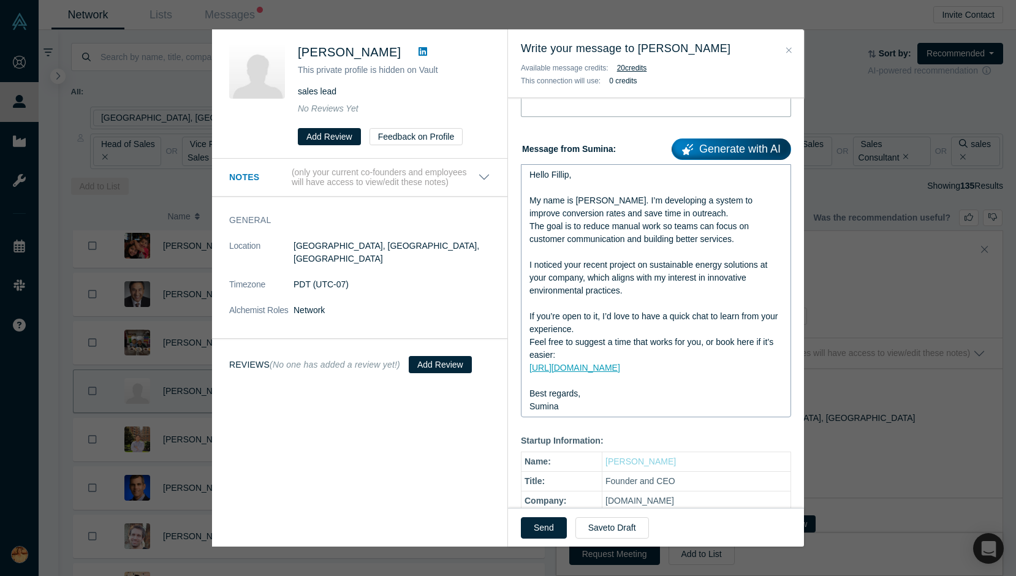
paste input "Quick question about outreach workflows"
type input "Quick question about outreach workflows"
click at [540, 534] on button "Send" at bounding box center [544, 527] width 46 height 21
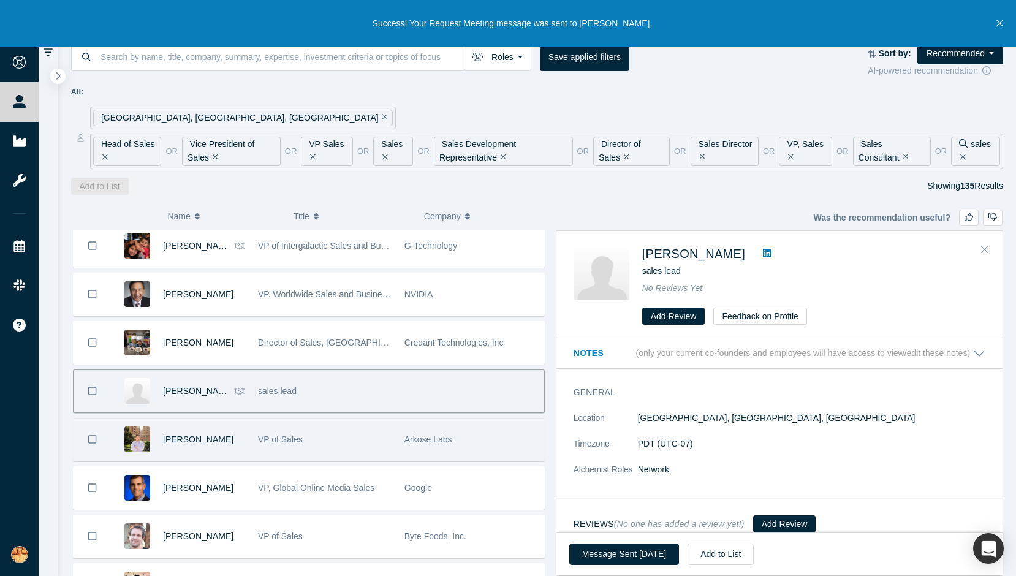
click at [268, 449] on div "VP of Sales" at bounding box center [325, 440] width 134 height 42
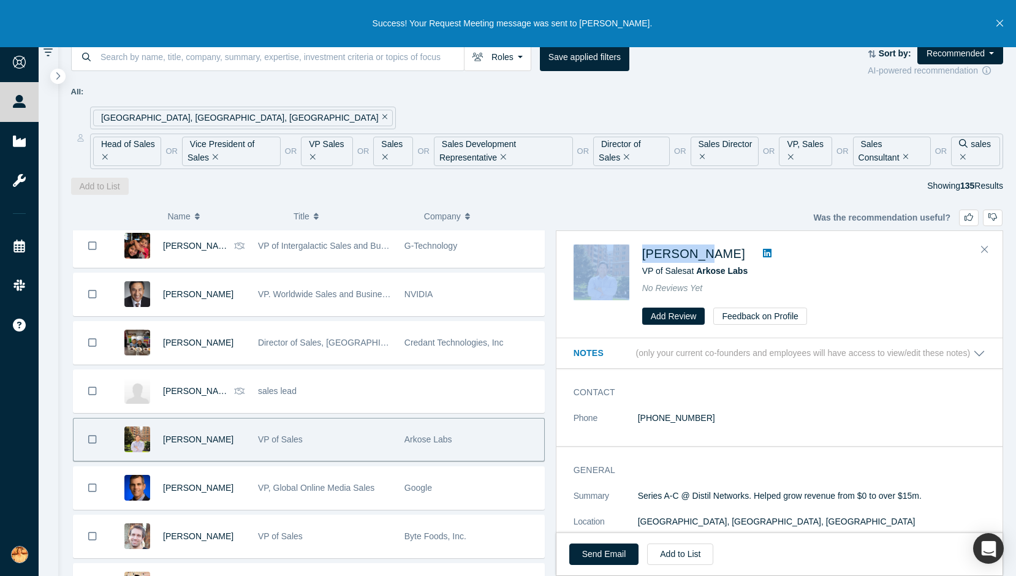
drag, startPoint x: 632, startPoint y: 254, endPoint x: 699, endPoint y: 254, distance: 66.8
click at [699, 254] on div "Ron Abisi VP of Sales at Arkose Labs No Reviews Yet Add Review Feedback on Prof…" at bounding box center [782, 284] width 416 height 81
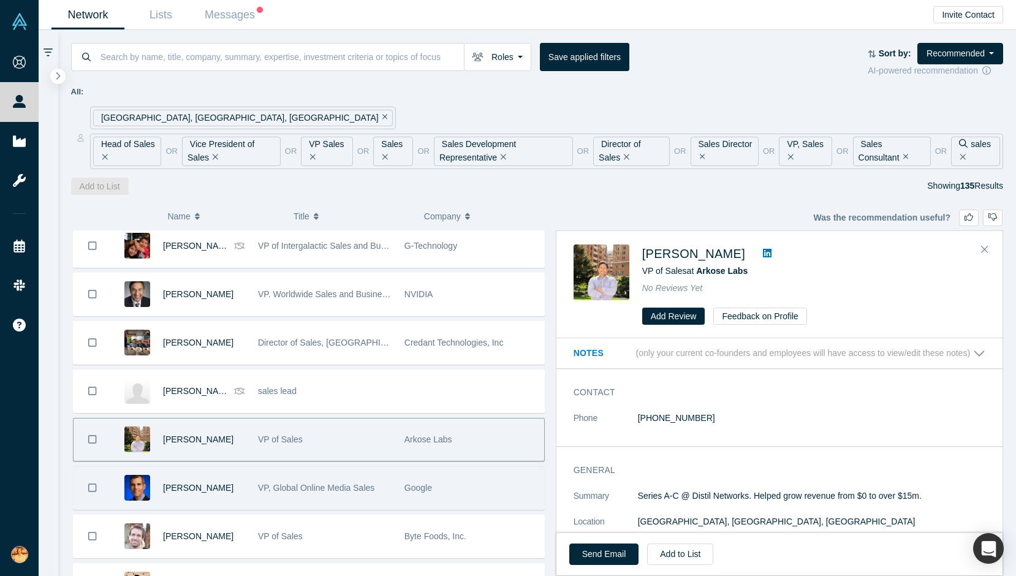
click at [386, 497] on div "VP, Global Online Media Sales" at bounding box center [325, 488] width 134 height 42
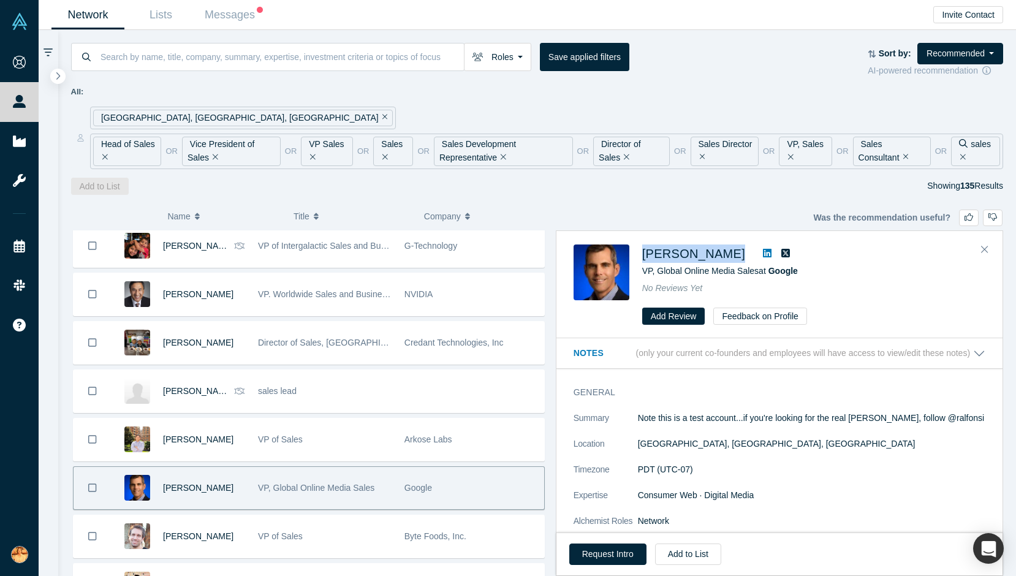
drag, startPoint x: 638, startPoint y: 254, endPoint x: 749, endPoint y: 254, distance: 110.9
click at [749, 254] on div "Richard Alfonsi VP, Global Online Media Sales at Google No Reviews Yet Add Revi…" at bounding box center [782, 284] width 416 height 81
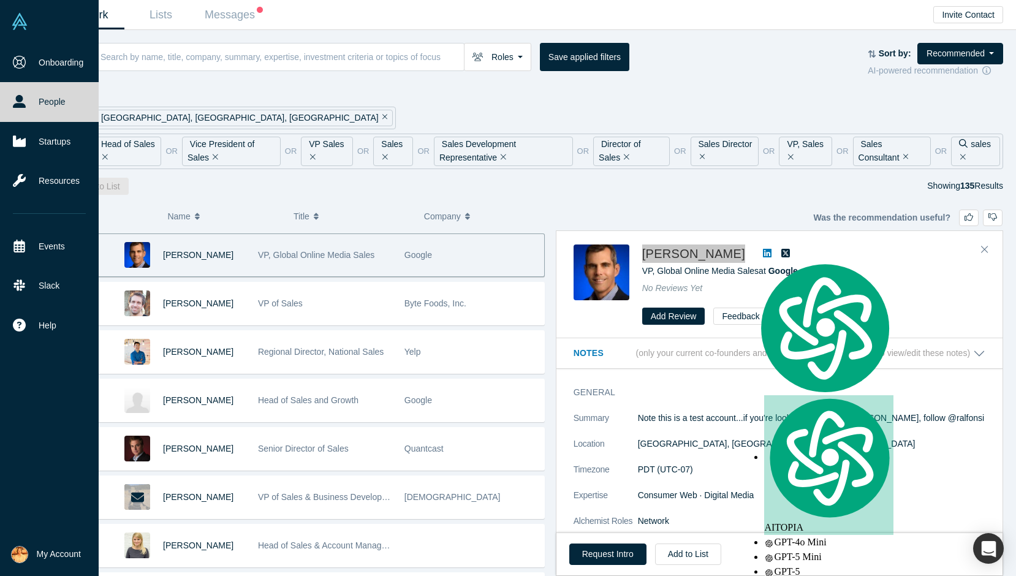
scroll to position [2859, 0]
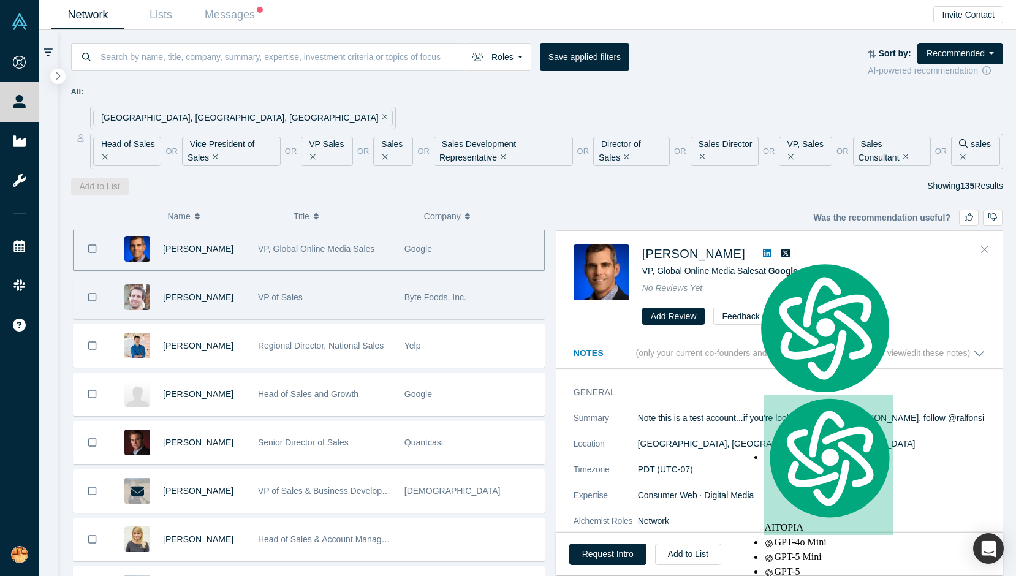
click at [360, 301] on div "VP of Sales" at bounding box center [325, 297] width 134 height 42
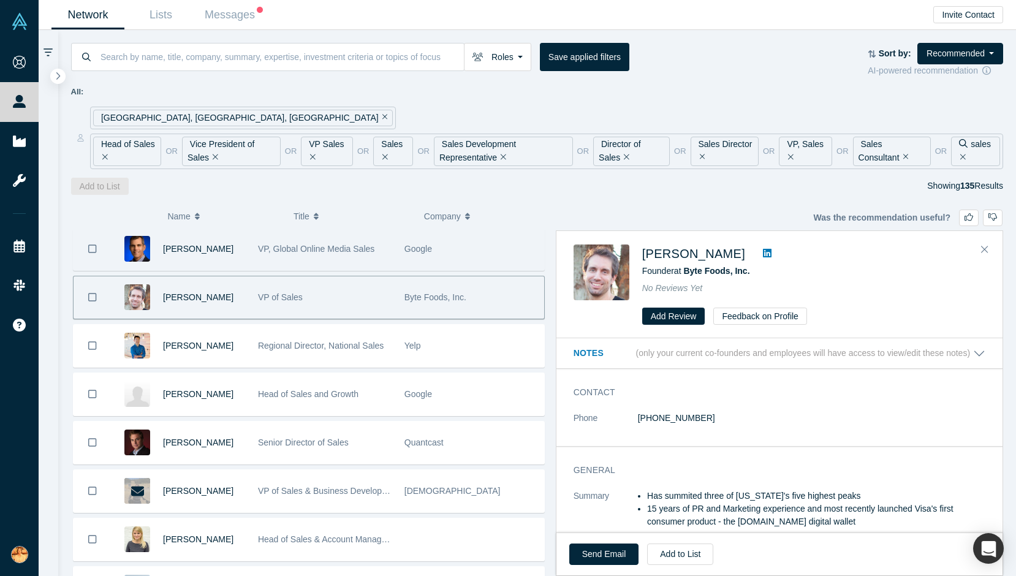
click at [347, 255] on div "VP, Global Online Media Sales" at bounding box center [325, 249] width 134 height 42
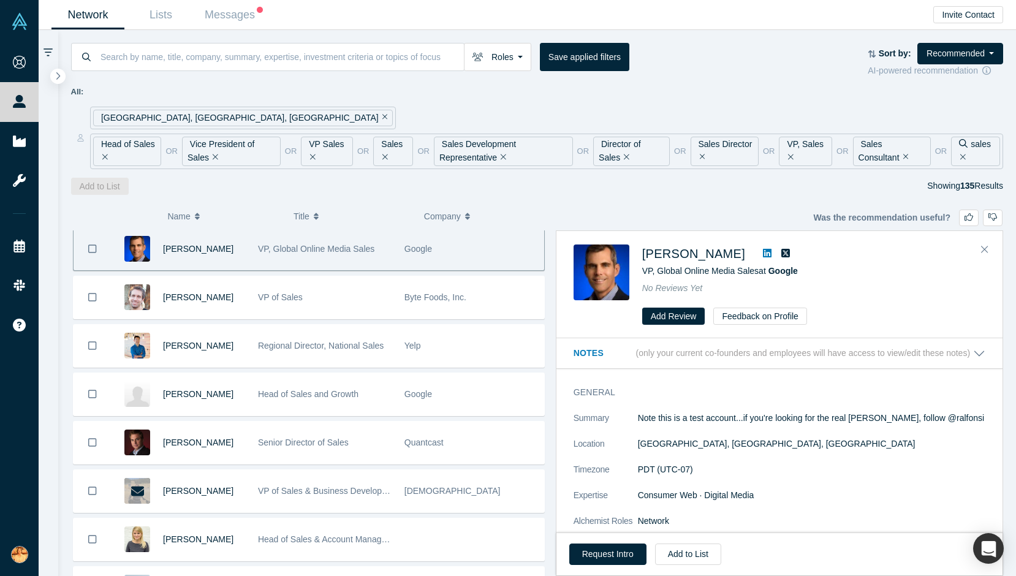
scroll to position [2856, 0]
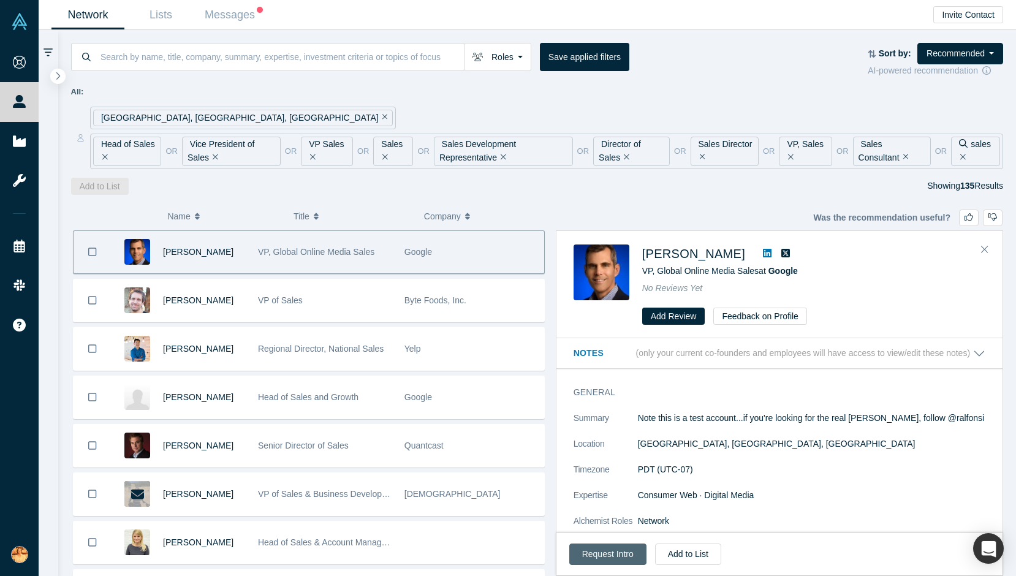
click at [610, 557] on button "Request Intro" at bounding box center [607, 554] width 77 height 21
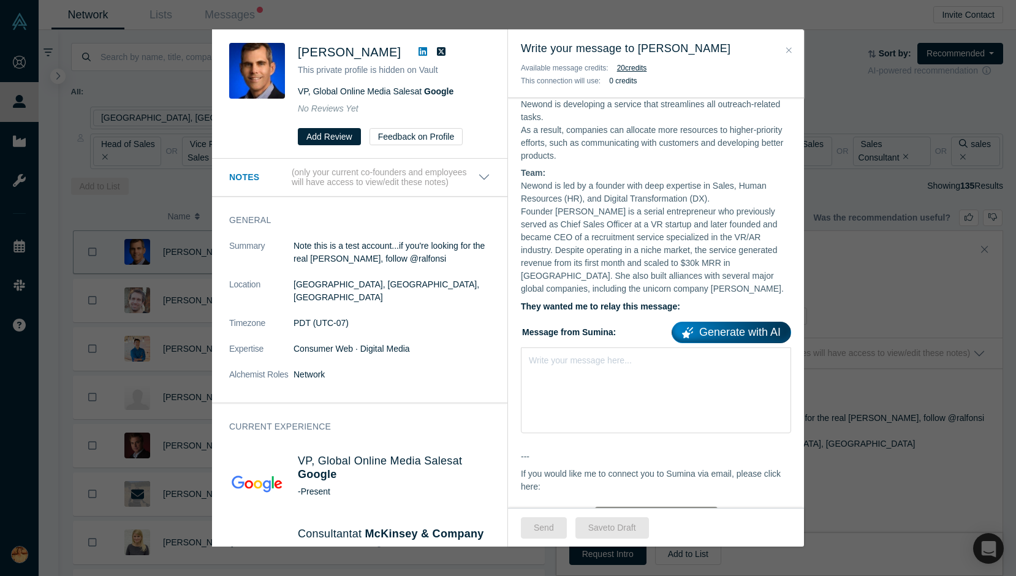
scroll to position [382, 0]
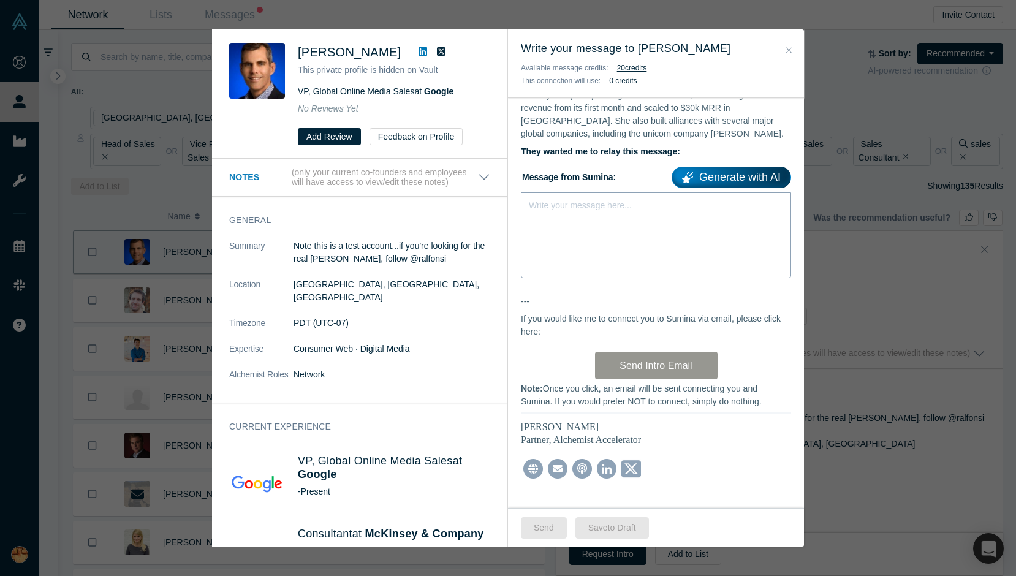
click at [585, 211] on div "Write your message here..." at bounding box center [656, 235] width 270 height 86
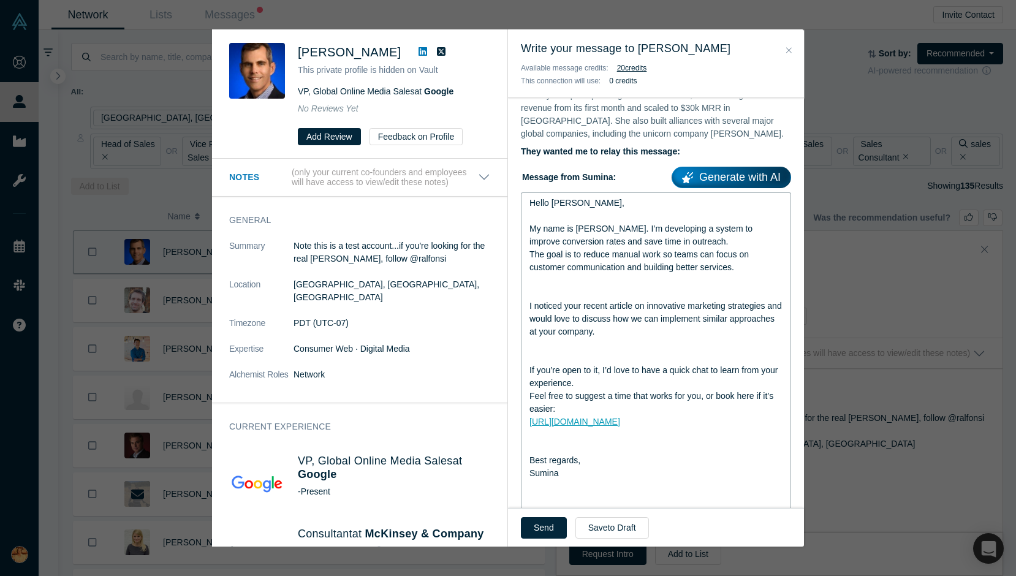
click at [604, 274] on div "rdw-editor" at bounding box center [656, 280] width 254 height 13
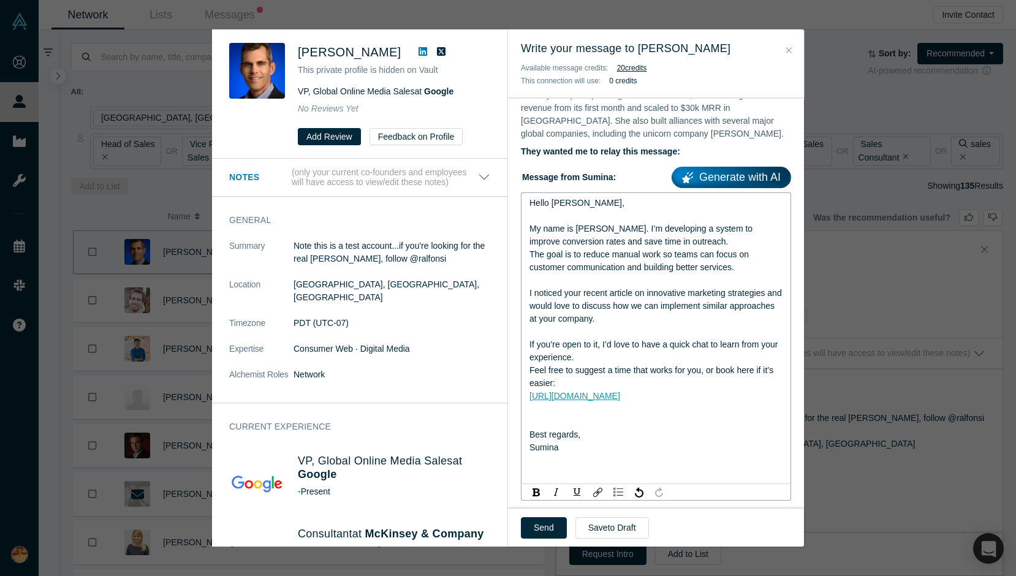
click at [577, 415] on div "rdw-editor" at bounding box center [656, 421] width 254 height 13
click at [575, 441] on div "rdw-editor" at bounding box center [656, 447] width 254 height 13
click at [547, 529] on button "Send" at bounding box center [544, 527] width 46 height 21
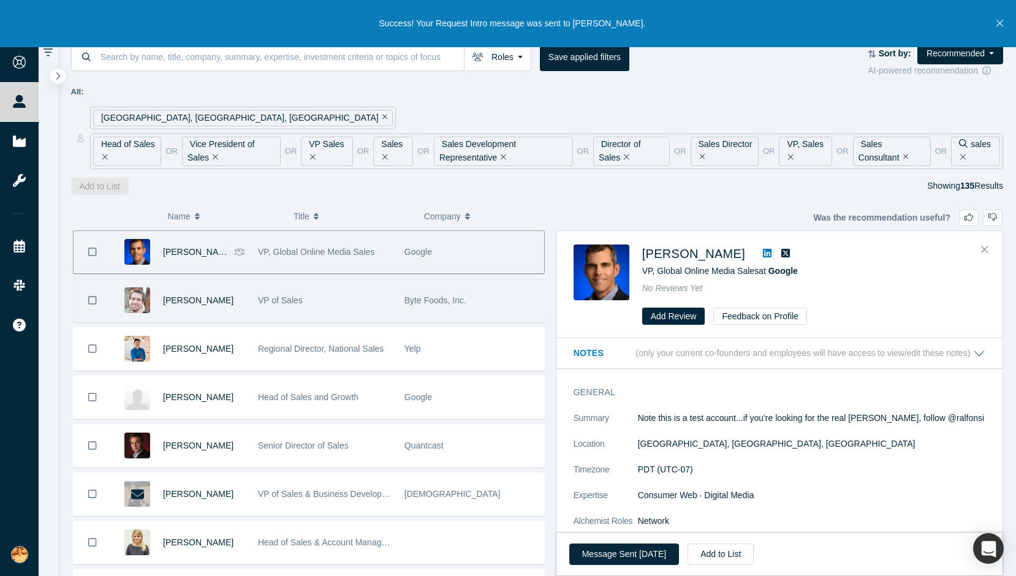
click at [347, 306] on div "VP of Sales" at bounding box center [325, 300] width 134 height 42
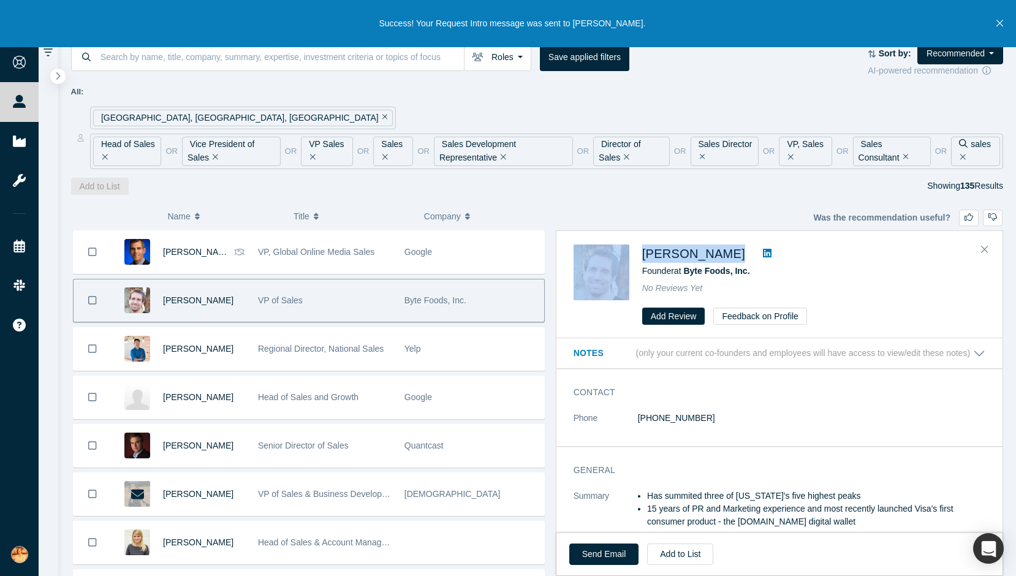
drag, startPoint x: 634, startPoint y: 254, endPoint x: 703, endPoint y: 254, distance: 69.2
click at [703, 254] on div "Lee Mokri Founder at Byte Foods, Inc. No Reviews Yet Add Review Feedback on Pro…" at bounding box center [782, 284] width 416 height 81
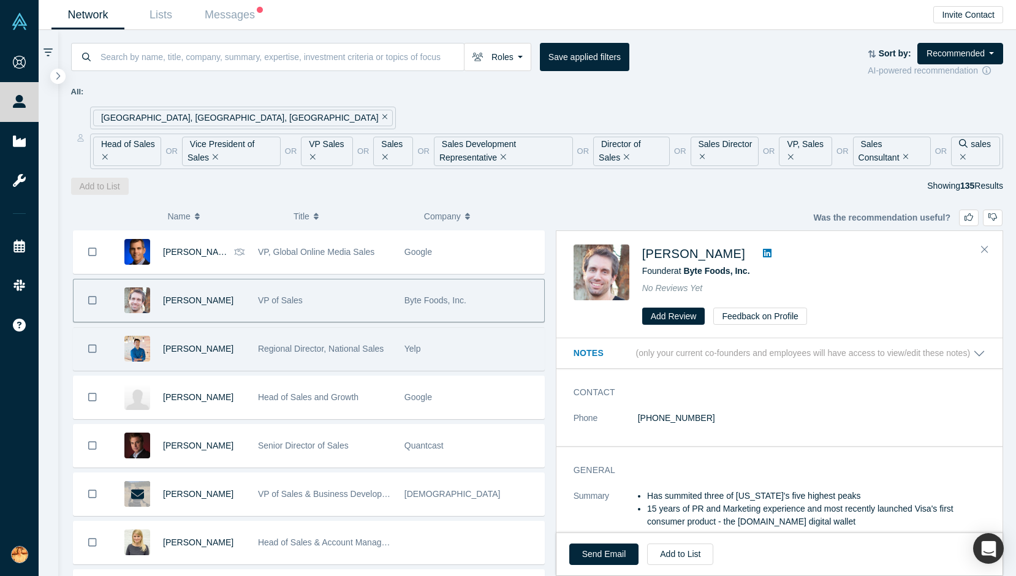
click at [483, 349] on div "Yelp" at bounding box center [471, 349] width 134 height 42
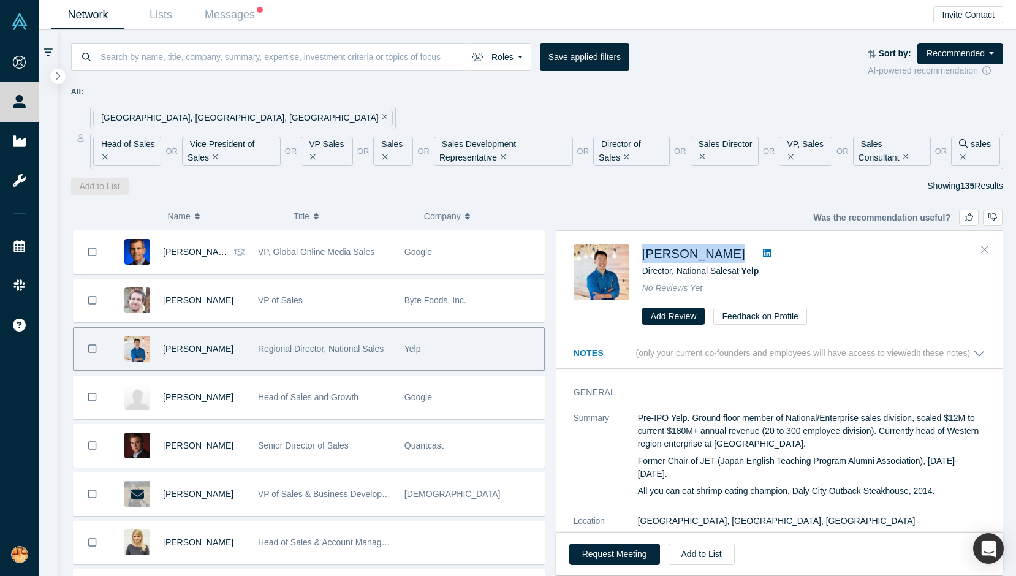
drag, startPoint x: 637, startPoint y: 254, endPoint x: 713, endPoint y: 254, distance: 76.0
click at [713, 254] on div "Mike Shu Director, National Sales at Yelp No Reviews Yet Add Review Feedback on…" at bounding box center [782, 284] width 416 height 81
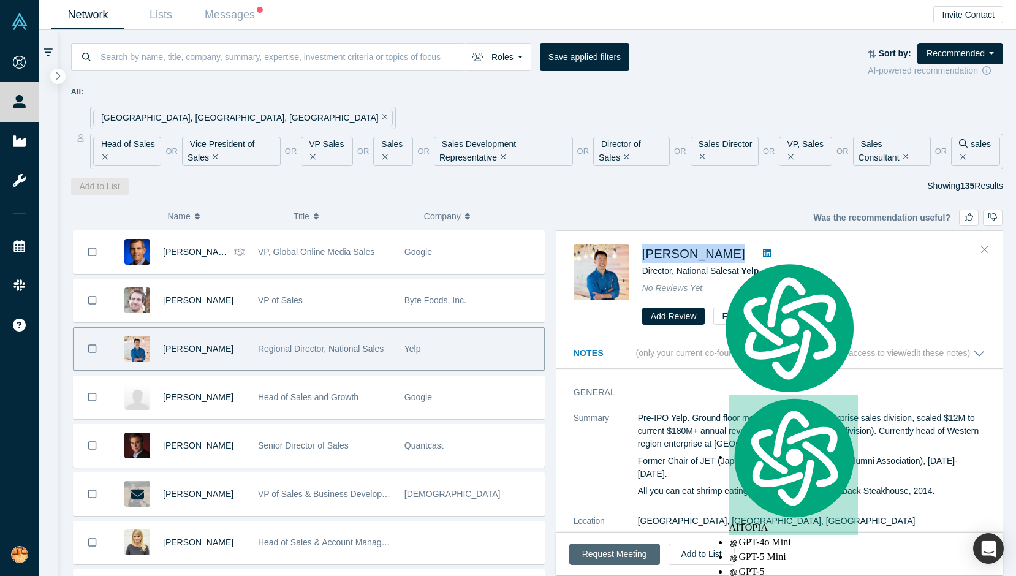
click at [629, 554] on button "Request Meeting" at bounding box center [614, 554] width 91 height 21
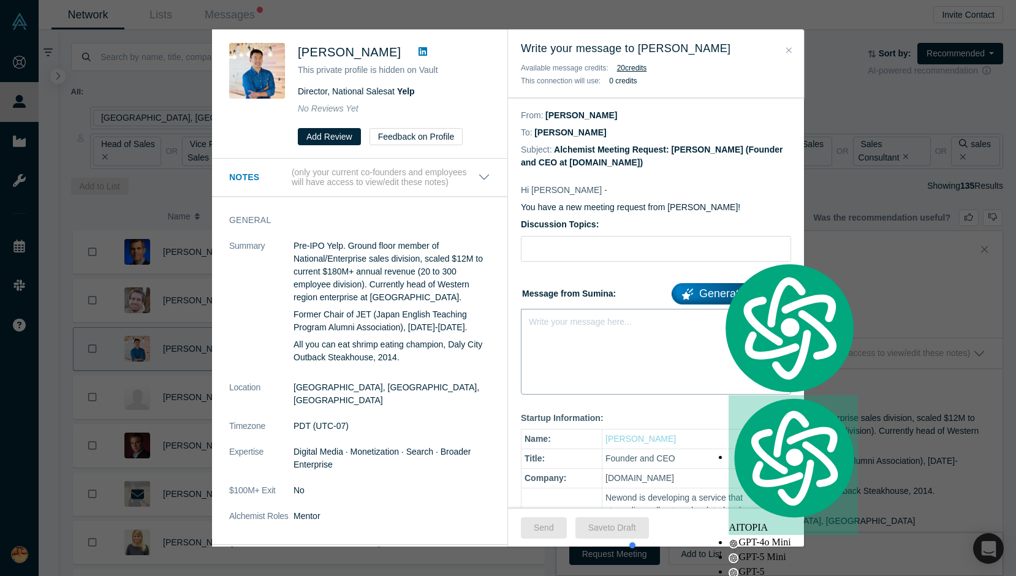
click at [594, 358] on div "Write your message here..." at bounding box center [656, 352] width 270 height 86
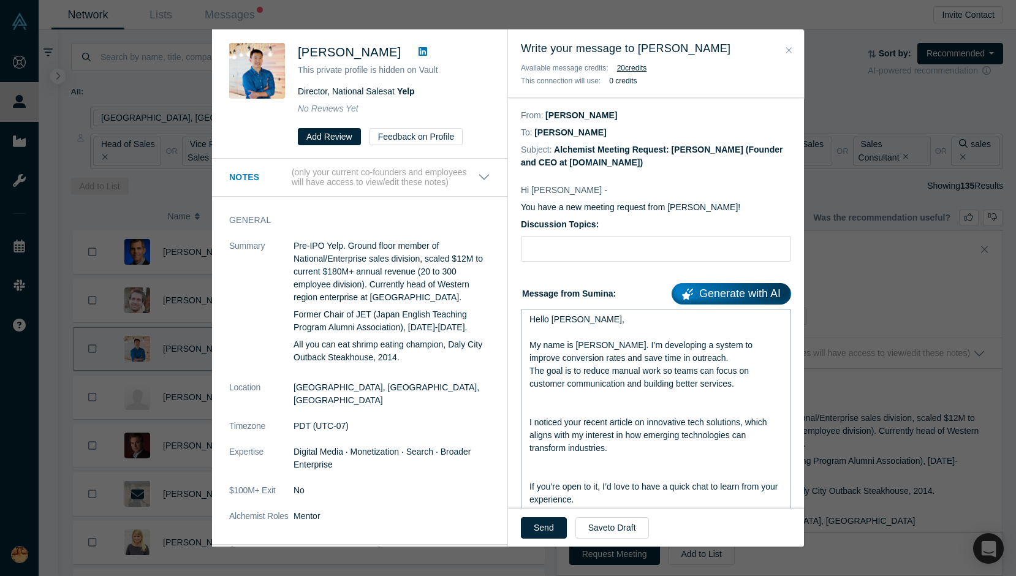
click at [567, 399] on div "rdw-editor" at bounding box center [656, 396] width 254 height 13
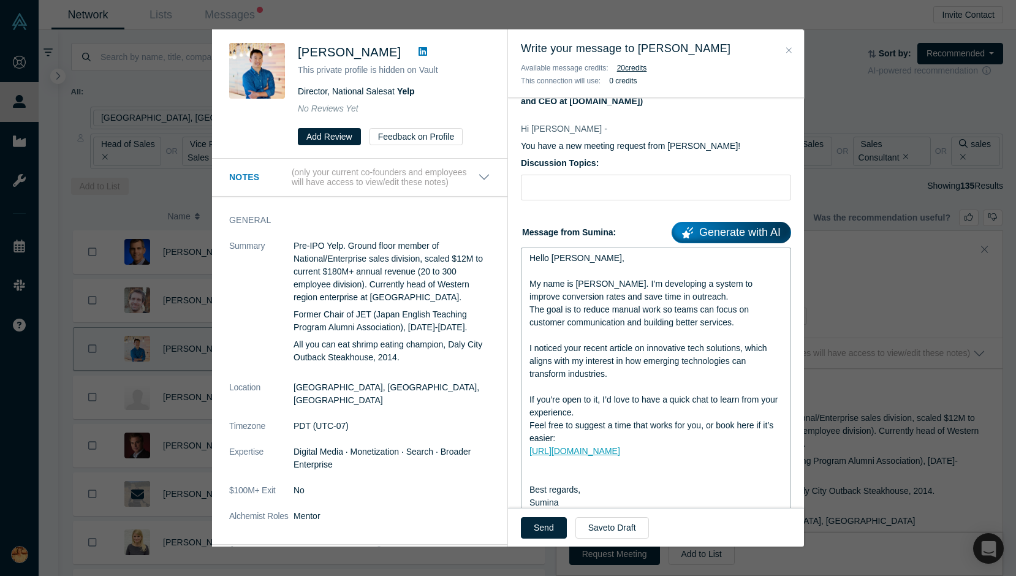
scroll to position [63, 0]
click at [592, 467] on div "rdw-editor" at bounding box center [656, 463] width 254 height 13
click at [545, 191] on input "Discussion Topics:" at bounding box center [656, 186] width 270 height 26
click at [534, 183] on input "Discussion Topics:" at bounding box center [656, 186] width 270 height 26
paste input "Quick question about outreach workflows"
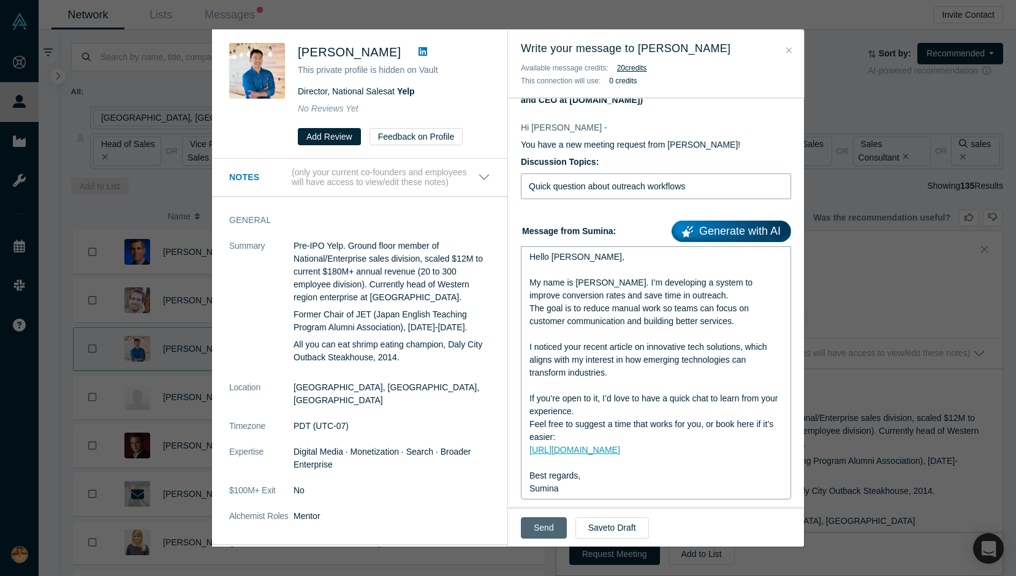
type input "Quick question about outreach workflows"
click at [542, 535] on button "Send" at bounding box center [544, 527] width 46 height 21
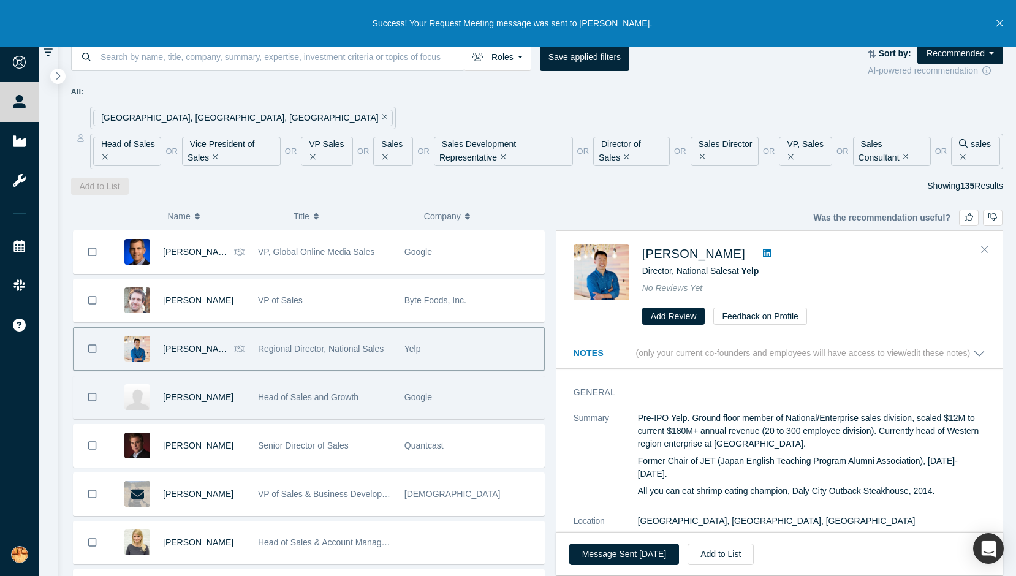
click at [323, 396] on span "Head of Sales and Growth" at bounding box center [308, 397] width 100 height 10
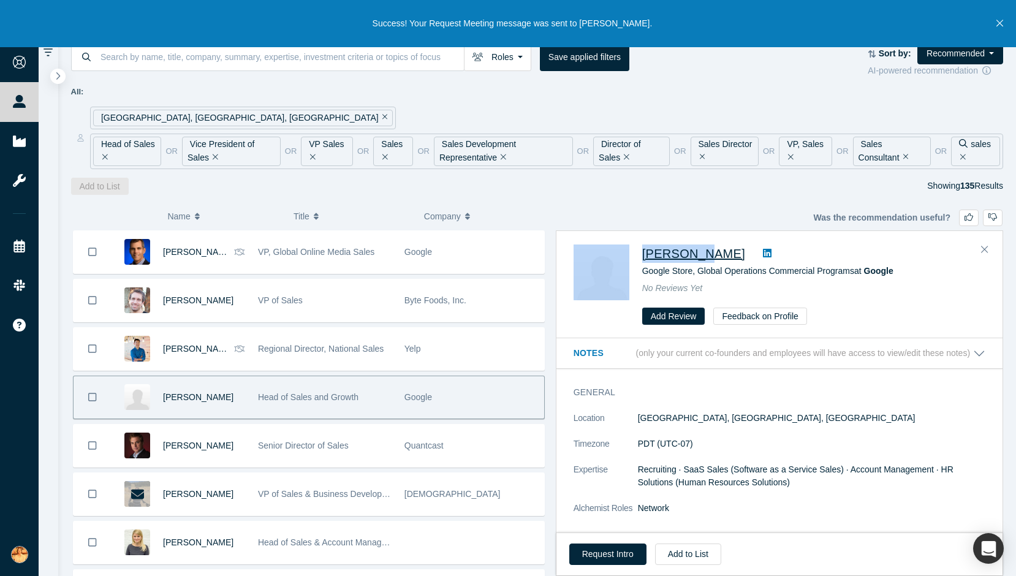
drag, startPoint x: 634, startPoint y: 248, endPoint x: 703, endPoint y: 248, distance: 69.9
click at [703, 248] on div "Skye Wang Google Store, Global Operations Commercial Programs at Google No Revi…" at bounding box center [782, 284] width 416 height 81
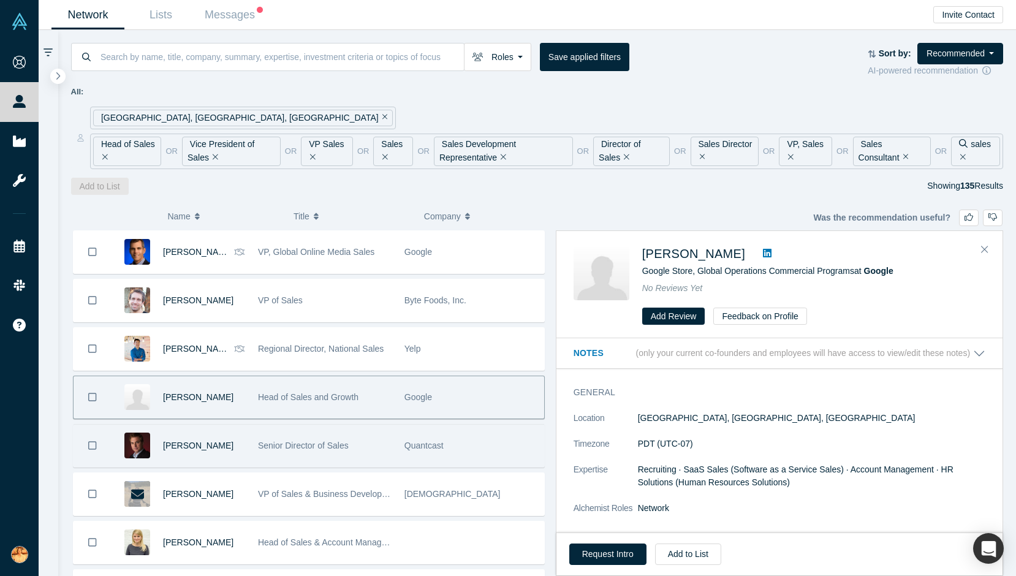
click at [331, 457] on div "Senior Director of Sales" at bounding box center [325, 446] width 134 height 42
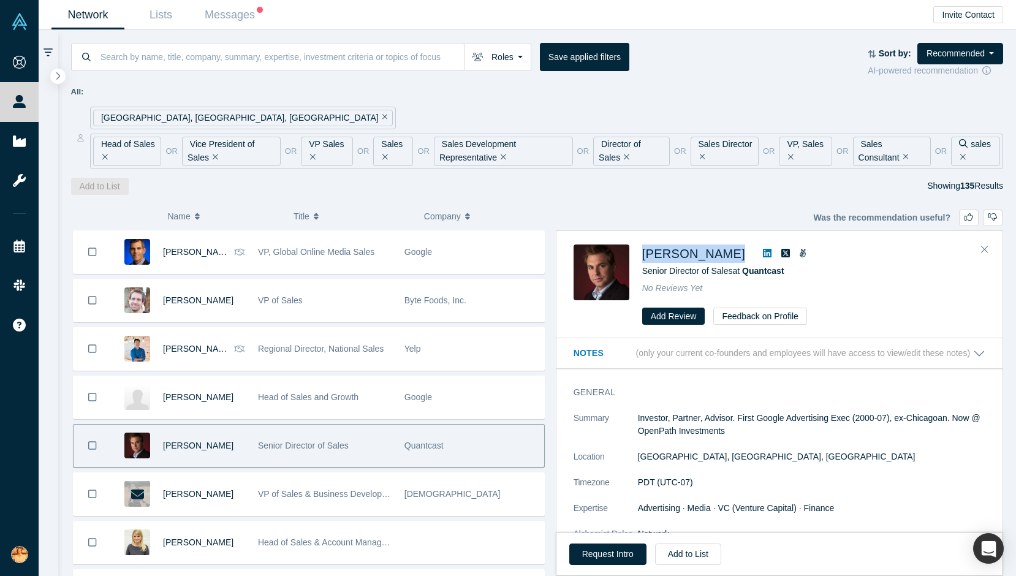
drag, startPoint x: 637, startPoint y: 250, endPoint x: 747, endPoint y: 250, distance: 109.7
click at [747, 250] on div "David Scacco Senior Director of Sales at Quantcast No Reviews Yet Add Review Fe…" at bounding box center [782, 284] width 416 height 81
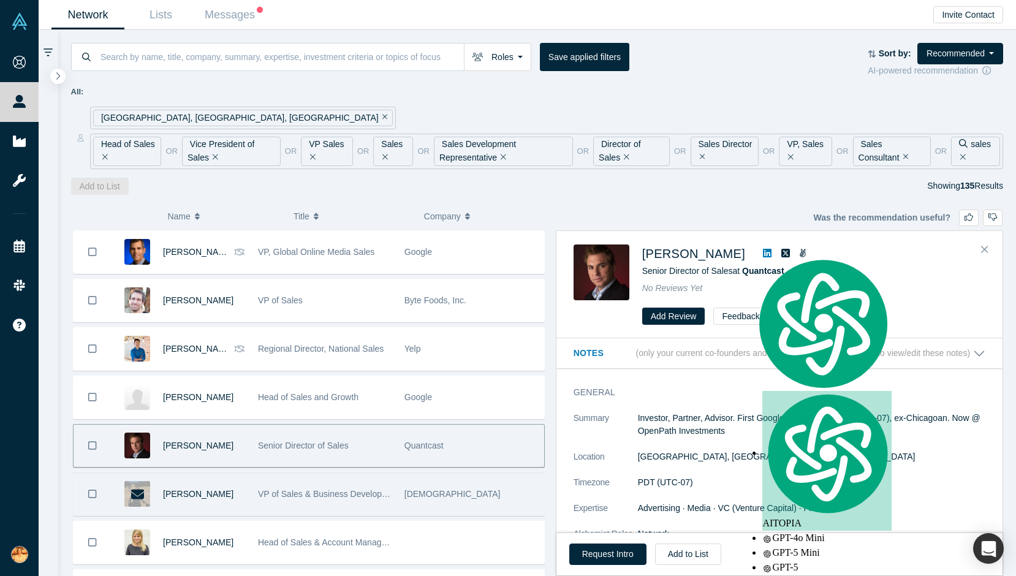
click at [363, 513] on div "VP of Sales & Business Development" at bounding box center [325, 494] width 134 height 42
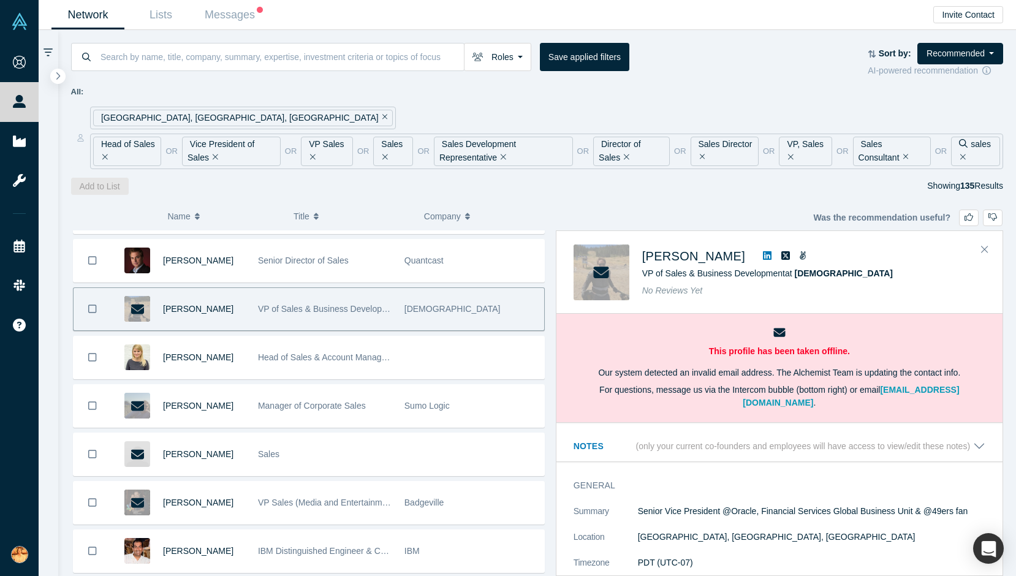
scroll to position [3117, 0]
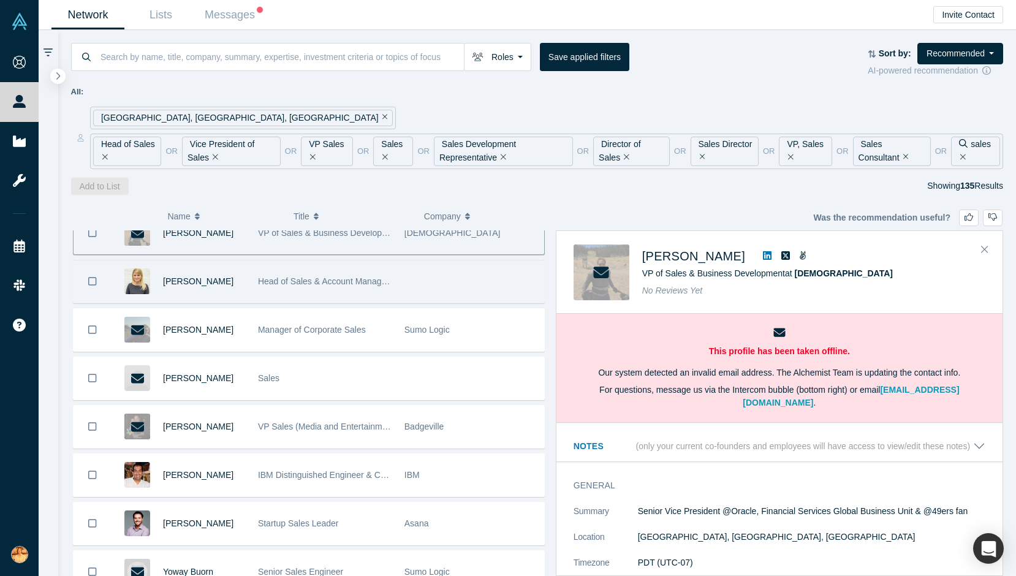
click at [357, 291] on div "Head of Sales & Account Management" at bounding box center [325, 281] width 134 height 42
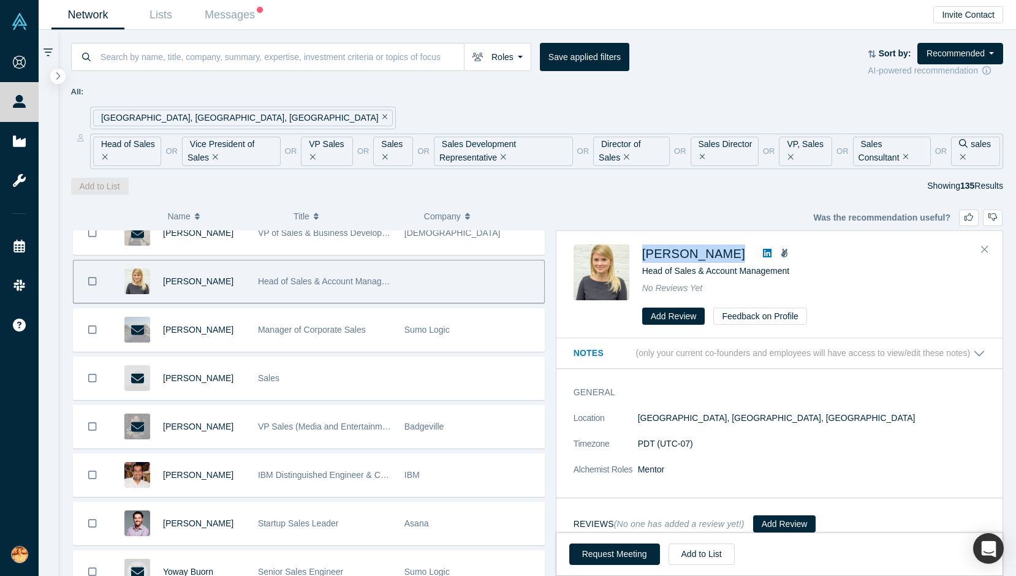
drag, startPoint x: 640, startPoint y: 243, endPoint x: 762, endPoint y: 257, distance: 123.4
click at [762, 257] on div "Annelies Husmann Head of Sales & Account Management No Reviews Yet Add Review F…" at bounding box center [779, 285] width 446 height 107
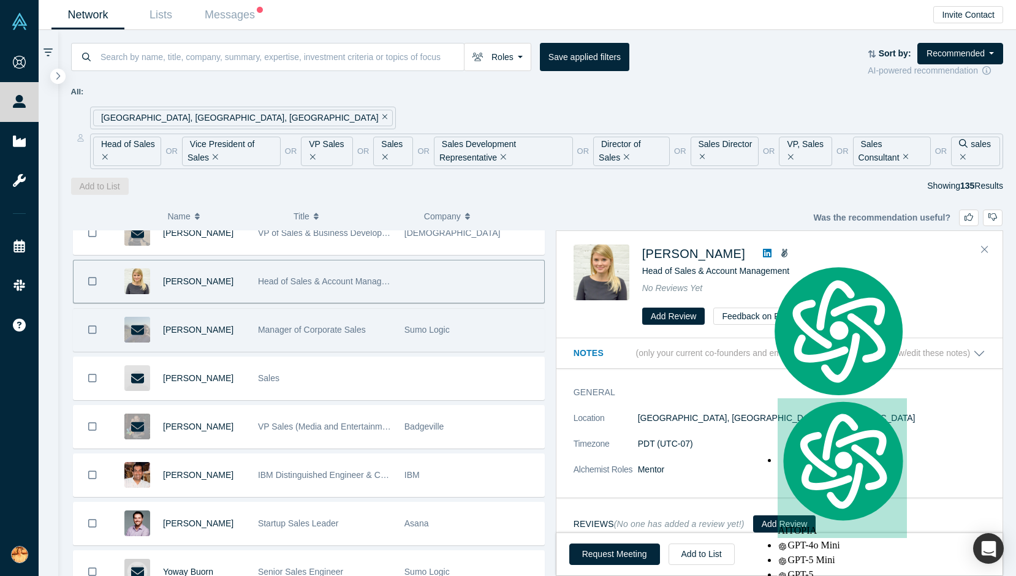
click at [282, 327] on span "Manager of Corporate Sales" at bounding box center [312, 330] width 108 height 10
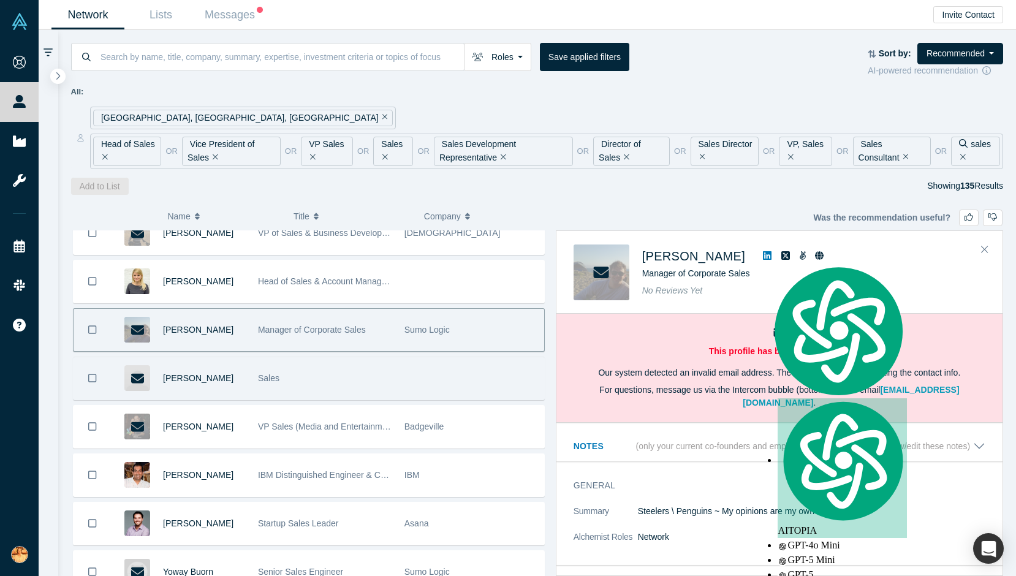
click at [319, 376] on div "Sales" at bounding box center [325, 378] width 134 height 42
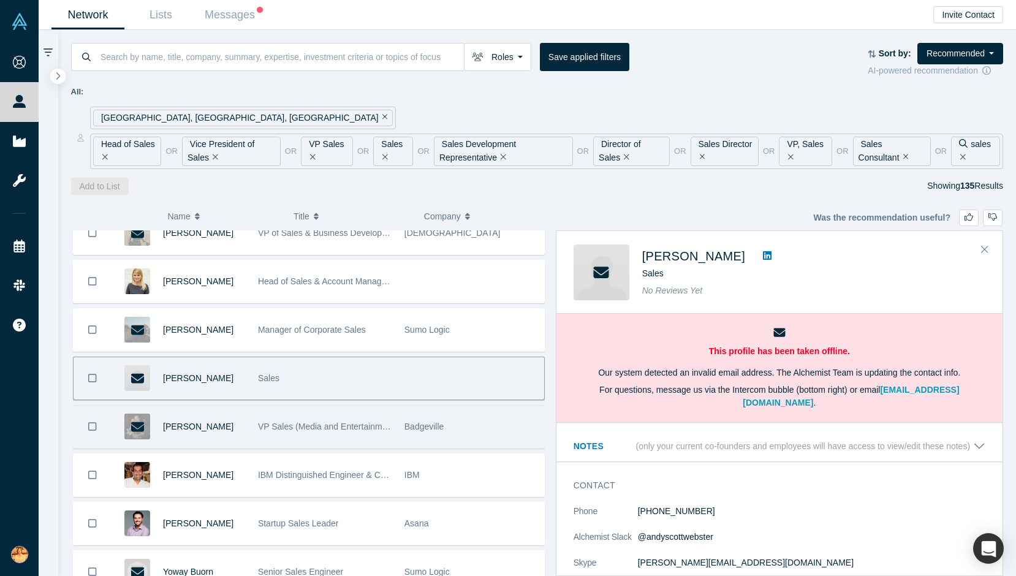
click at [320, 411] on div "VP Sales (Media and Entertainment)" at bounding box center [325, 427] width 134 height 42
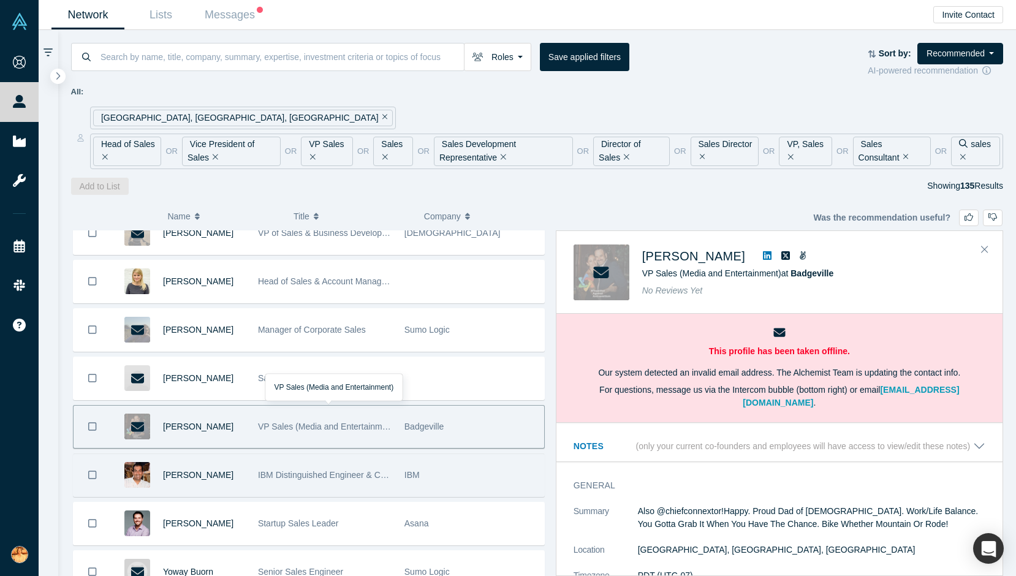
click at [332, 469] on div "IBM Distinguished Engineer & CTO Technical Sales" at bounding box center [325, 475] width 134 height 42
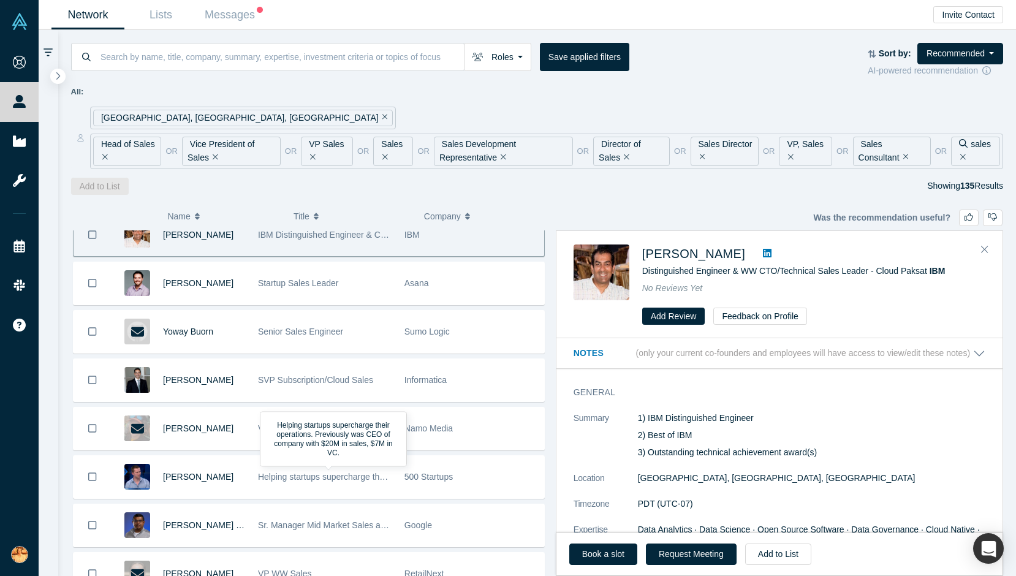
scroll to position [3330, 0]
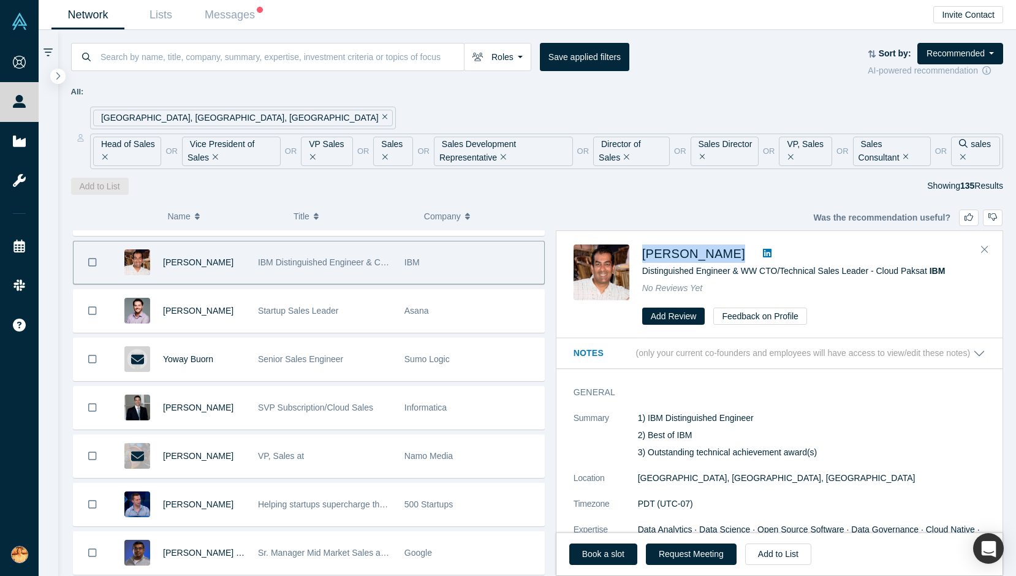
drag, startPoint x: 638, startPoint y: 257, endPoint x: 751, endPoint y: 257, distance: 113.4
click at [751, 257] on div "Deepak Rangarao Distinguished Engineer & WW CTO/Technical Sales Leader - Cloud …" at bounding box center [782, 284] width 416 height 81
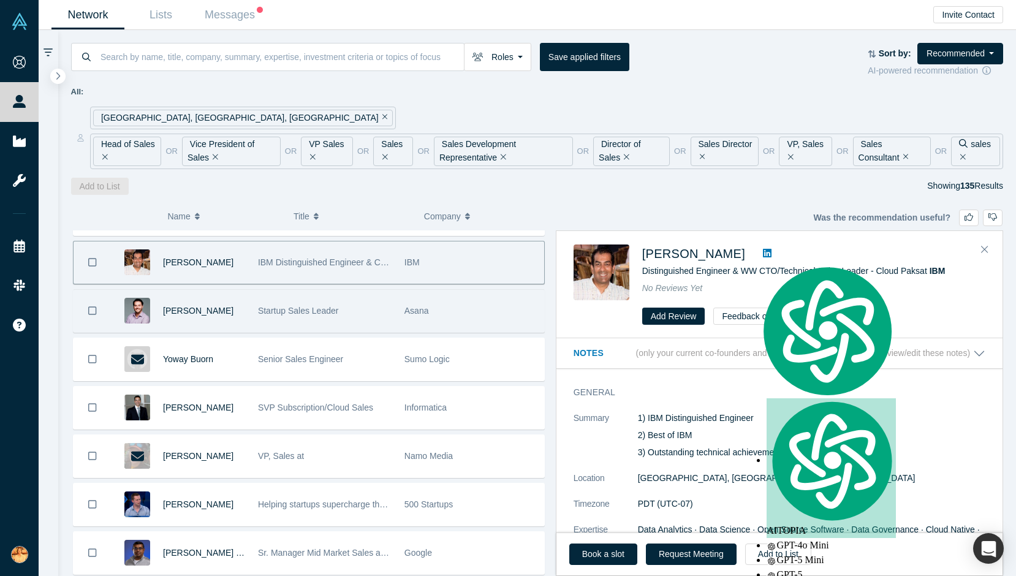
click at [387, 330] on div "Startup Sales Leader" at bounding box center [325, 311] width 134 height 42
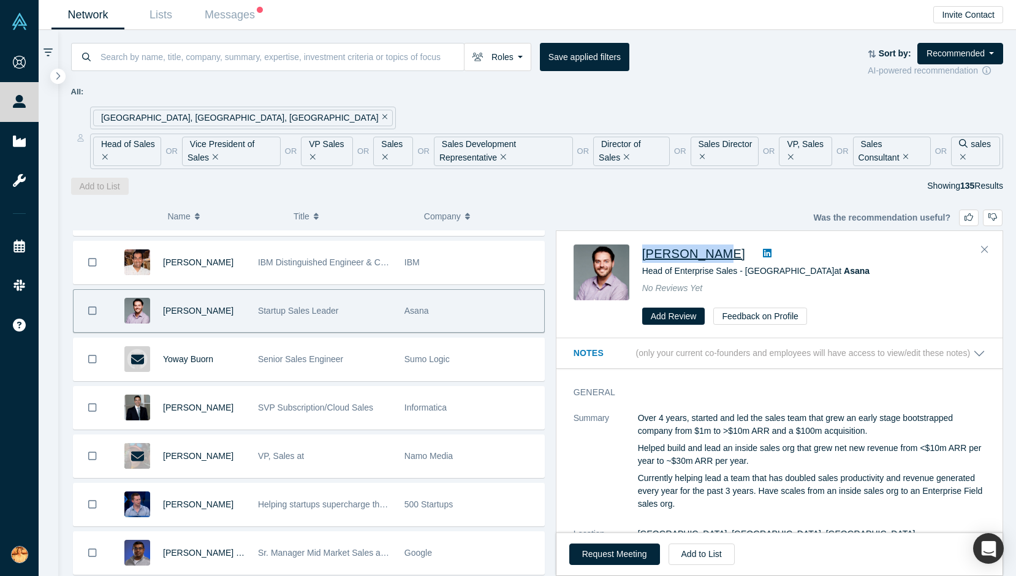
drag, startPoint x: 637, startPoint y: 255, endPoint x: 714, endPoint y: 255, distance: 77.2
click at [714, 255] on div "John Messina Head of Enterprise Sales - Americas at Asana No Reviews Yet Add Re…" at bounding box center [782, 284] width 416 height 81
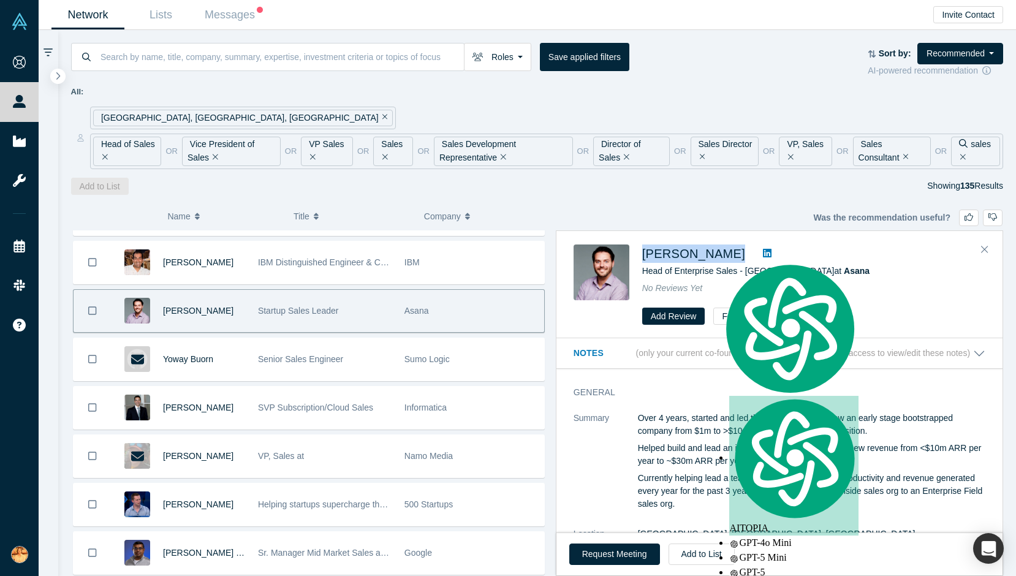
drag, startPoint x: 730, startPoint y: 251, endPoint x: 639, endPoint y: 248, distance: 90.7
click at [639, 248] on div "John Messina Head of Enterprise Sales - Americas at Asana No Reviews Yet Add Re…" at bounding box center [782, 284] width 416 height 81
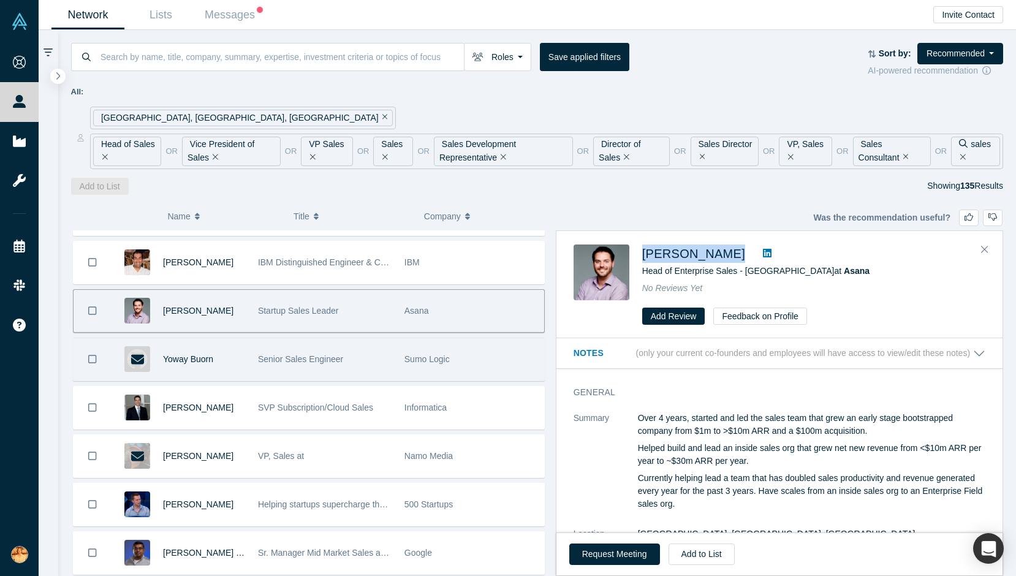
click at [491, 342] on div "Sumo Logic" at bounding box center [471, 359] width 134 height 42
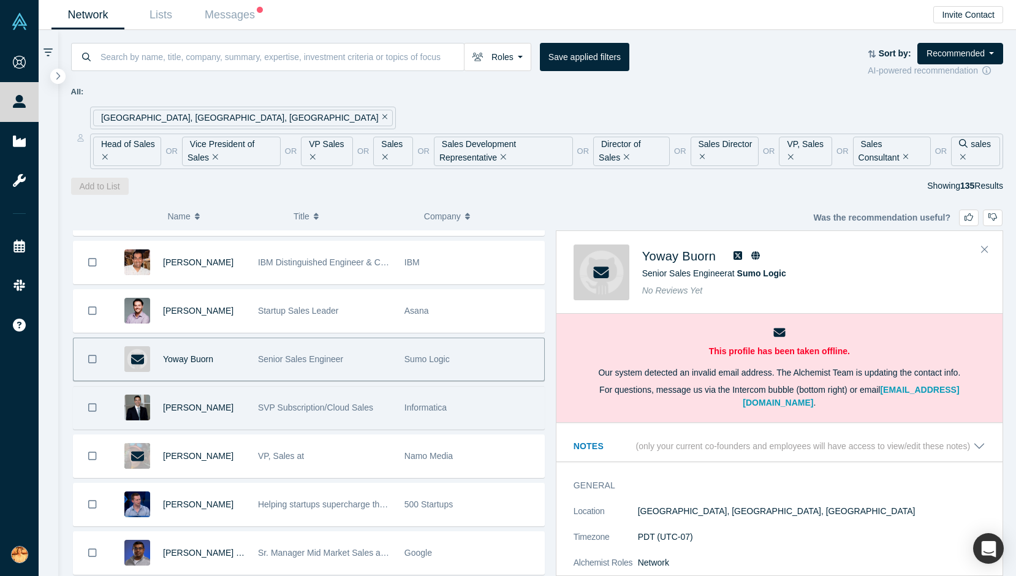
click at [397, 418] on div "SVP Subscription/Cloud Sales" at bounding box center [324, 408] width 146 height 42
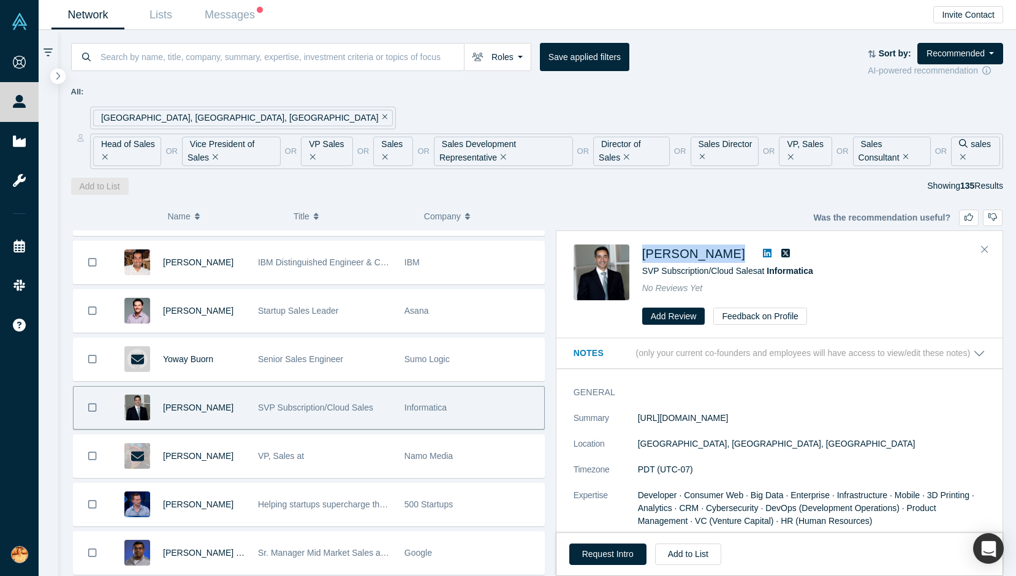
drag, startPoint x: 637, startPoint y: 249, endPoint x: 727, endPoint y: 249, distance: 90.1
click at [727, 249] on div "Tony Young SVP Subscription/Cloud Sales at Informatica No Reviews Yet Add Revie…" at bounding box center [782, 284] width 416 height 81
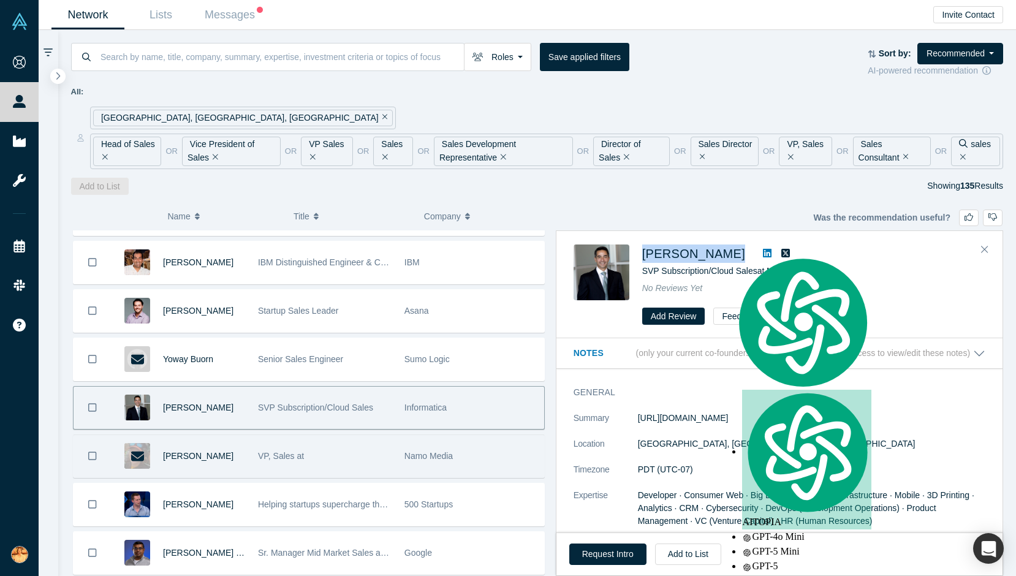
click at [346, 460] on div "VP, Sales at" at bounding box center [325, 456] width 134 height 42
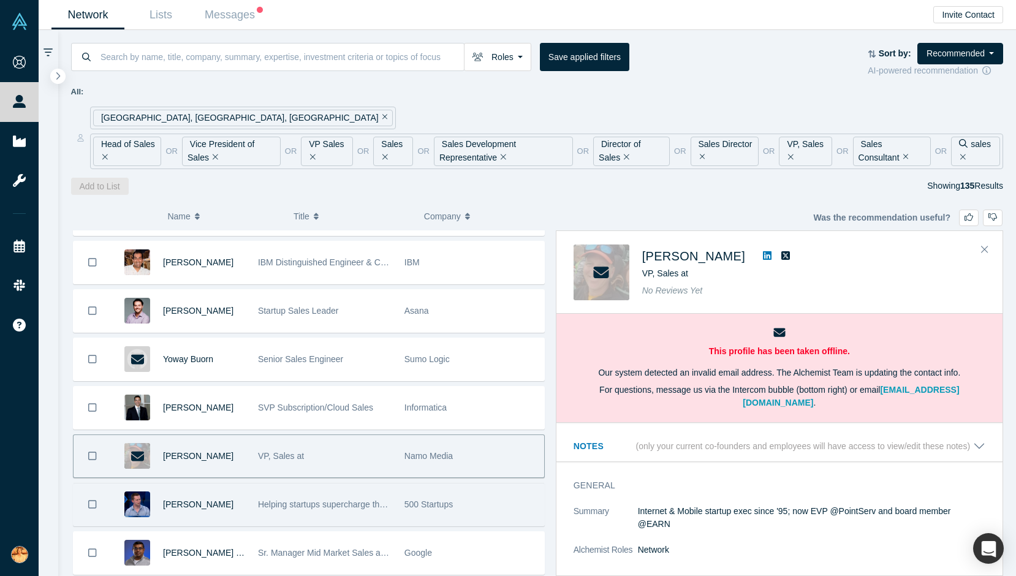
click at [439, 508] on span "500 Startups" at bounding box center [428, 504] width 48 height 10
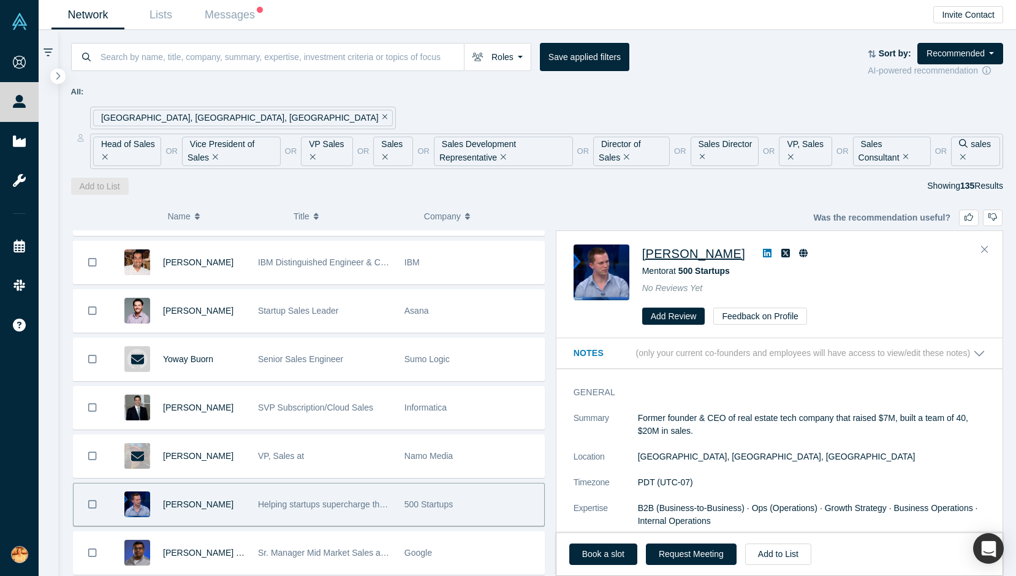
drag, startPoint x: 629, startPoint y: 249, endPoint x: 739, endPoint y: 249, distance: 109.7
click at [739, 249] on div "Marty Greenberg Mentor at 500 Startups No Reviews Yet Add Review Feedback on Pr…" at bounding box center [782, 284] width 416 height 81
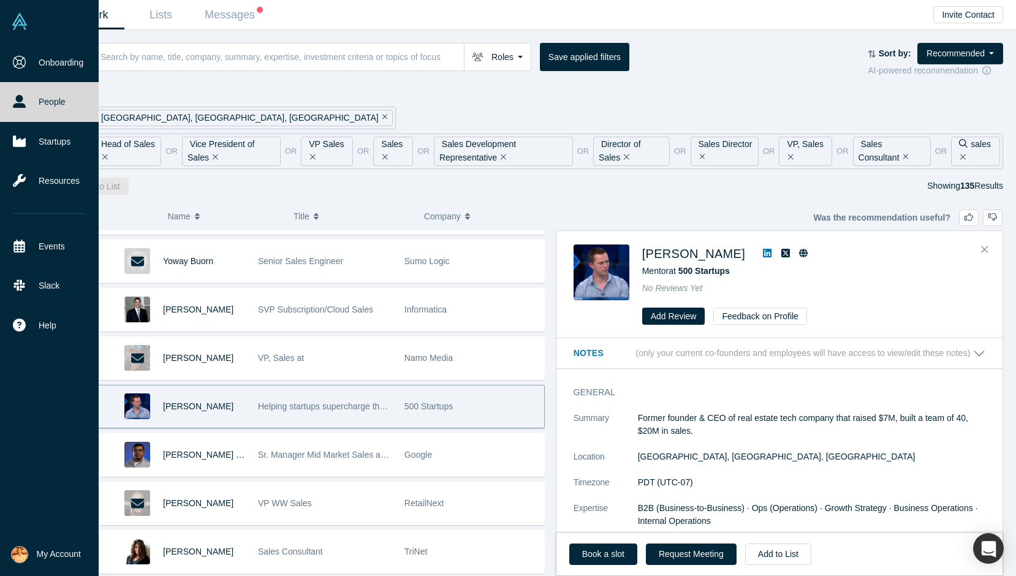
scroll to position [3458, 0]
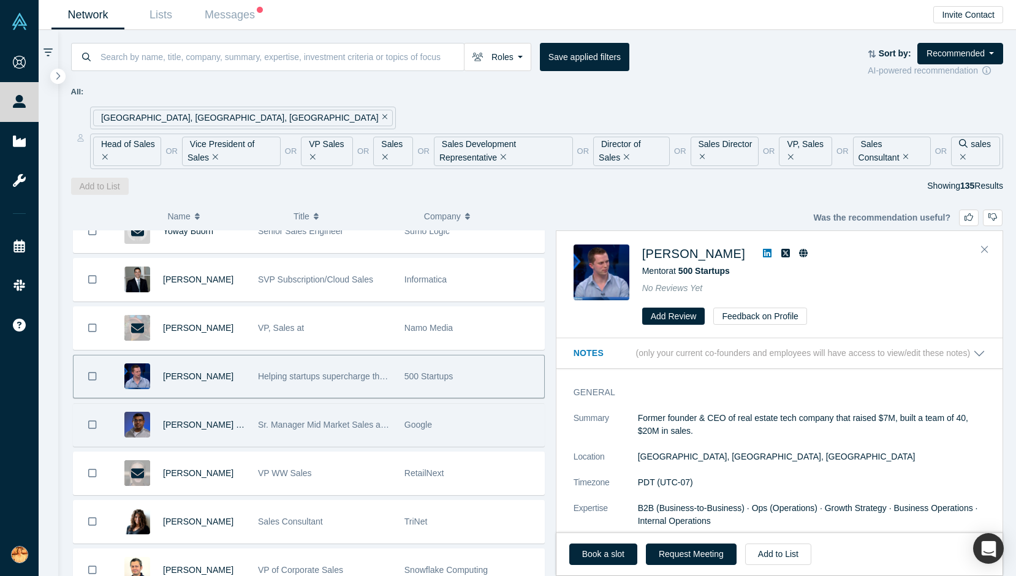
click at [379, 437] on div "Sr. Manager Mid Market Sales and Growth Partnerships" at bounding box center [325, 425] width 134 height 42
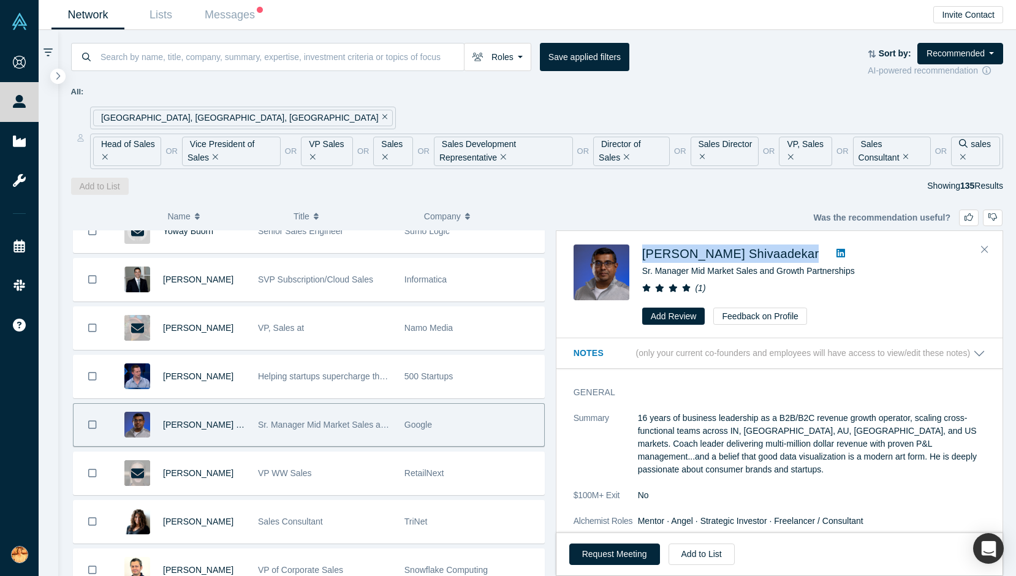
drag, startPoint x: 637, startPoint y: 243, endPoint x: 795, endPoint y: 243, distance: 158.7
click at [795, 243] on div "Sanmay Shivaadekar Sr. Manager Mid Market Sales and Growth Partnerships ( 1 ) A…" at bounding box center [779, 285] width 446 height 107
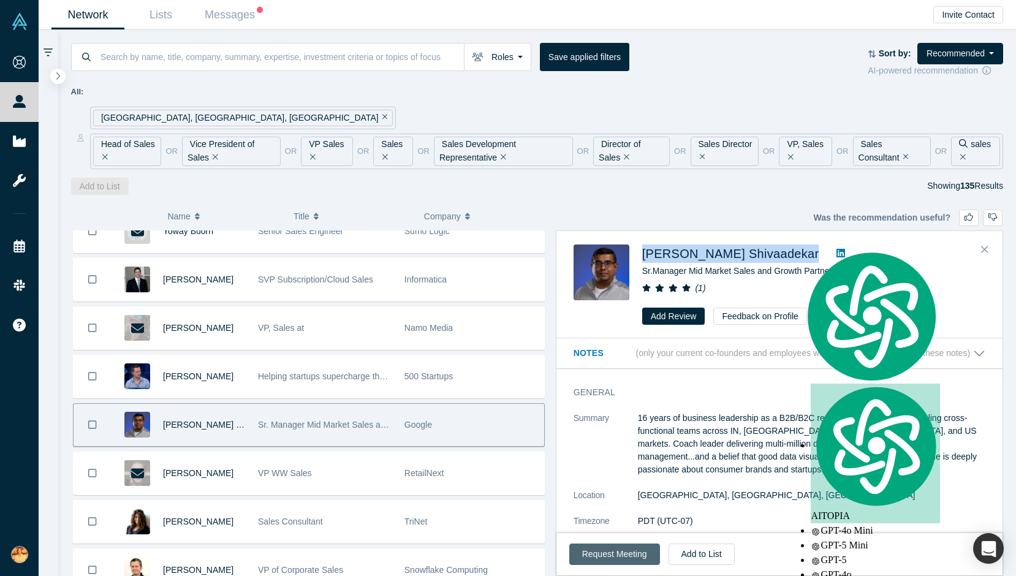
click at [587, 553] on button "Request Meeting" at bounding box center [614, 554] width 91 height 21
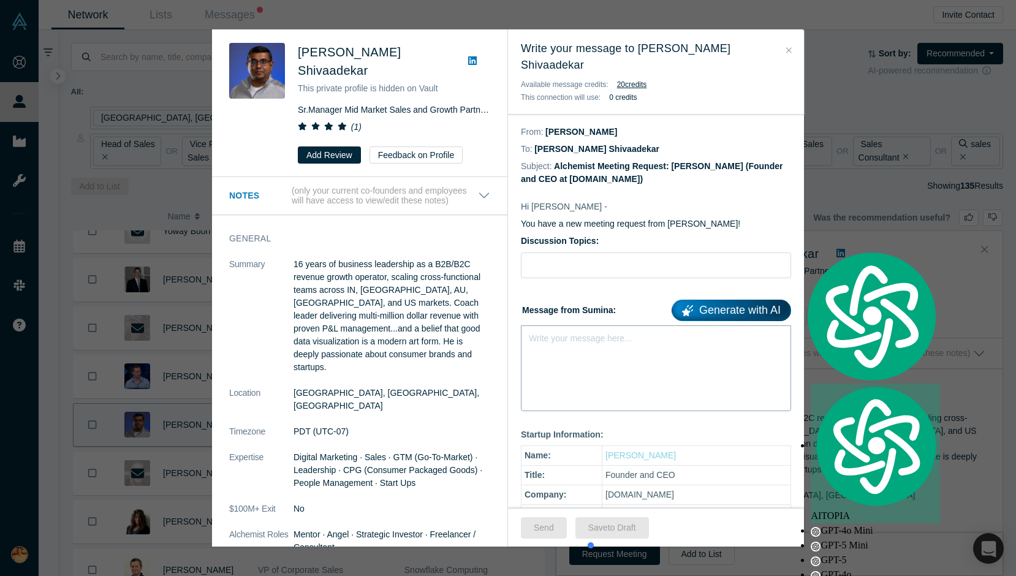
click at [586, 330] on div "rdw-editor" at bounding box center [656, 336] width 254 height 13
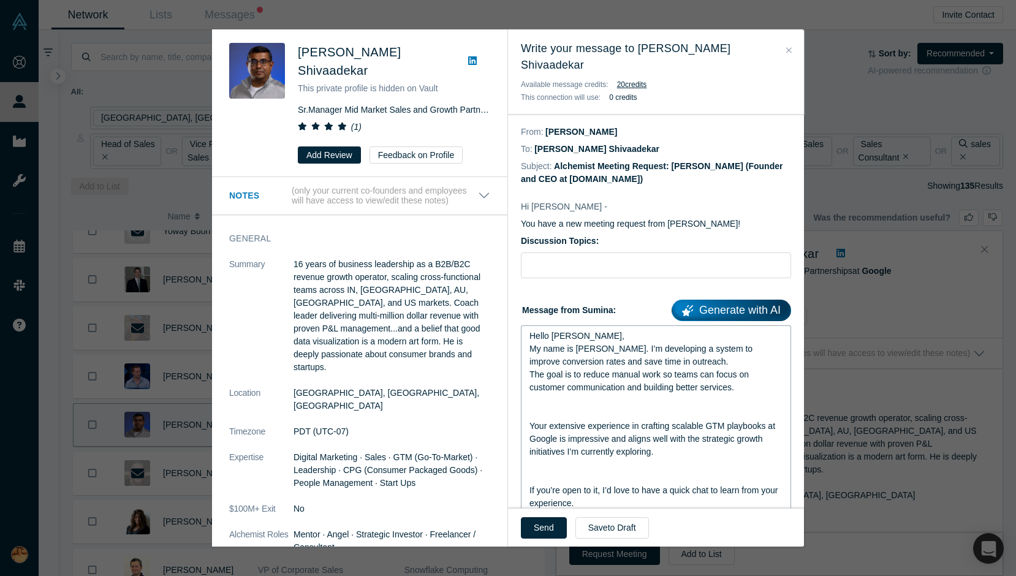
click at [614, 325] on div "Hello Sanmay, My name is Sumina. I’m developing a system to improve conversion …" at bounding box center [656, 464] width 270 height 279
click at [614, 330] on div "Hello Sanmay," at bounding box center [656, 336] width 254 height 13
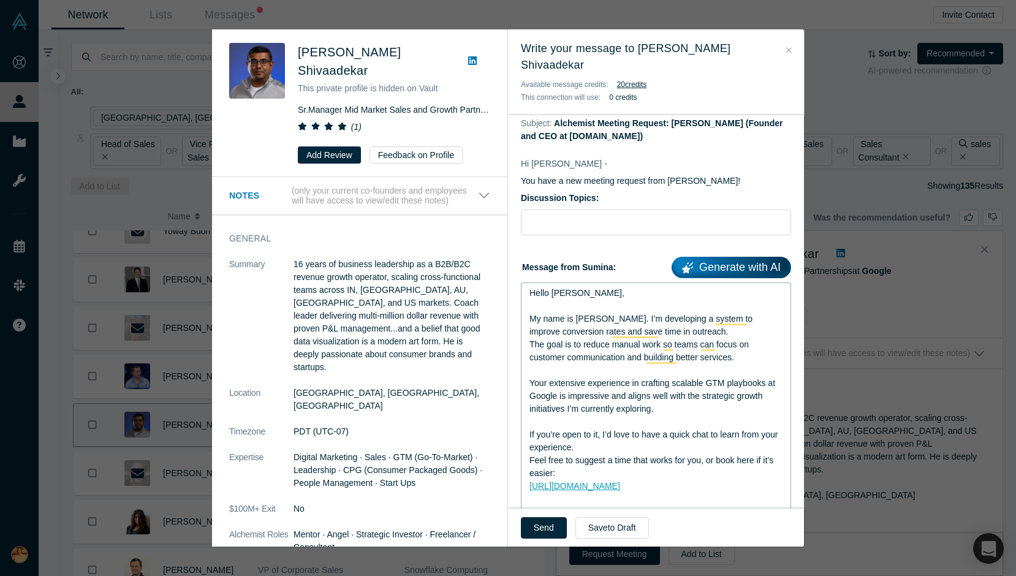
scroll to position [93, 0]
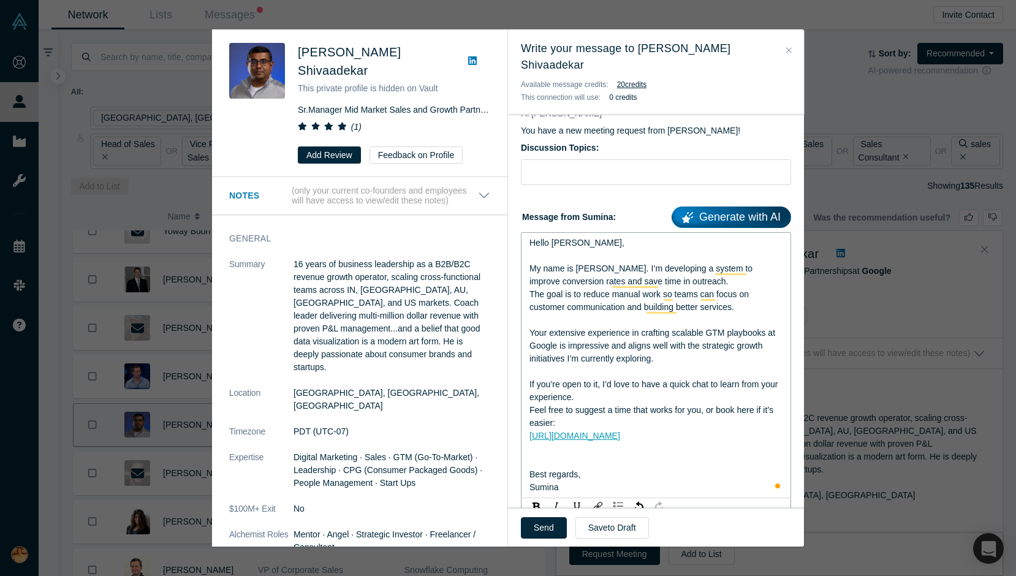
click at [601, 455] on div "To enrich screen reader interactions, please activate Accessibility in Grammarl…" at bounding box center [656, 461] width 254 height 13
click at [574, 164] on input "Discussion Topics:" at bounding box center [656, 172] width 270 height 26
click at [545, 159] on input "Discussion Topics:" at bounding box center [656, 172] width 270 height 26
paste input "Quick question about outreach workflows"
type input "Quick question about outreach workflows"
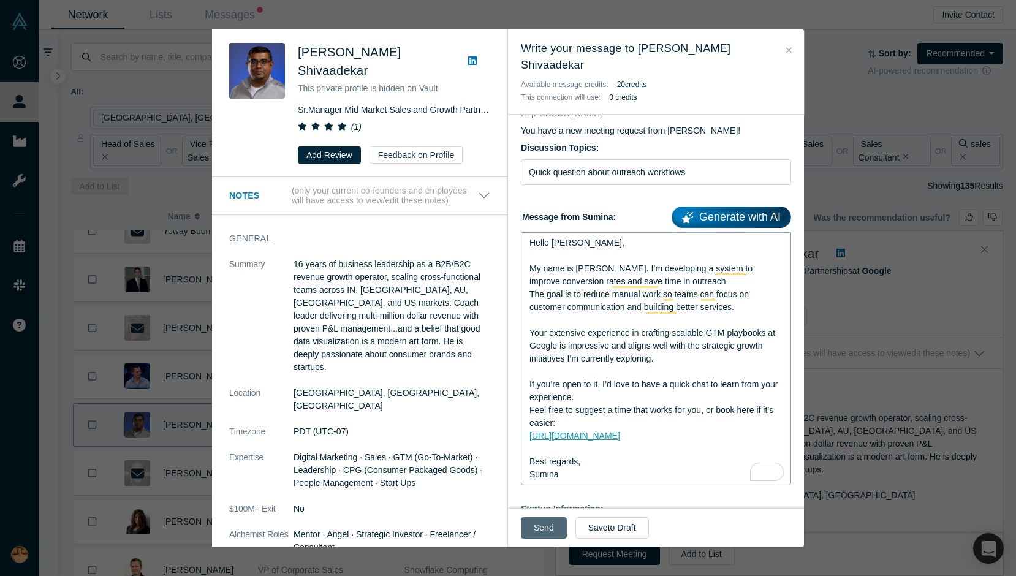
click at [540, 531] on button "Send" at bounding box center [544, 527] width 46 height 21
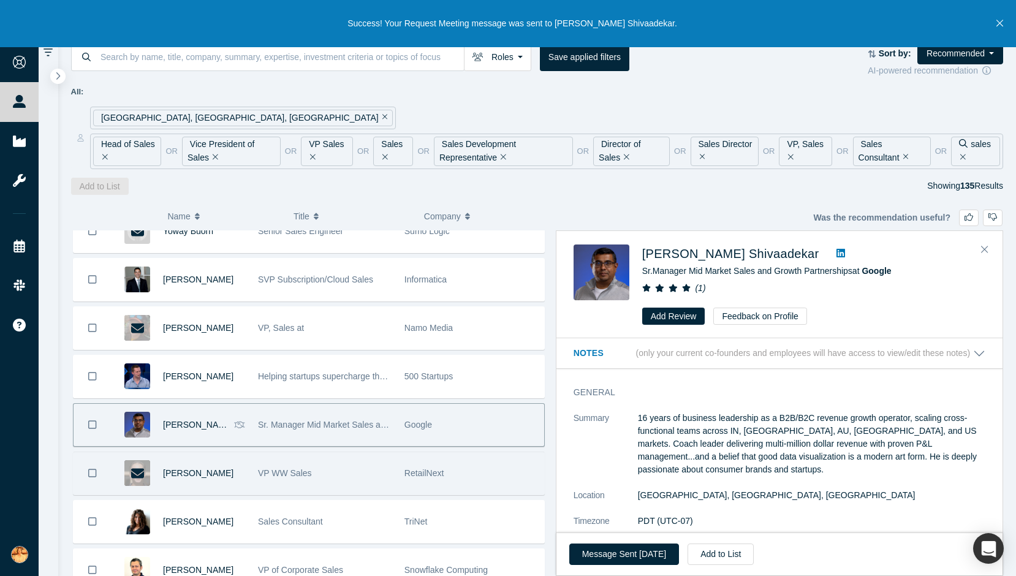
click at [379, 484] on div "VP WW Sales" at bounding box center [325, 473] width 134 height 42
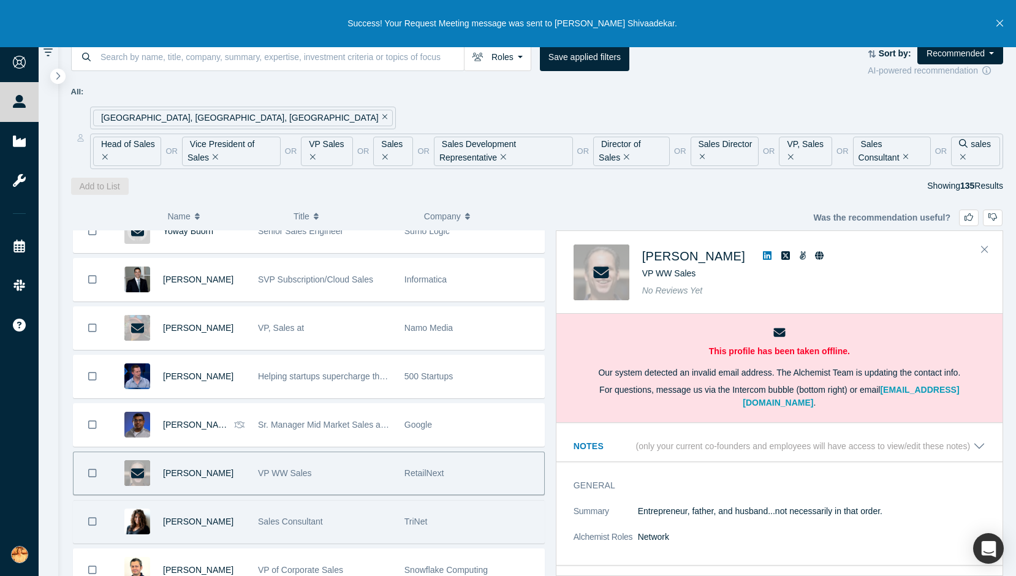
click at [379, 521] on div "Sales Consultant" at bounding box center [325, 522] width 134 height 42
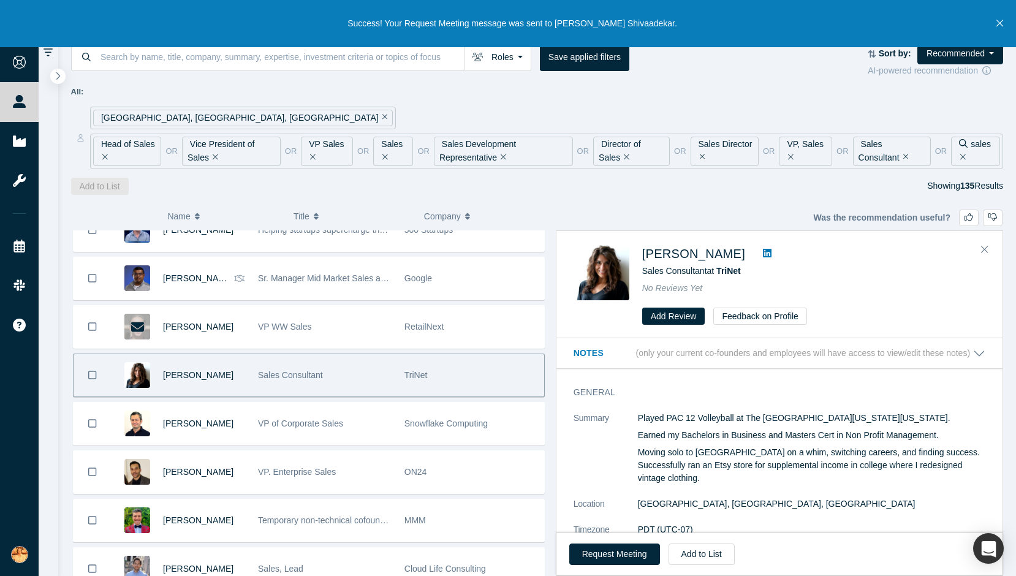
scroll to position [3605, 0]
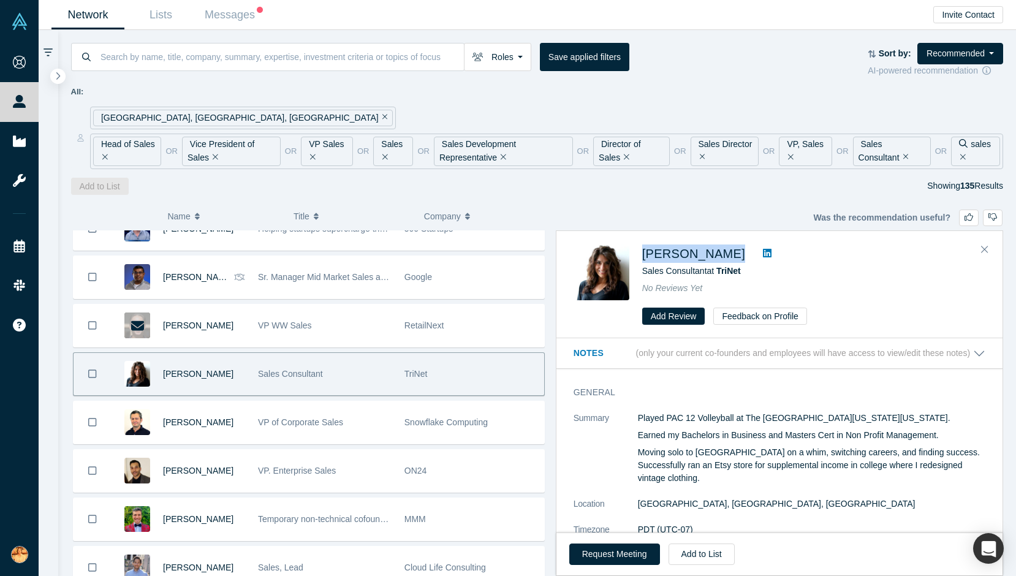
drag, startPoint x: 636, startPoint y: 256, endPoint x: 737, endPoint y: 256, distance: 100.5
click at [737, 256] on div "Allie Rogers Sales Consultant at TriNet No Reviews Yet Add Review Feedback on P…" at bounding box center [782, 284] width 416 height 81
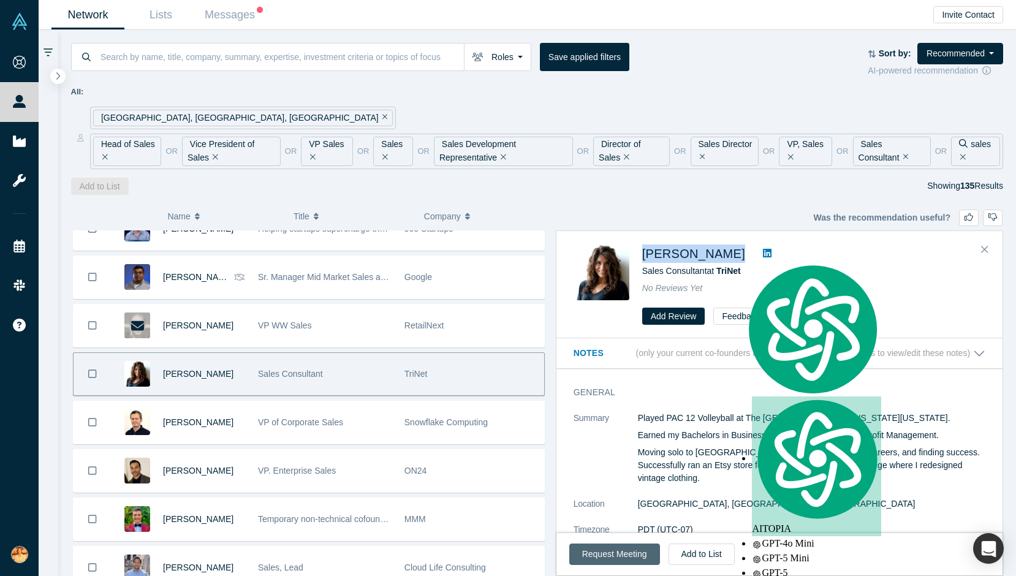
click at [636, 551] on button "Request Meeting" at bounding box center [614, 554] width 91 height 21
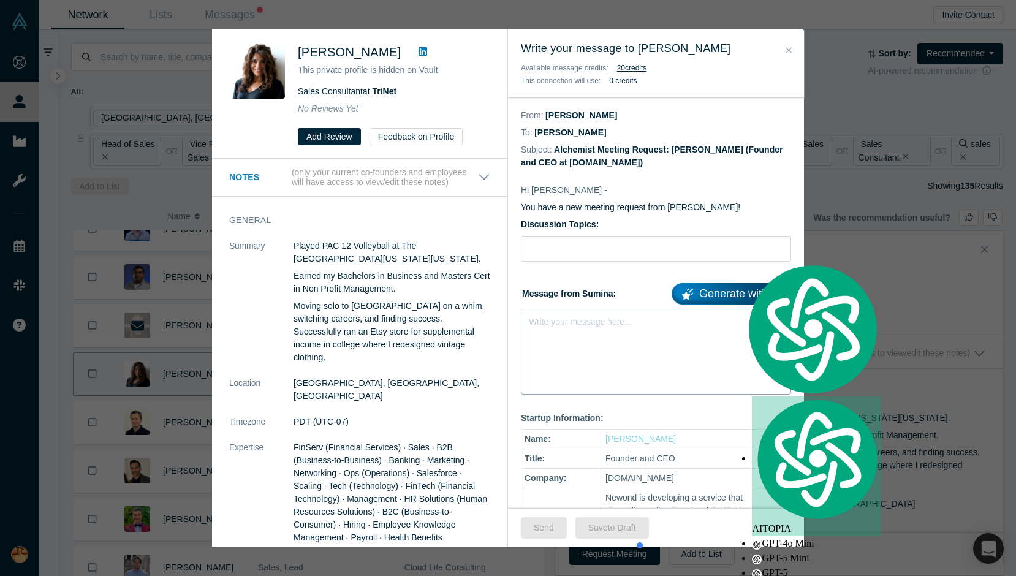
click at [574, 327] on div "Write your message here..." at bounding box center [580, 322] width 103 height 13
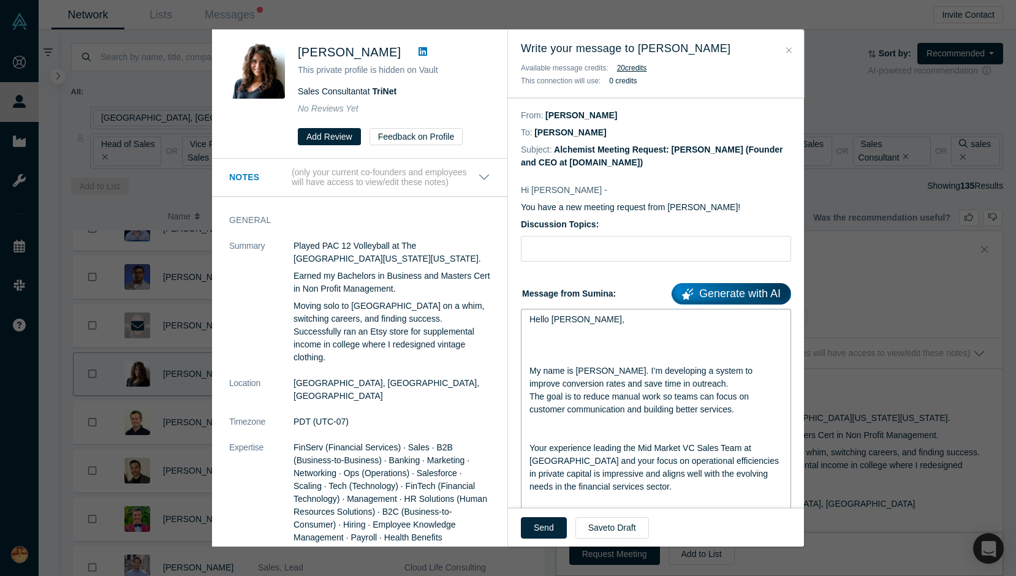
click at [621, 355] on div "rdw-editor" at bounding box center [656, 358] width 254 height 13
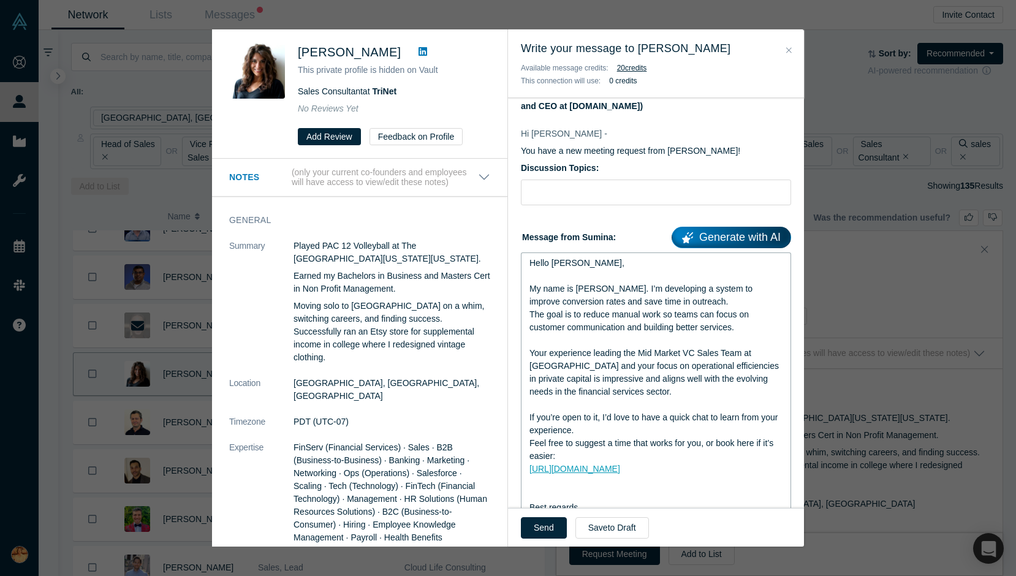
scroll to position [184, 0]
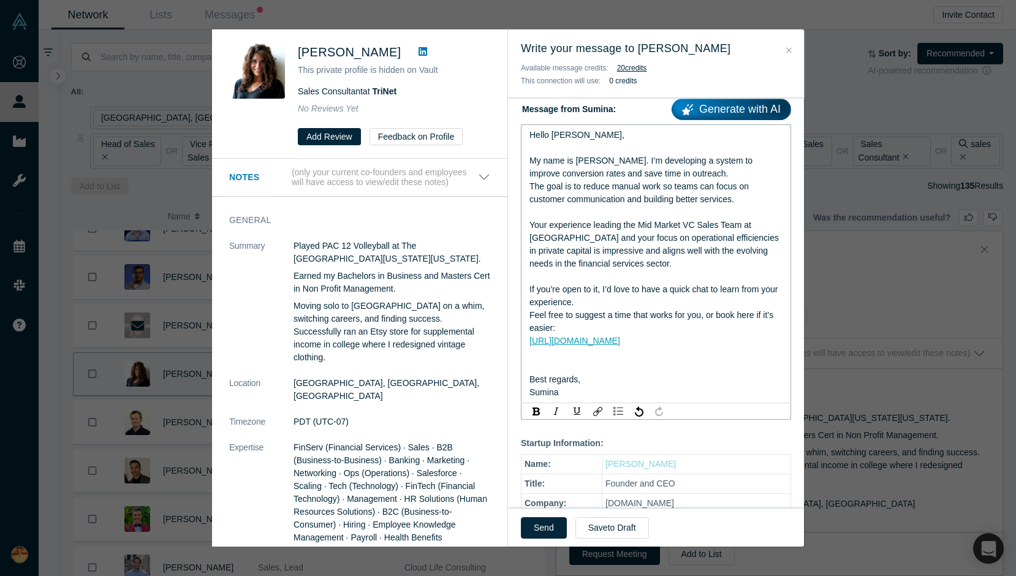
click at [624, 368] on div "rdw-editor" at bounding box center [656, 366] width 254 height 13
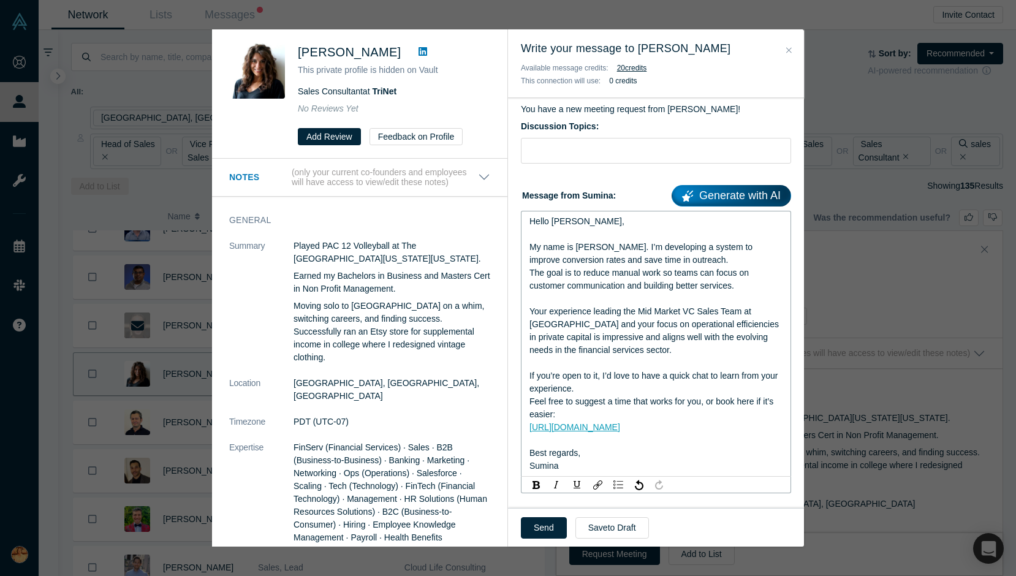
scroll to position [0, 0]
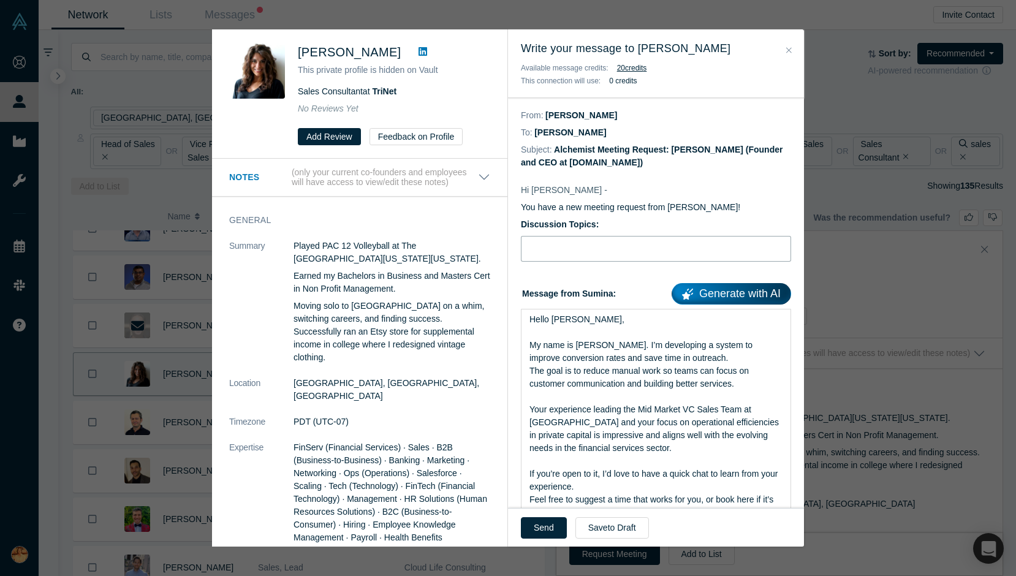
click at [612, 247] on input "Discussion Topics:" at bounding box center [656, 249] width 270 height 26
paste input "Quick question about outreach workflows"
type input "Quick question about outreach workflows"
click at [535, 516] on div "Send Save to Draft" at bounding box center [656, 527] width 296 height 39
click at [539, 528] on button "Send" at bounding box center [544, 527] width 46 height 21
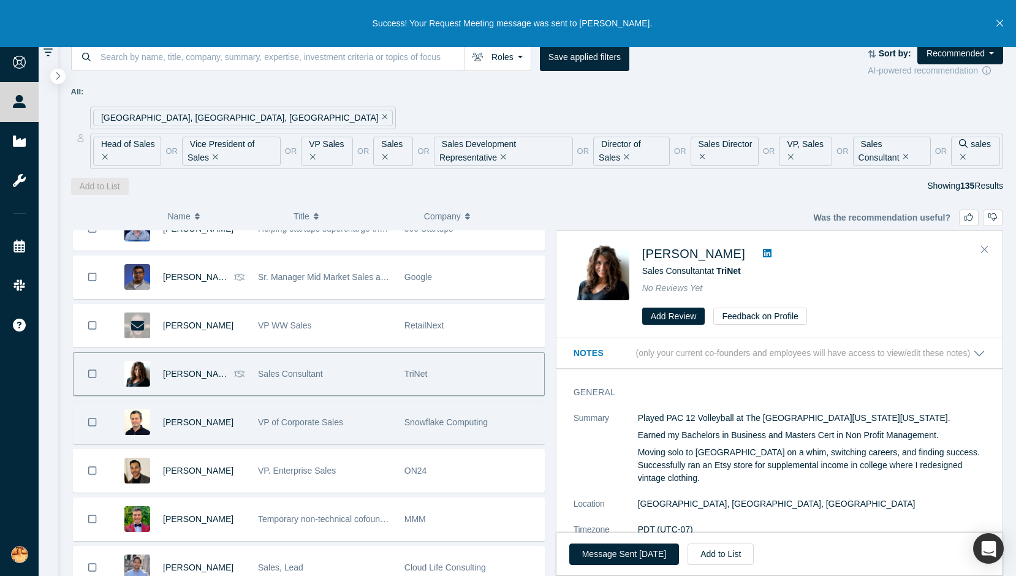
click at [222, 426] on div "Marc Wendling" at bounding box center [204, 422] width 82 height 42
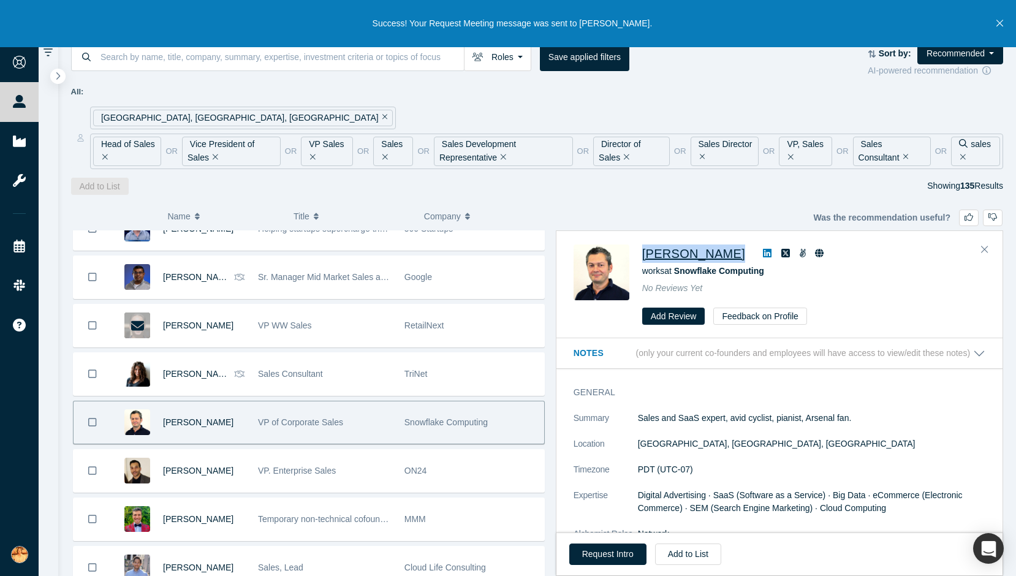
drag, startPoint x: 638, startPoint y: 253, endPoint x: 727, endPoint y: 253, distance: 88.8
click at [727, 253] on div "Marc Wendling works at Snowflake Computing No Reviews Yet Add Review Feedback o…" at bounding box center [782, 284] width 416 height 81
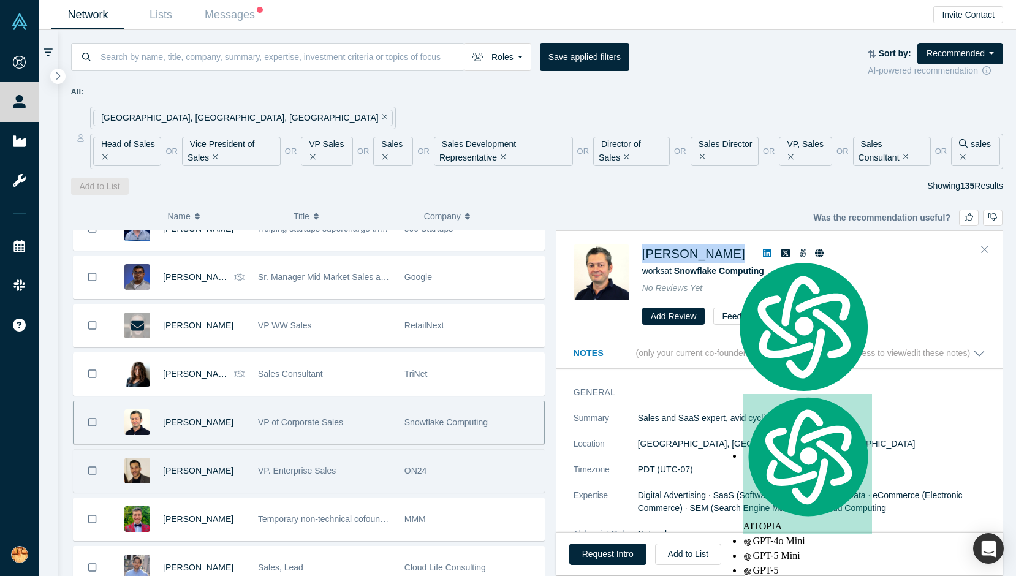
click at [347, 475] on div "VP. Enterprise Sales" at bounding box center [325, 471] width 134 height 42
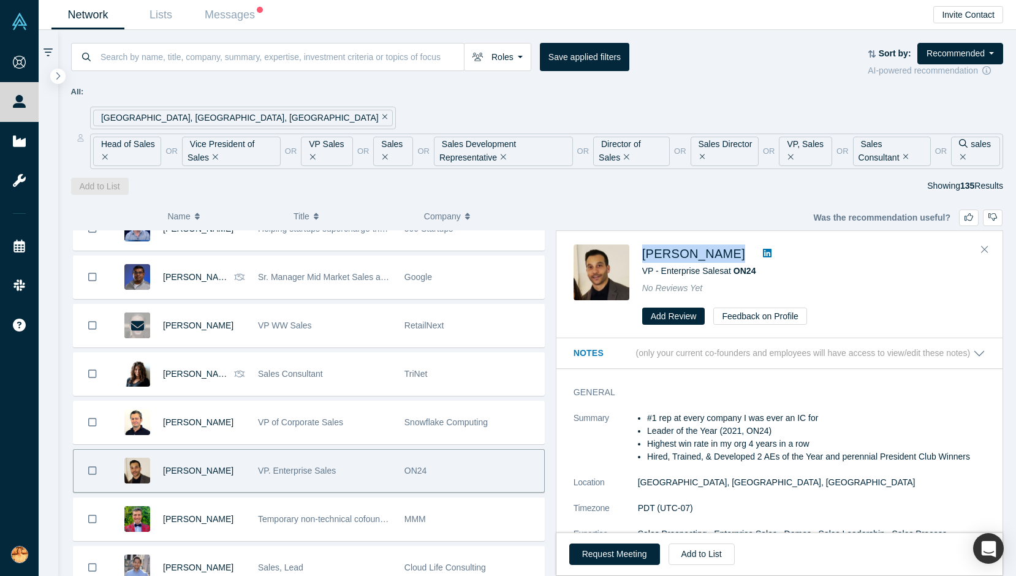
drag, startPoint x: 641, startPoint y: 254, endPoint x: 756, endPoint y: 254, distance: 115.2
click at [756, 254] on div "Dominic Matteucci VP - Enterprise Sales at ON24 No Reviews Yet Add Review Feedb…" at bounding box center [782, 284] width 416 height 81
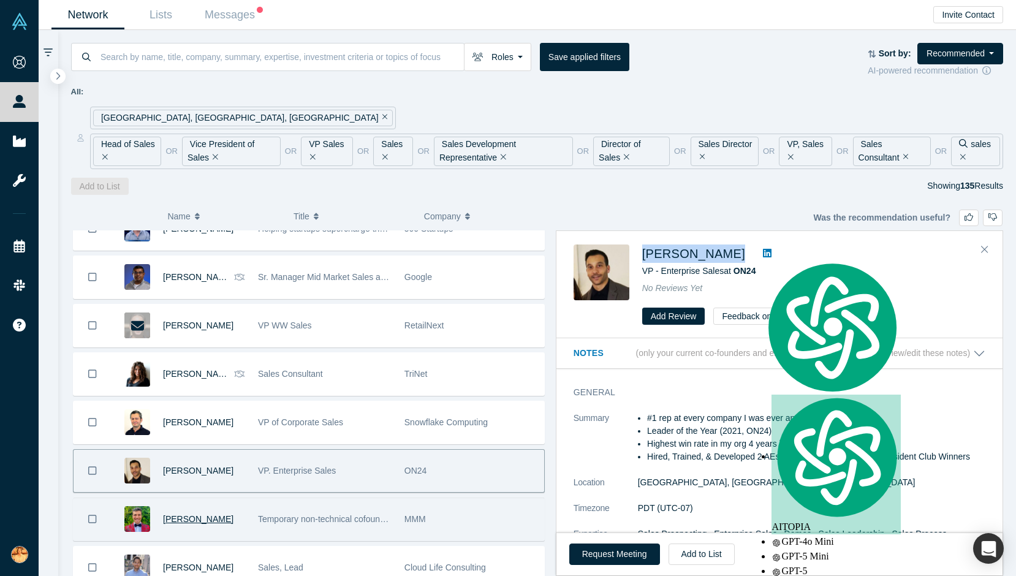
click at [199, 521] on span "Marcus Lannie" at bounding box center [198, 519] width 70 height 10
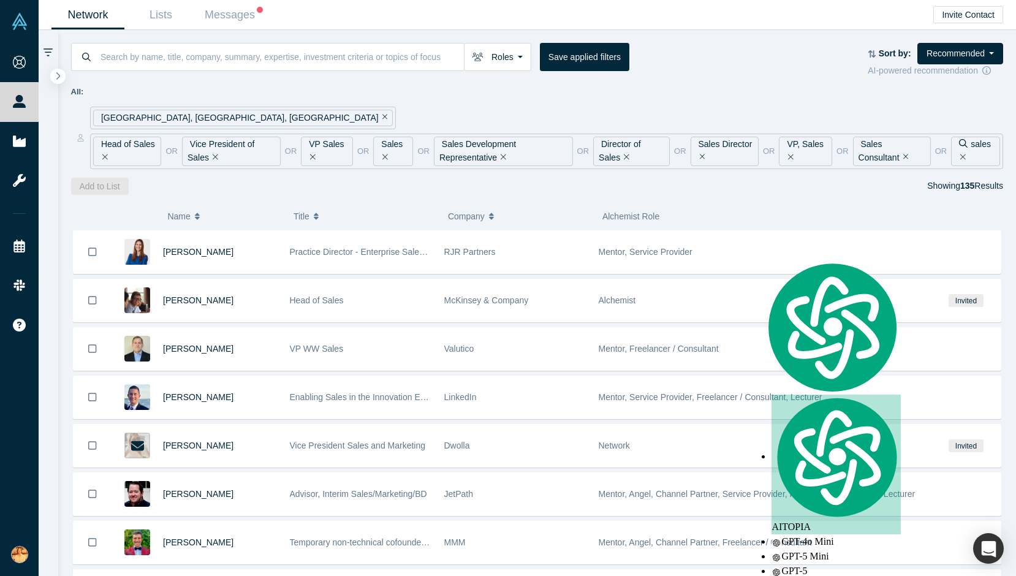
scroll to position [3525, 0]
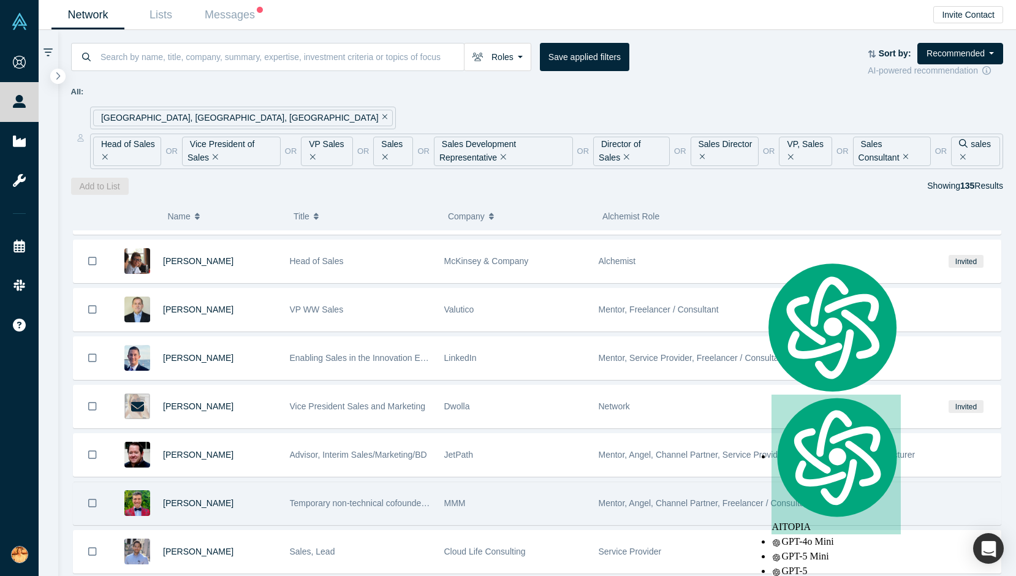
click at [246, 518] on div "Marcus Lannie" at bounding box center [220, 503] width 114 height 42
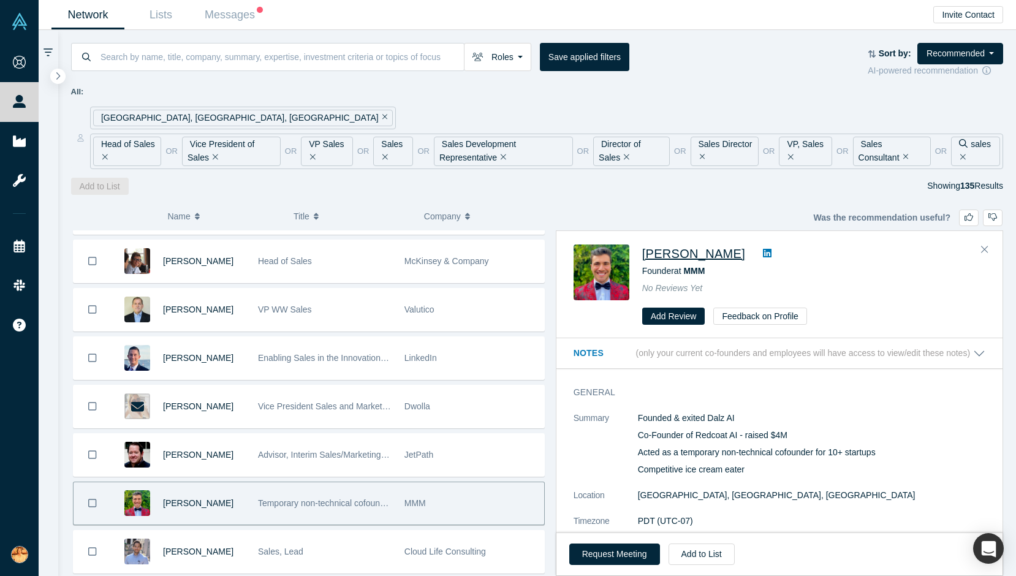
drag, startPoint x: 642, startPoint y: 259, endPoint x: 713, endPoint y: 257, distance: 71.7
click at [713, 257] on span "Marcus Lannie" at bounding box center [693, 253] width 103 height 13
drag, startPoint x: 639, startPoint y: 246, endPoint x: 738, endPoint y: 246, distance: 98.7
click at [738, 246] on div "Marcus Lannie Founder at MMM No Reviews Yet Add Review Feedback on Profile" at bounding box center [782, 284] width 416 height 81
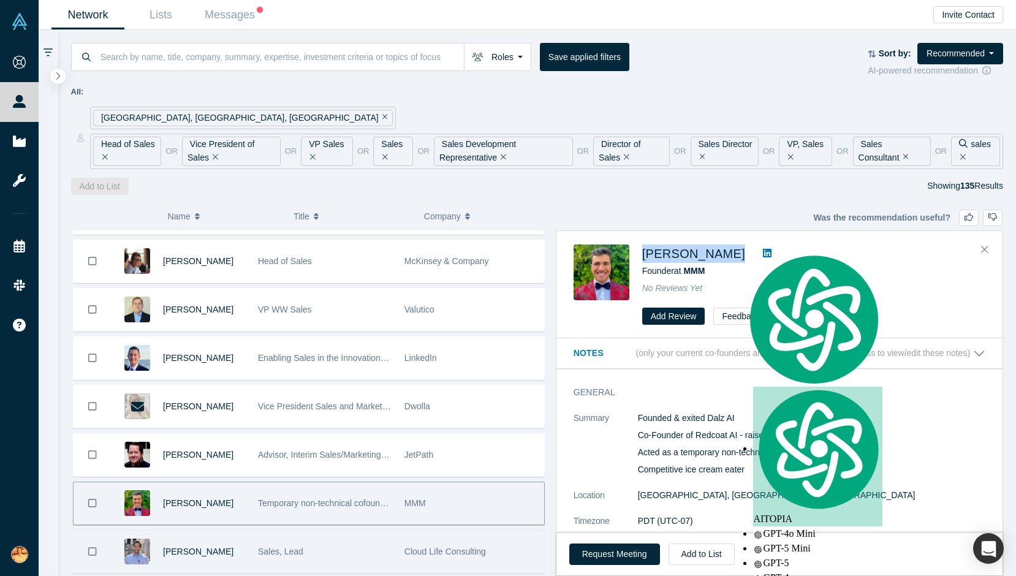
click at [343, 552] on div "Sales, Lead" at bounding box center [325, 552] width 134 height 42
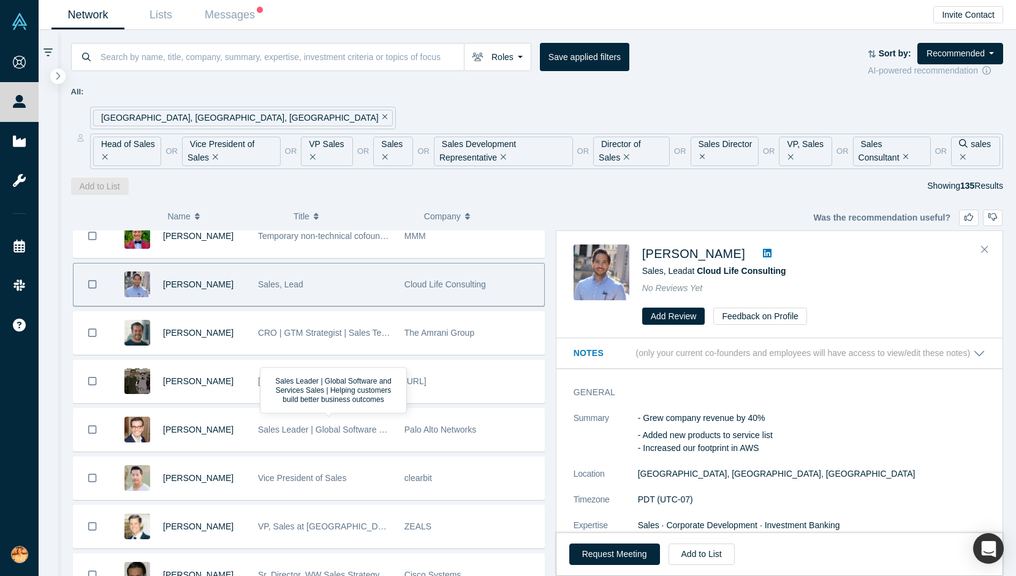
scroll to position [3782, 0]
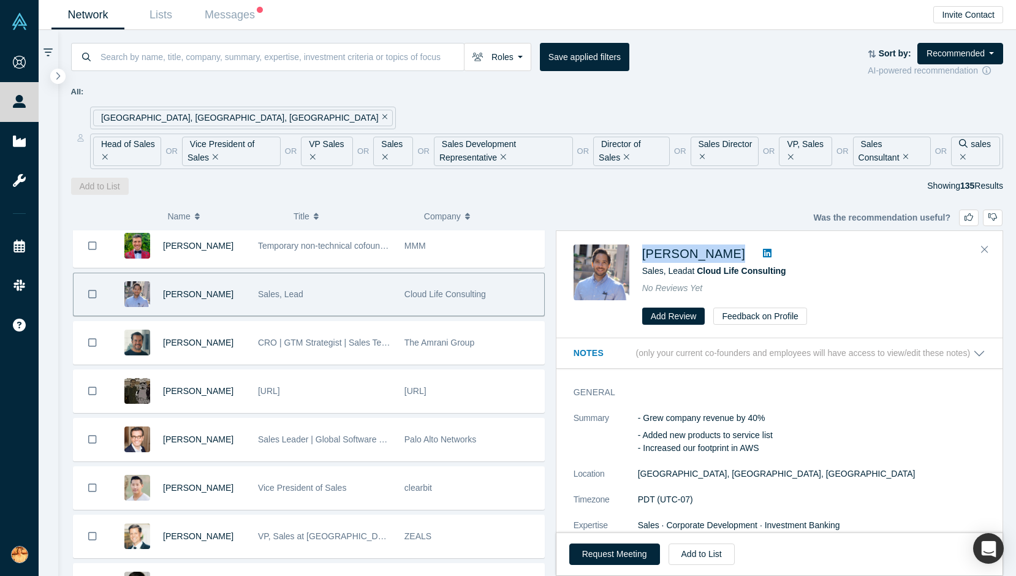
drag, startPoint x: 638, startPoint y: 252, endPoint x: 780, endPoint y: 252, distance: 142.2
click at [780, 252] on div "Mohamed-Aly Arafa Sales, Lead at Cloud Life Consulting No Reviews Yet Add Revie…" at bounding box center [782, 284] width 416 height 81
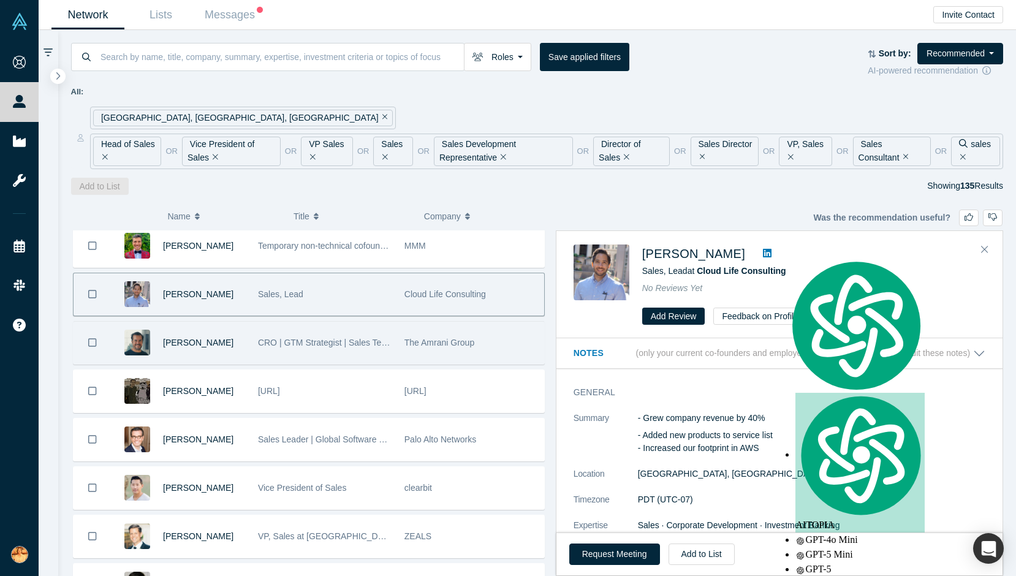
click at [396, 350] on div "CRO | GTM Strategist | Sales Team Builder | Scaling startups from $0 to $50M+ A…" at bounding box center [324, 343] width 146 height 42
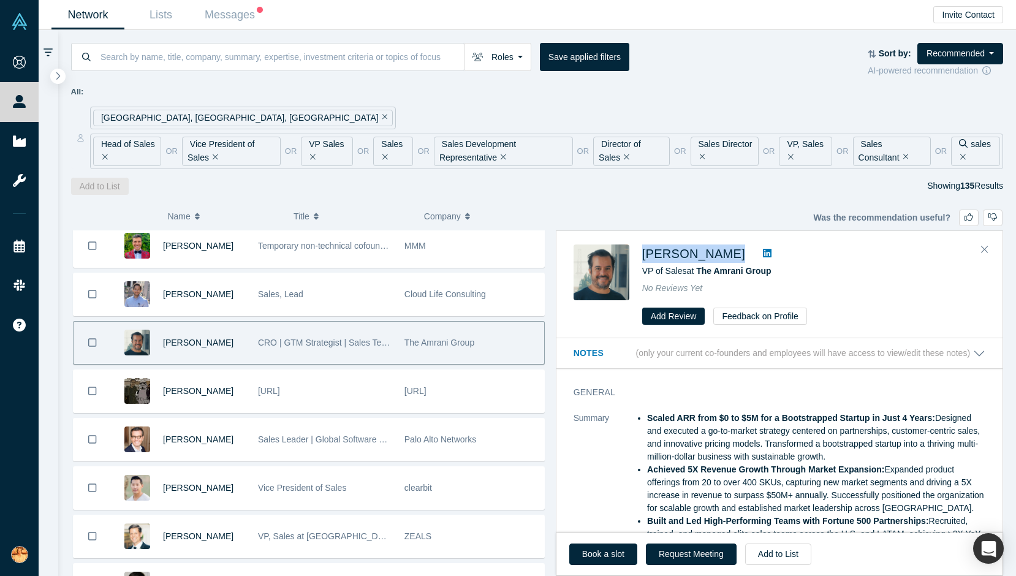
drag, startPoint x: 635, startPoint y: 257, endPoint x: 765, endPoint y: 257, distance: 129.9
click at [765, 257] on div "Alejandro Angel VP of Sales at The Amrani Group No Reviews Yet Add Review Feedb…" at bounding box center [782, 284] width 416 height 81
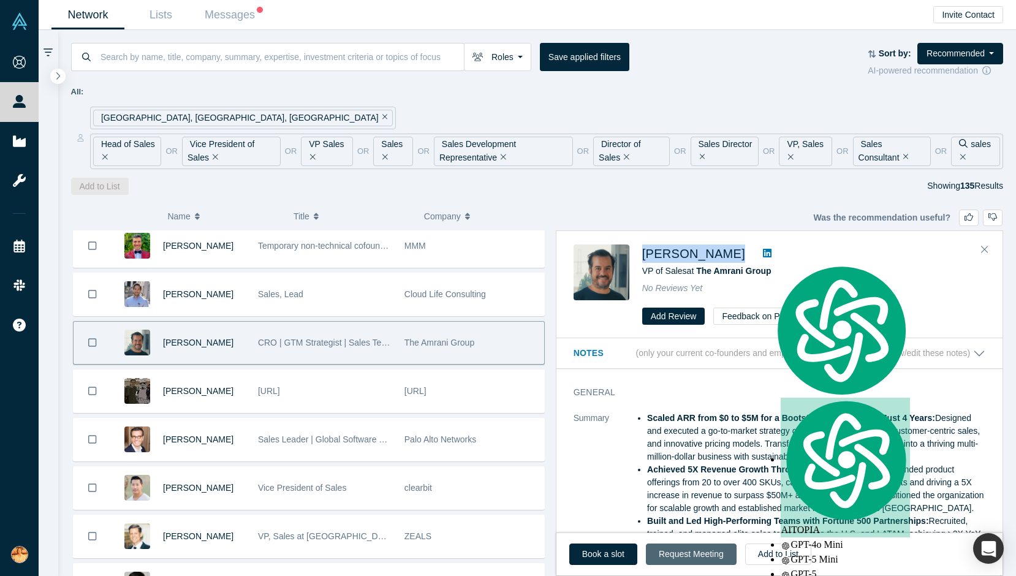
click at [687, 549] on button "Request Meeting" at bounding box center [691, 554] width 91 height 21
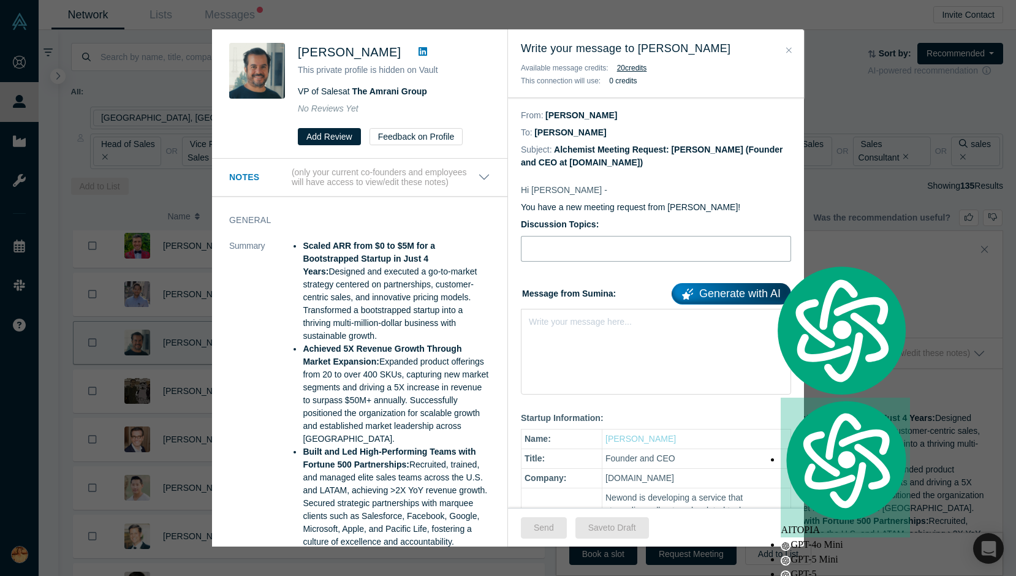
click at [558, 247] on input "Discussion Topics:" at bounding box center [656, 249] width 270 height 26
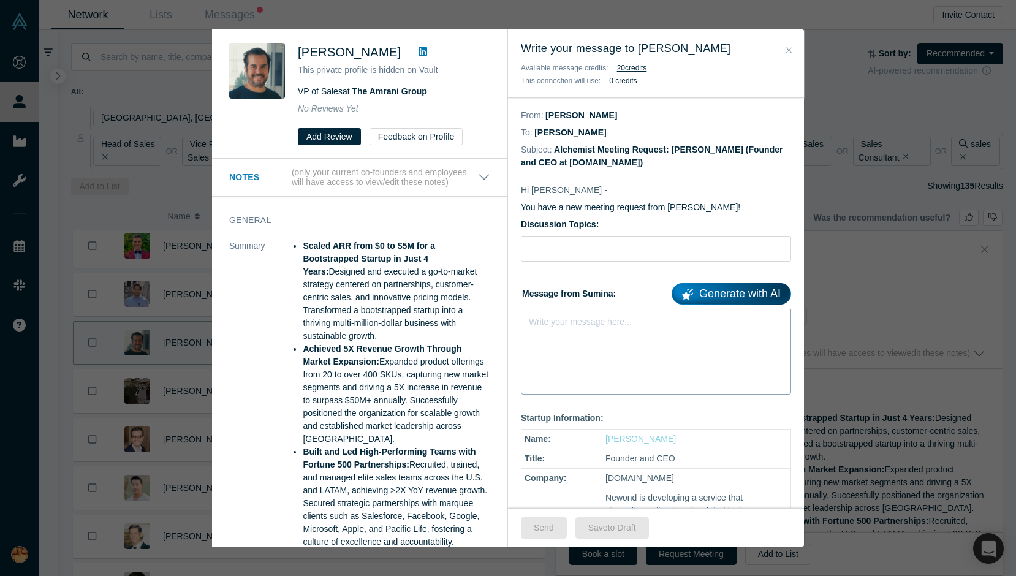
click at [556, 341] on div "Write your message here..." at bounding box center [656, 352] width 270 height 86
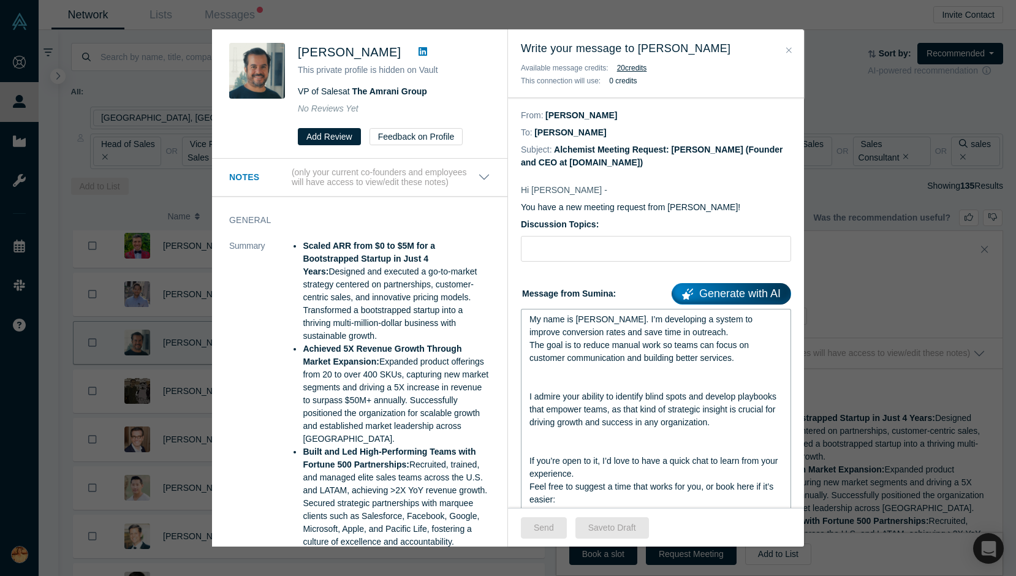
click at [588, 330] on span "My name is [PERSON_NAME]. I’m developing a system to improve conversion rates a…" at bounding box center [641, 325] width 225 height 23
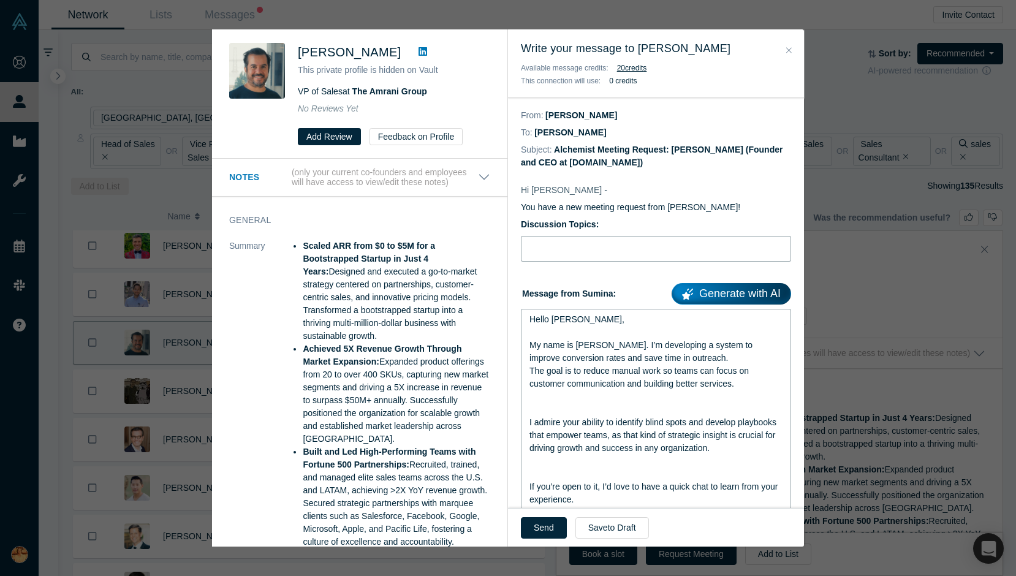
click at [540, 254] on input "Discussion Topics:" at bounding box center [656, 249] width 270 height 26
paste input "Quick question about outreach workflows"
type input "Quick question about outreach workflows"
click at [583, 420] on span "I admire your ability to identify blind spots and develop playbooks that empowe…" at bounding box center [653, 435] width 249 height 36
click at [566, 403] on div "To enrich screen reader interactions, please activate Accessibility in Grammarl…" at bounding box center [656, 409] width 254 height 13
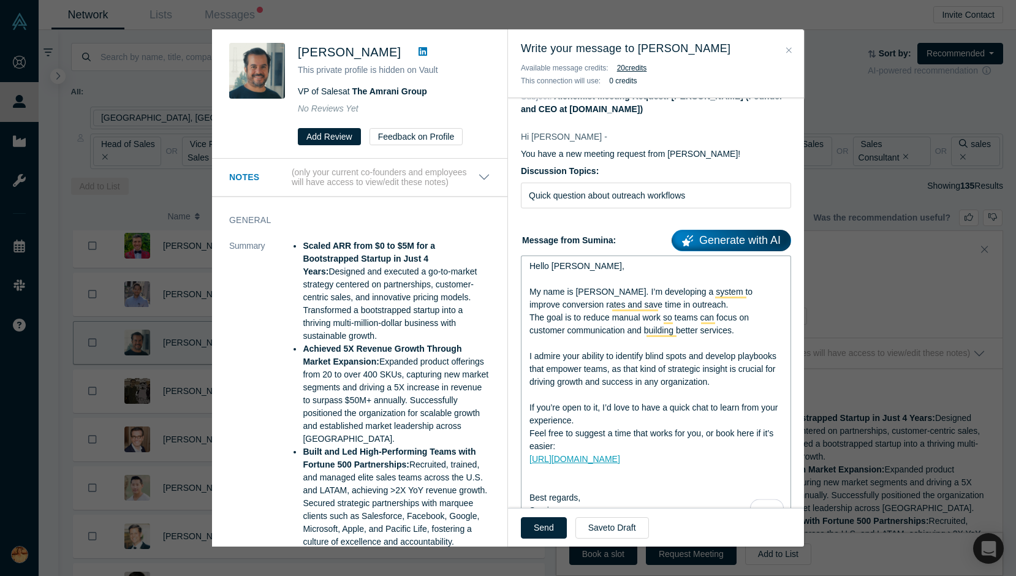
scroll to position [139, 0]
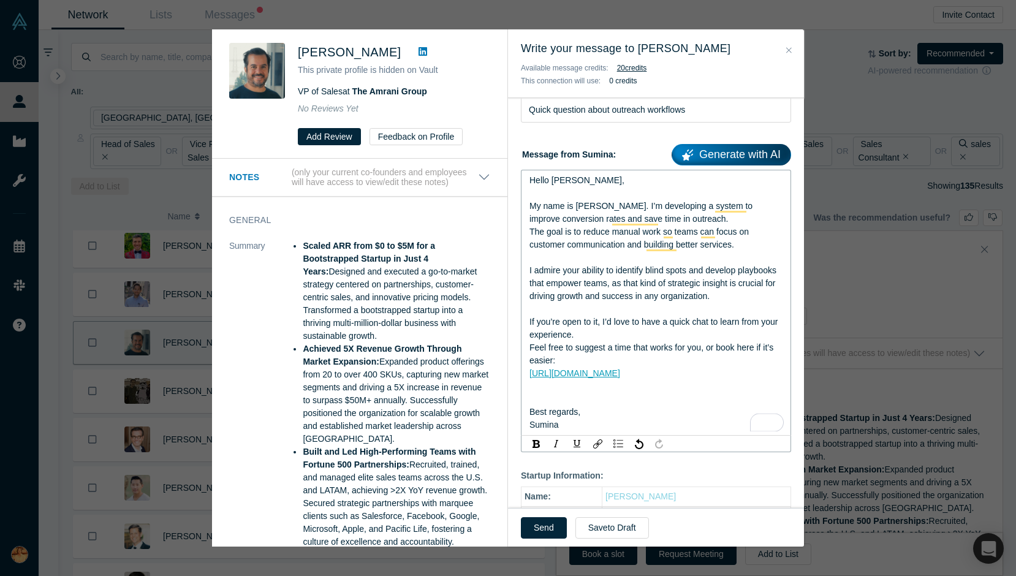
click at [578, 402] on div "To enrich screen reader interactions, please activate Accessibility in Grammarl…" at bounding box center [656, 399] width 254 height 13
click at [551, 515] on div "Send Save to Draft" at bounding box center [656, 527] width 296 height 39
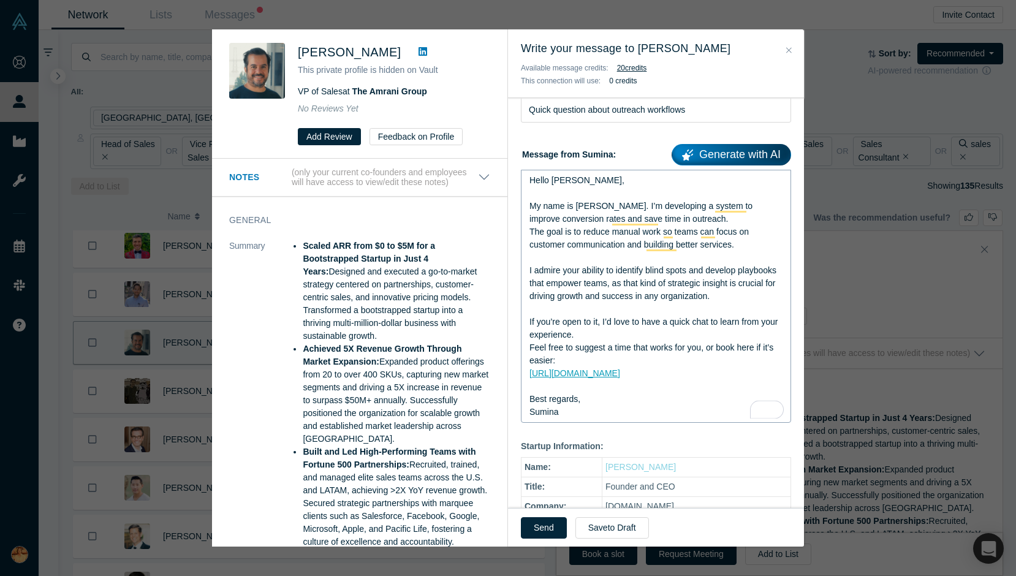
click at [518, 532] on div "Send Save to Draft" at bounding box center [656, 527] width 296 height 39
click at [529, 524] on button "Send" at bounding box center [544, 527] width 46 height 21
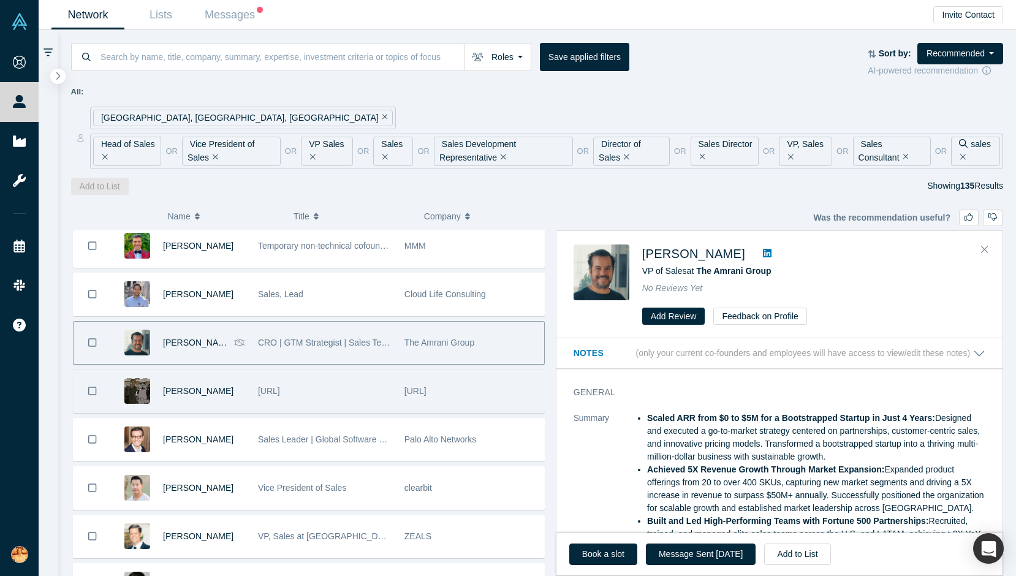
click at [349, 402] on div "SalesMentor.ai" at bounding box center [325, 391] width 134 height 42
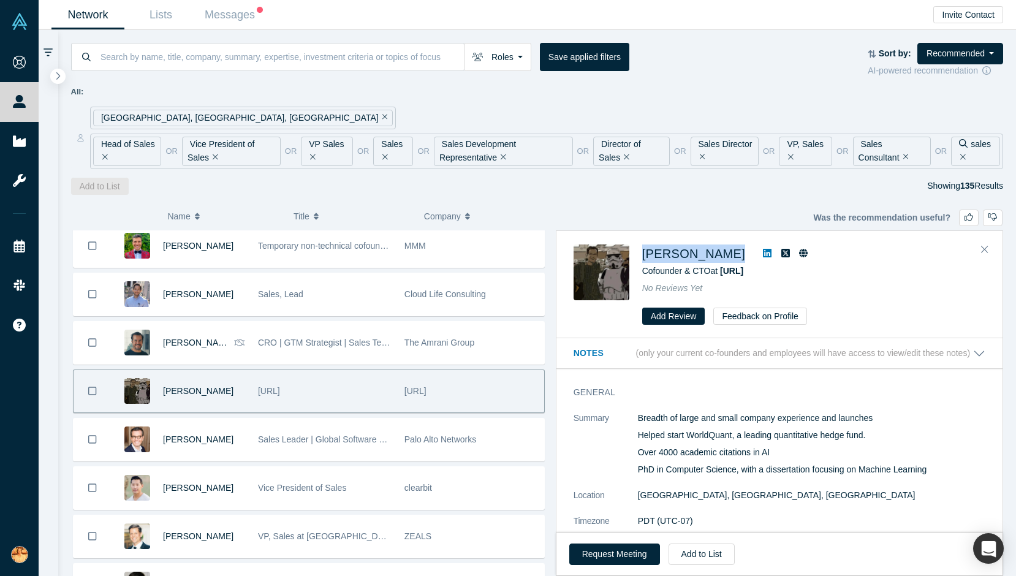
drag, startPoint x: 637, startPoint y: 257, endPoint x: 730, endPoint y: 257, distance: 93.1
click at [730, 257] on div "Andrew Schein Cofounder & CTO at SalesMentor.ai No Reviews Yet Add Review Feedb…" at bounding box center [782, 284] width 416 height 81
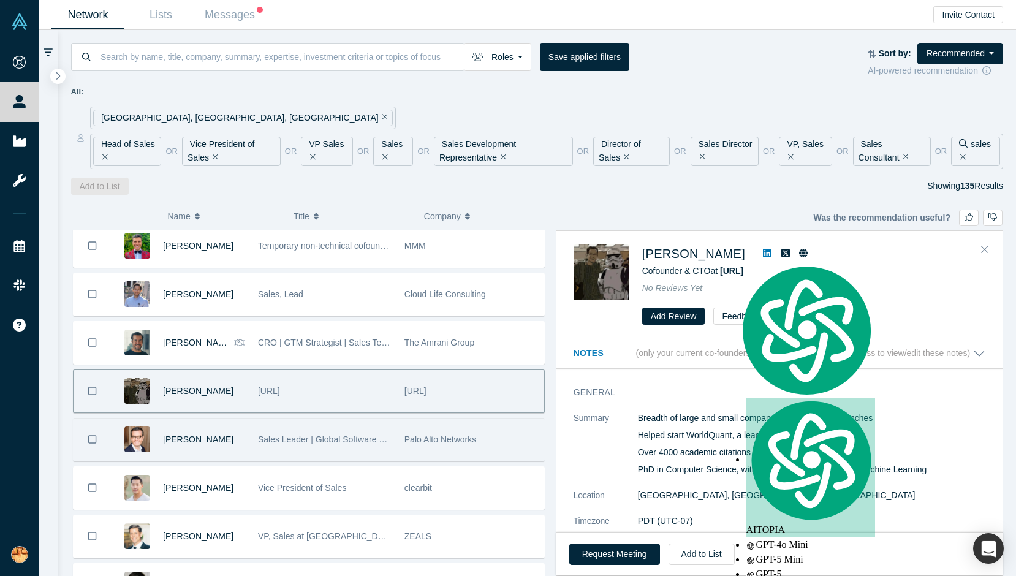
click at [373, 449] on div "Sales Leader | Global Software and Services Sales | Helping customers build bet…" at bounding box center [325, 440] width 134 height 42
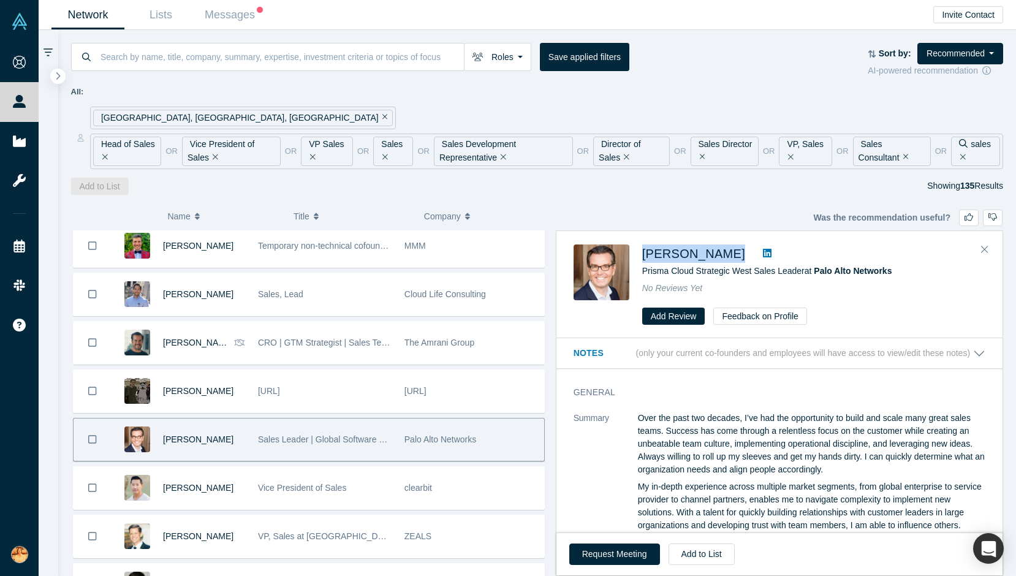
drag, startPoint x: 638, startPoint y: 254, endPoint x: 715, endPoint y: 254, distance: 76.6
click at [715, 254] on div "Paul Healy Prisma Cloud Strategic West Sales Leader at Palo Alto Networks No Re…" at bounding box center [782, 284] width 416 height 81
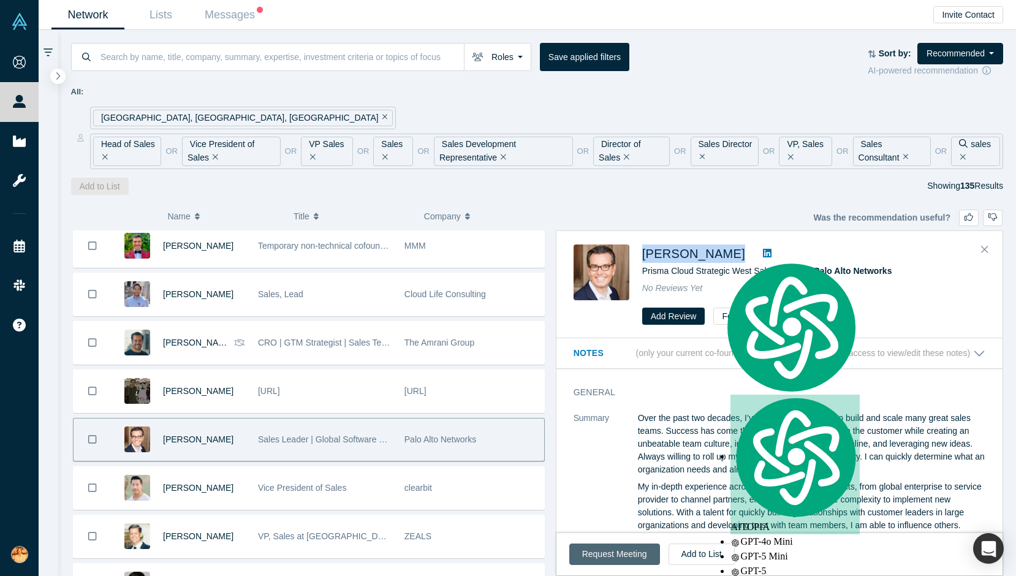
click at [599, 561] on button "Request Meeting" at bounding box center [614, 554] width 91 height 21
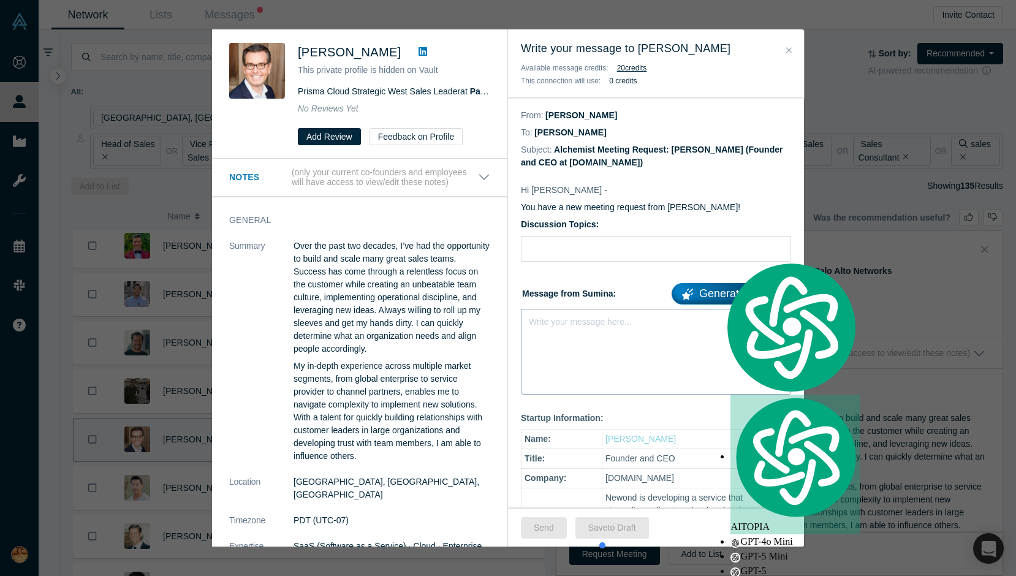
click at [574, 336] on div "Write your message here..." at bounding box center [656, 352] width 270 height 86
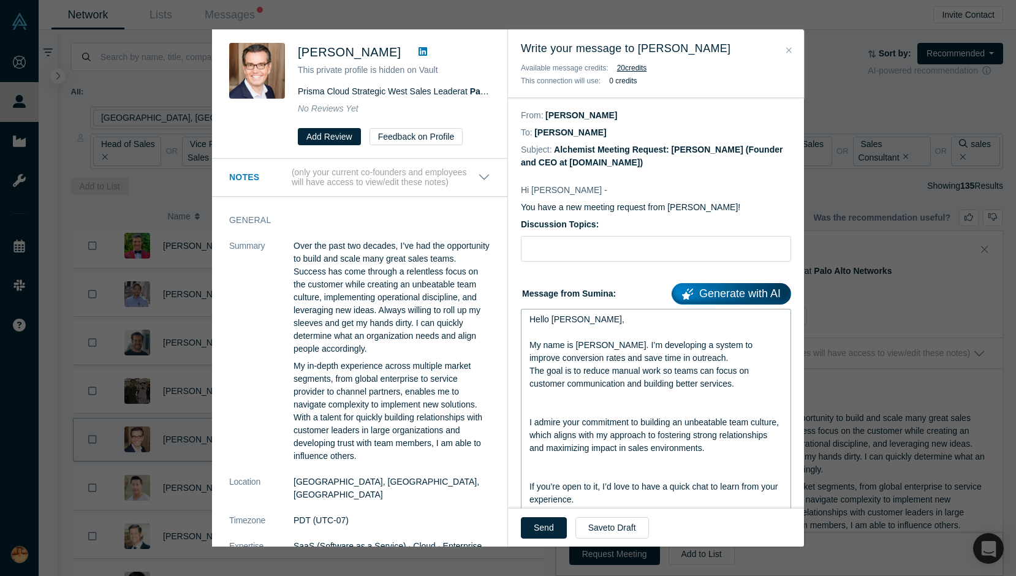
click at [577, 405] on div "rdw-editor" at bounding box center [656, 409] width 254 height 13
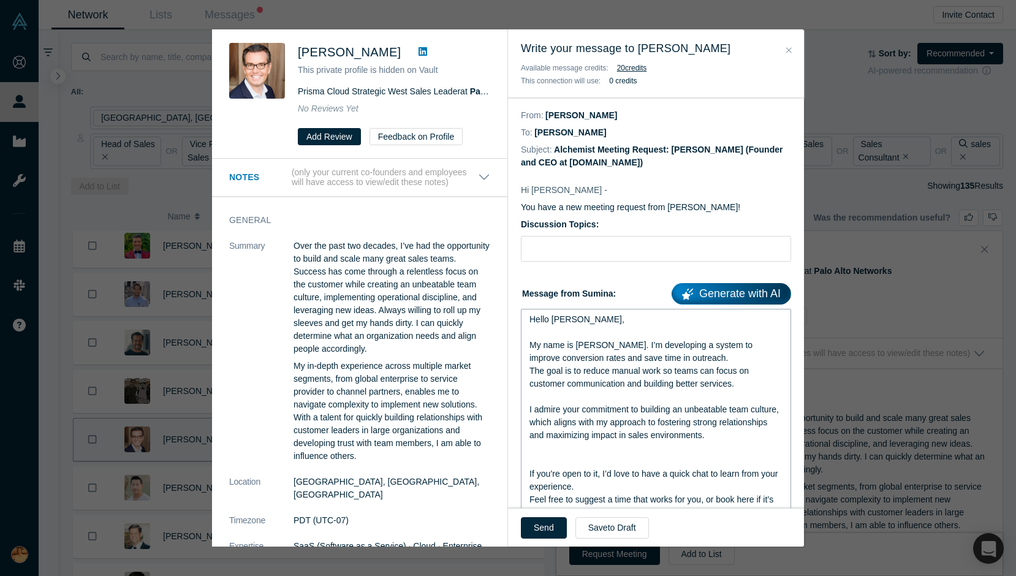
click at [581, 460] on div "rdw-editor" at bounding box center [656, 461] width 254 height 13
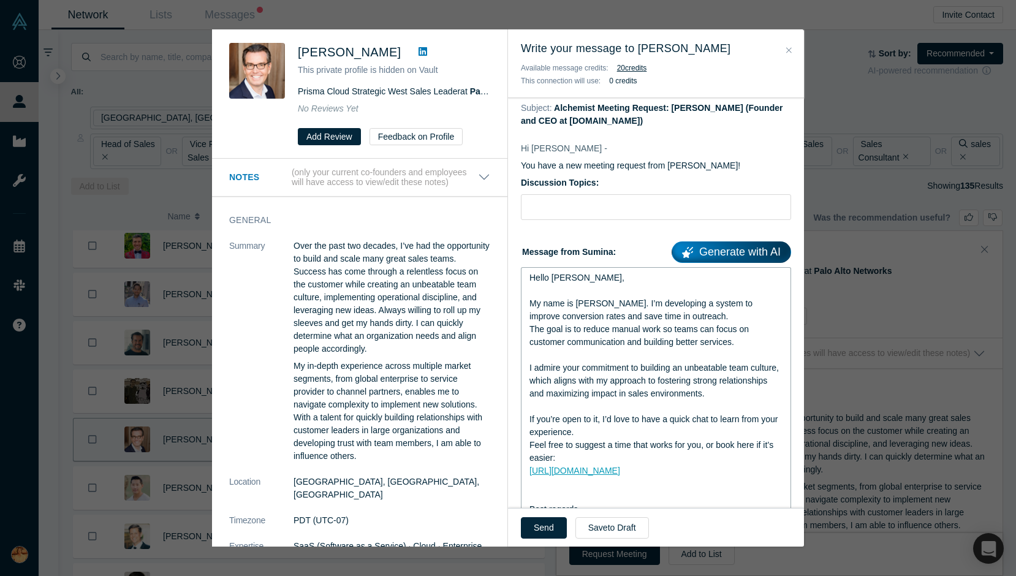
click at [620, 475] on span "[URL][DOMAIN_NAME]" at bounding box center [574, 471] width 91 height 10
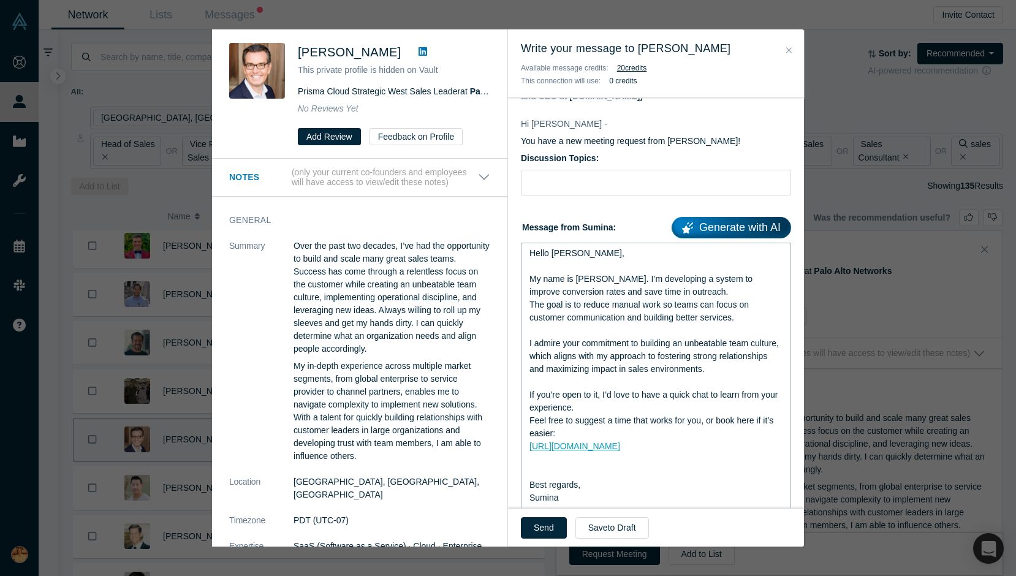
scroll to position [72, 0]
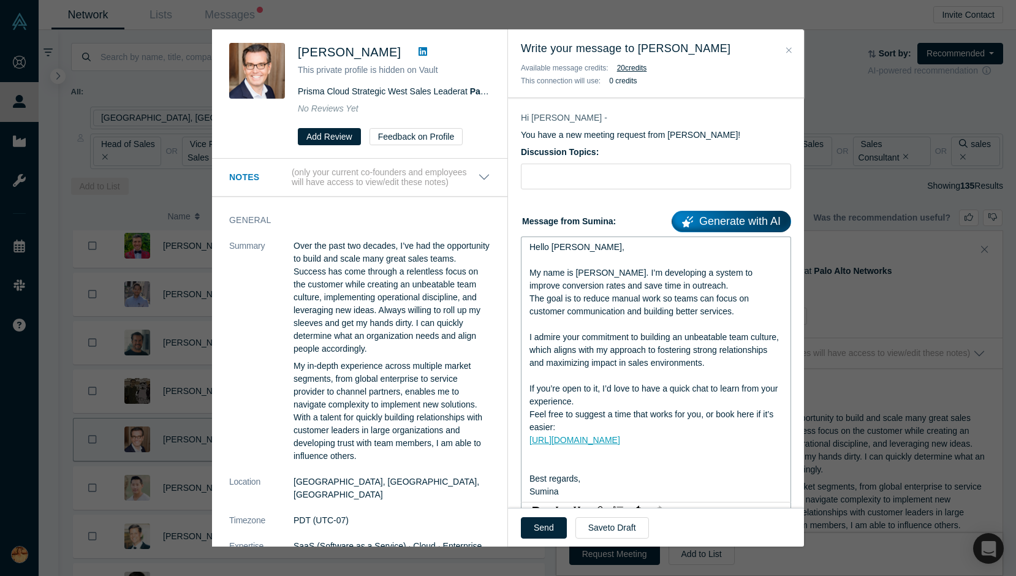
click at [629, 471] on div "rdw-editor" at bounding box center [656, 466] width 254 height 13
click at [540, 176] on input "Discussion Topics:" at bounding box center [656, 177] width 270 height 26
paste input "Quick question about outreach workflows"
type input "Quick question about outreach workflows"
click at [532, 534] on button "Send" at bounding box center [544, 527] width 46 height 21
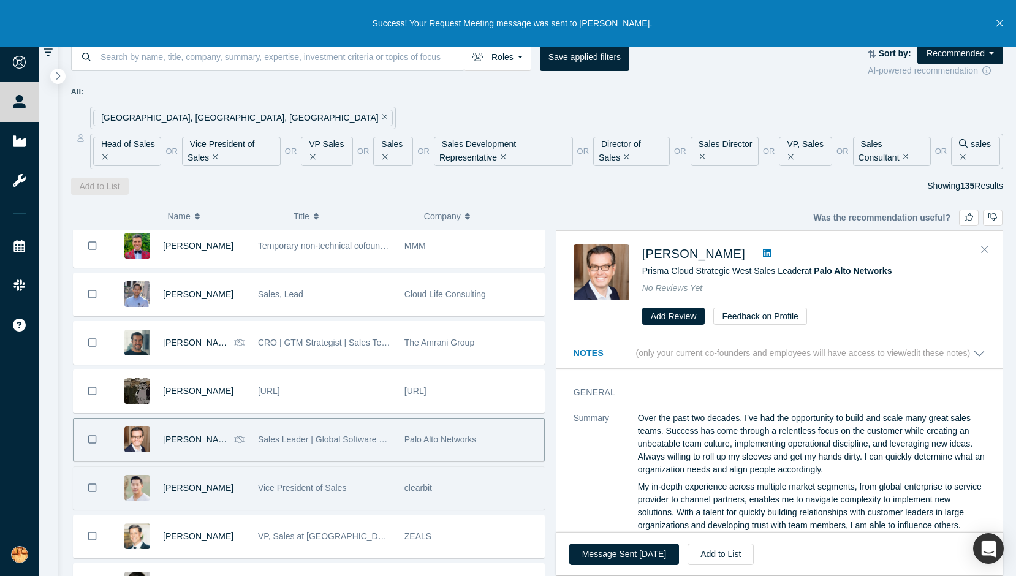
click at [358, 492] on div "Vice President of Sales" at bounding box center [325, 488] width 134 height 42
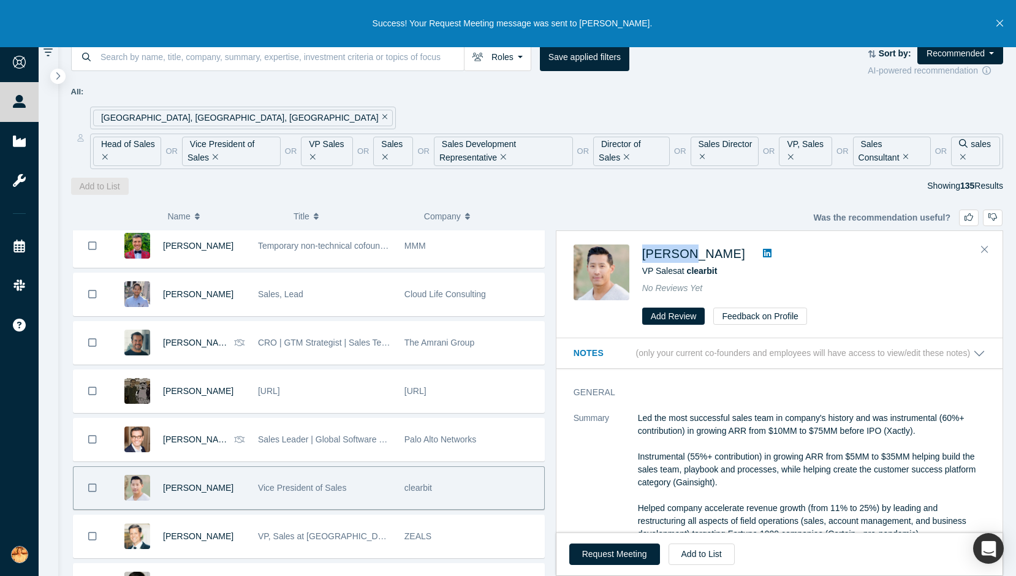
drag, startPoint x: 638, startPoint y: 256, endPoint x: 681, endPoint y: 256, distance: 42.9
click at [681, 256] on div "Bill Hu VP Sales at clearbit No Reviews Yet Add Review Feedback on Profile" at bounding box center [782, 284] width 416 height 81
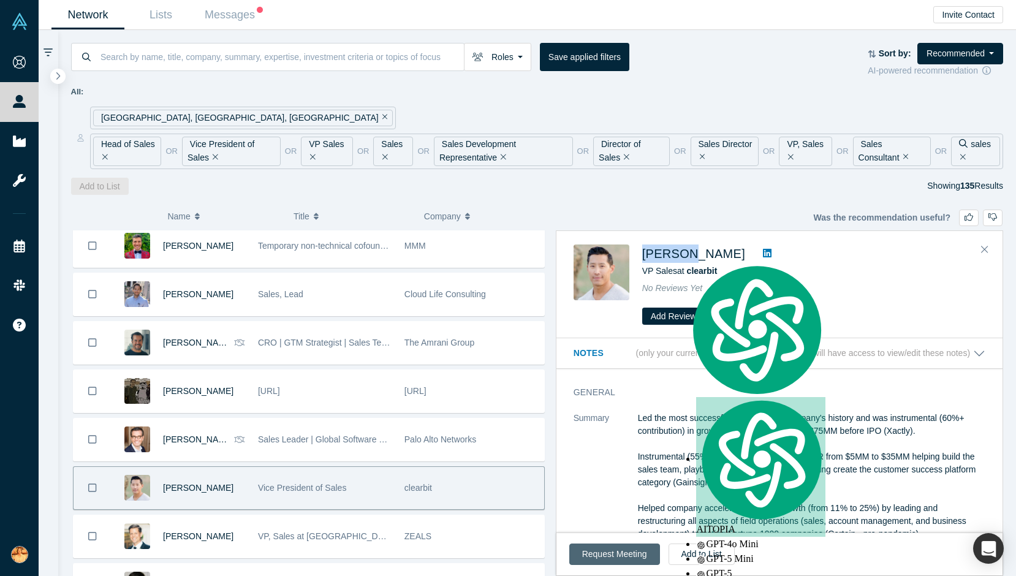
click at [631, 553] on button "Request Meeting" at bounding box center [614, 554] width 91 height 21
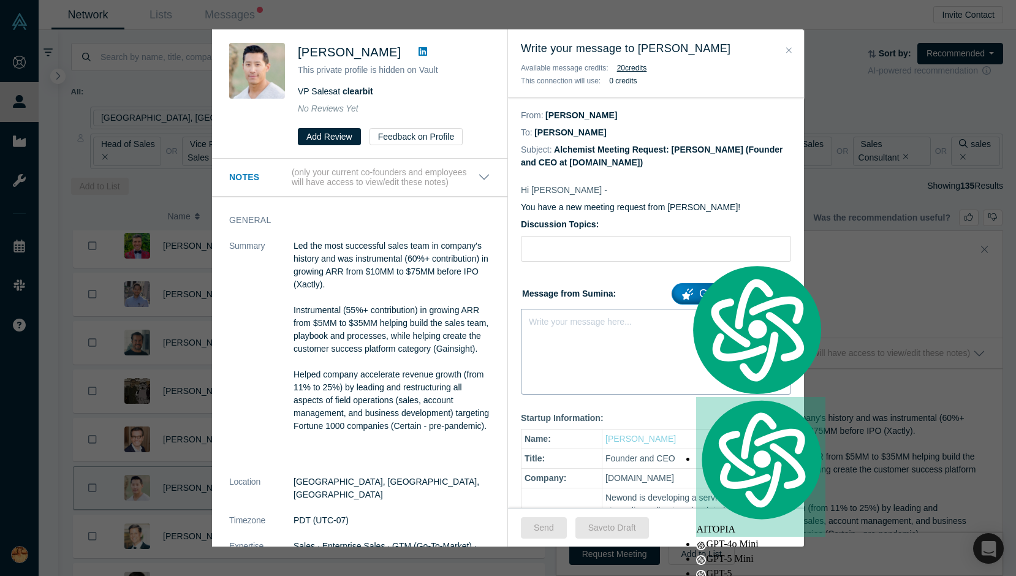
click at [590, 343] on div "Write your message here..." at bounding box center [656, 352] width 270 height 86
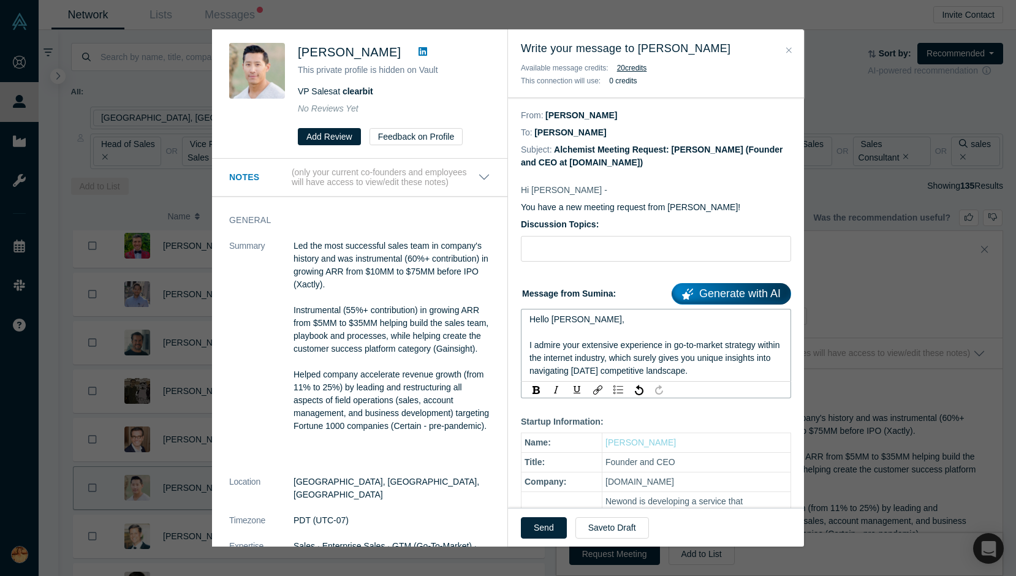
click at [599, 336] on div "rdw-editor" at bounding box center [656, 332] width 254 height 13
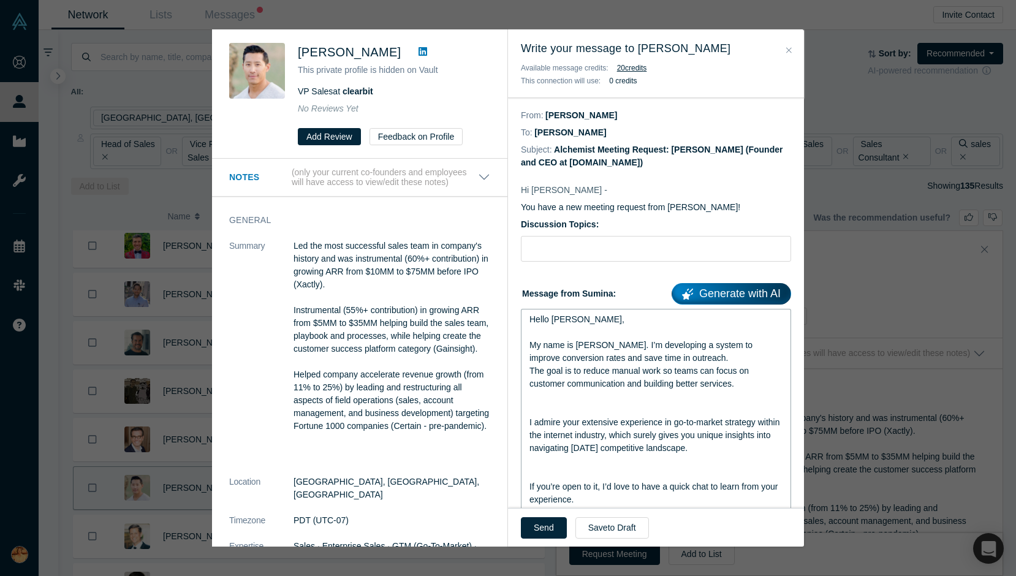
click at [604, 406] on div "rdw-editor" at bounding box center [656, 409] width 254 height 13
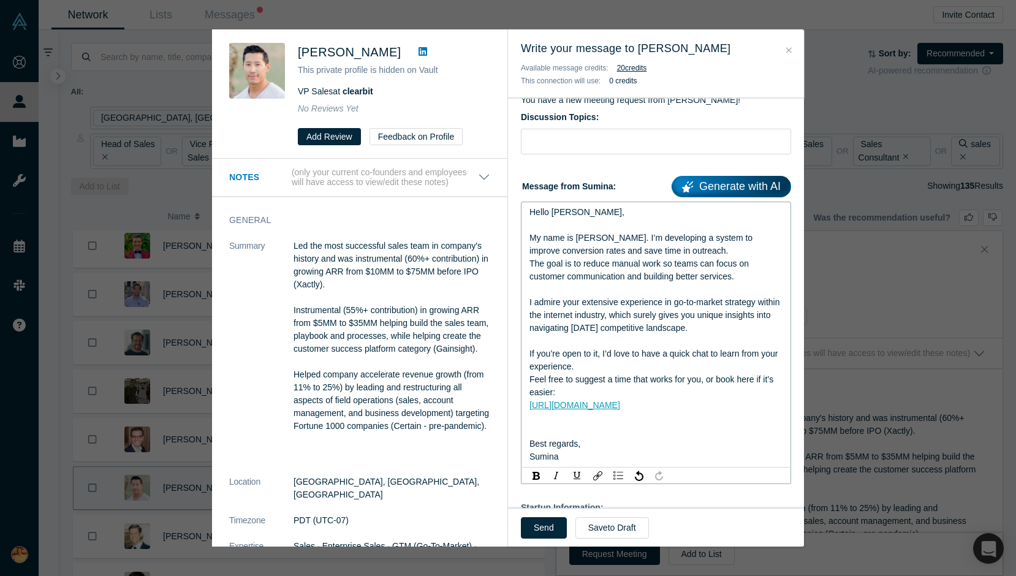
scroll to position [116, 0]
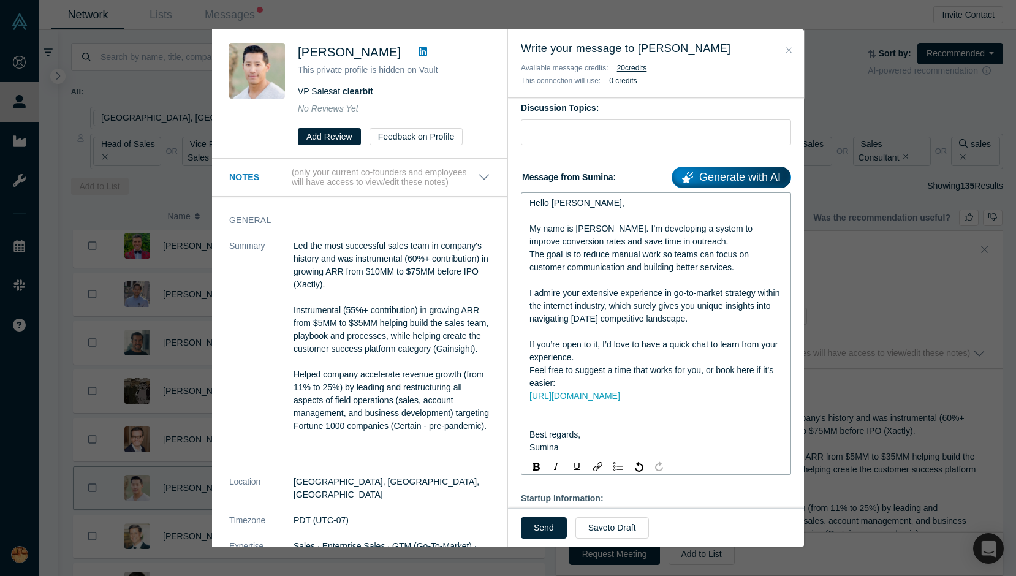
click at [607, 417] on div "rdw-editor" at bounding box center [656, 421] width 254 height 13
click at [540, 132] on input "Discussion Topics:" at bounding box center [656, 132] width 270 height 26
paste input "Quick question about outreach workflows"
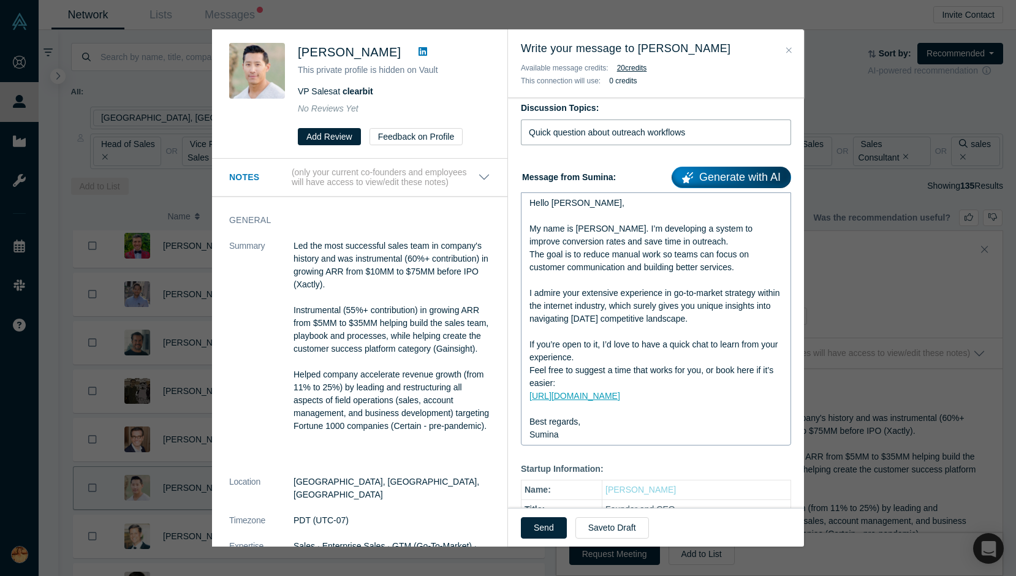
type input "Quick question about outreach workflows"
click at [658, 247] on div "My name is [PERSON_NAME]. I’m developing a system to improve conversion rates a…" at bounding box center [656, 235] width 254 height 26
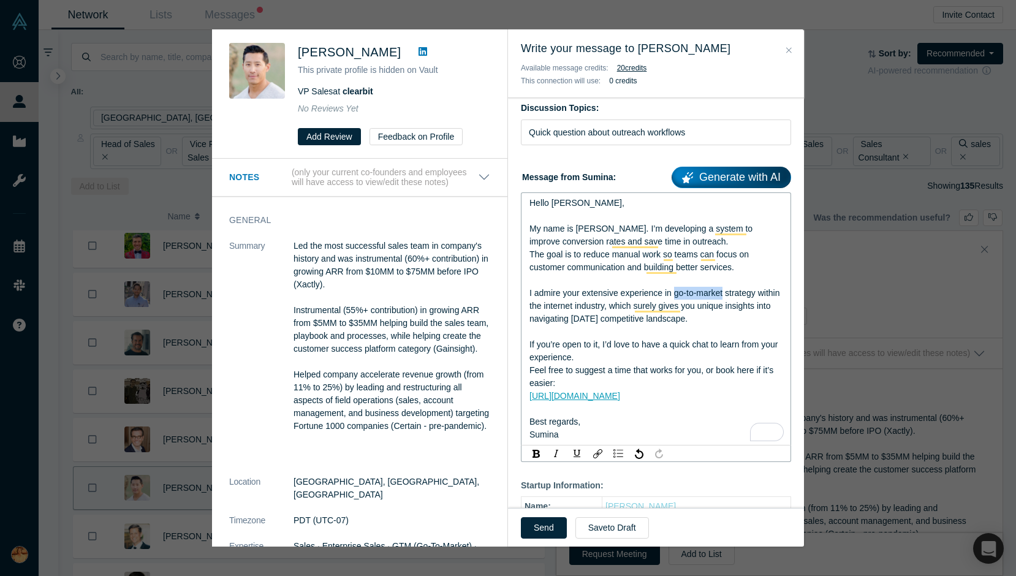
drag, startPoint x: 675, startPoint y: 295, endPoint x: 724, endPoint y: 290, distance: 49.2
click at [724, 292] on span "I admire your extensive experience in go-to-market strategy within the internet…" at bounding box center [655, 306] width 252 height 36
click at [723, 335] on div "To enrich screen reader interactions, please activate Accessibility in Grammarl…" at bounding box center [656, 331] width 254 height 13
click at [537, 529] on button "Send" at bounding box center [544, 527] width 46 height 21
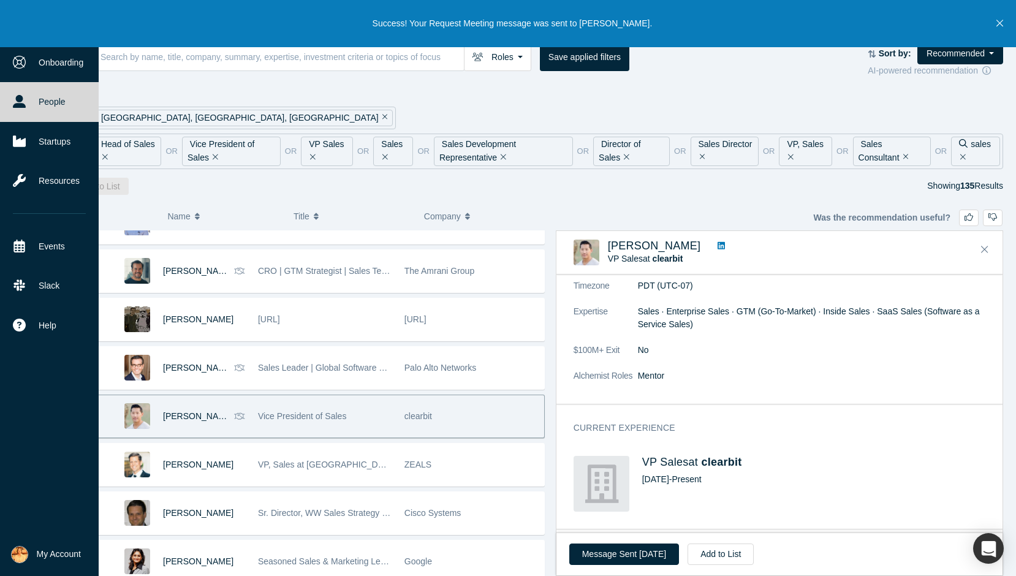
scroll to position [3878, 0]
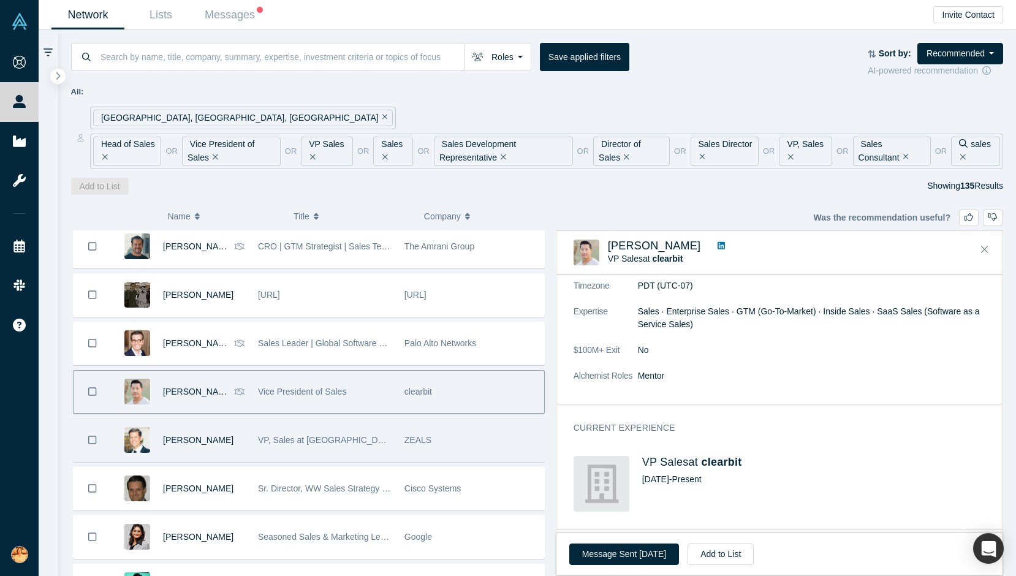
click at [307, 438] on span "VP, Sales at ZEALS.ai" at bounding box center [327, 440] width 138 height 10
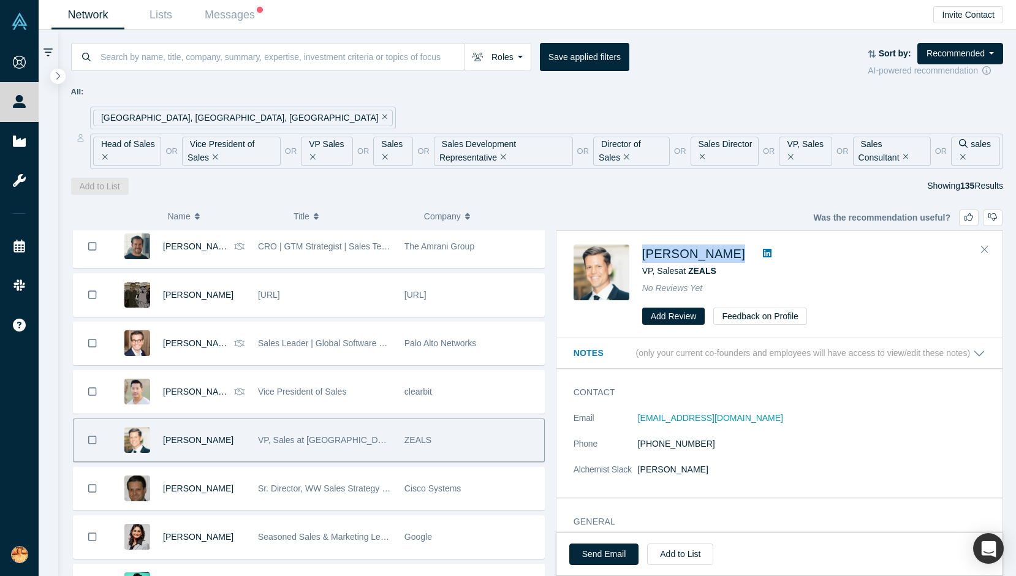
drag, startPoint x: 635, startPoint y: 254, endPoint x: 737, endPoint y: 255, distance: 101.7
click at [737, 255] on div "Scott Satyshur VP, Sales at ZEALS No Reviews Yet Add Review Feedback on Profile" at bounding box center [782, 284] width 416 height 81
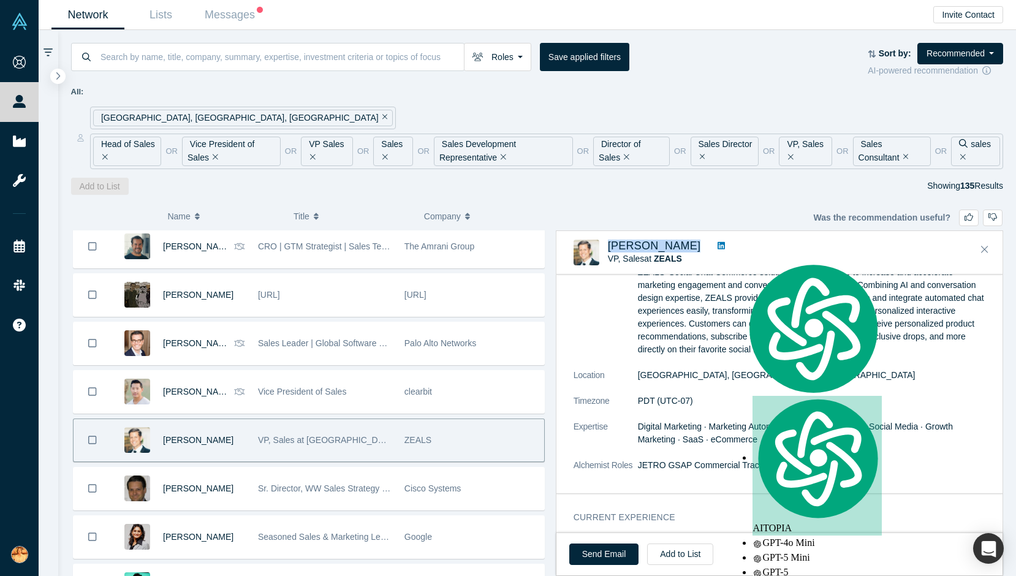
scroll to position [382, 0]
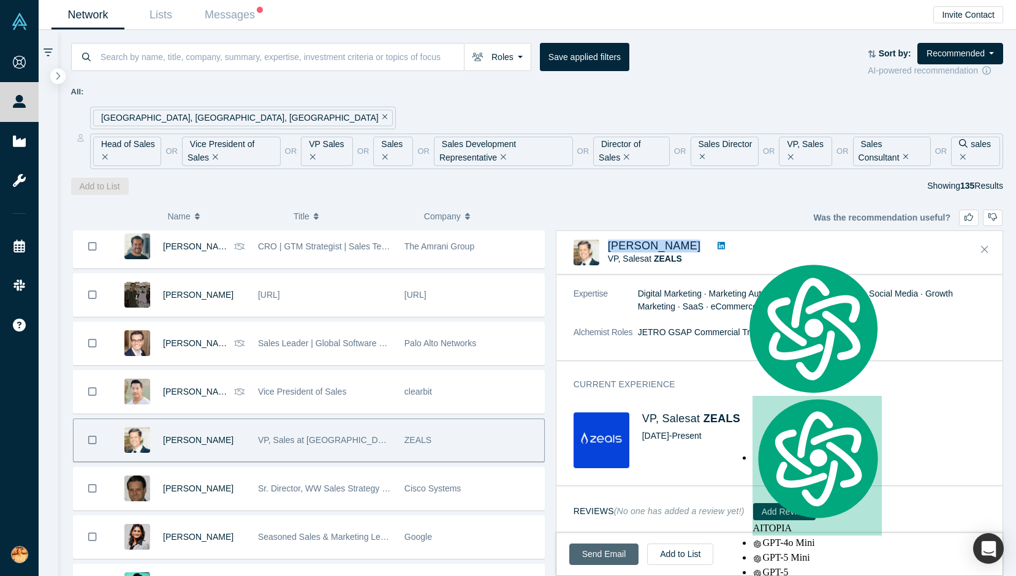
click at [596, 556] on link "Send Email" at bounding box center [604, 554] width 70 height 21
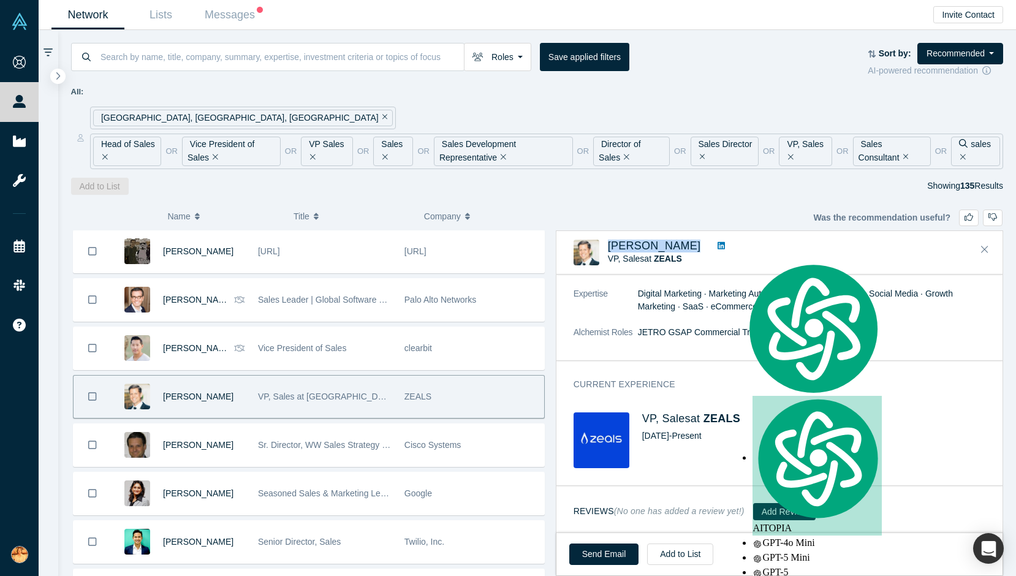
click at [718, 247] on icon at bounding box center [721, 245] width 7 height 7
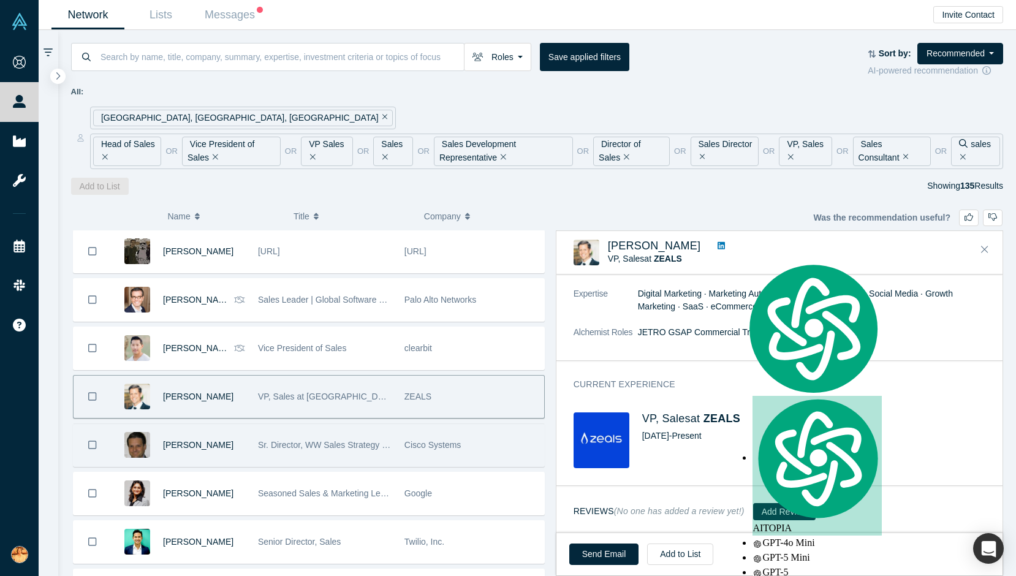
drag, startPoint x: 230, startPoint y: 431, endPoint x: 254, endPoint y: 435, distance: 24.3
click at [232, 432] on div "Brett Pauly" at bounding box center [204, 445] width 82 height 42
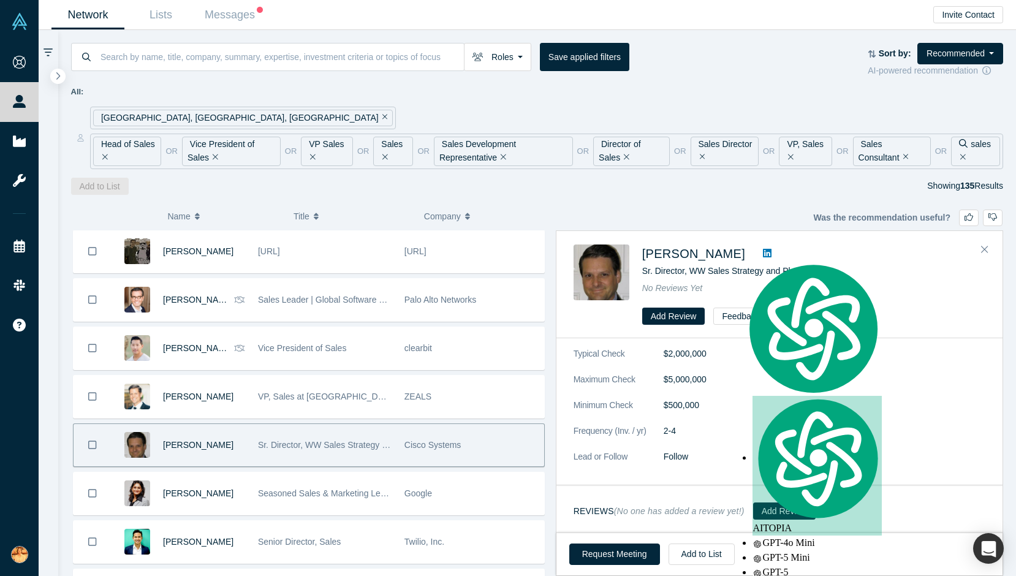
scroll to position [0, 0]
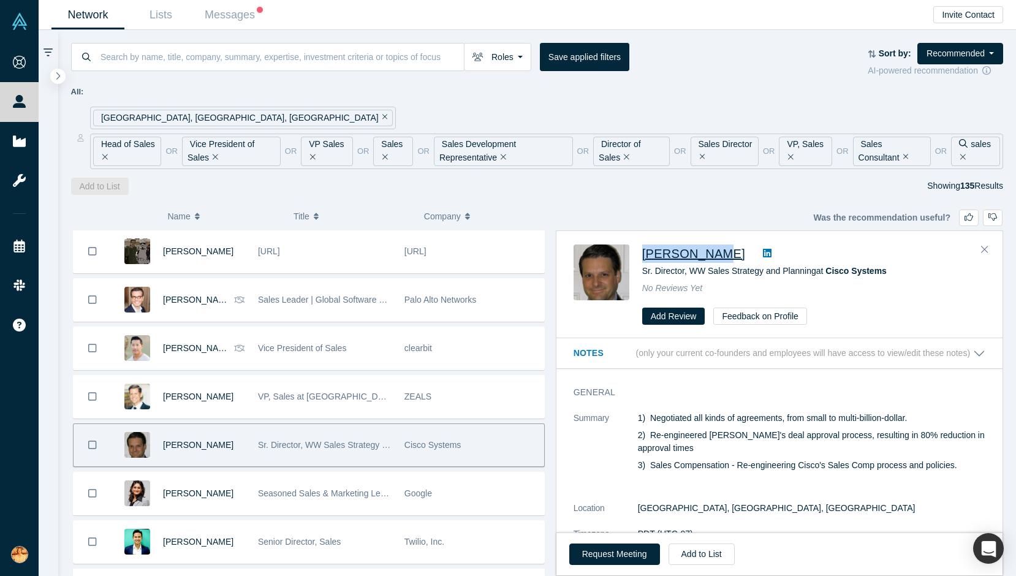
drag, startPoint x: 650, startPoint y: 249, endPoint x: 705, endPoint y: 248, distance: 55.2
click at [705, 248] on div "Brett Pauly Sr. Director, WW Sales Strategy and Planning at Cisco Systems No Re…" at bounding box center [782, 284] width 416 height 81
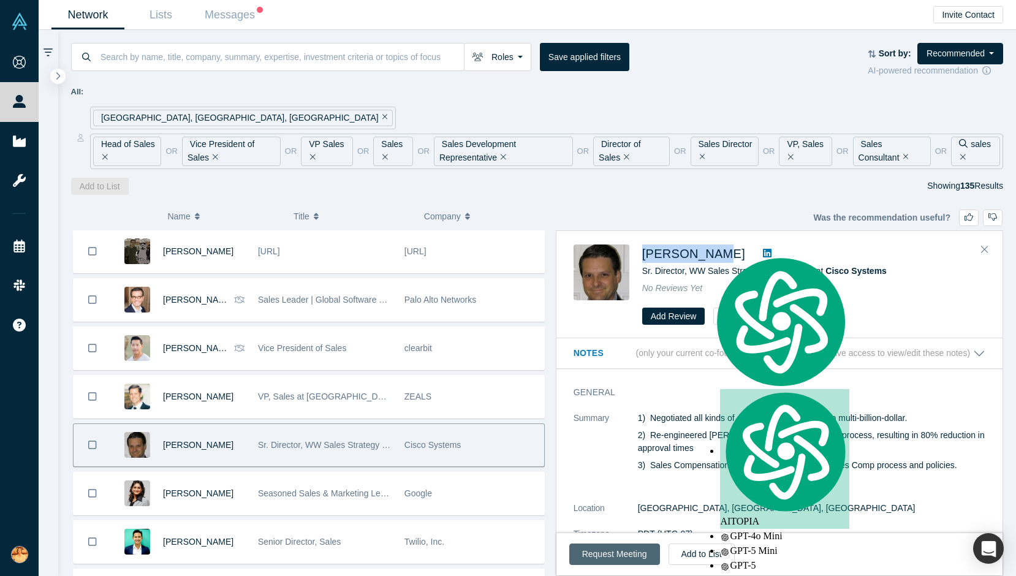
click at [619, 549] on button "Request Meeting" at bounding box center [614, 554] width 91 height 21
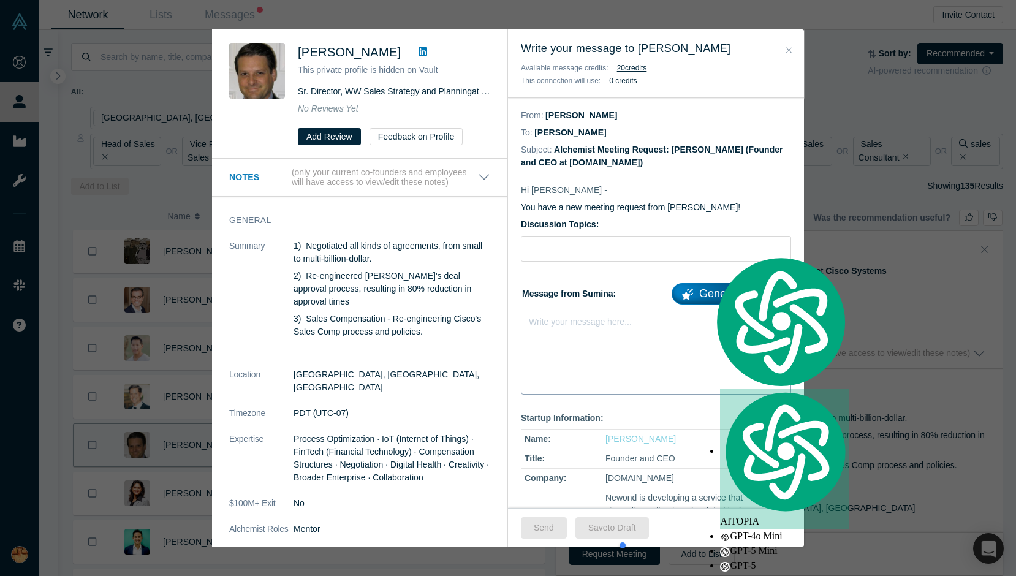
click at [583, 356] on div "Write your message here..." at bounding box center [656, 352] width 270 height 86
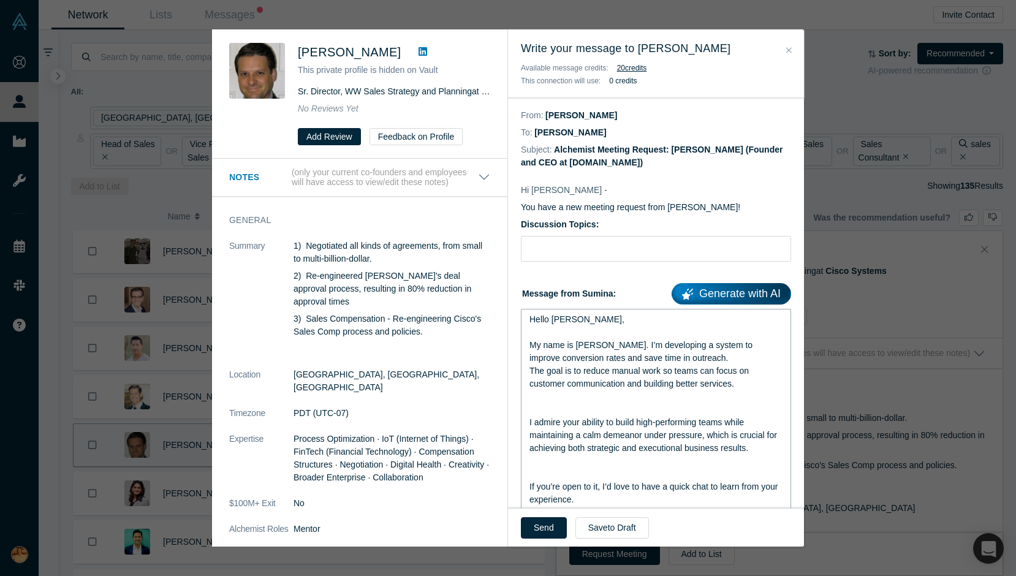
click at [589, 400] on div "rdw-editor" at bounding box center [656, 396] width 254 height 13
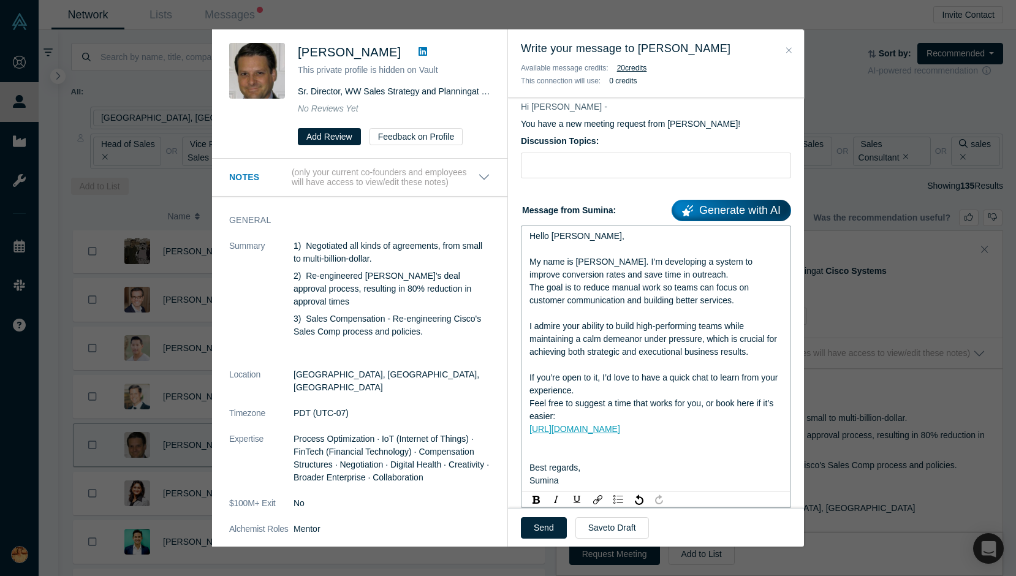
scroll to position [119, 0]
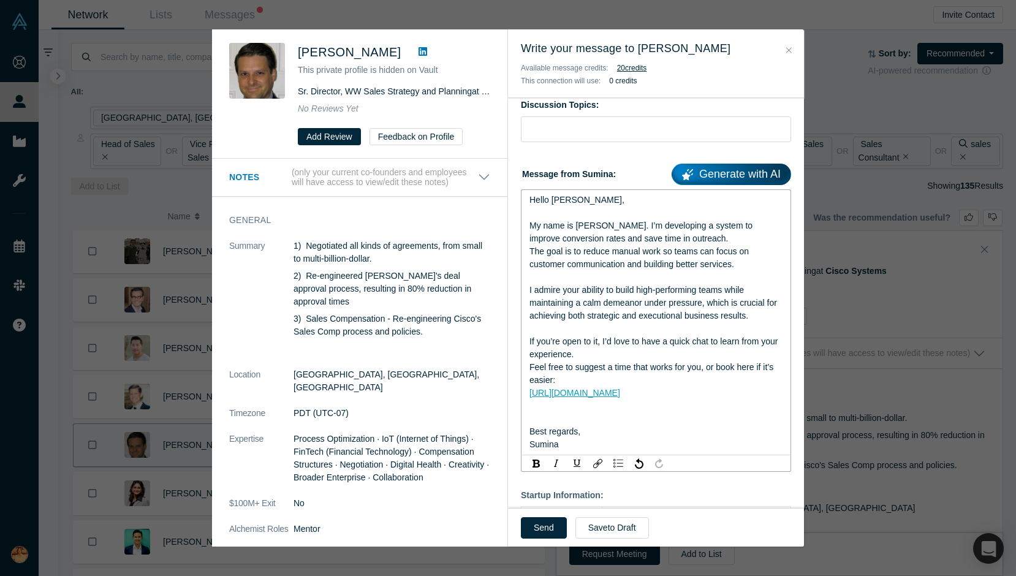
click at [597, 408] on div "rdw-editor" at bounding box center [656, 406] width 254 height 13
click at [579, 126] on input "Discussion Topics:" at bounding box center [656, 129] width 270 height 26
click at [544, 129] on input "Discussion Topics:" at bounding box center [656, 129] width 270 height 26
paste input "Quick question about outreach workflows"
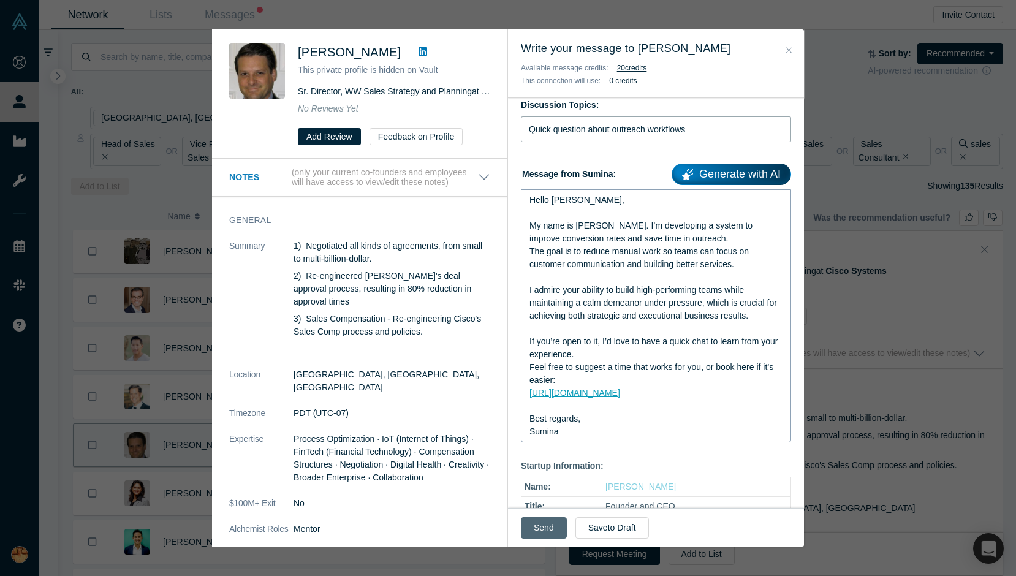
type input "Quick question about outreach workflows"
click at [542, 529] on button "Send" at bounding box center [544, 527] width 46 height 21
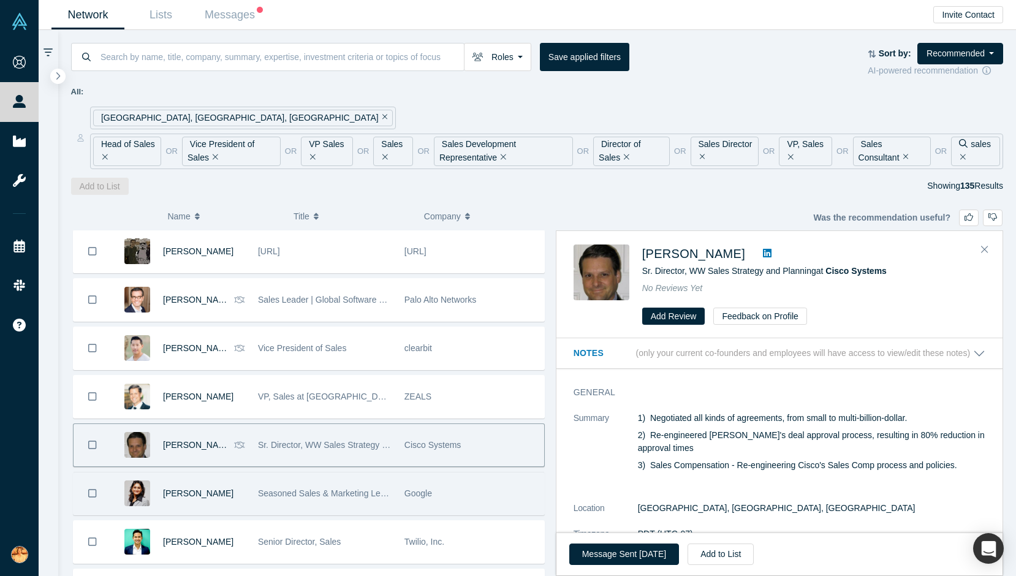
click at [267, 494] on span "Seasoned Sales & Marketing Leader in Digital Advertising and Technology across …" at bounding box center [485, 493] width 455 height 10
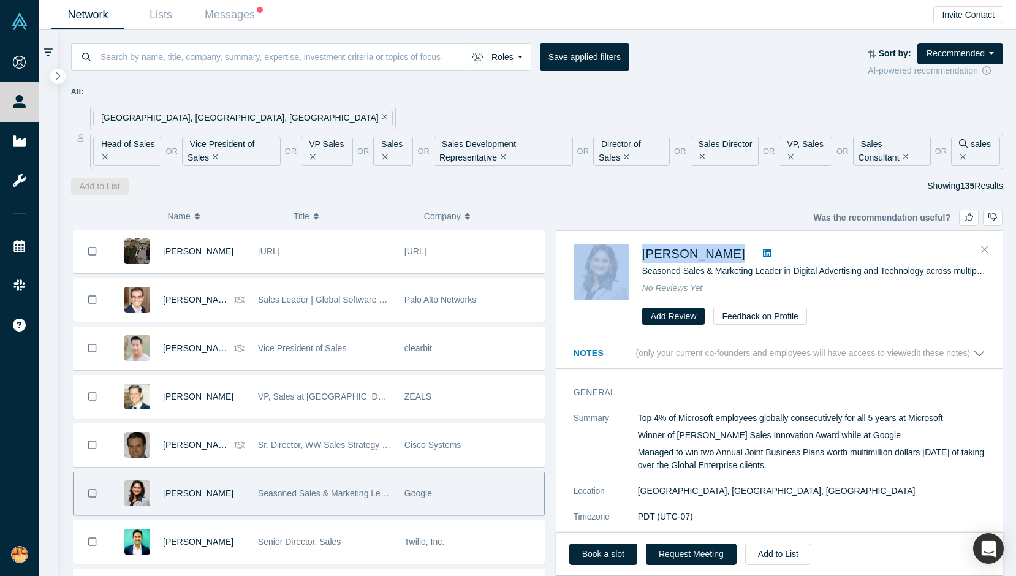
drag, startPoint x: 632, startPoint y: 254, endPoint x: 781, endPoint y: 254, distance: 149.5
click at [781, 254] on div "Ananya Chakrabarti Seasoned Sales & Marketing Leader in Digital Advertising and…" at bounding box center [782, 284] width 416 height 81
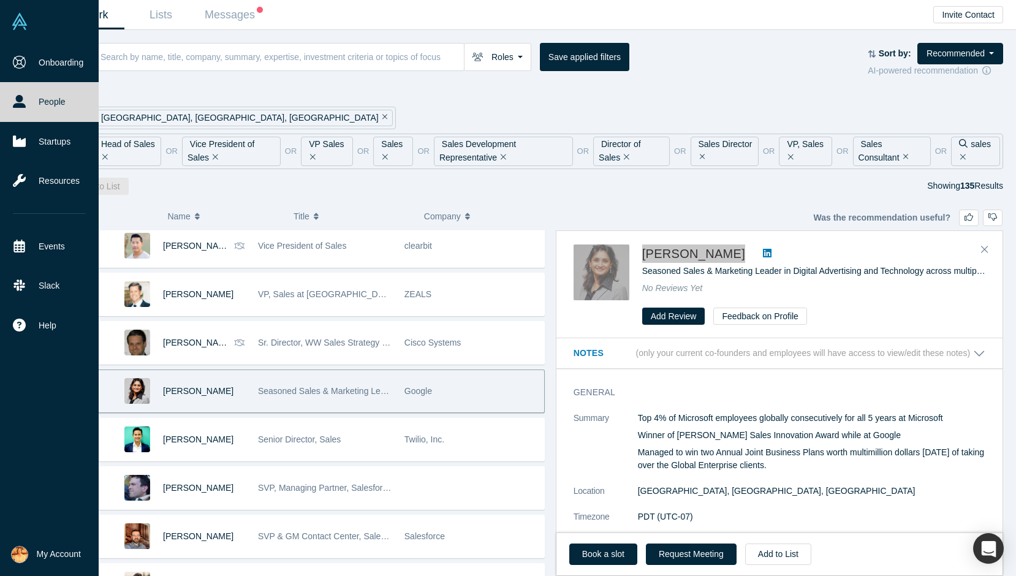
scroll to position [4093, 0]
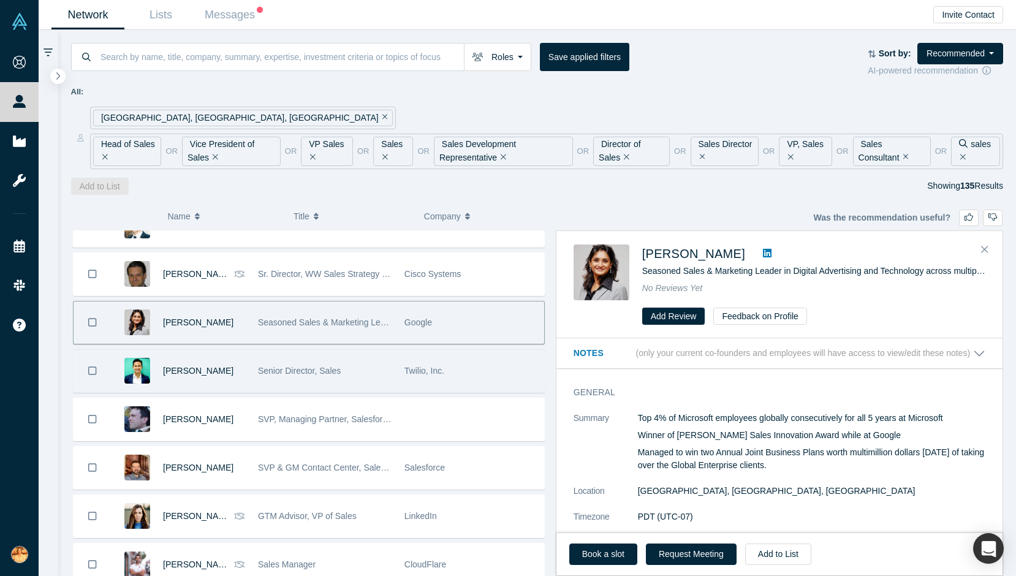
click at [295, 378] on div "Senior Director, Sales" at bounding box center [325, 371] width 134 height 42
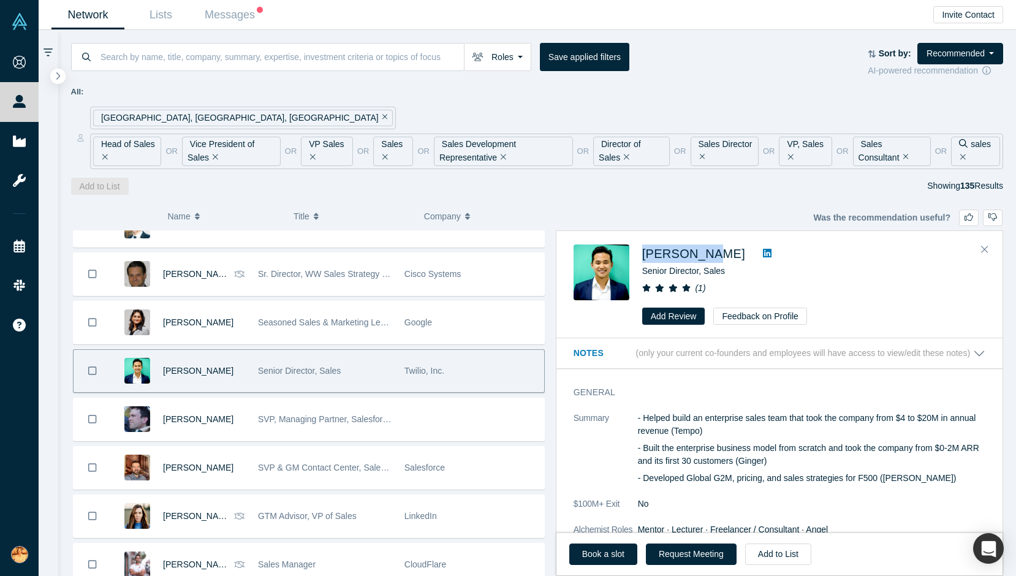
drag, startPoint x: 638, startPoint y: 253, endPoint x: 702, endPoint y: 248, distance: 64.6
click at [702, 248] on div "Chris Park Senior Director, Sales ( 1 ) Add Review Feedback on Profile" at bounding box center [782, 284] width 416 height 81
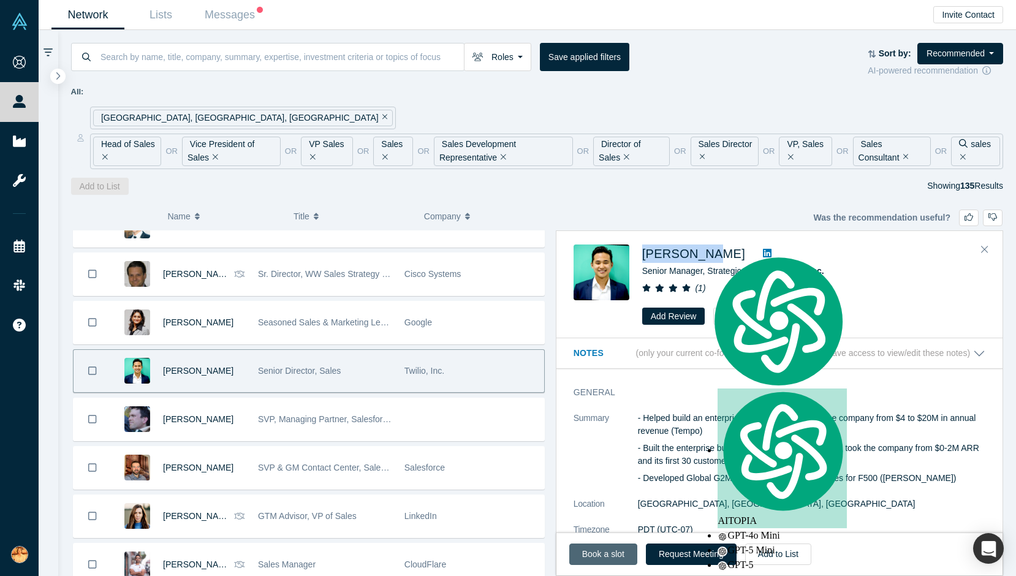
click at [618, 555] on link "Book a slot" at bounding box center [603, 554] width 68 height 21
click at [676, 555] on button "Request Meeting" at bounding box center [691, 554] width 91 height 21
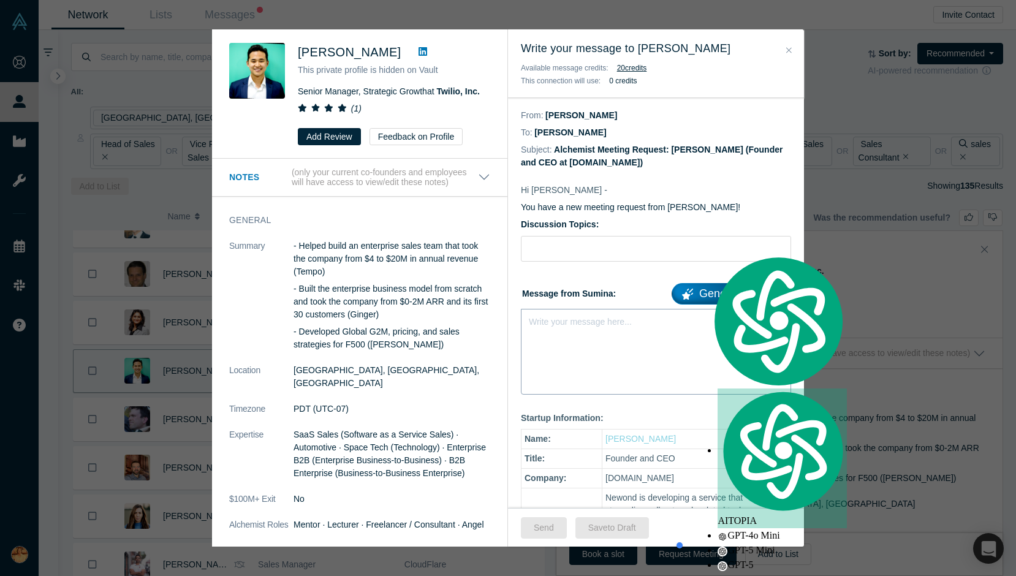
click at [569, 338] on div "Write your message here..." at bounding box center [656, 352] width 270 height 86
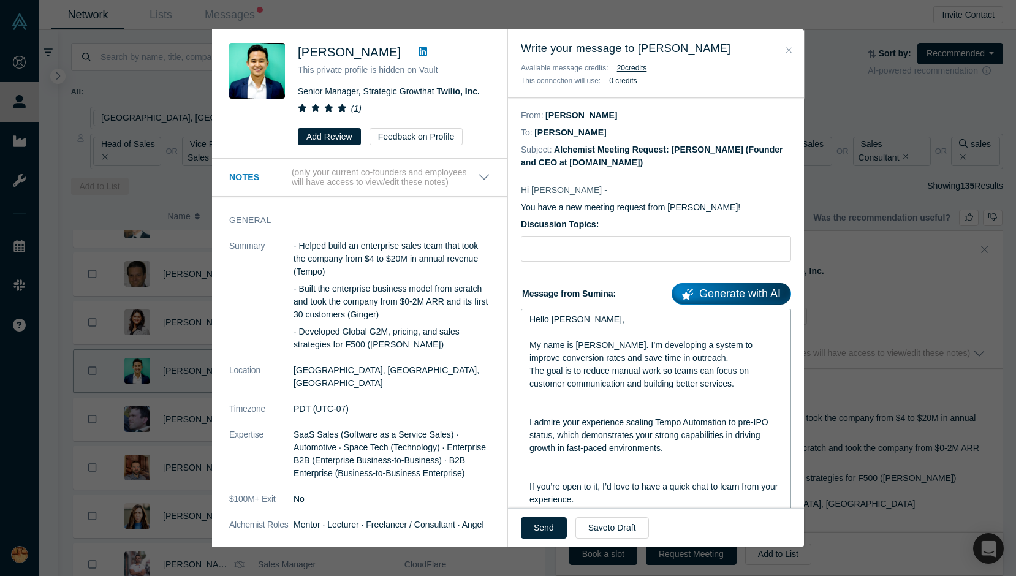
click at [615, 401] on div "rdw-editor" at bounding box center [656, 396] width 254 height 13
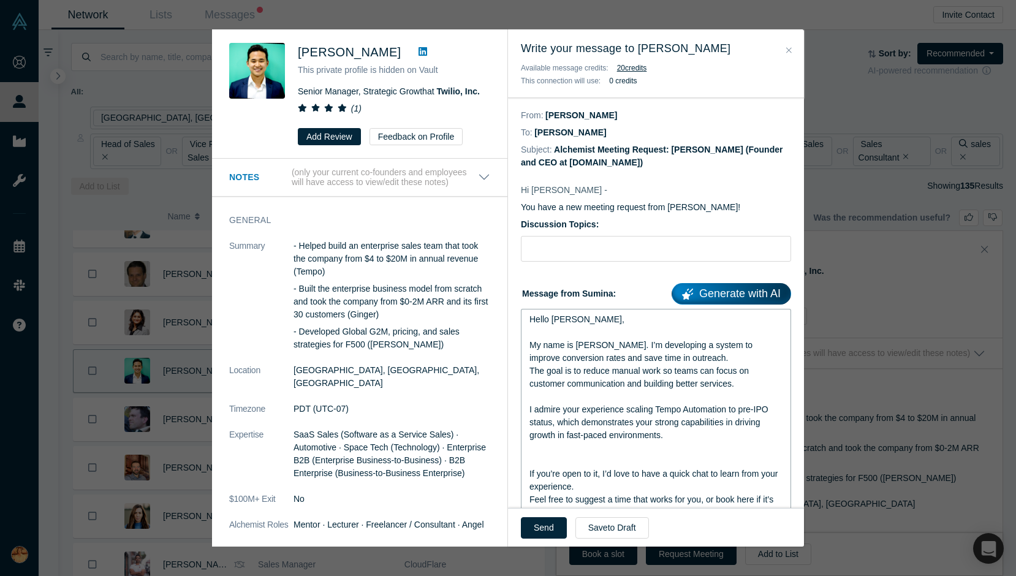
click at [609, 449] on div "rdw-editor" at bounding box center [656, 448] width 254 height 13
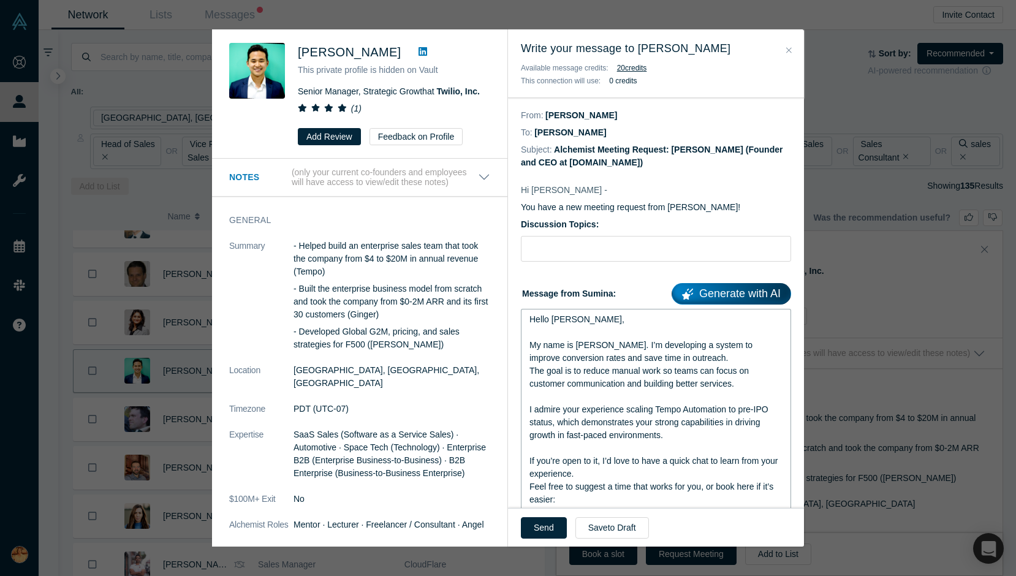
scroll to position [45, 0]
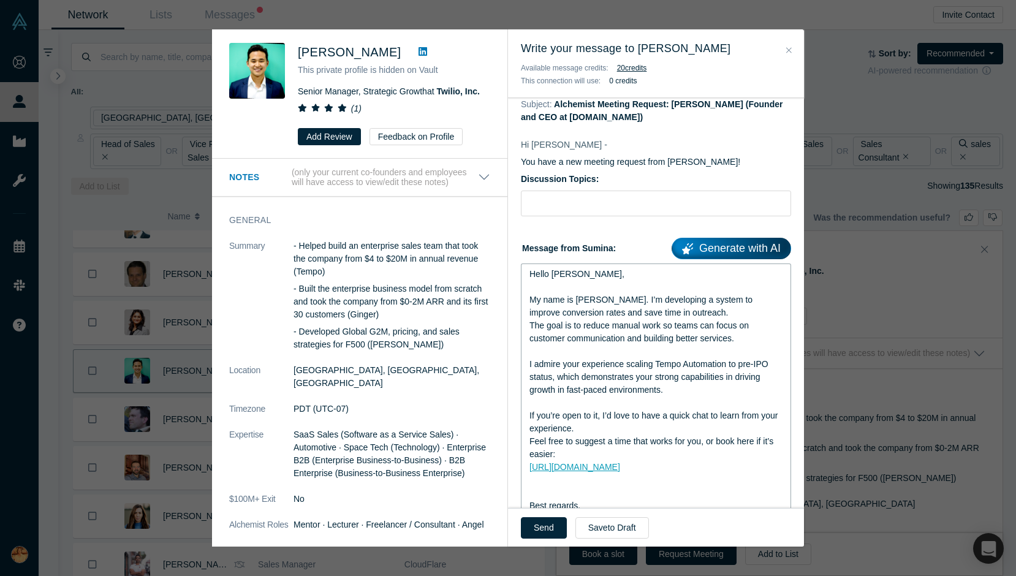
click at [616, 496] on div "rdw-editor" at bounding box center [656, 493] width 254 height 13
click at [539, 210] on input "Discussion Topics:" at bounding box center [656, 204] width 270 height 26
paste input "Quick question about outreach workflows"
type input "Quick question about outreach workflows"
click at [548, 532] on button "Send" at bounding box center [544, 527] width 46 height 21
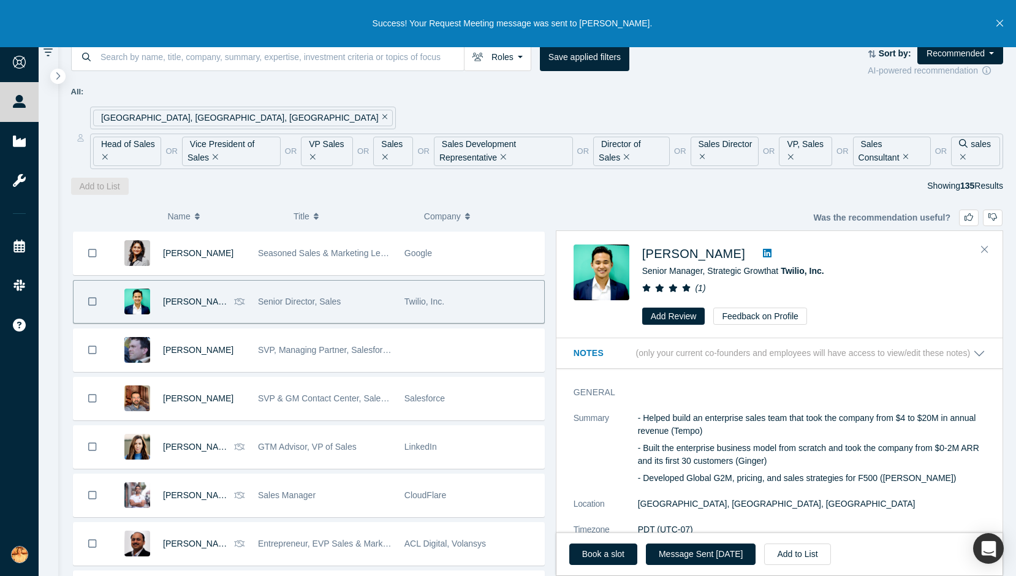
scroll to position [4191, 0]
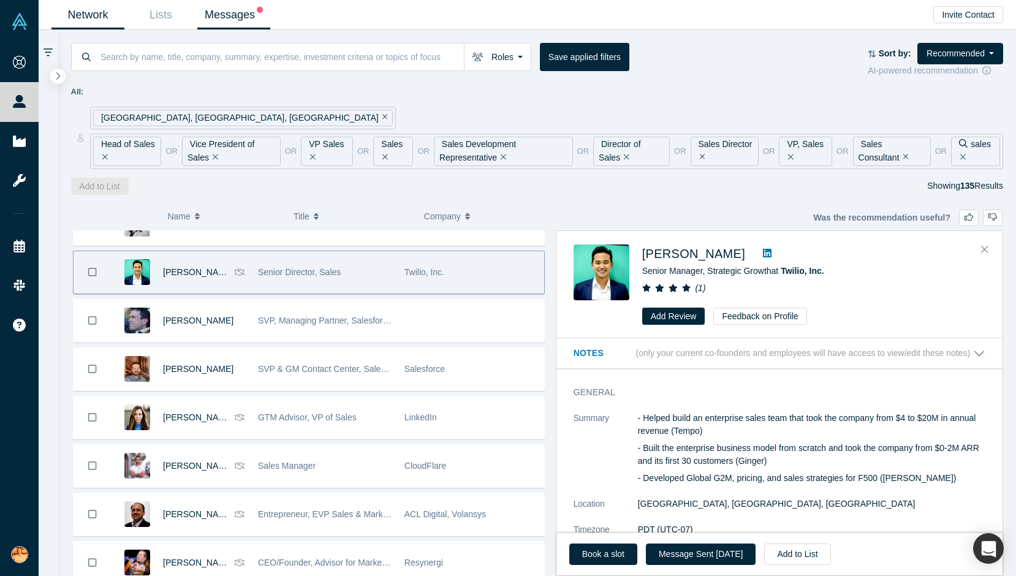
click at [216, 17] on link "Messages" at bounding box center [233, 15] width 73 height 29
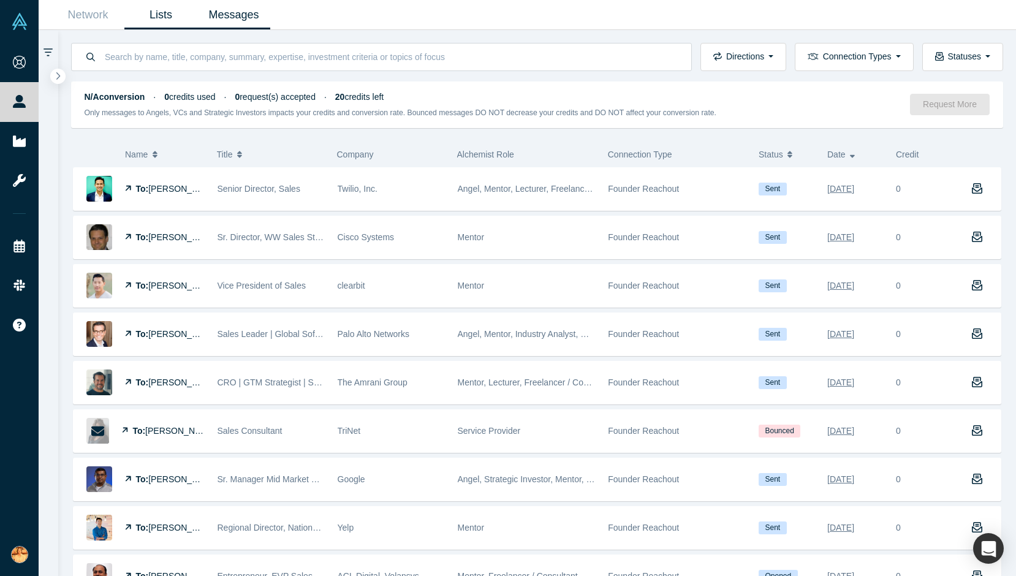
click at [175, 10] on link "Lists" at bounding box center [160, 15] width 73 height 29
